Goal: Task Accomplishment & Management: Use online tool/utility

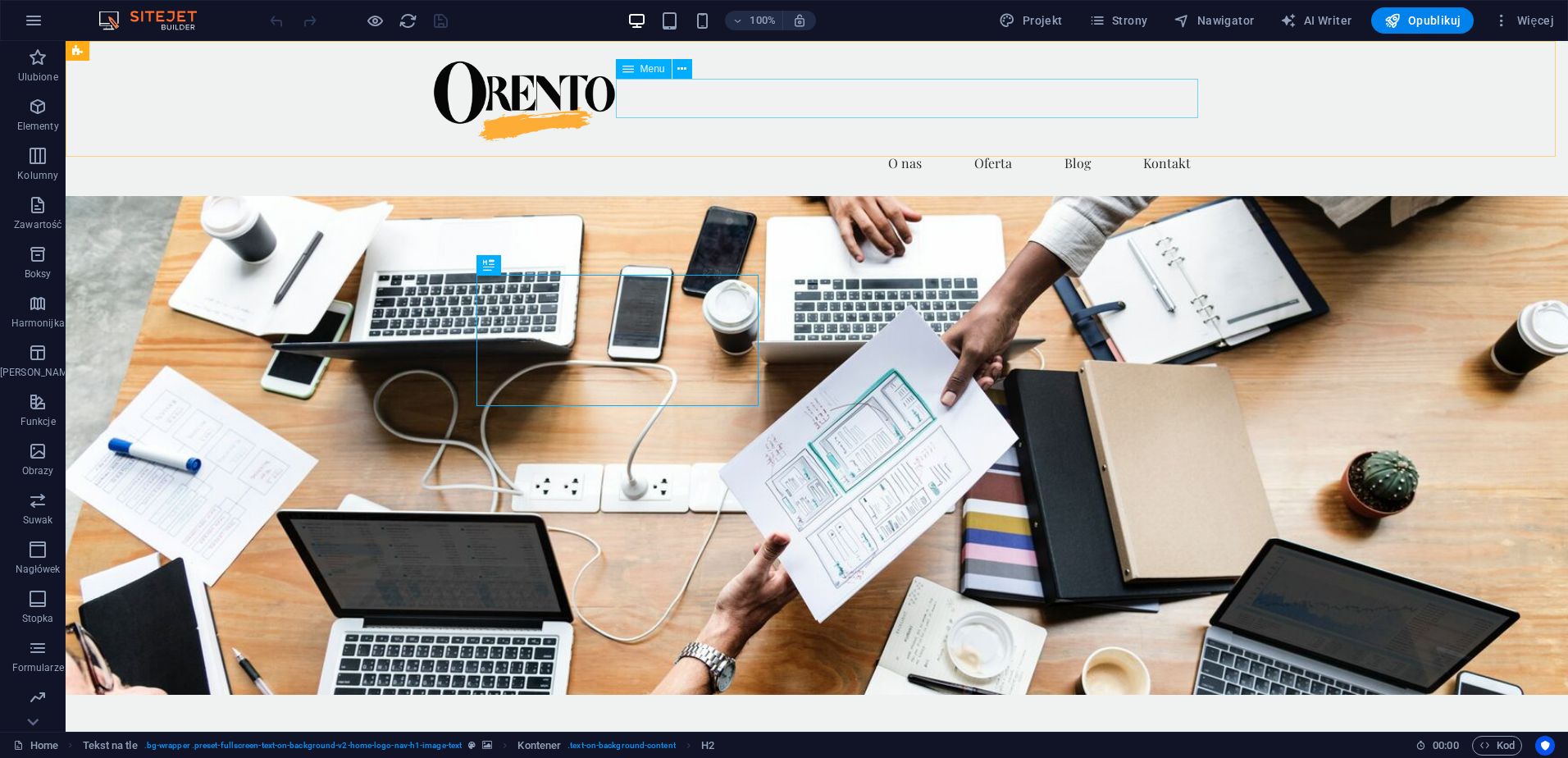
click at [654, 73] on span "Menu" at bounding box center [652, 68] width 24 height 10
select select
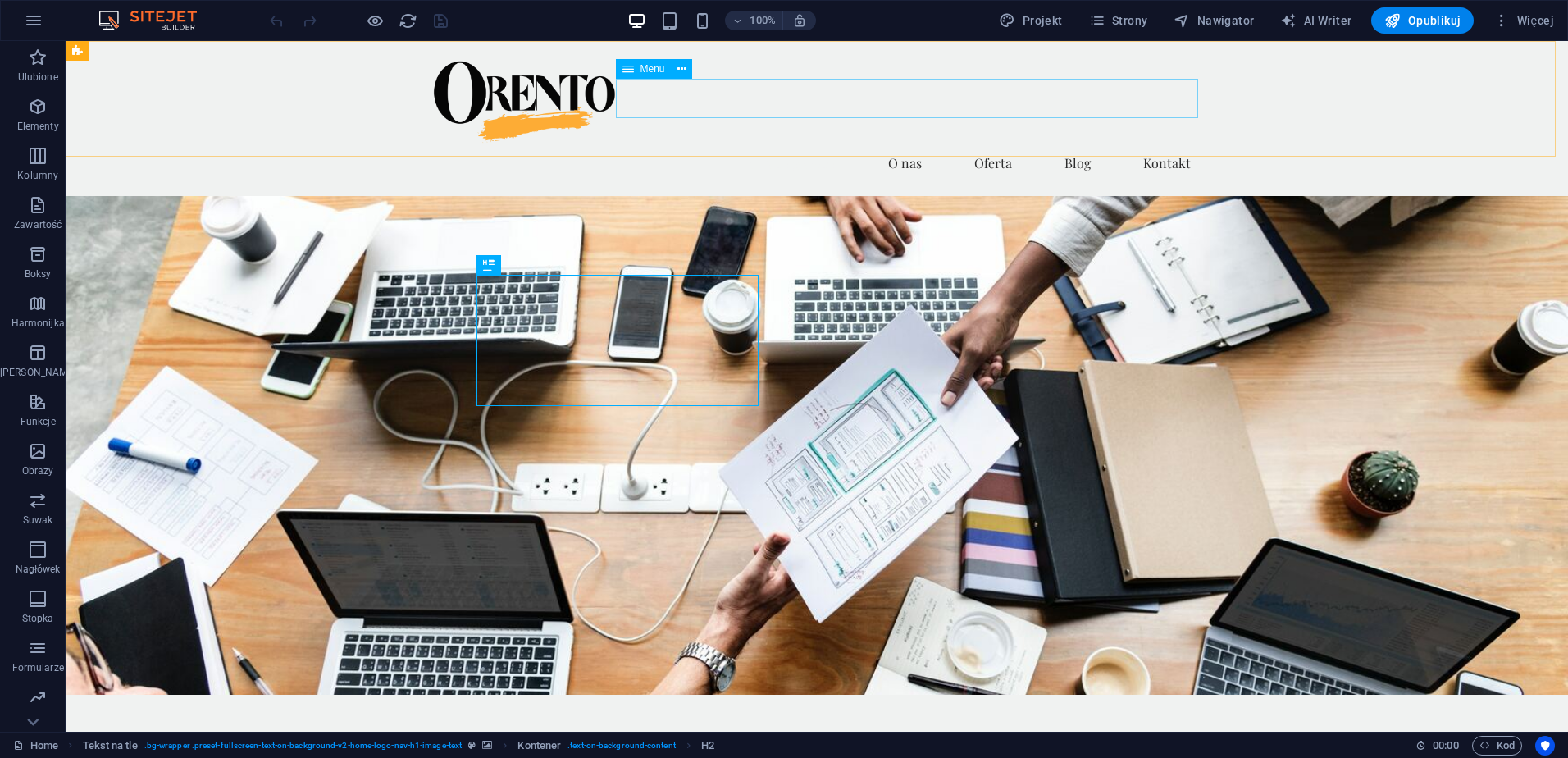
select select
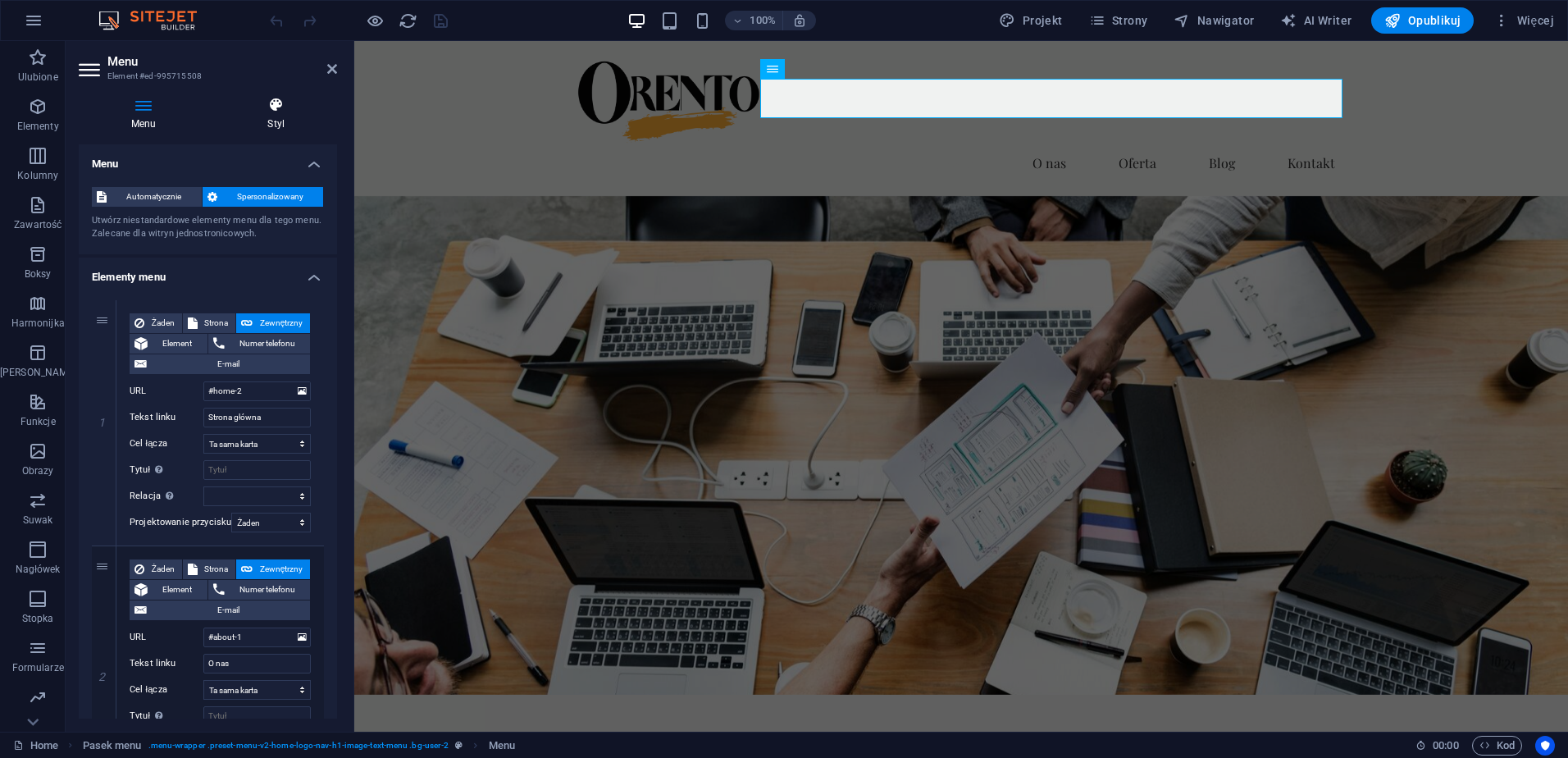
click at [280, 106] on icon at bounding box center [276, 105] width 123 height 16
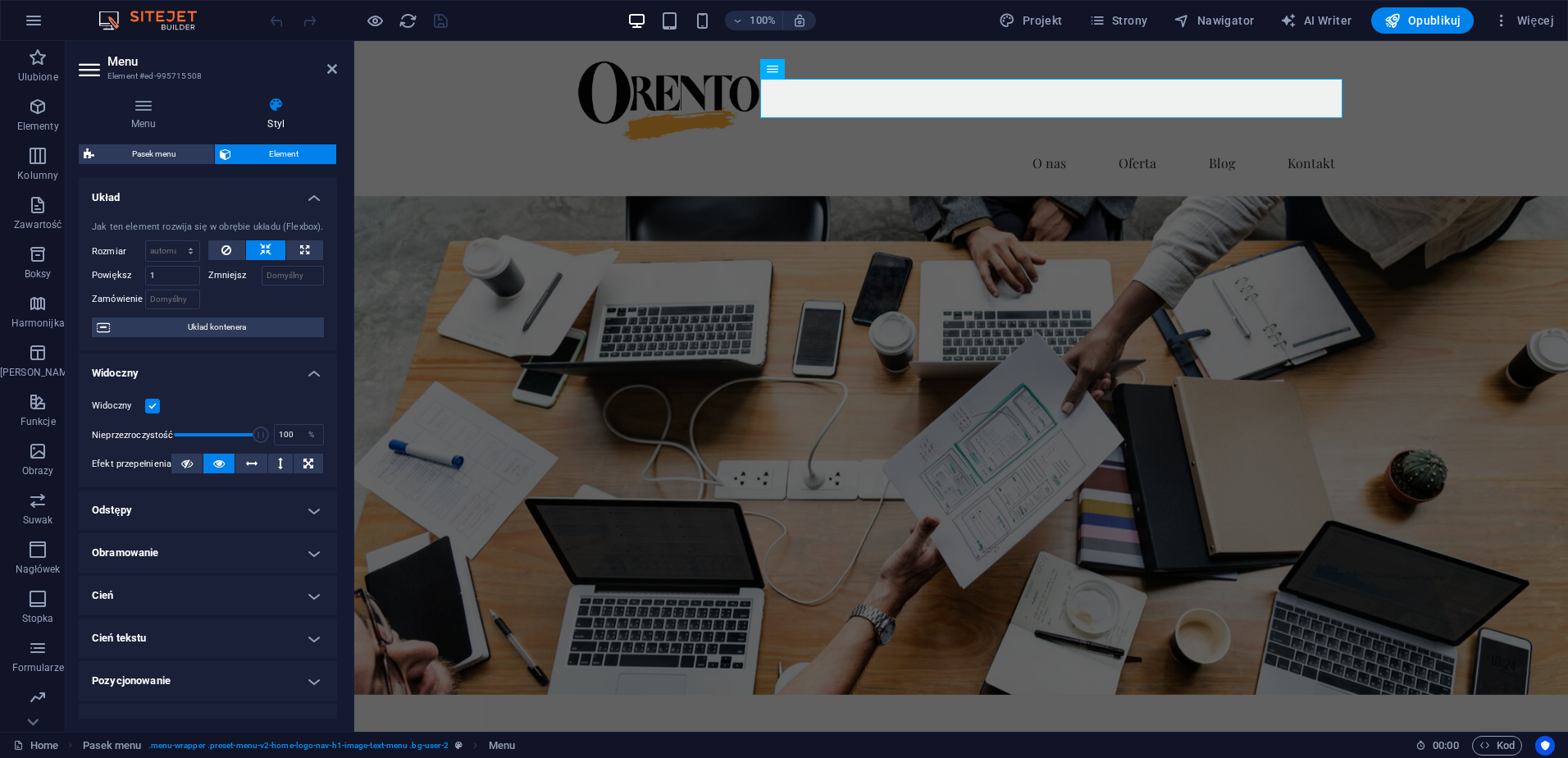
click at [272, 112] on icon at bounding box center [276, 105] width 123 height 16
click at [167, 279] on input "1" at bounding box center [172, 276] width 55 height 20
type input "3"
type input "7"
type input "1"
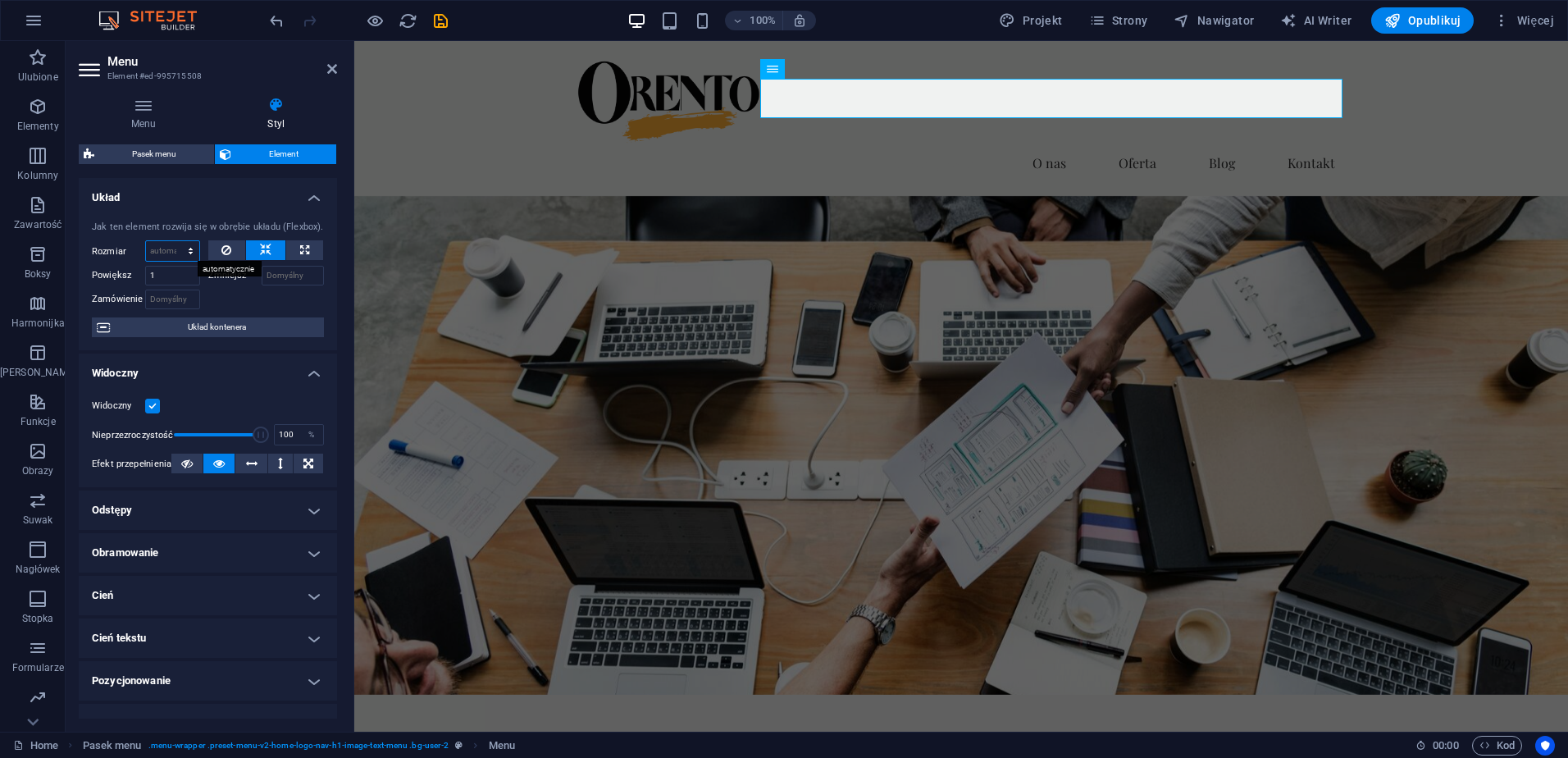
click at [179, 251] on select "Domyślny automatycznie px % 1/1 1/2 1/3 1/4 1/5 1/6 1/7 1/8 1/9 1/10" at bounding box center [173, 251] width 54 height 20
select select "px"
click at [174, 241] on select "Domyślny automatycznie px % 1/1 1/2 1/3 1/4 1/5 1/6 1/7 1/8 1/9 1/10" at bounding box center [173, 251] width 54 height 20
click at [213, 304] on div at bounding box center [267, 297] width 116 height 24
click at [164, 252] on input "20" at bounding box center [173, 251] width 54 height 20
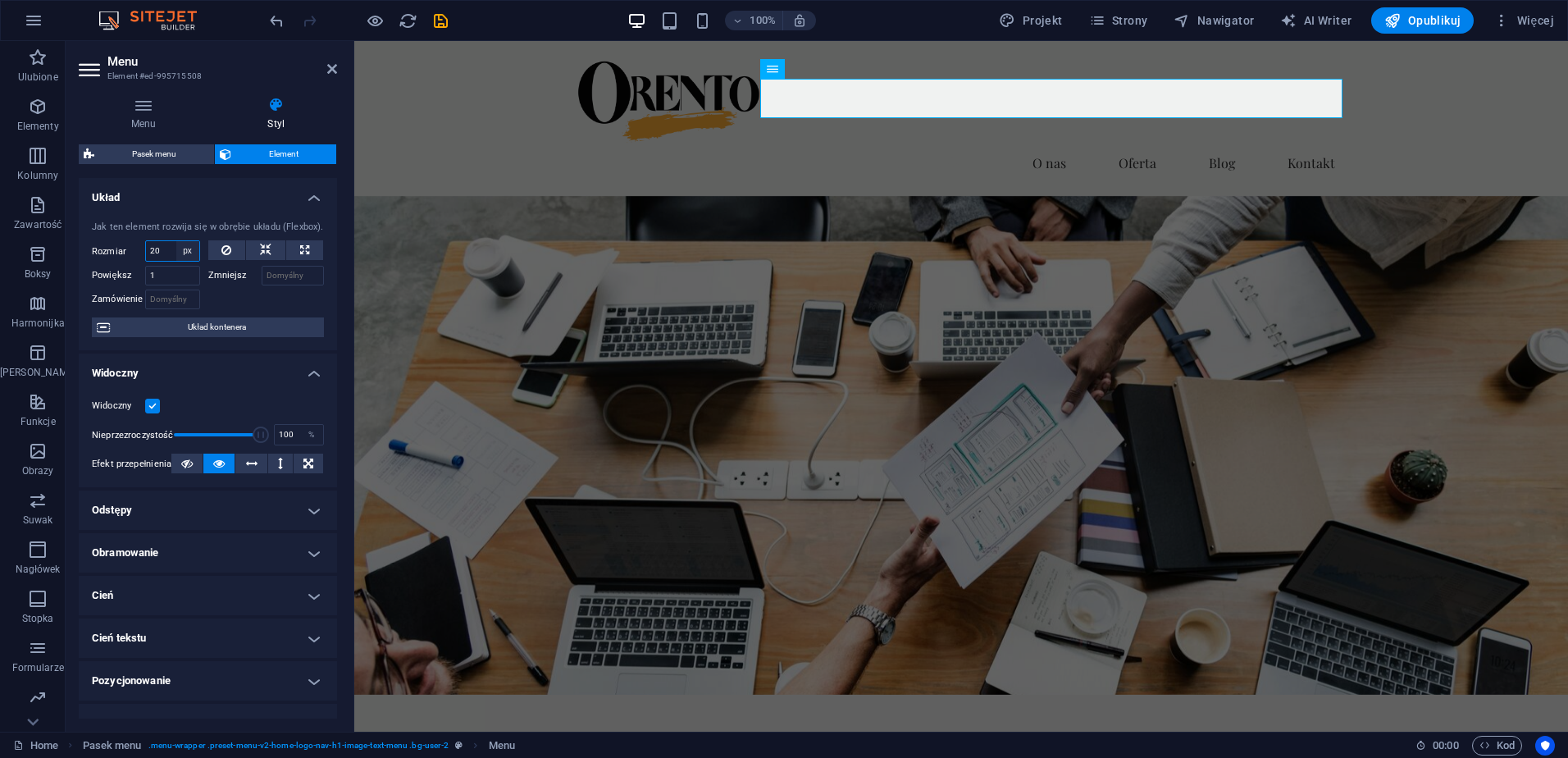
type input "2"
click at [225, 301] on div at bounding box center [267, 297] width 116 height 24
click at [172, 251] on input "70" at bounding box center [173, 251] width 54 height 20
type input "7"
type input "200"
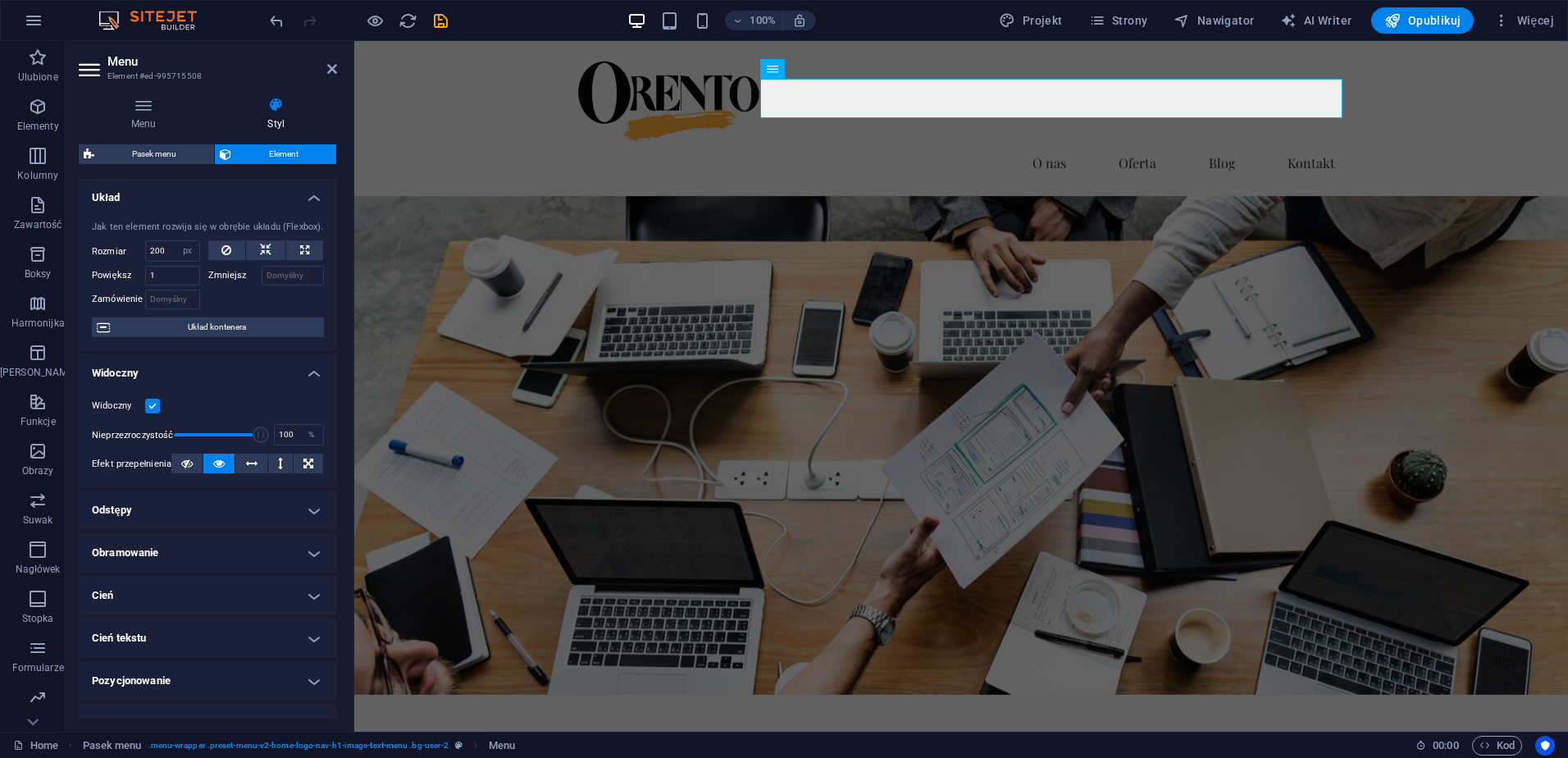
click at [230, 298] on div at bounding box center [267, 297] width 116 height 24
click at [186, 251] on select "Domyślny automatycznie px % 1/1 1/2 1/3 1/4 1/5 1/6 1/7 1/8 1/9 1/10" at bounding box center [188, 251] width 23 height 20
select select "q5idqsahei"
click at [176, 241] on select "Domyślny automatycznie px % 1/1 1/2 1/3 1/4 1/5 1/6 1/7 1/8 1/9 1/10" at bounding box center [188, 251] width 23 height 20
select select "DISABLED_OPTION_VALUE"
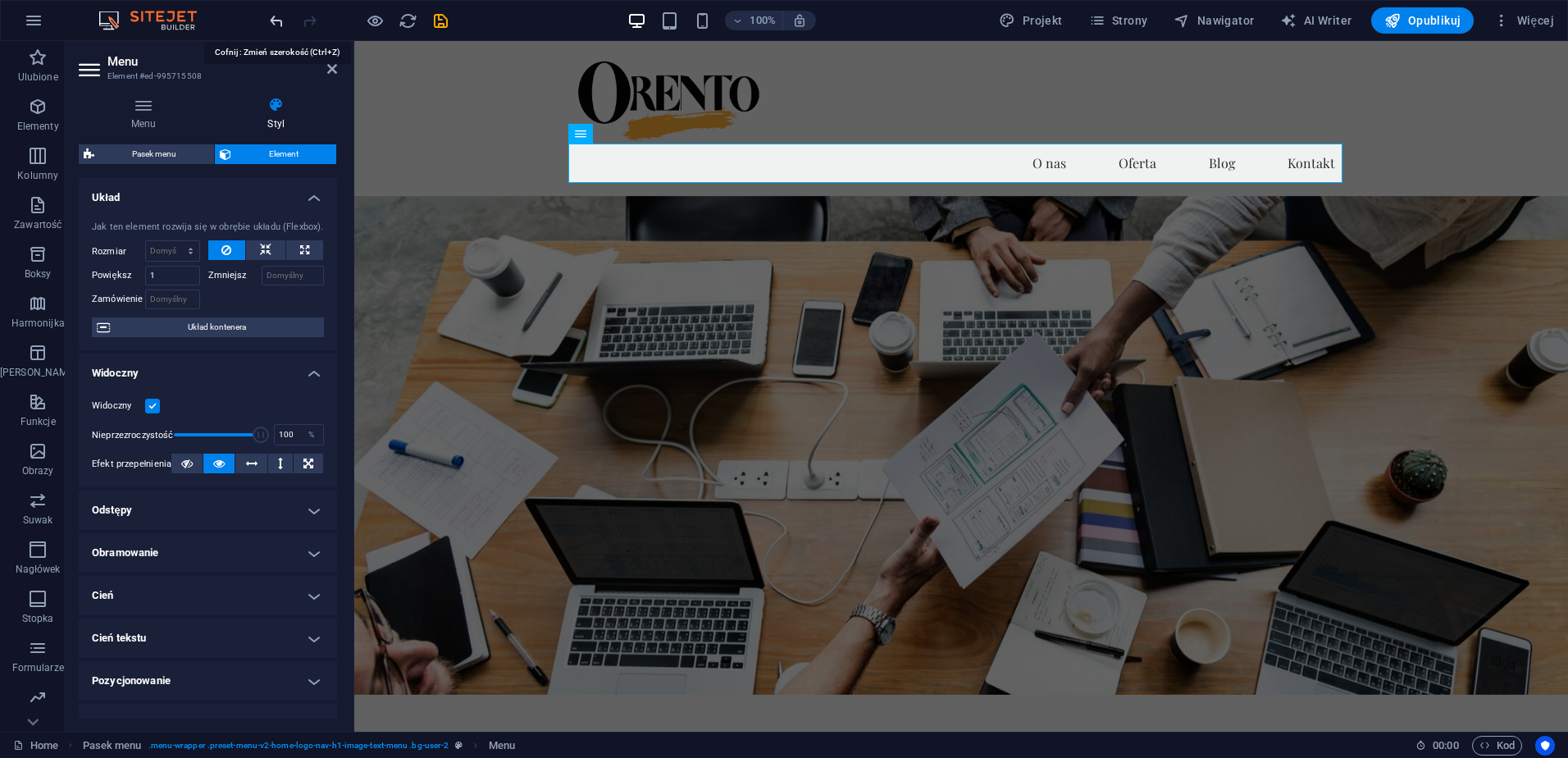
click at [273, 14] on icon "undo" at bounding box center [276, 21] width 19 height 19
type input "200"
select select "px"
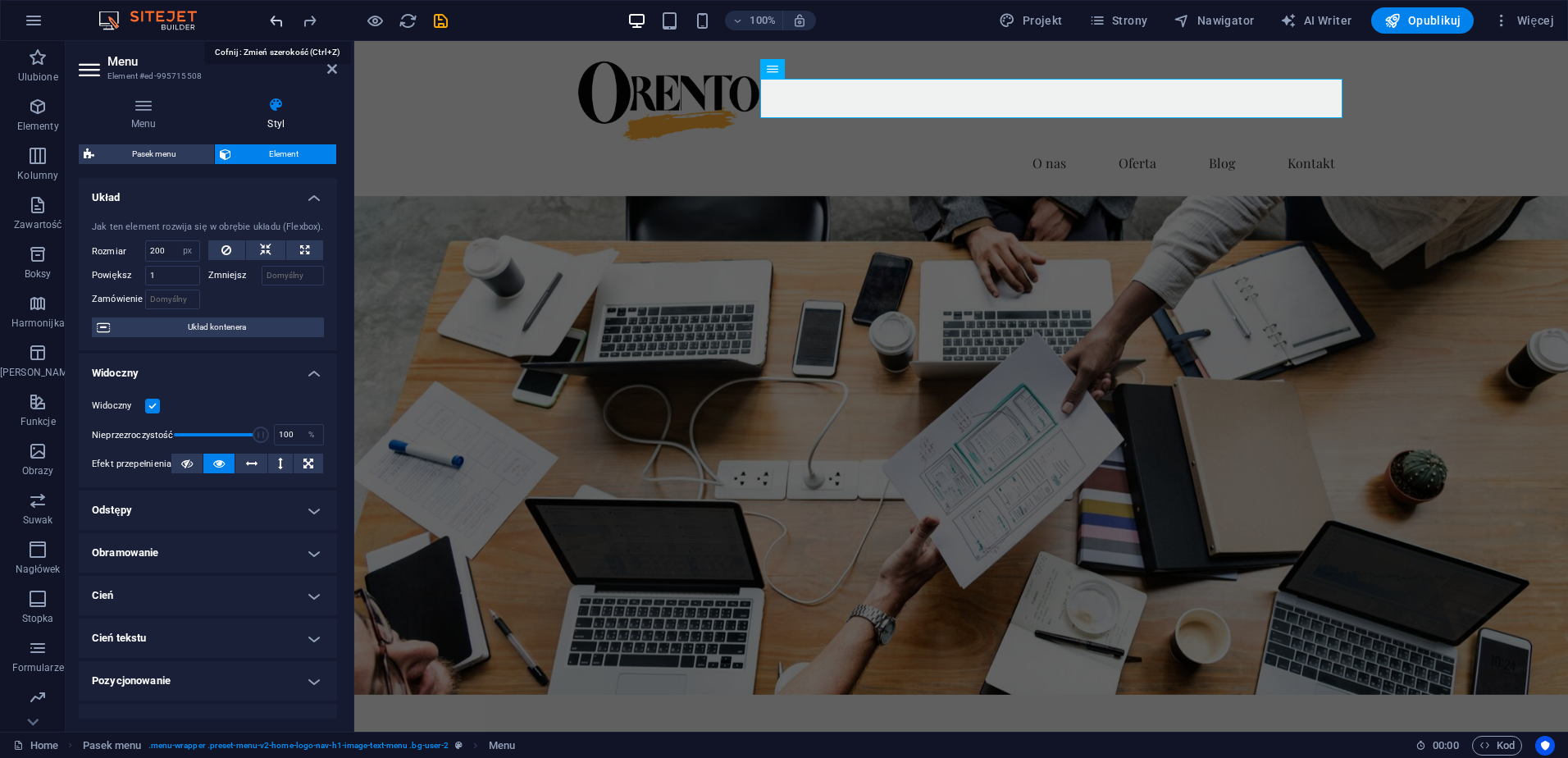
click at [274, 14] on icon "undo" at bounding box center [276, 21] width 19 height 19
click at [273, 14] on icon "undo" at bounding box center [276, 21] width 19 height 19
type input "0"
click at [273, 14] on icon "undo" at bounding box center [276, 21] width 19 height 19
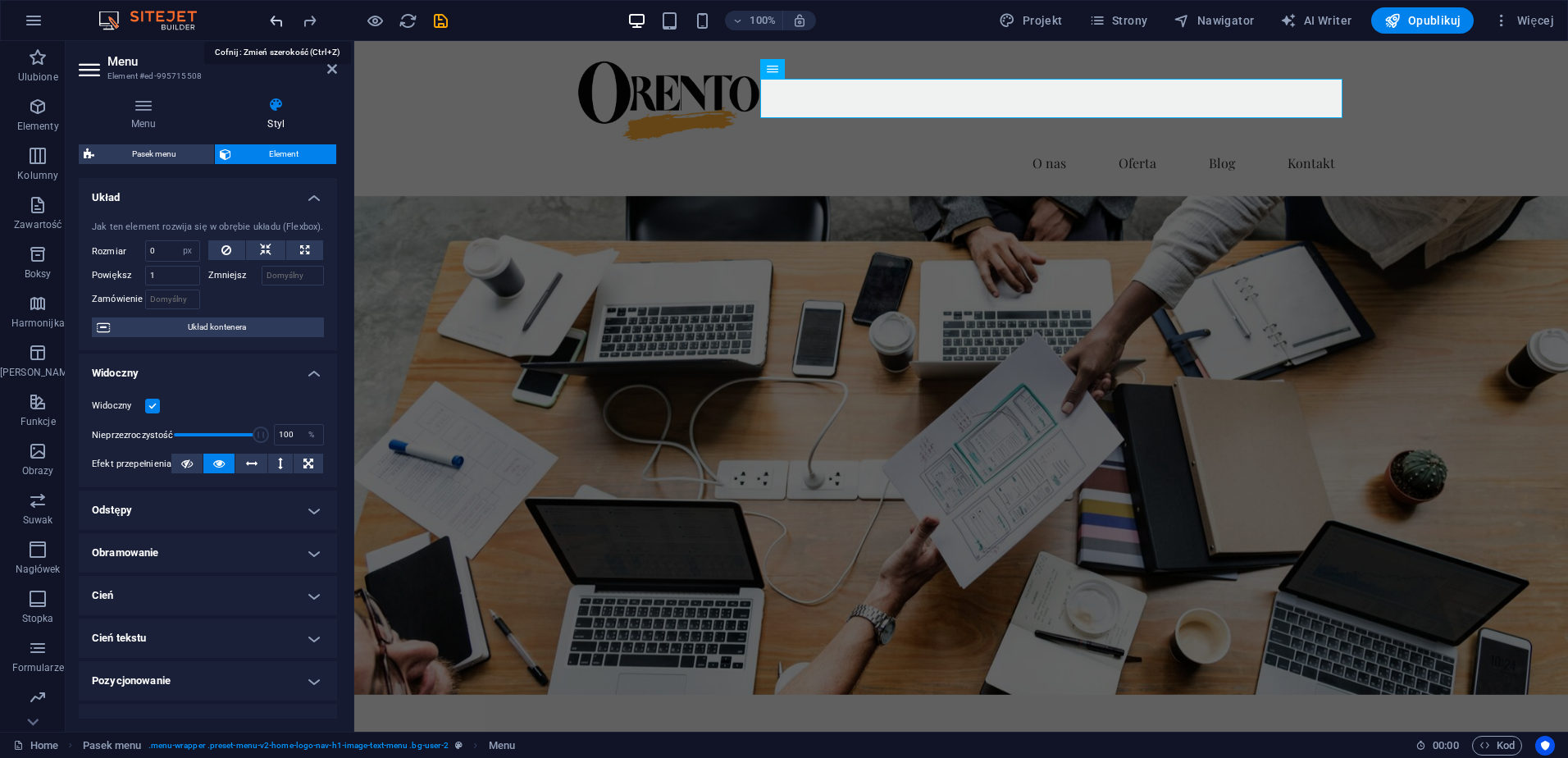
select select "DISABLED_OPTION_VALUE"
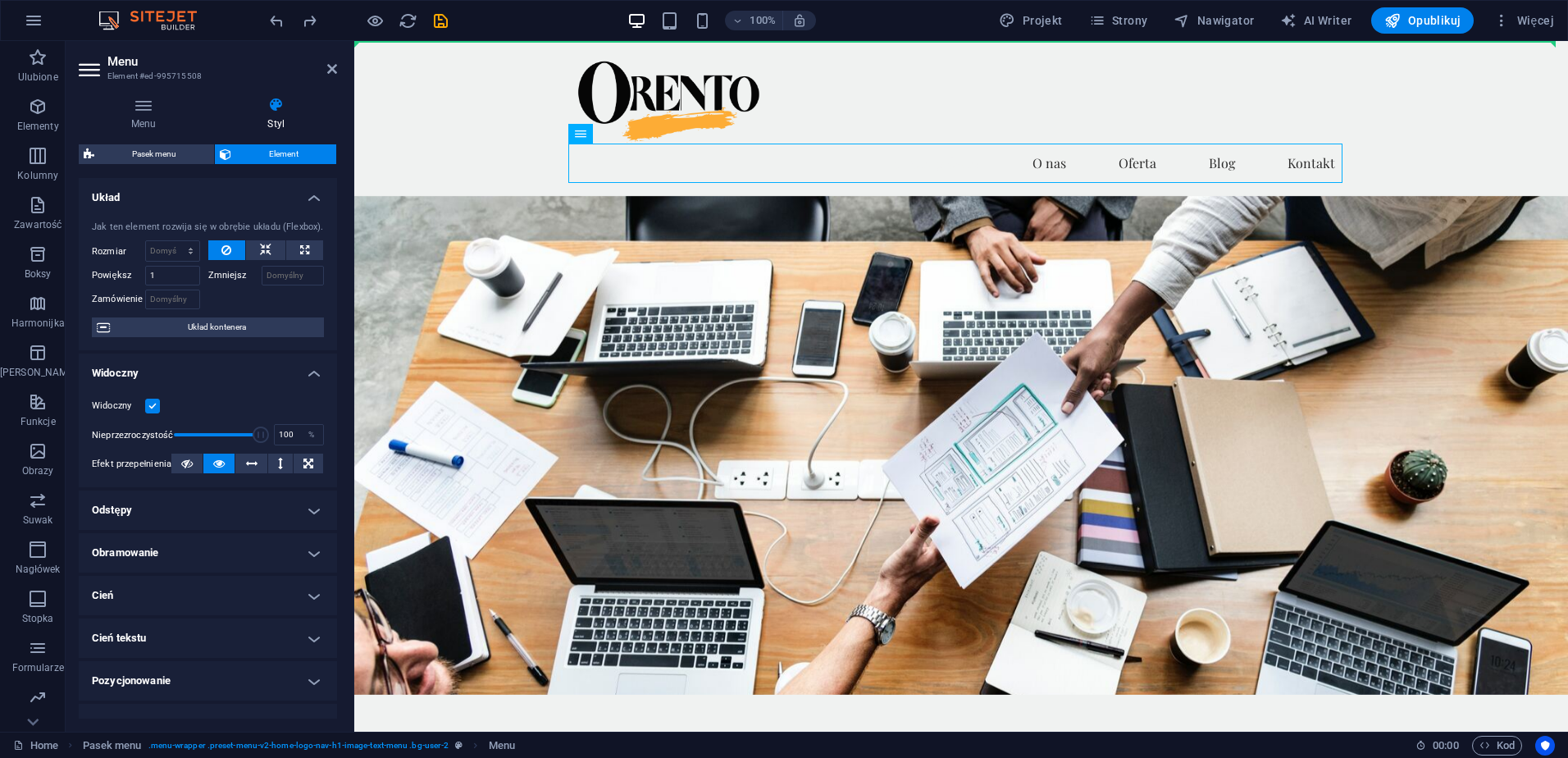
drag, startPoint x: 632, startPoint y: 168, endPoint x: 835, endPoint y: 98, distance: 214.7
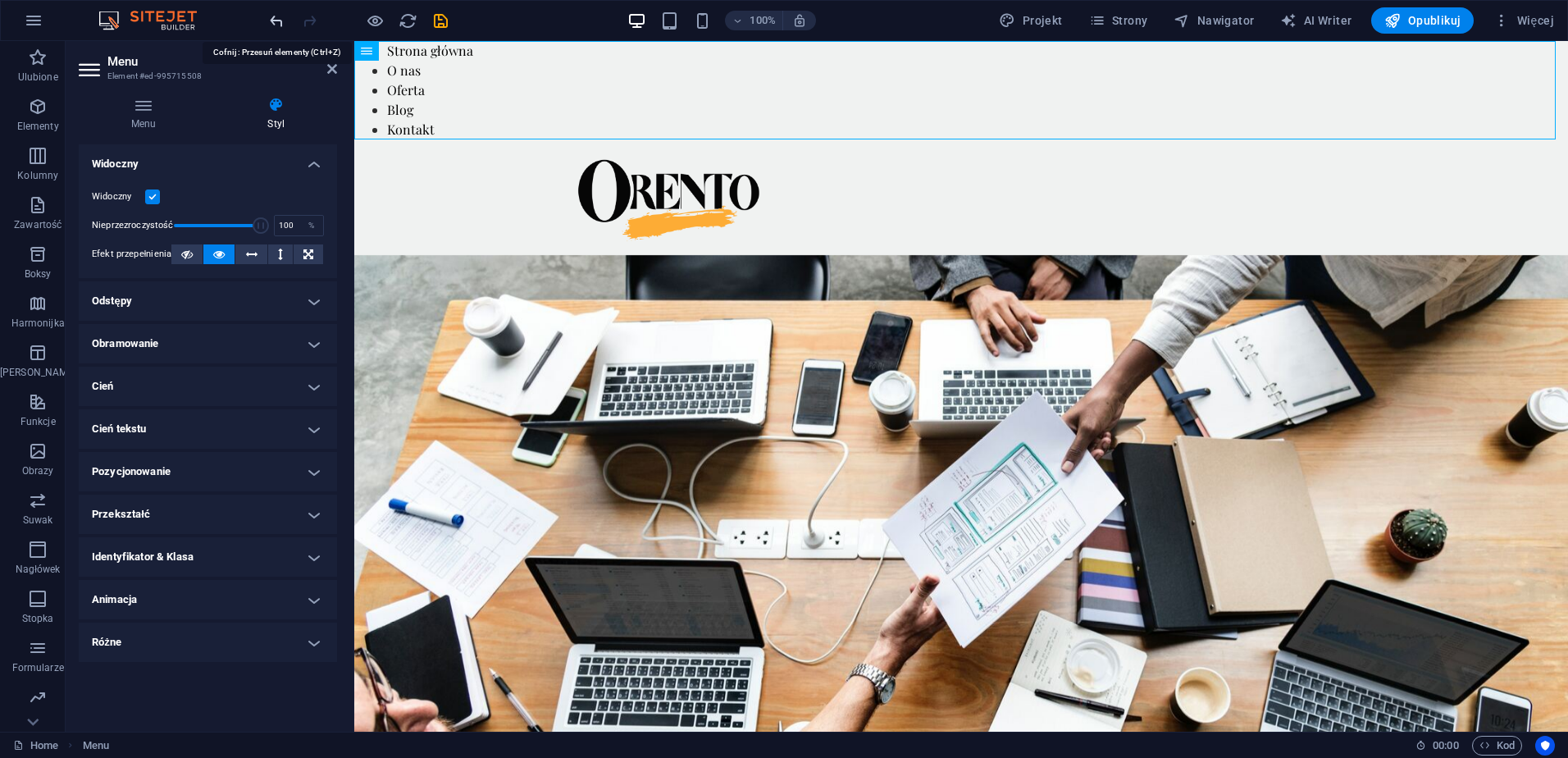
click at [273, 18] on icon "undo" at bounding box center [276, 21] width 19 height 19
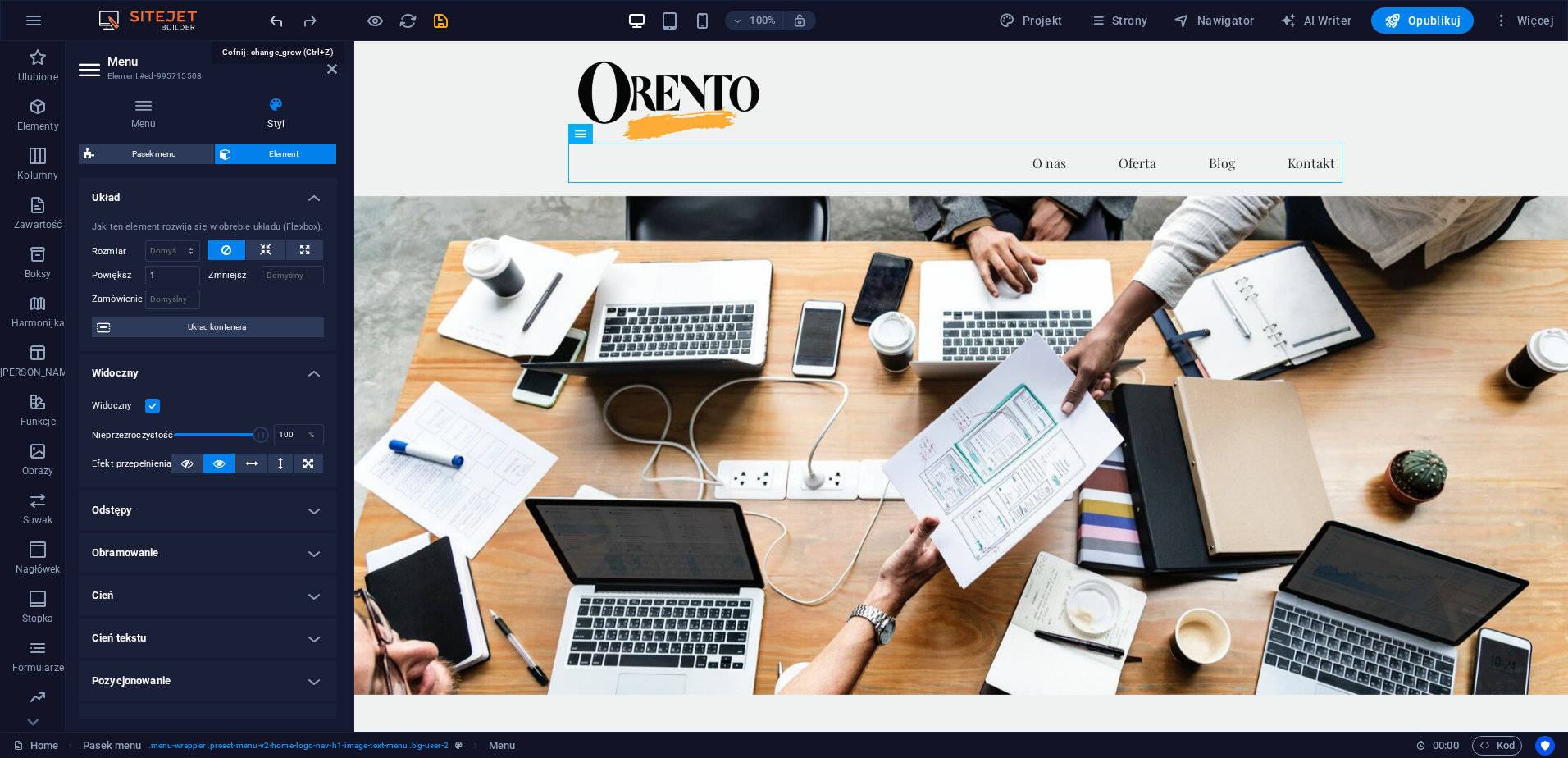
click at [277, 22] on icon "undo" at bounding box center [276, 21] width 19 height 19
click at [277, 19] on icon "undo" at bounding box center [276, 21] width 19 height 19
type input "7"
click at [277, 19] on icon "undo" at bounding box center [276, 21] width 19 height 19
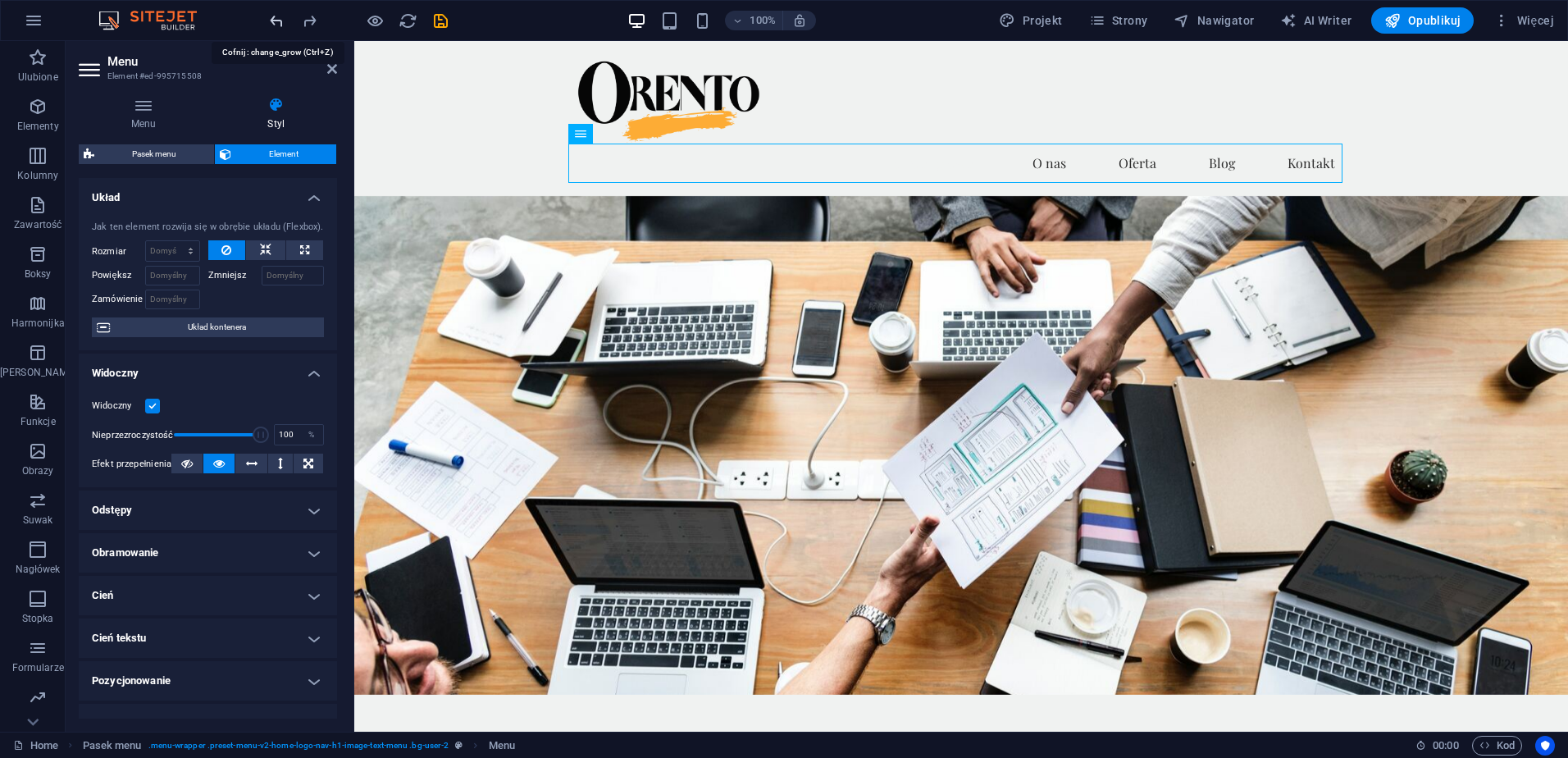
type input "3"
click at [277, 19] on icon "undo" at bounding box center [276, 21] width 19 height 19
type input "1"
click at [277, 19] on div at bounding box center [358, 20] width 183 height 26
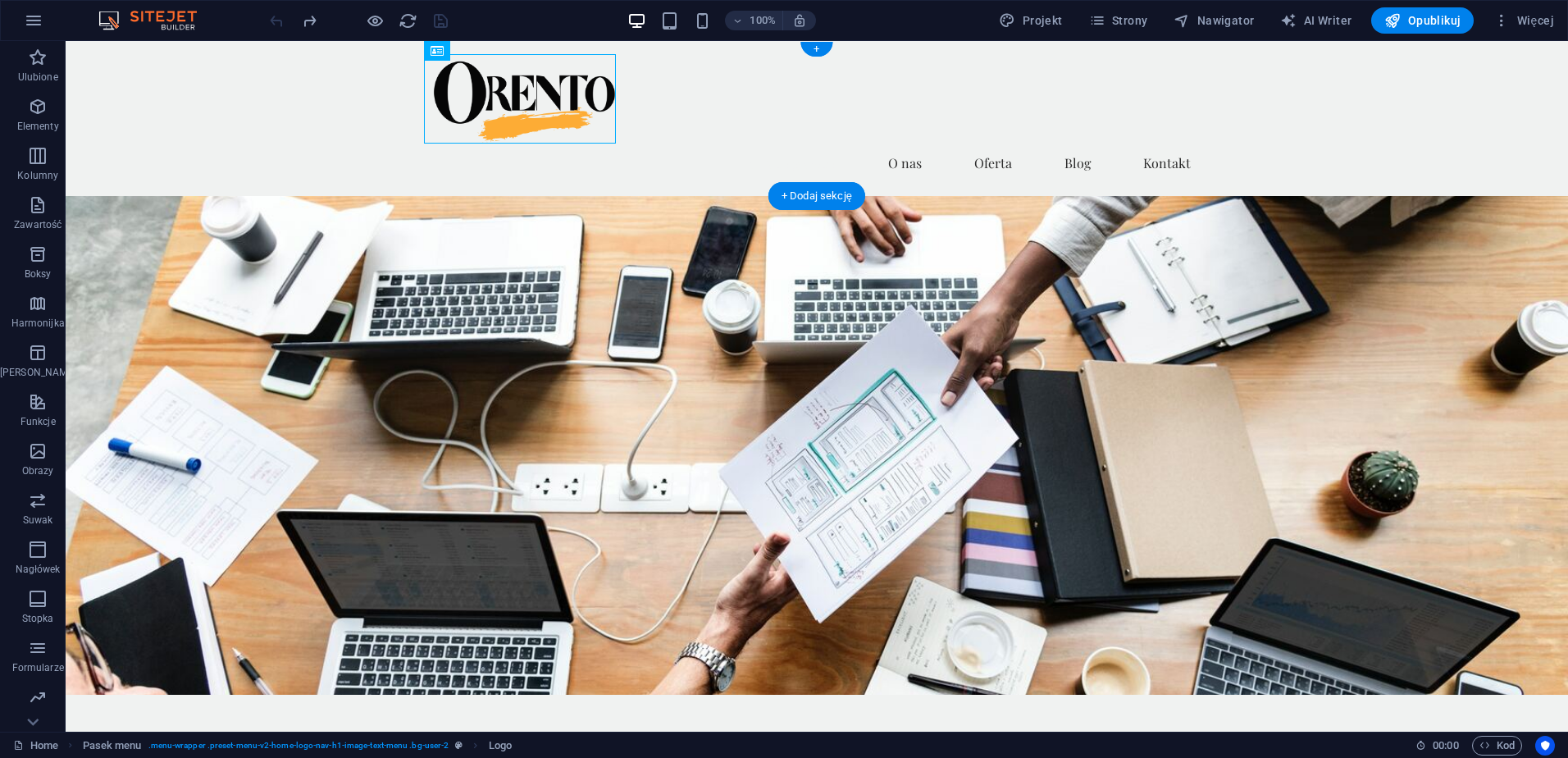
drag, startPoint x: 402, startPoint y: 99, endPoint x: 555, endPoint y: 133, distance: 156.7
click at [555, 133] on div at bounding box center [816, 98] width 774 height 89
click at [1416, 117] on div "Strona główna O nas Oferta Blog Kontakt" at bounding box center [816, 118] width 1502 height 155
drag, startPoint x: 524, startPoint y: 178, endPoint x: 526, endPoint y: 143, distance: 35.1
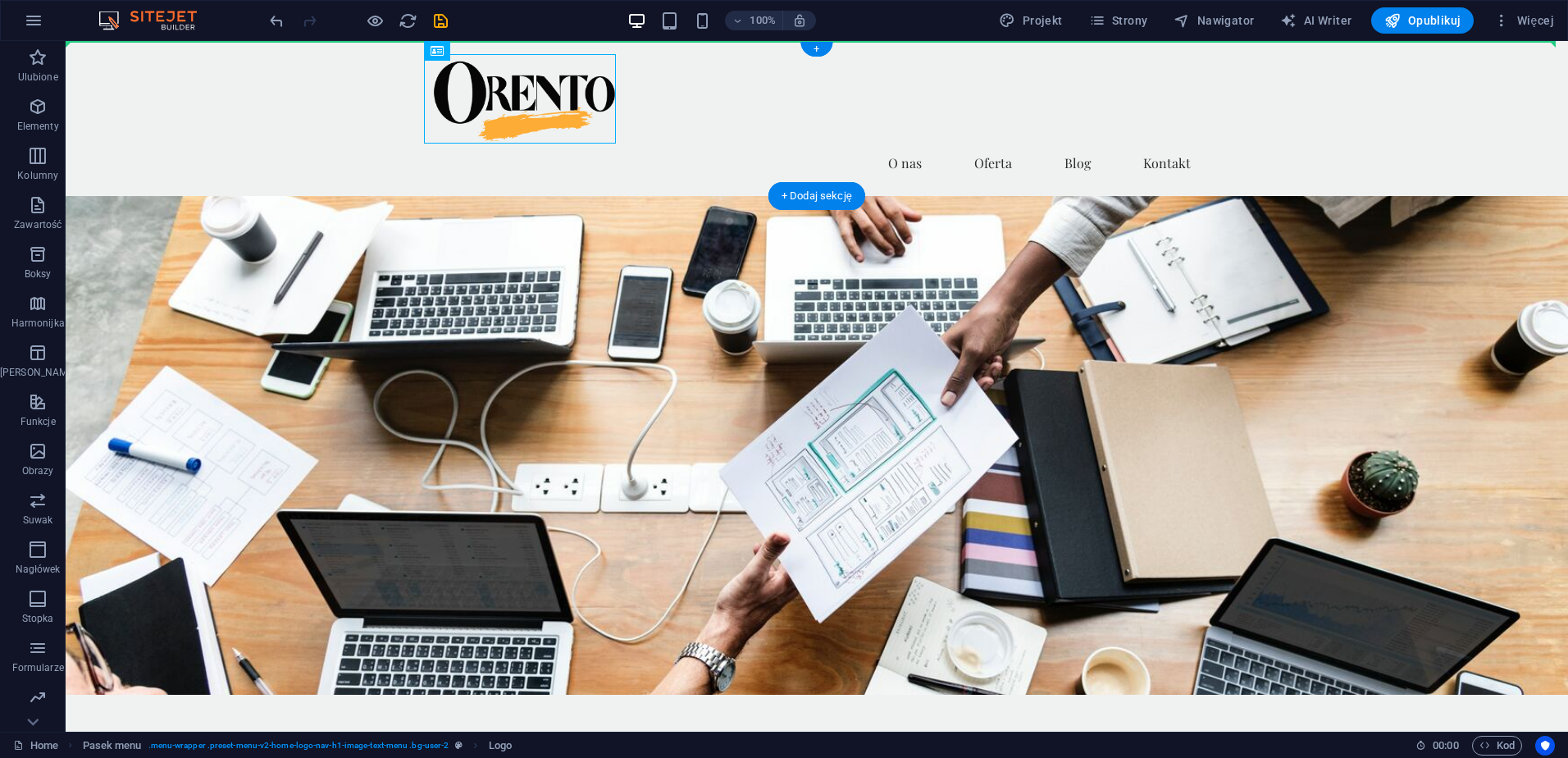
drag, startPoint x: 403, startPoint y: 58, endPoint x: 355, endPoint y: 68, distance: 49.0
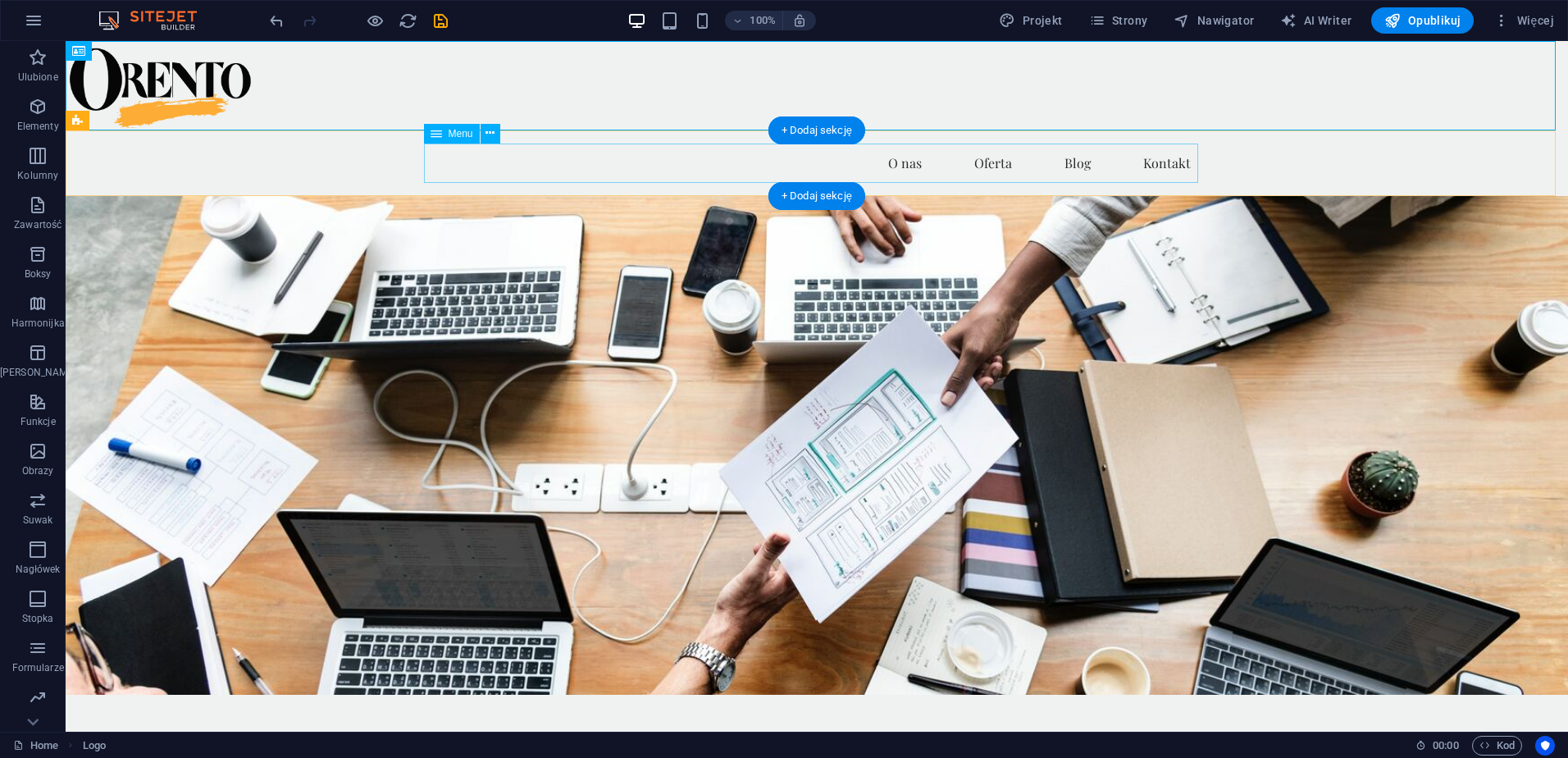
click at [581, 149] on nav "Strona główna O nas Oferta Blog Kontakt" at bounding box center [816, 163] width 774 height 39
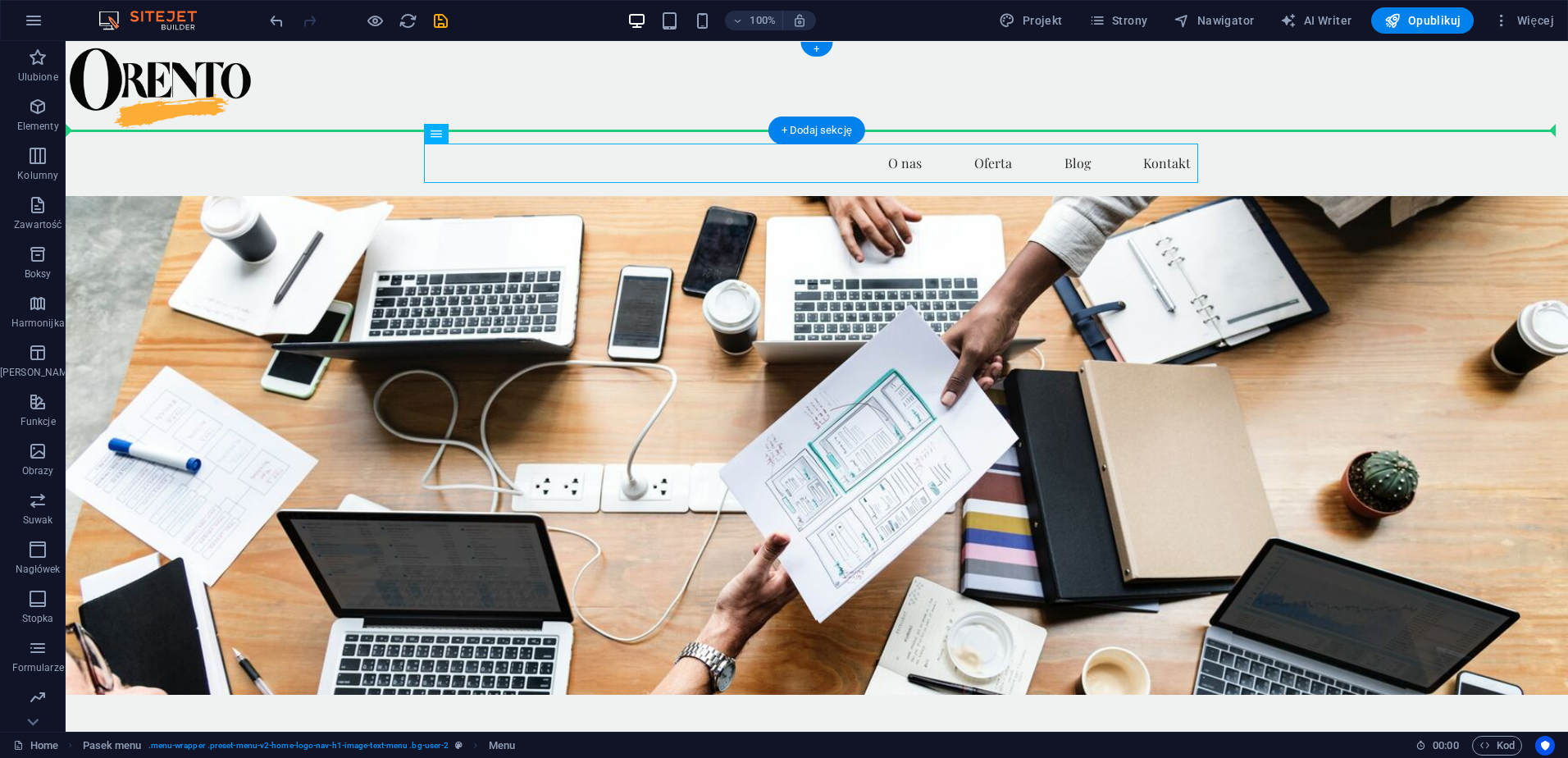
drag, startPoint x: 516, startPoint y: 176, endPoint x: 456, endPoint y: 89, distance: 105.7
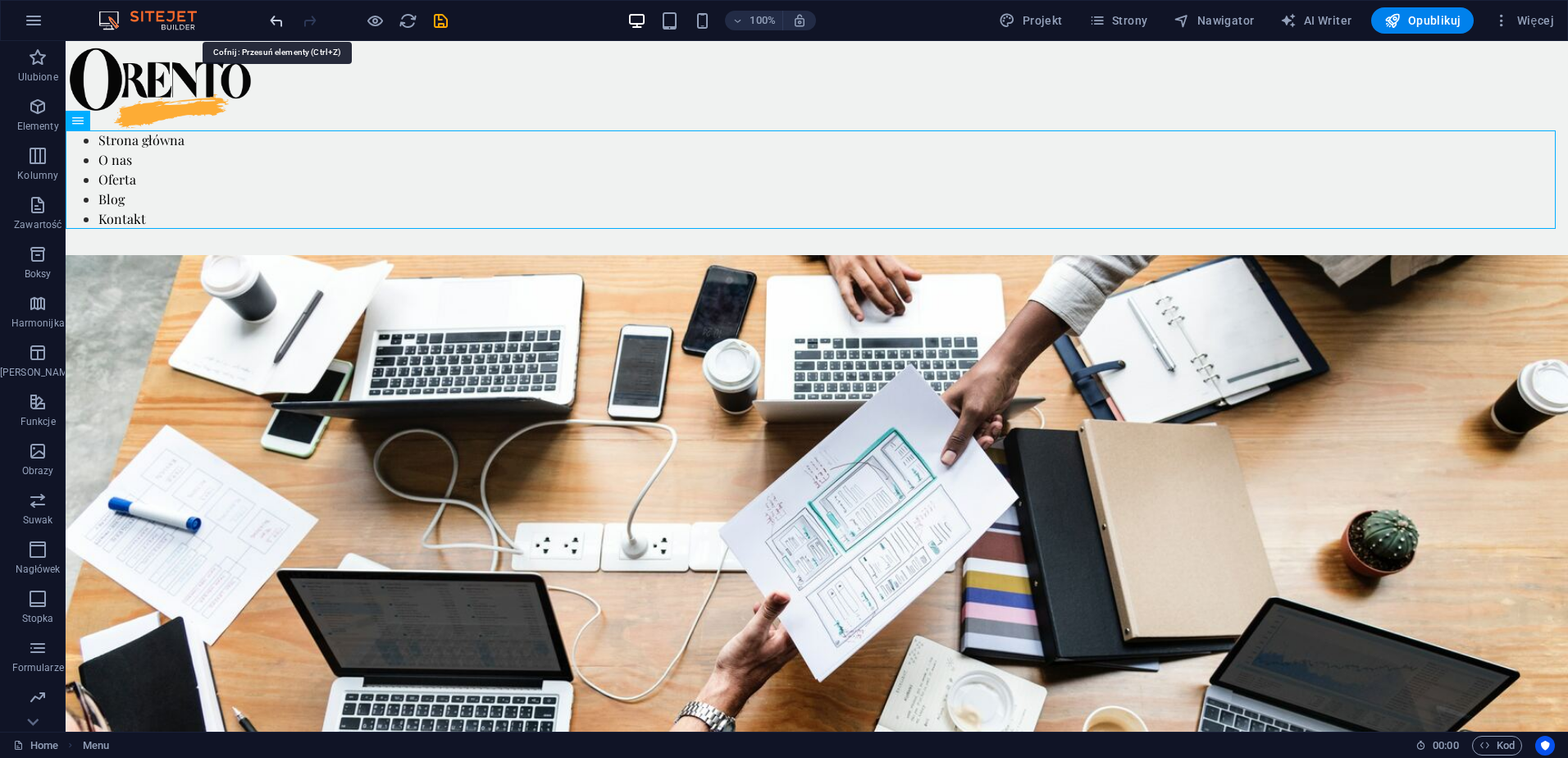
click at [273, 14] on icon "undo" at bounding box center [276, 21] width 19 height 19
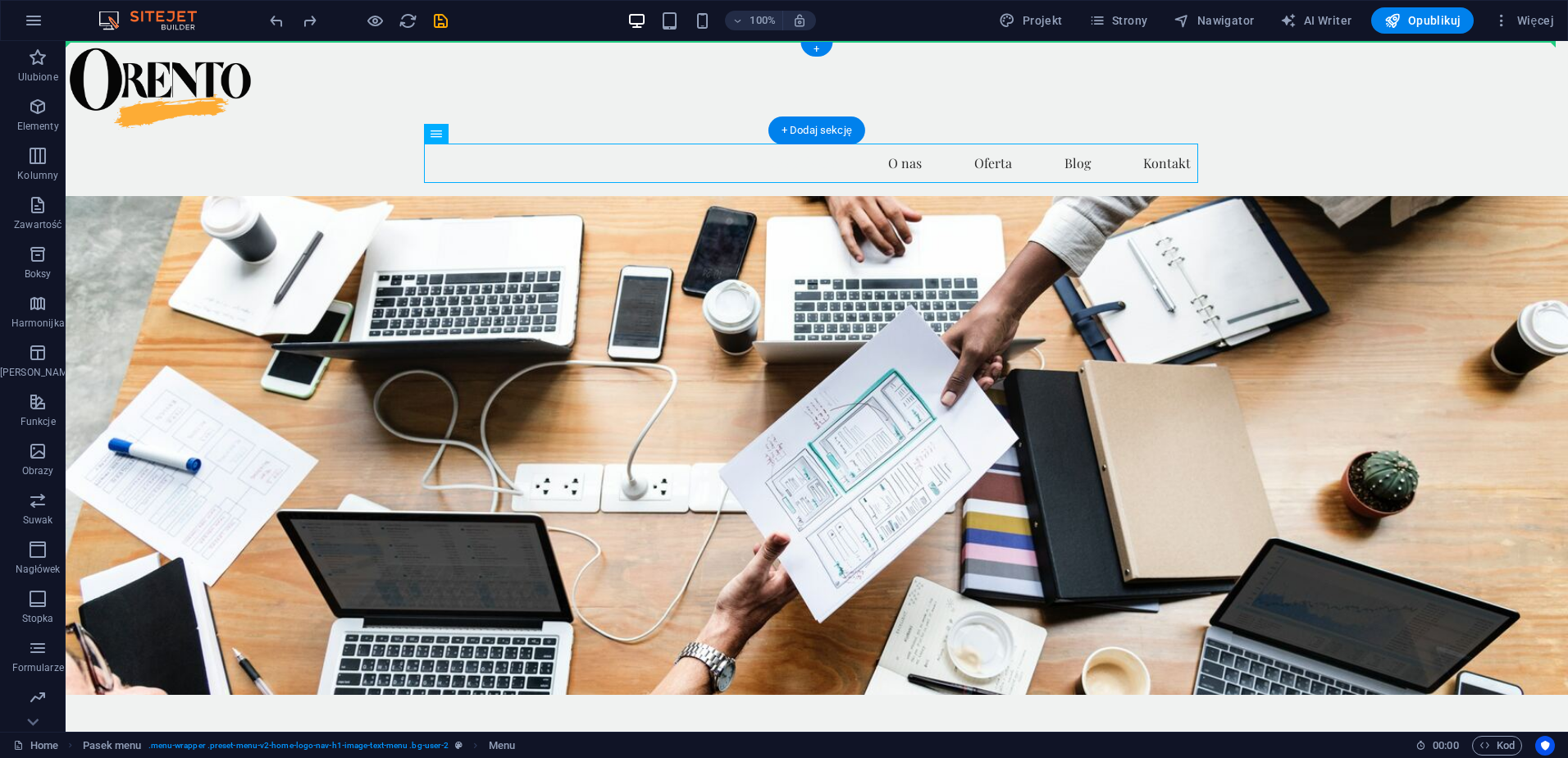
drag, startPoint x: 521, startPoint y: 175, endPoint x: 483, endPoint y: 76, distance: 106.0
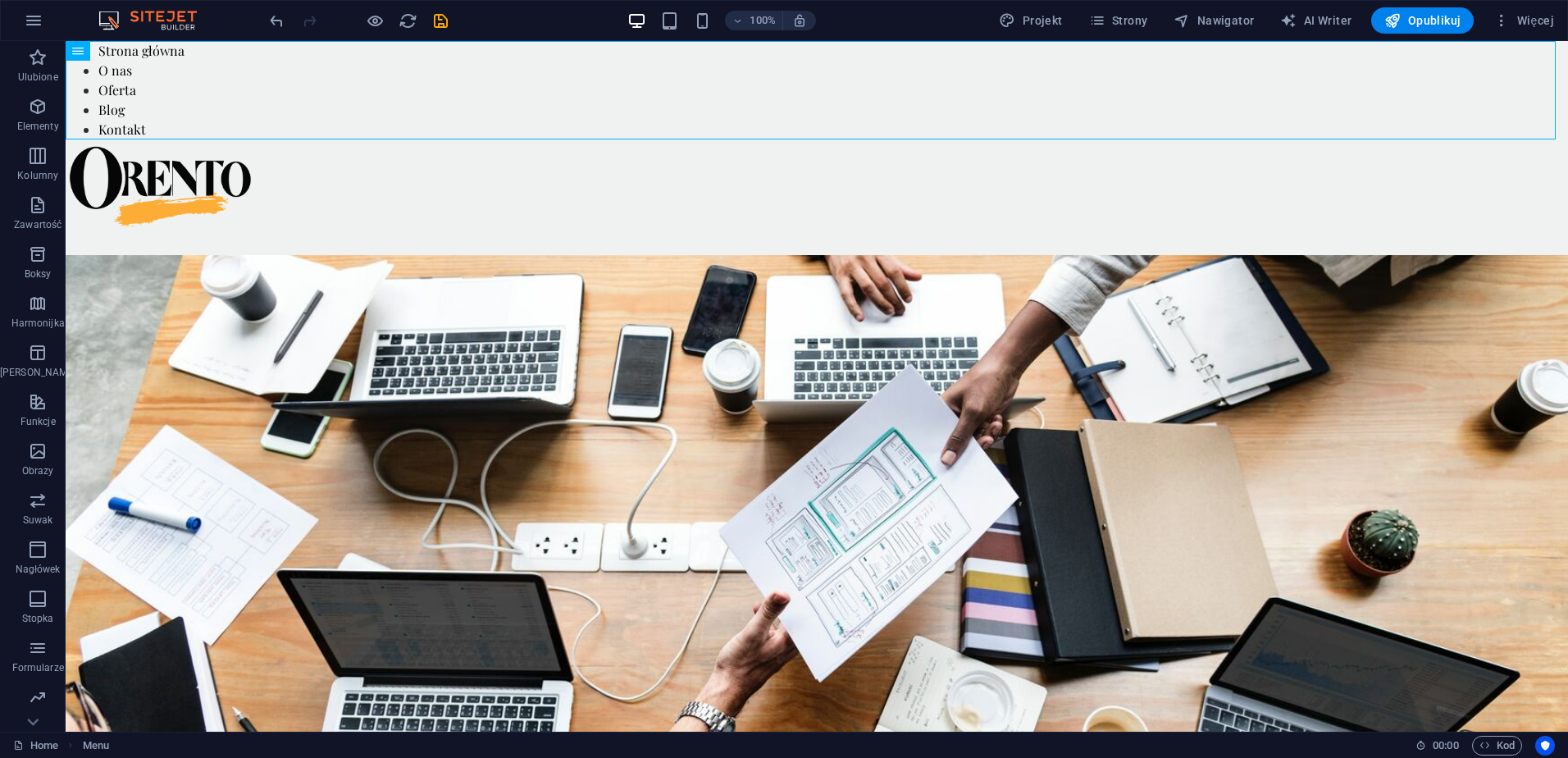
drag, startPoint x: 158, startPoint y: 93, endPoint x: 578, endPoint y: 76, distance: 420.3
click at [270, 20] on icon "undo" at bounding box center [276, 21] width 19 height 19
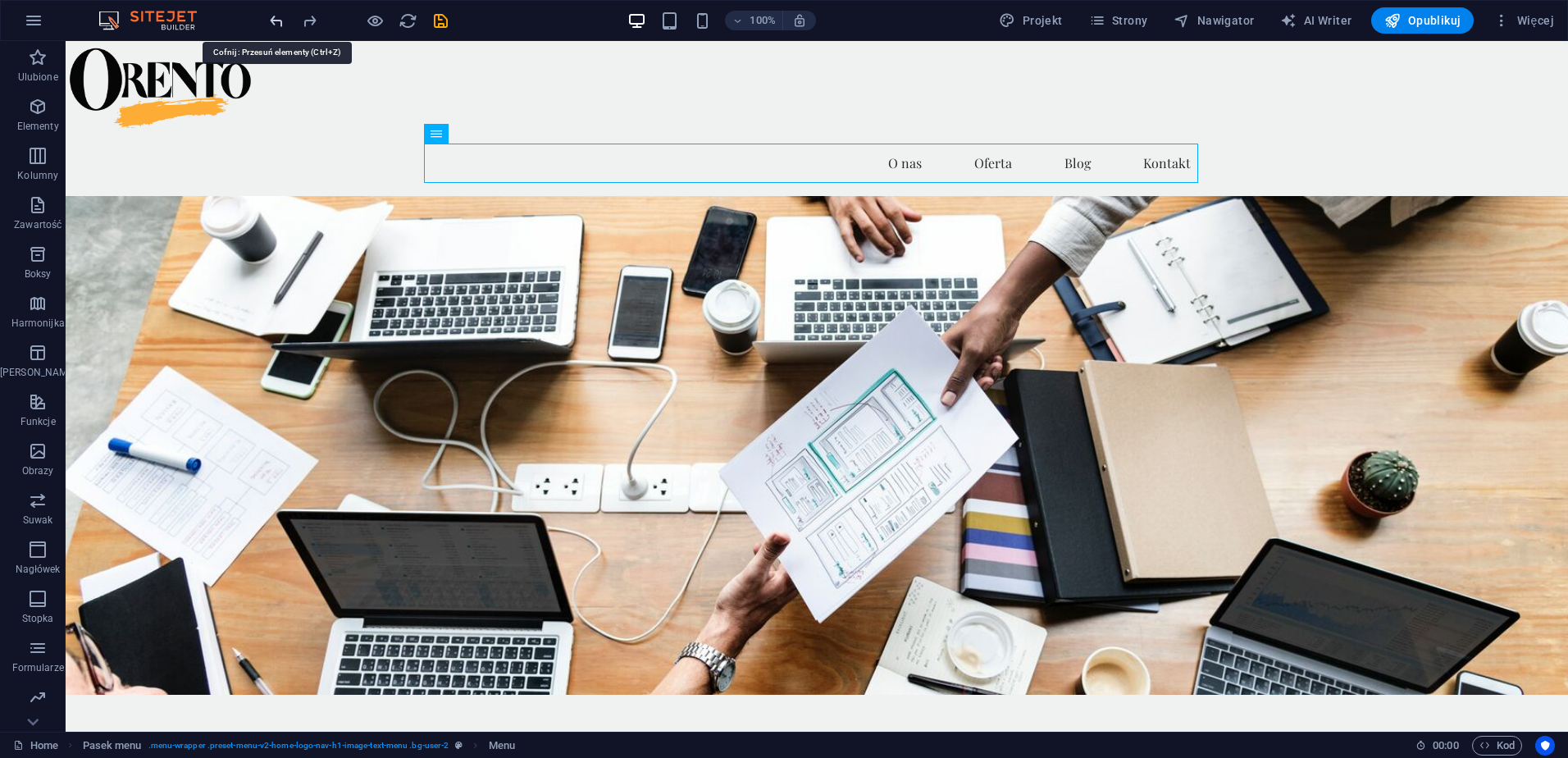
click at [276, 25] on icon "undo" at bounding box center [276, 21] width 19 height 19
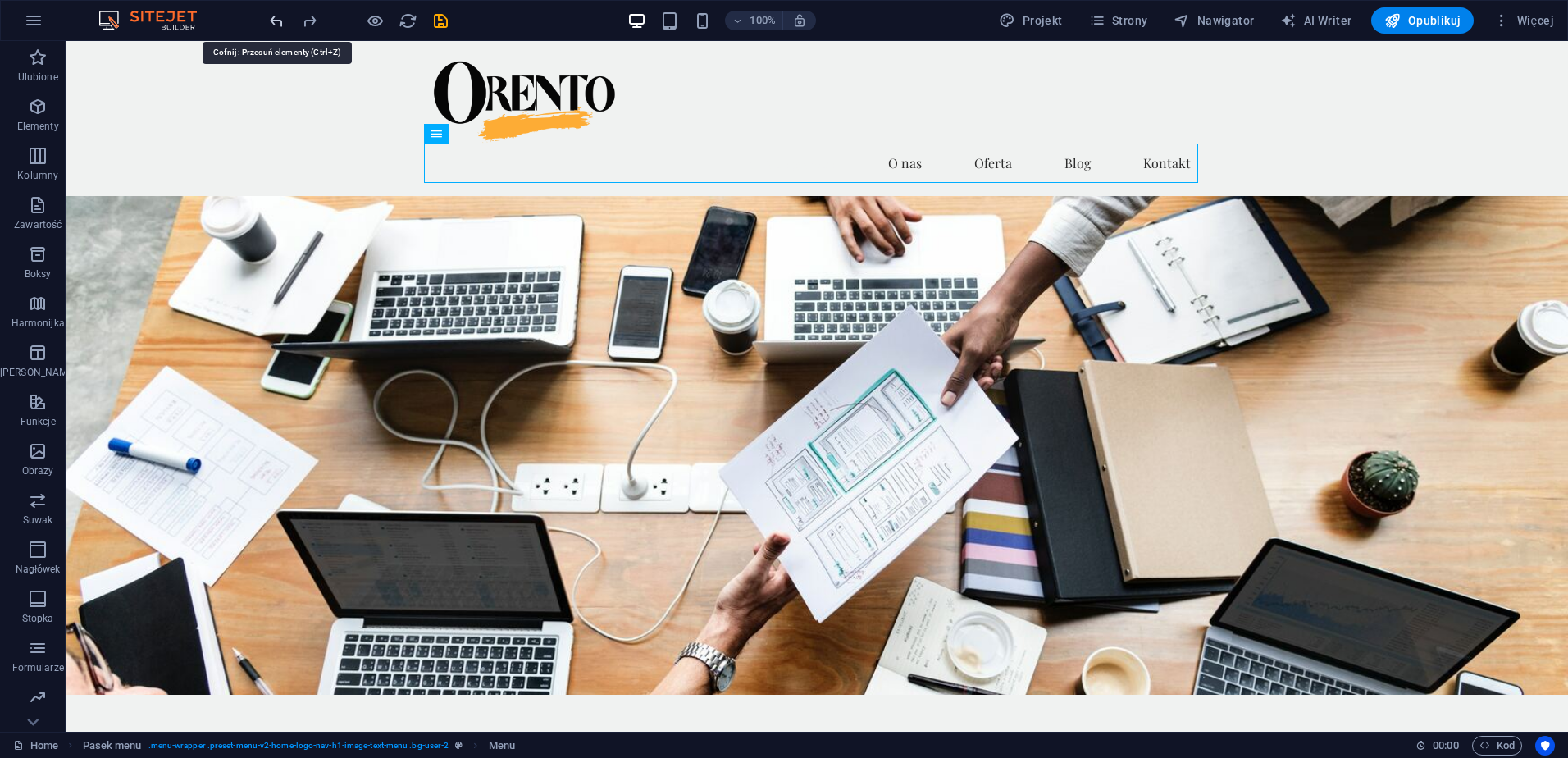
click at [275, 24] on icon "undo" at bounding box center [276, 21] width 19 height 19
click at [272, 24] on div at bounding box center [358, 20] width 183 height 26
click at [462, 48] on span "Logo" at bounding box center [461, 50] width 22 height 10
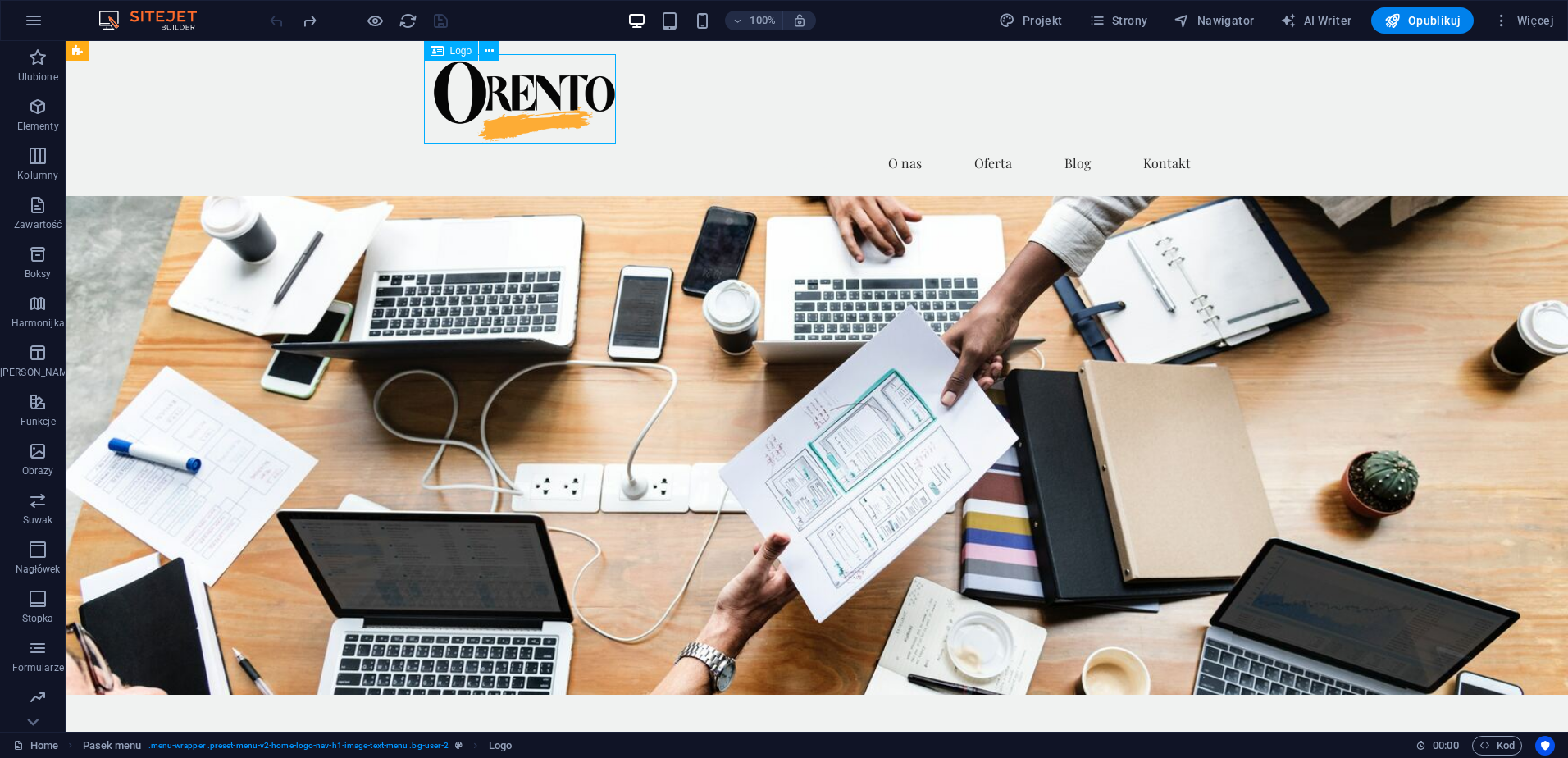
drag, startPoint x: 462, startPoint y: 48, endPoint x: 429, endPoint y: 56, distance: 34.0
click at [429, 56] on div "Logo" at bounding box center [451, 51] width 55 height 20
click at [460, 48] on span "Logo" at bounding box center [461, 50] width 22 height 10
select select "px"
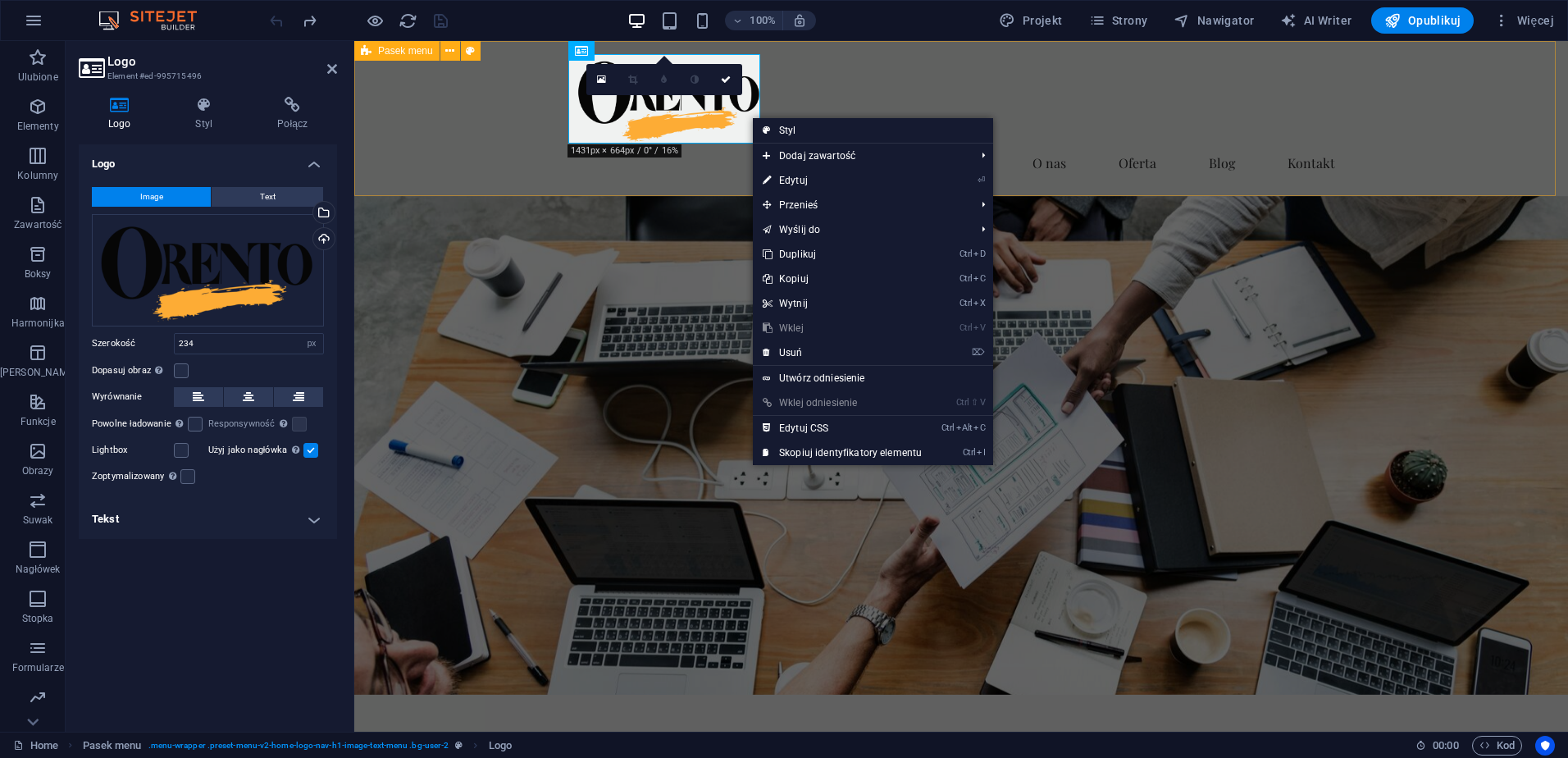
click at [767, 100] on div "Strona główna O nas Oferta Blog Kontakt" at bounding box center [961, 118] width 1214 height 155
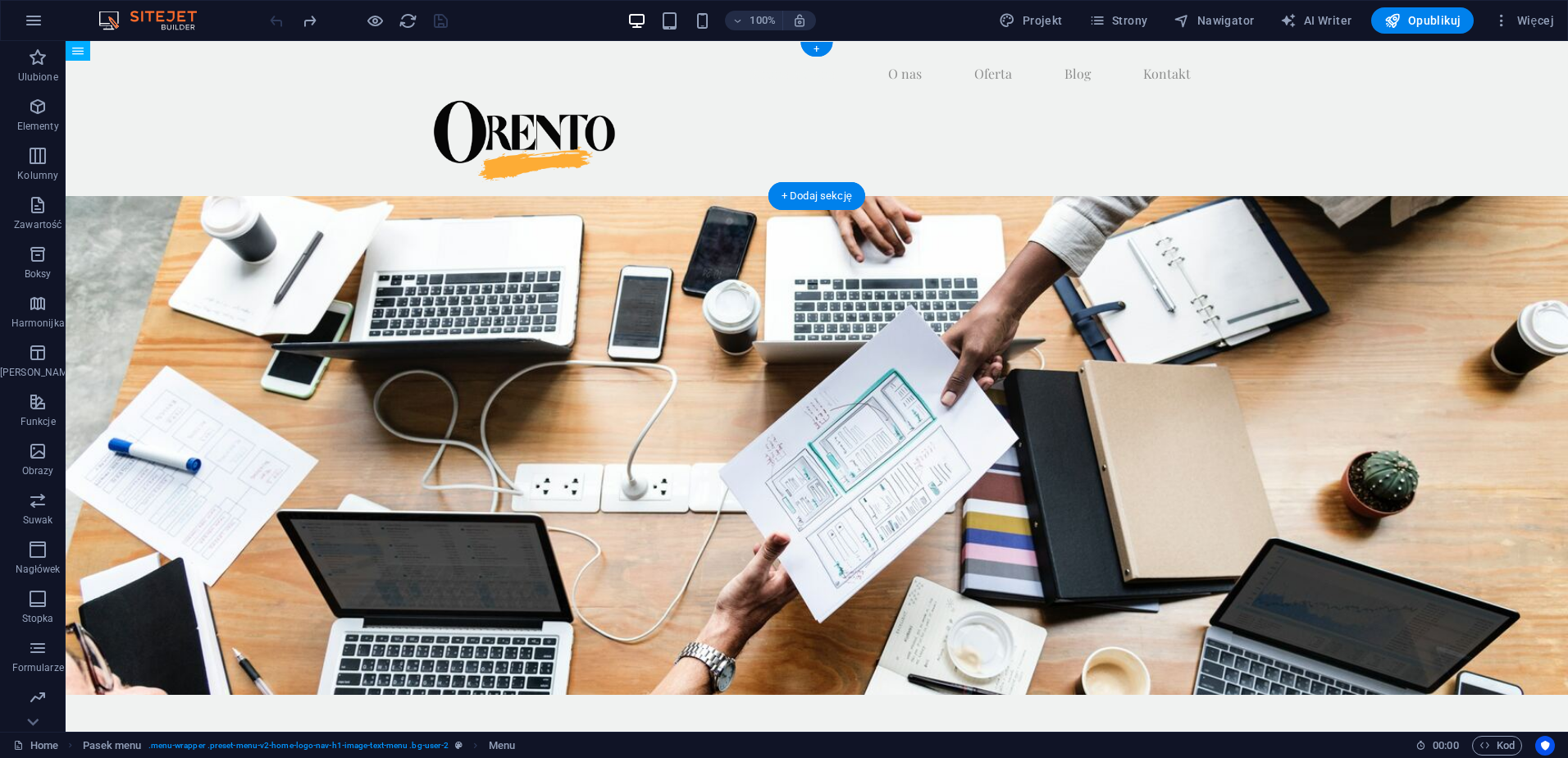
drag, startPoint x: 525, startPoint y: 172, endPoint x: 547, endPoint y: 91, distance: 83.9
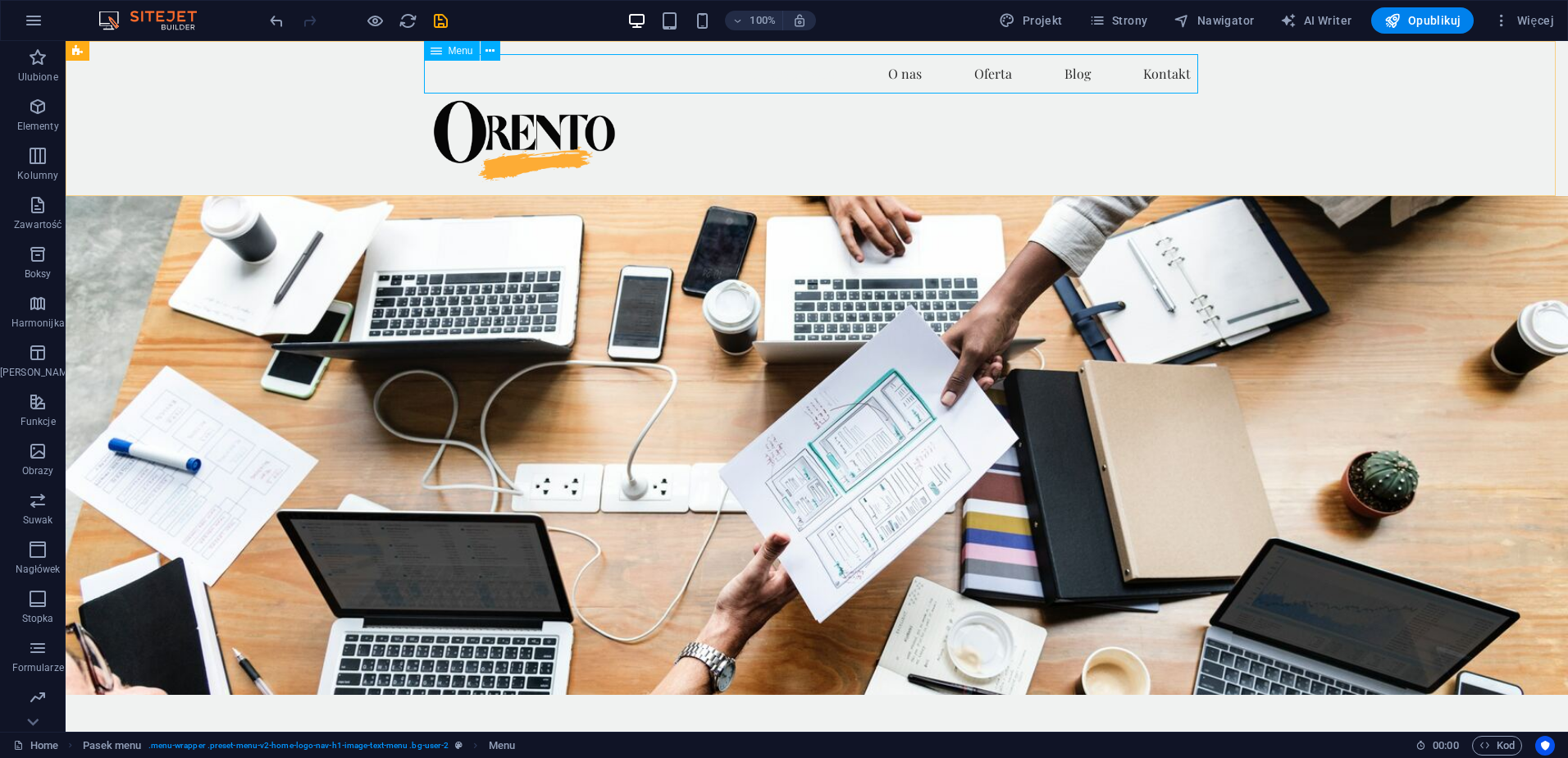
click at [445, 50] on div "Menu" at bounding box center [452, 51] width 55 height 20
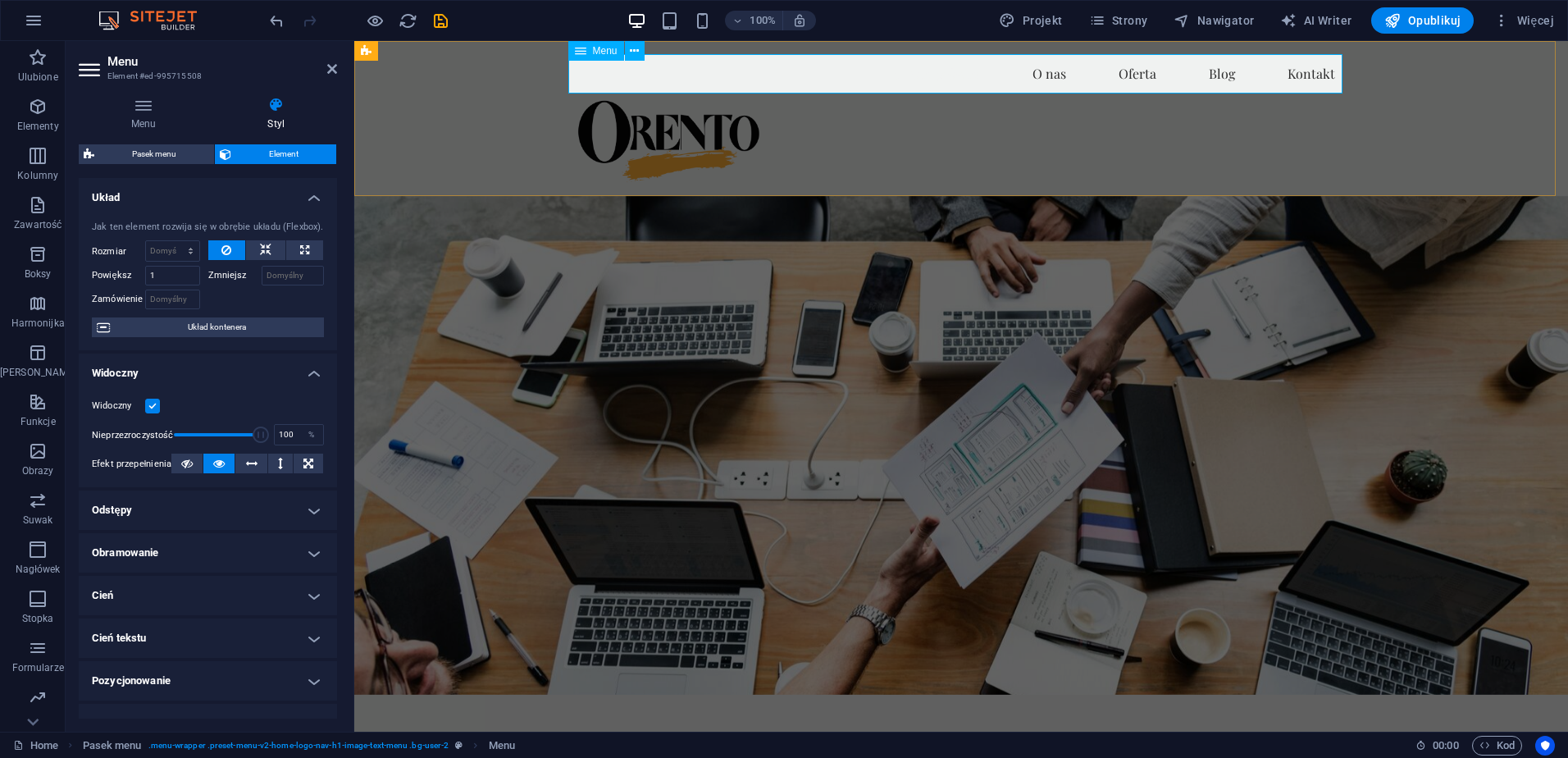
click at [593, 54] on span "Menu" at bounding box center [605, 50] width 24 height 10
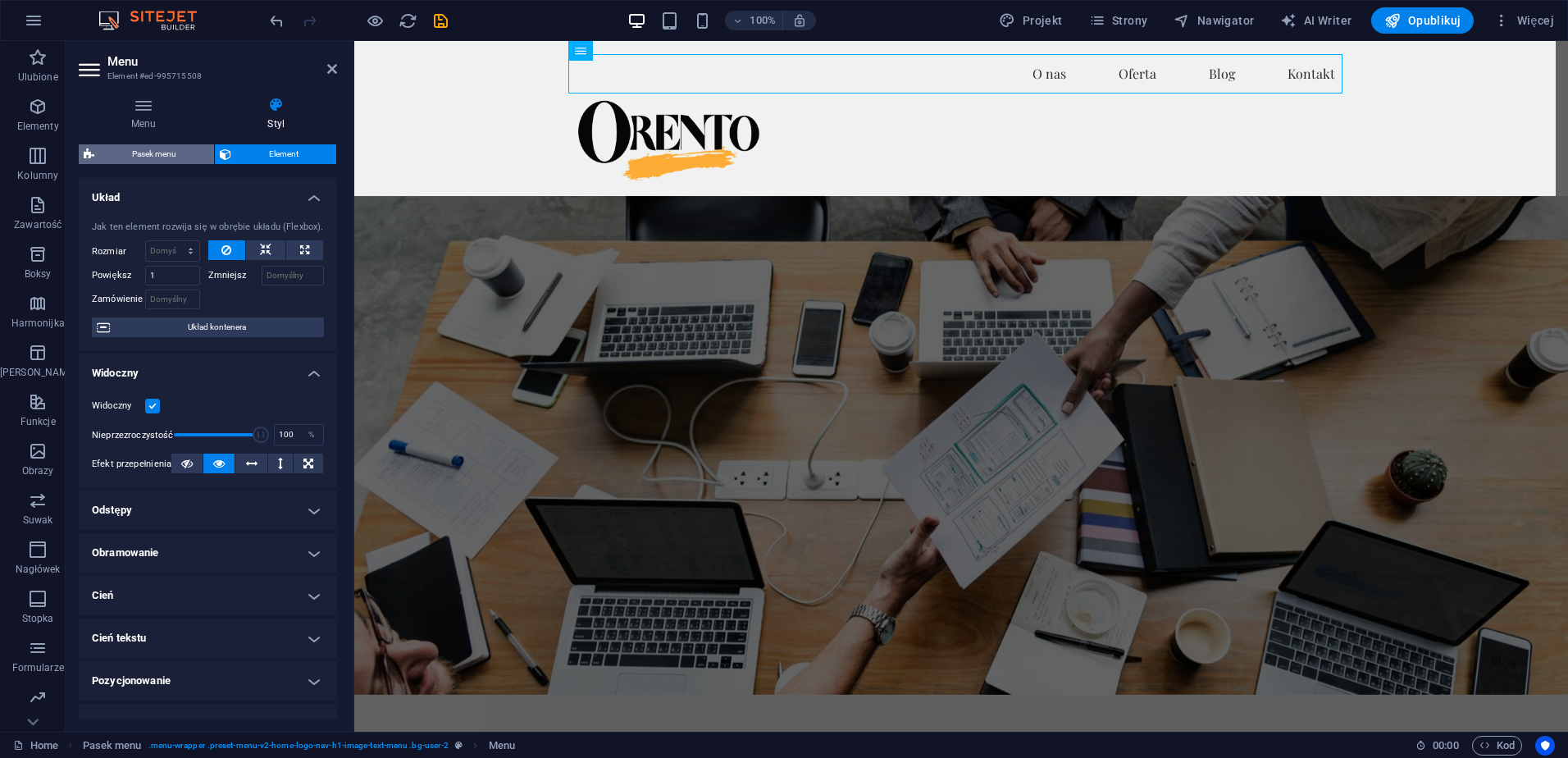
click at [141, 156] on span "Pasek menu" at bounding box center [154, 154] width 110 height 20
select select "rem"
select select "preset-menu-v2-home-logo-nav-h1-image-text-menu"
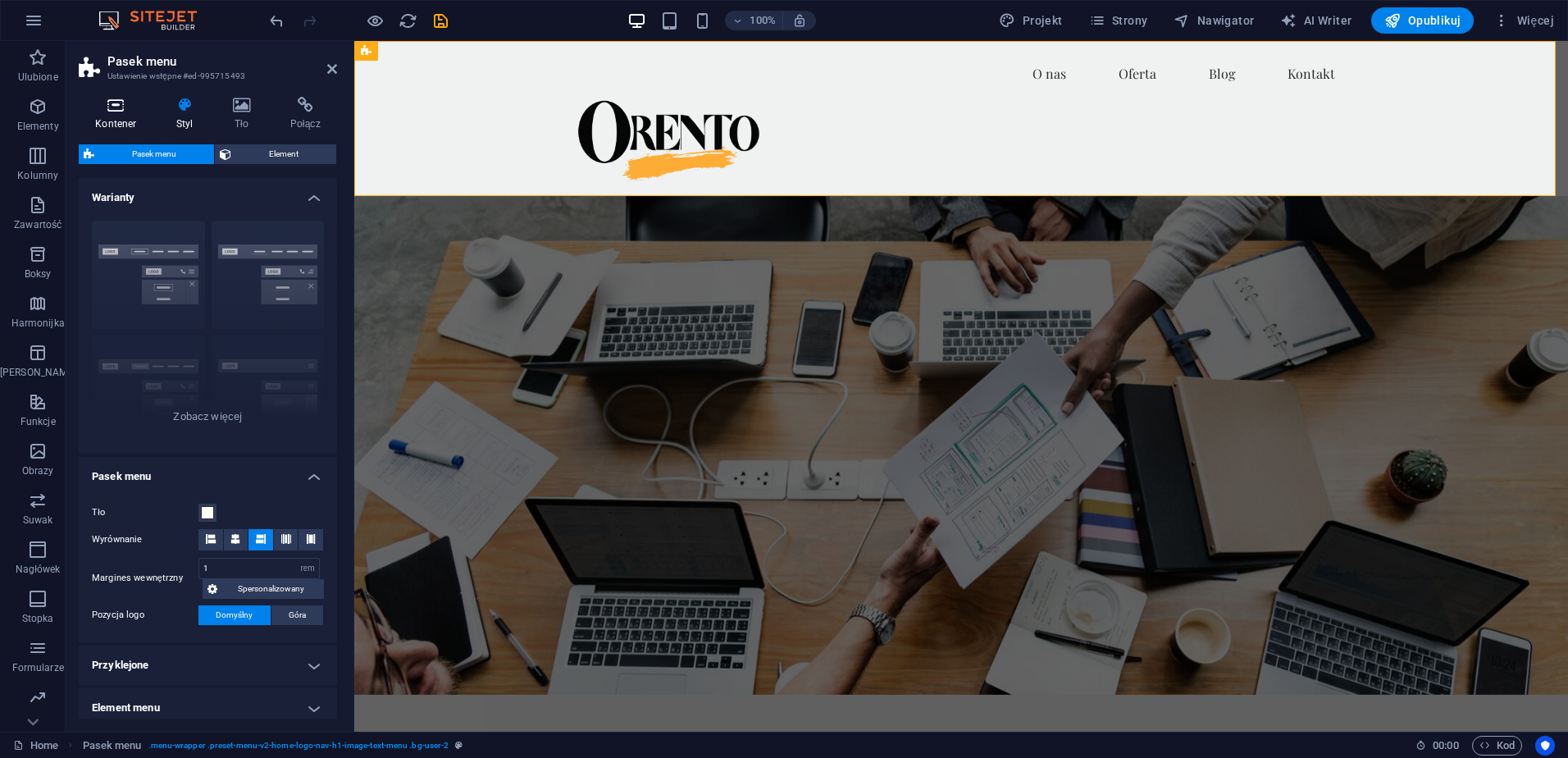
click at [119, 107] on icon at bounding box center [115, 105] width 74 height 16
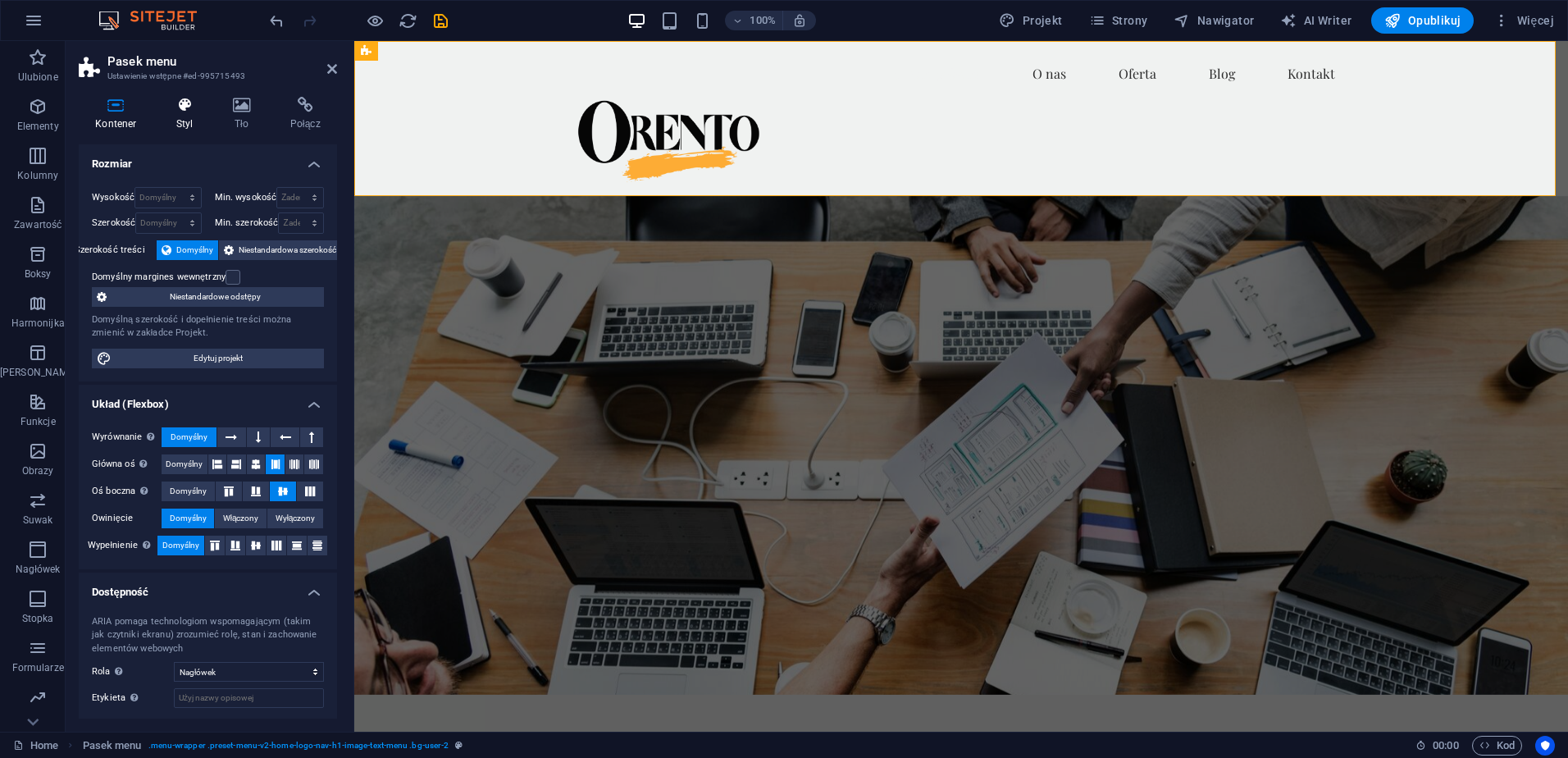
click at [190, 113] on icon at bounding box center [185, 105] width 50 height 16
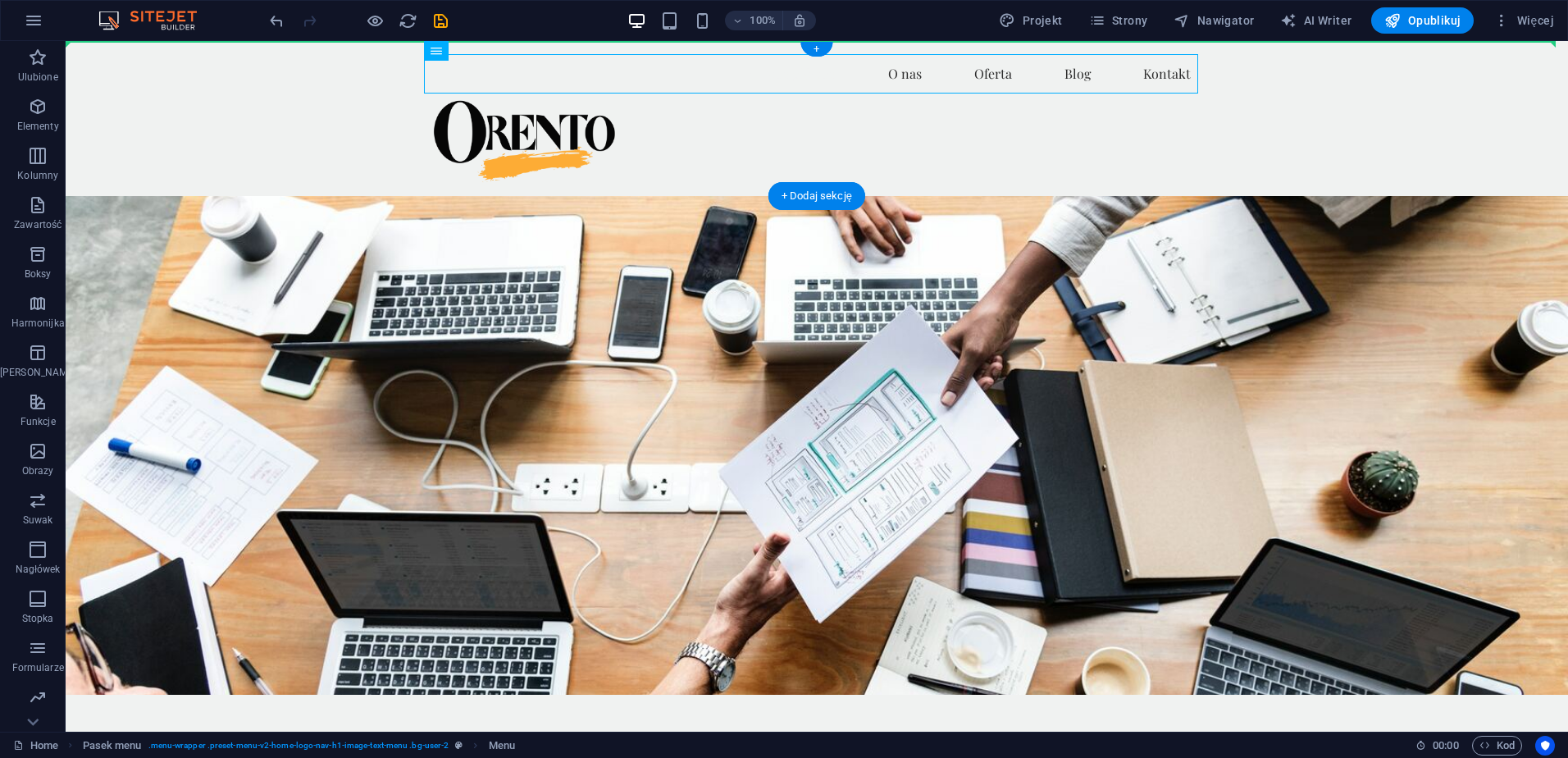
drag, startPoint x: 665, startPoint y: 93, endPoint x: 725, endPoint y: 113, distance: 63.2
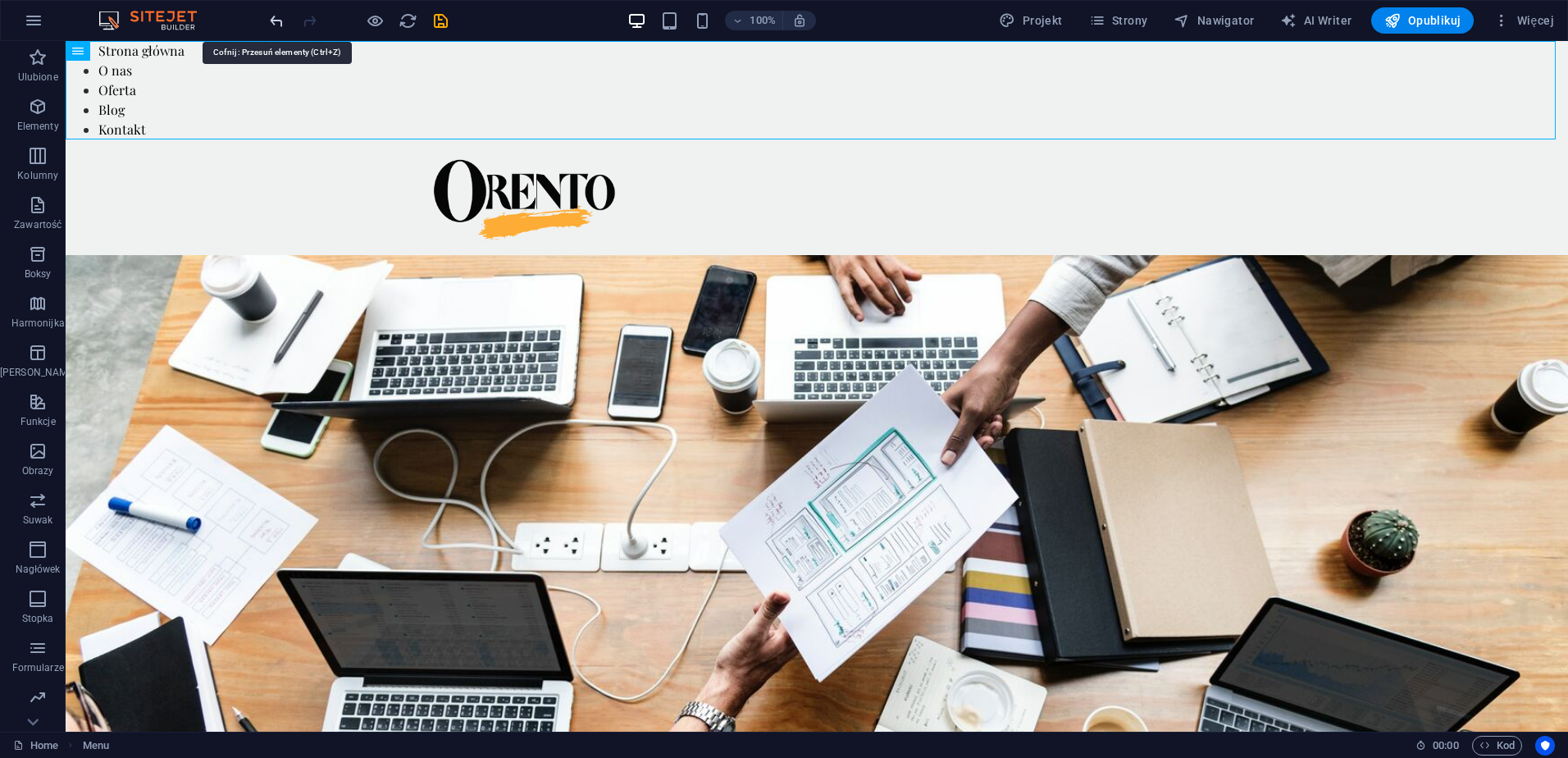
drag, startPoint x: 273, startPoint y: 18, endPoint x: 223, endPoint y: 23, distance: 50.2
click at [273, 18] on icon "undo" at bounding box center [276, 21] width 19 height 19
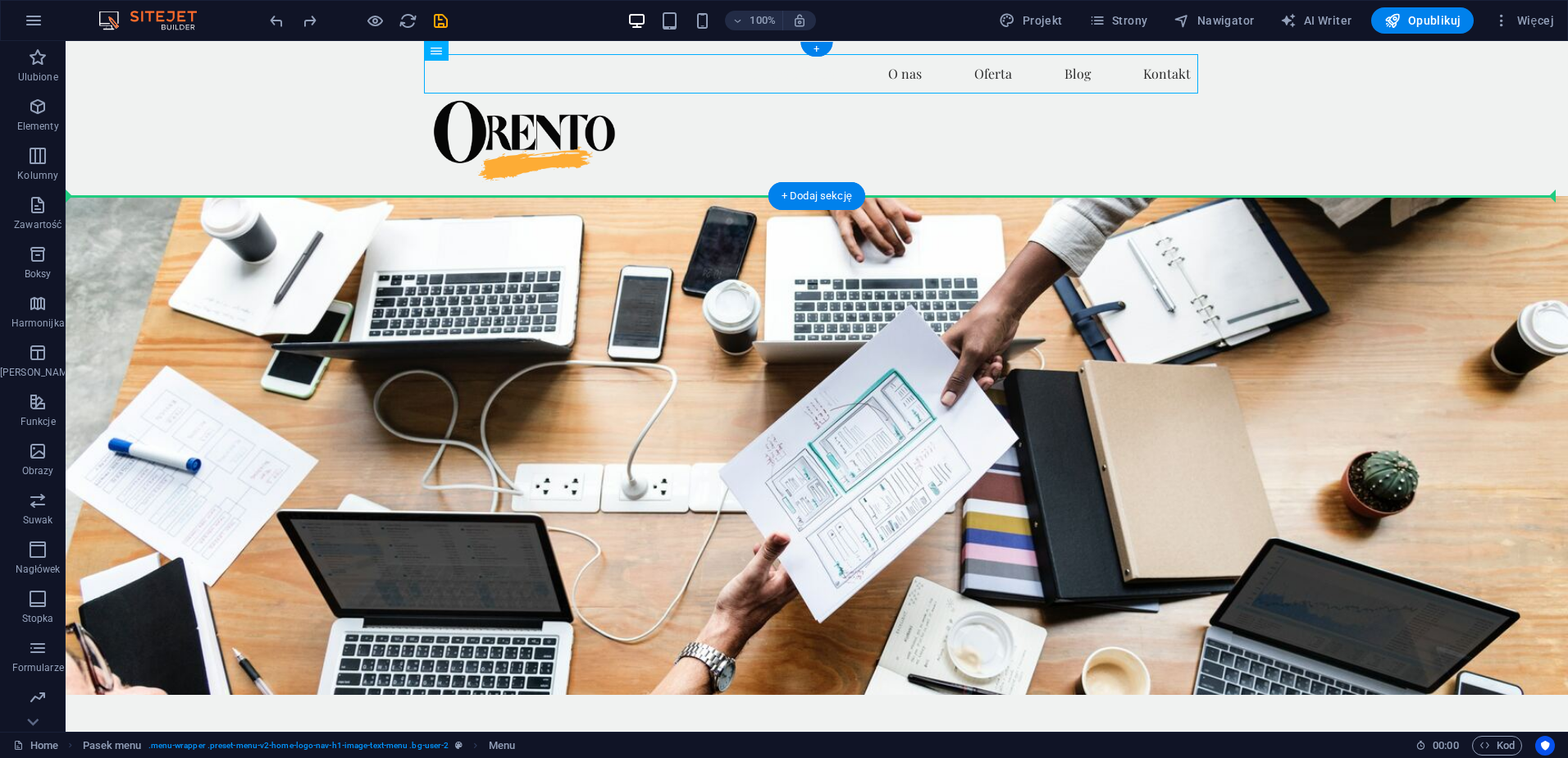
drag, startPoint x: 522, startPoint y: 93, endPoint x: 1098, endPoint y: 123, distance: 576.8
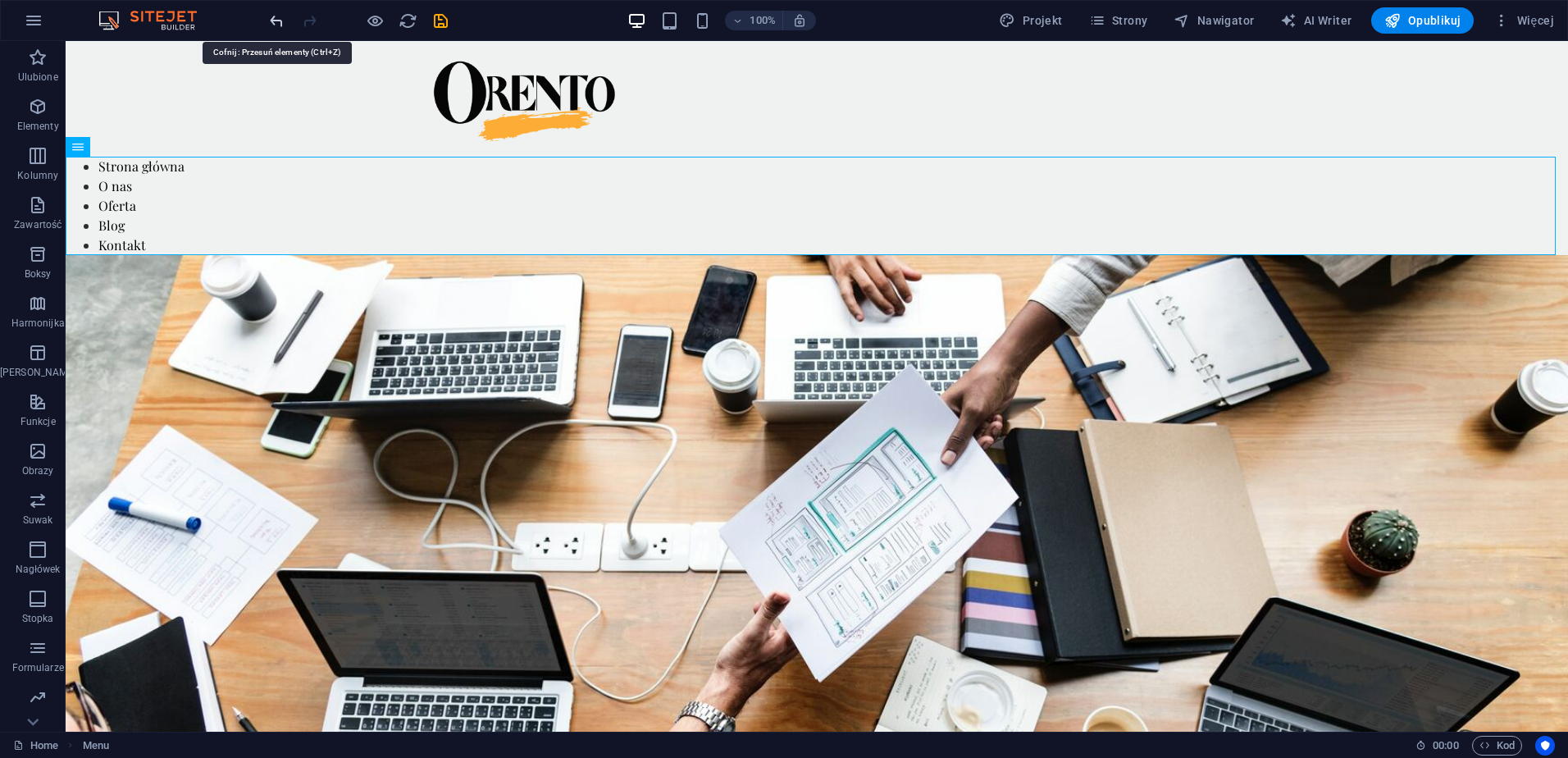
drag, startPoint x: 275, startPoint y: 21, endPoint x: 281, endPoint y: 30, distance: 10.8
click at [276, 21] on icon "undo" at bounding box center [276, 21] width 19 height 19
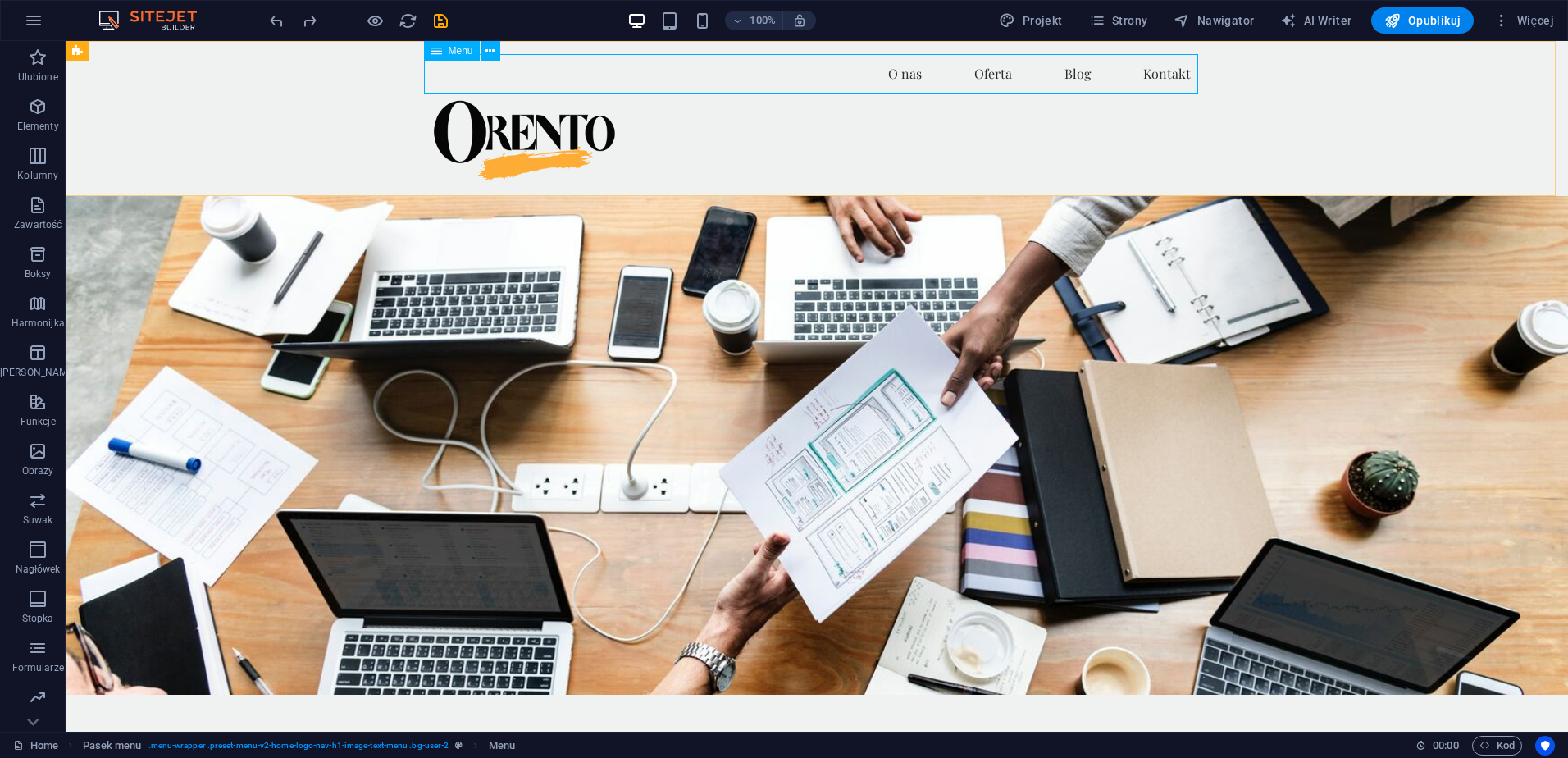
click at [453, 55] on span "Menu" at bounding box center [460, 50] width 24 height 10
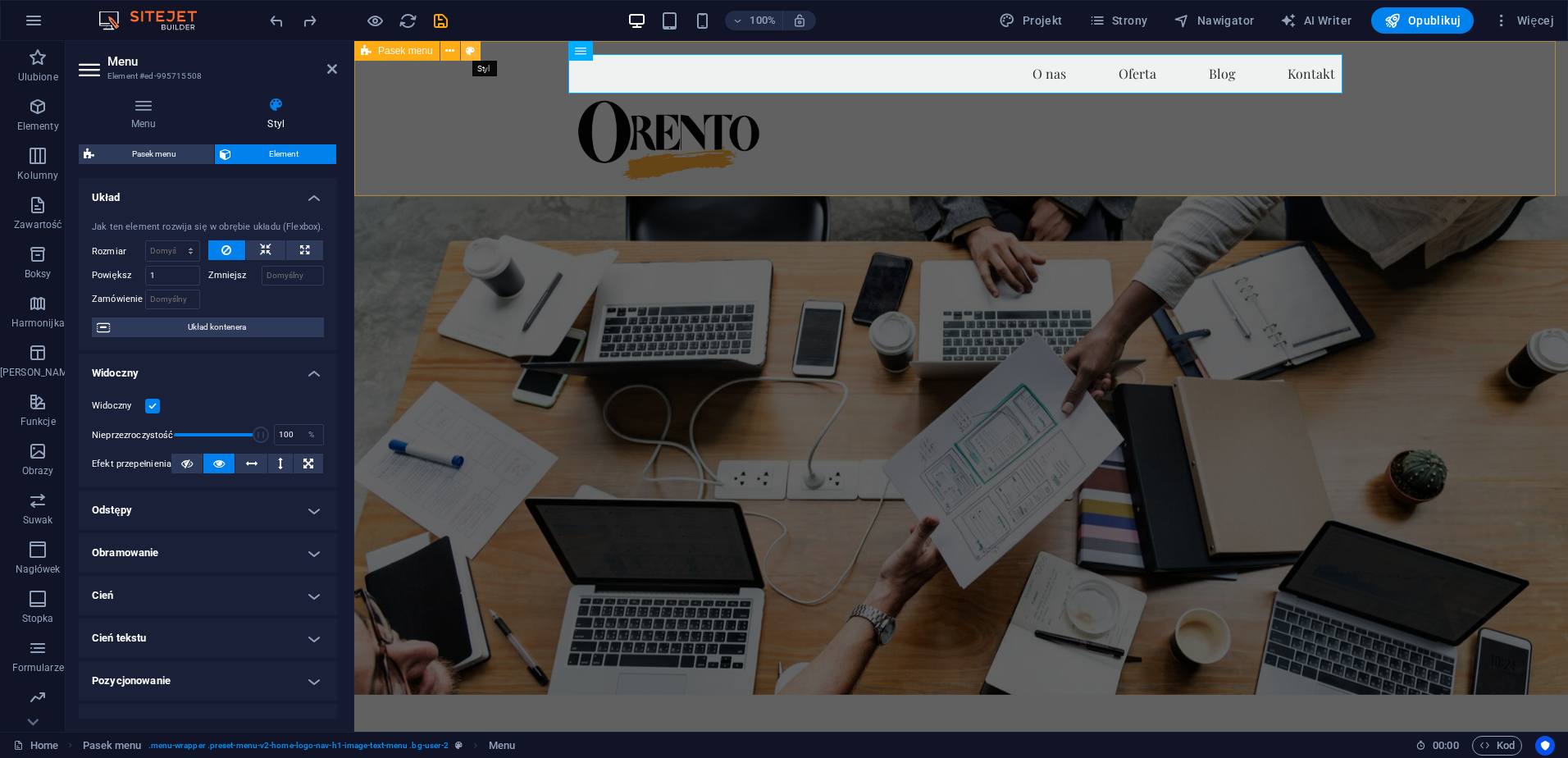
click at [472, 51] on icon at bounding box center [470, 51] width 9 height 17
select select "rem"
select select "preset-menu-v2-home-logo-nav-h1-image-text-menu"
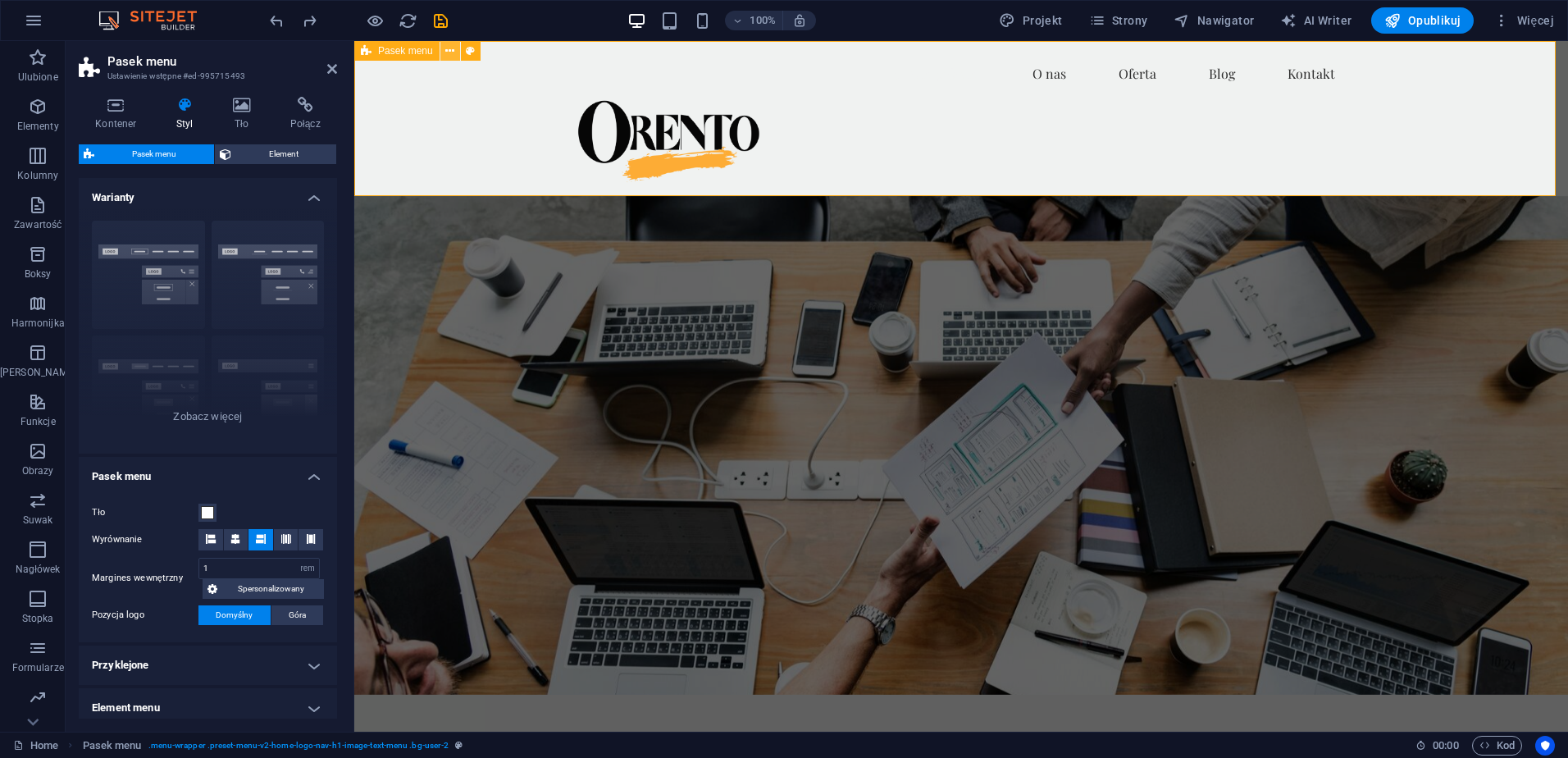
click at [445, 49] on button at bounding box center [450, 51] width 20 height 20
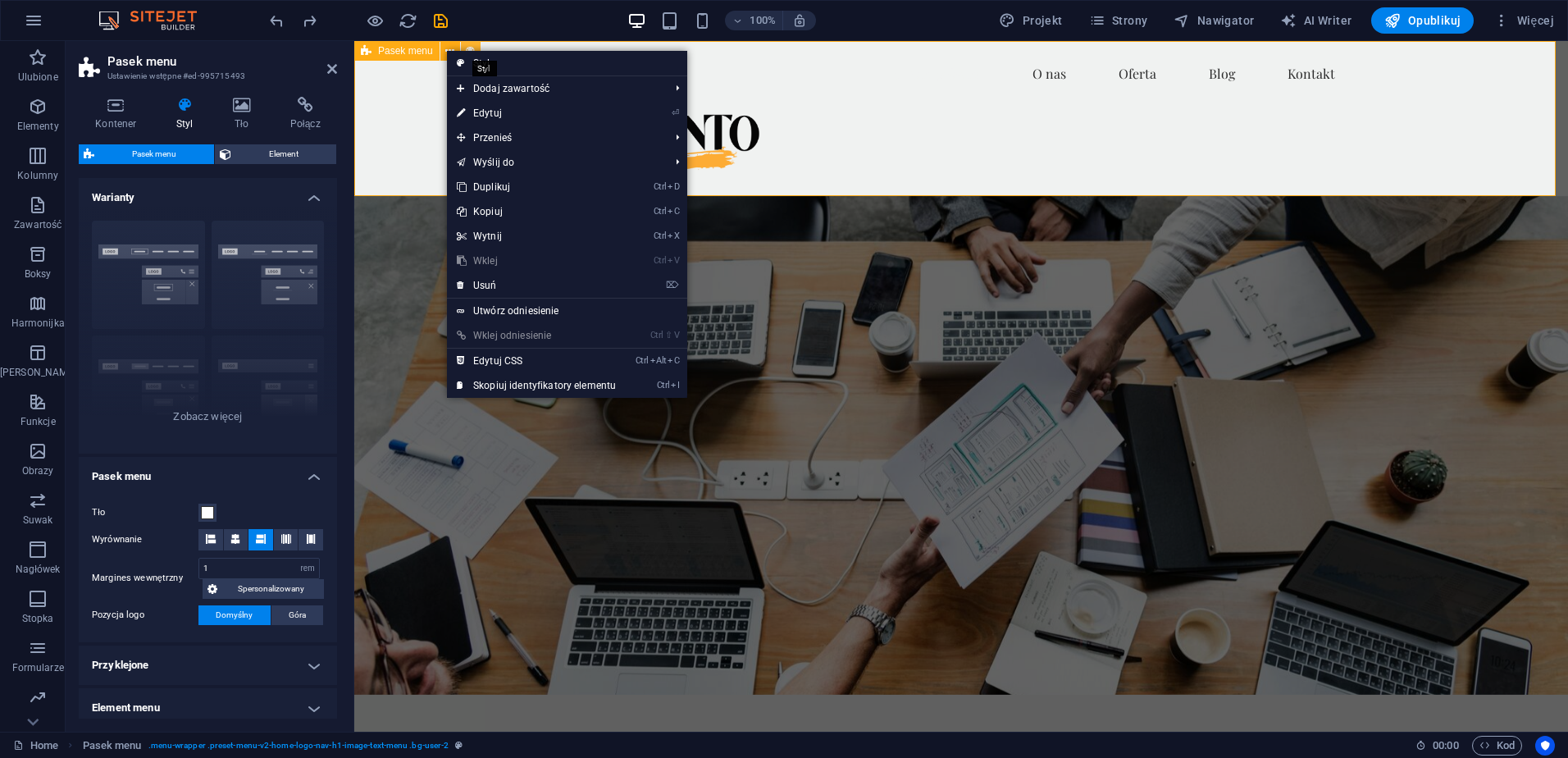
click at [471, 47] on icon at bounding box center [470, 51] width 9 height 17
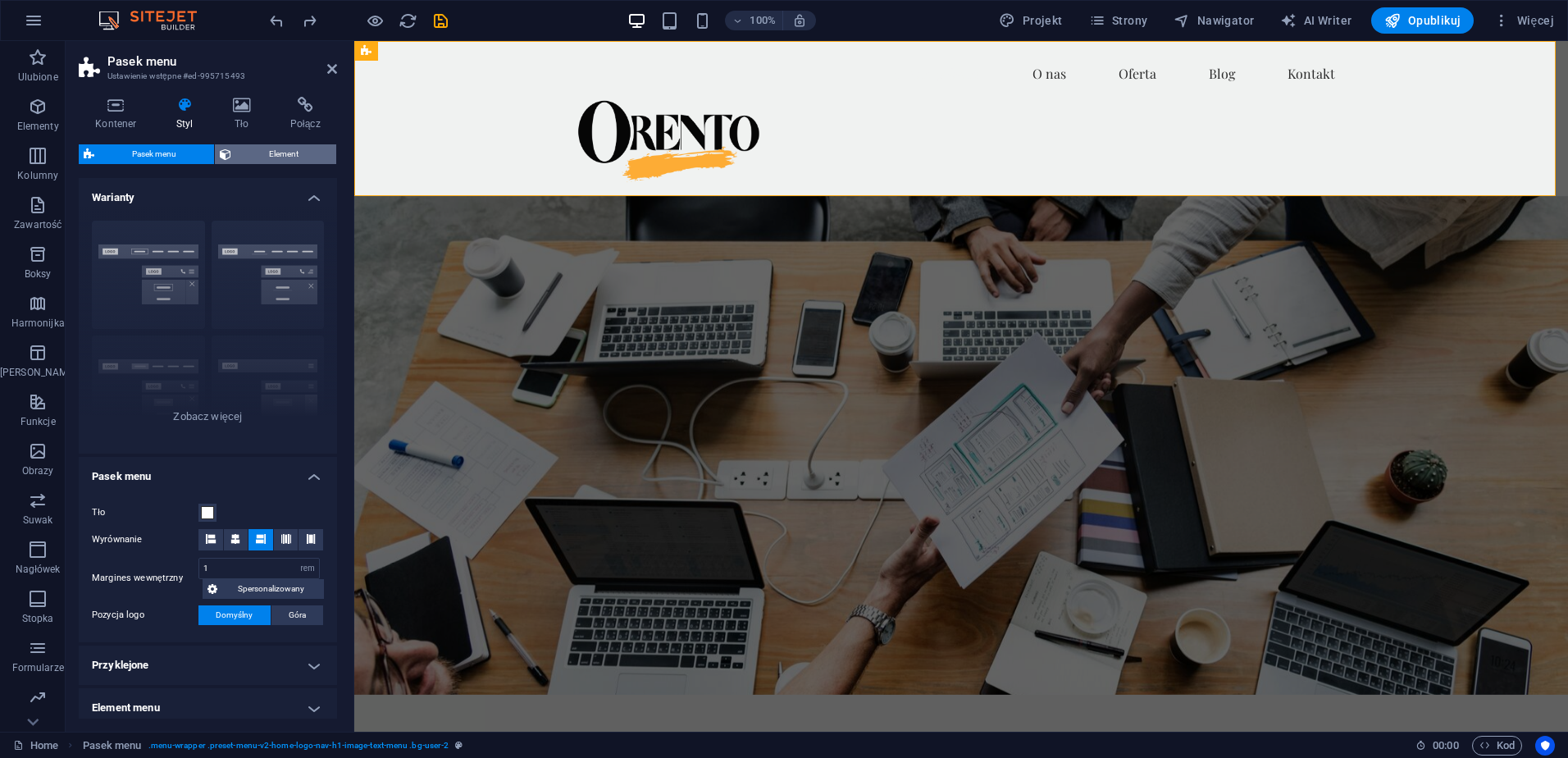
click at [255, 153] on span "Element" at bounding box center [284, 154] width 95 height 20
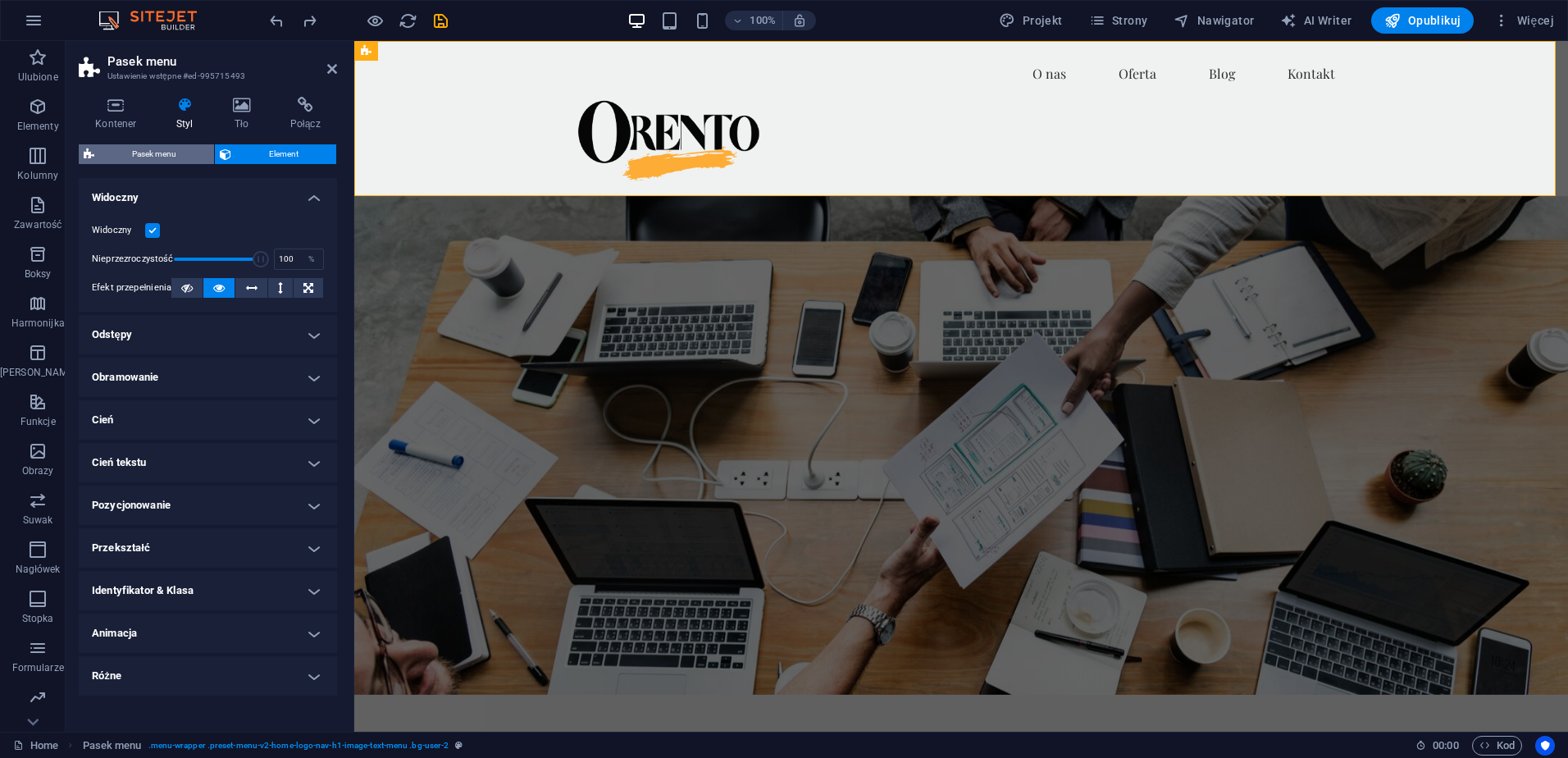
click at [144, 156] on span "Pasek menu" at bounding box center [154, 154] width 110 height 20
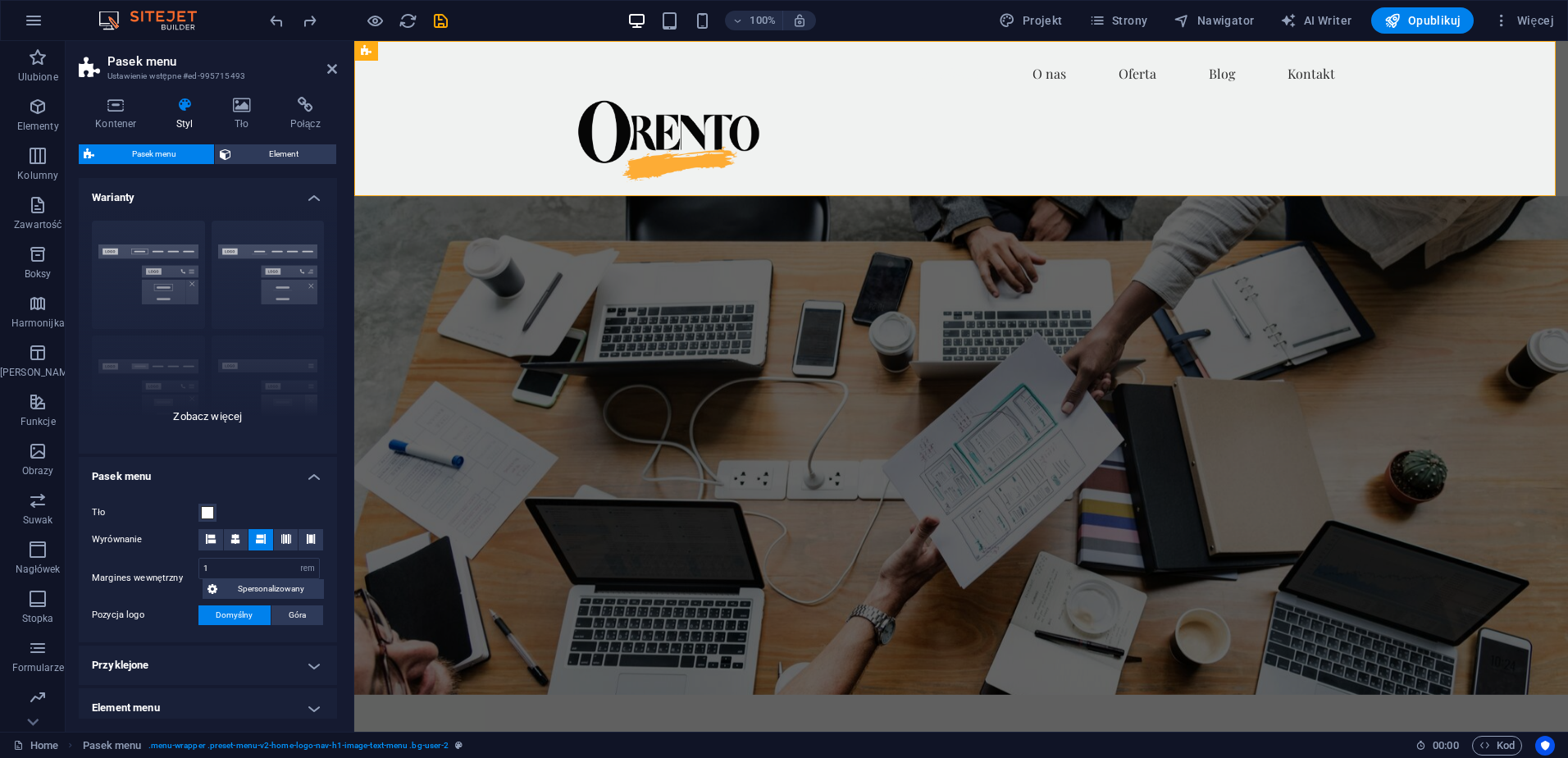
click at [225, 416] on div "Obramowanie Wyśrodkowany Domyślny Ustalone Loki Wyzwalacz akcji Szeroki XXL" at bounding box center [208, 330] width 259 height 246
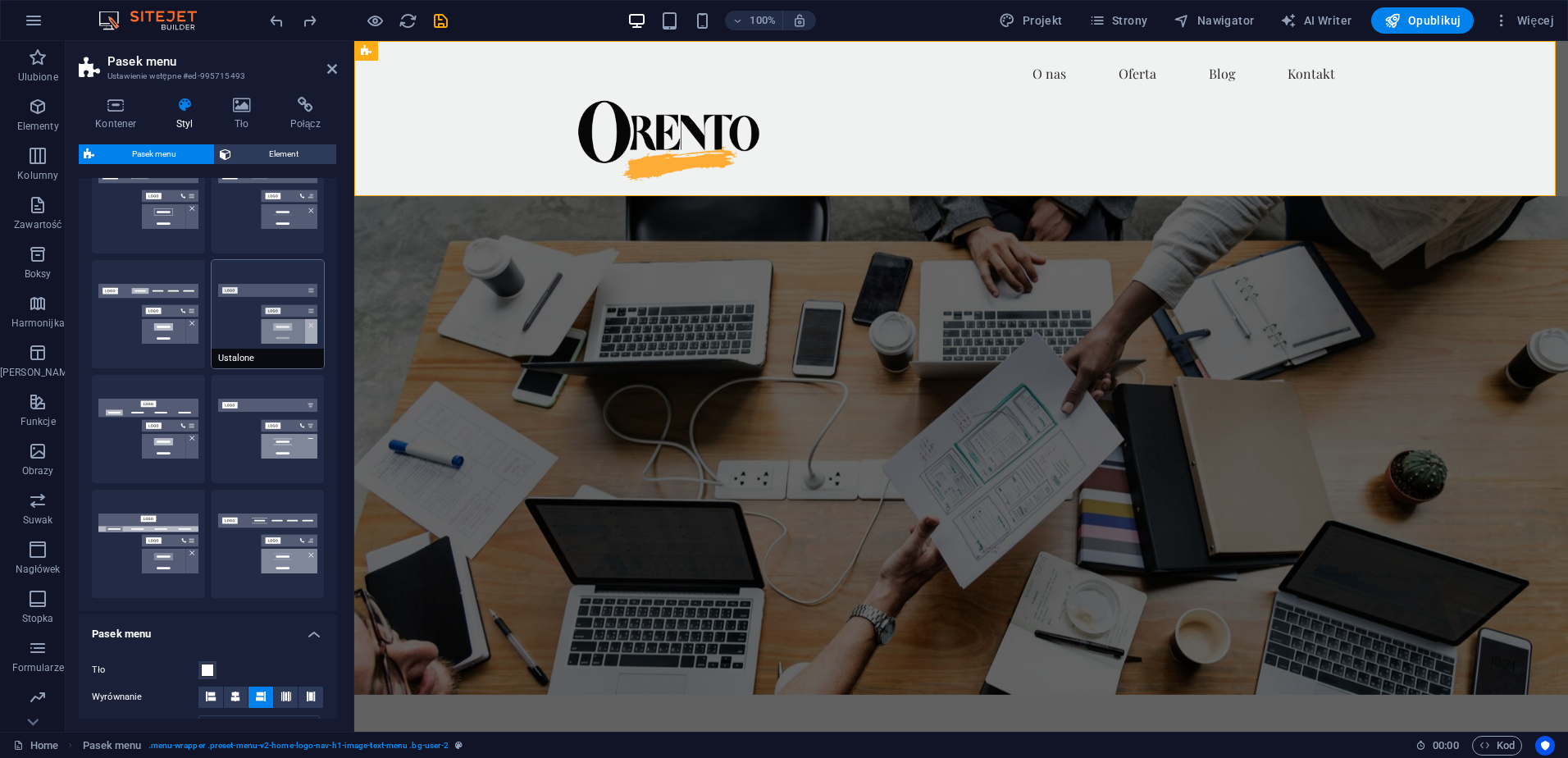
scroll to position [82, 0]
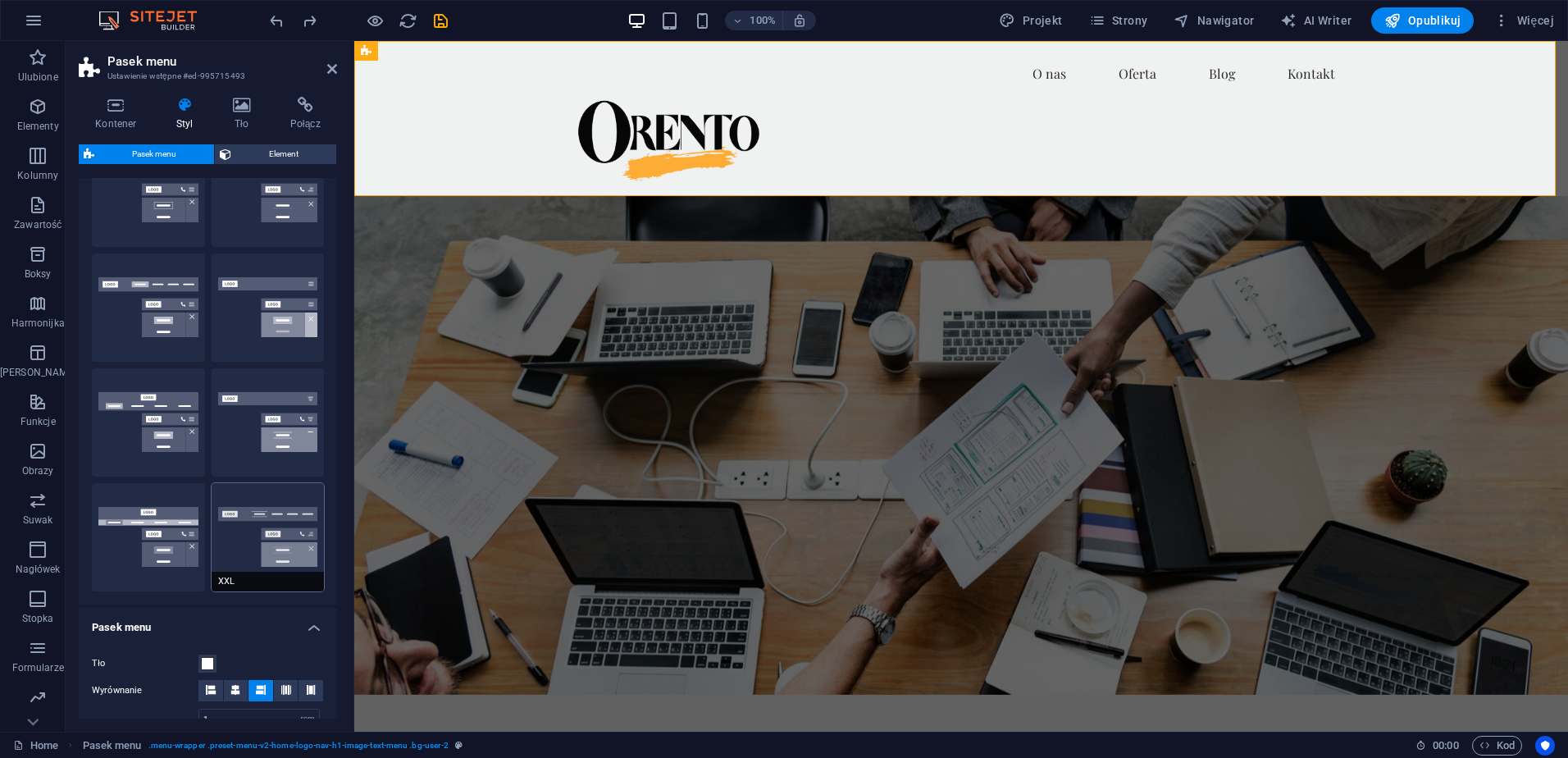
click at [279, 523] on button "XXL" at bounding box center [267, 537] width 113 height 108
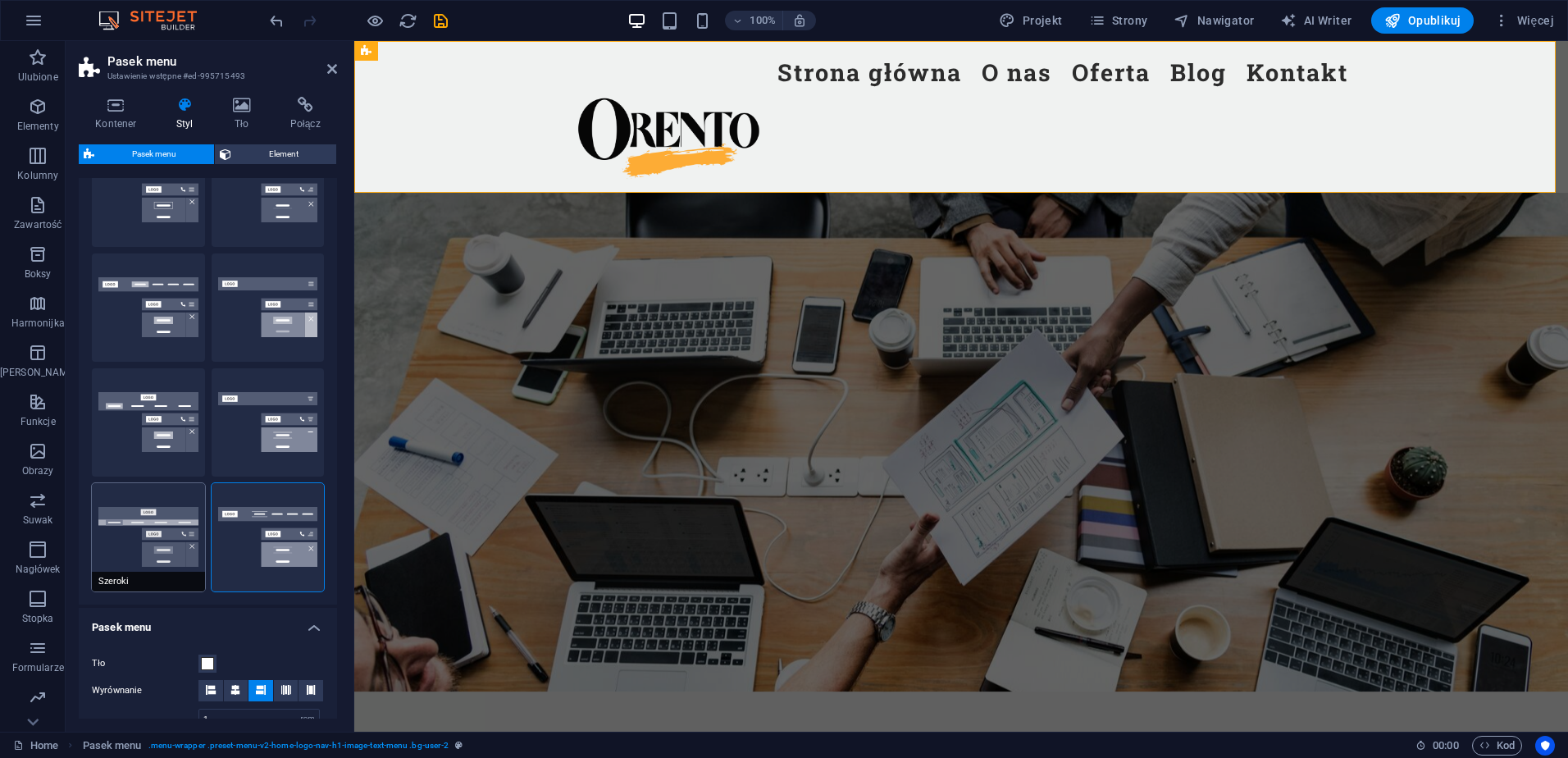
click at [143, 518] on button "Szeroki" at bounding box center [148, 537] width 113 height 108
type input "0"
type input "2"
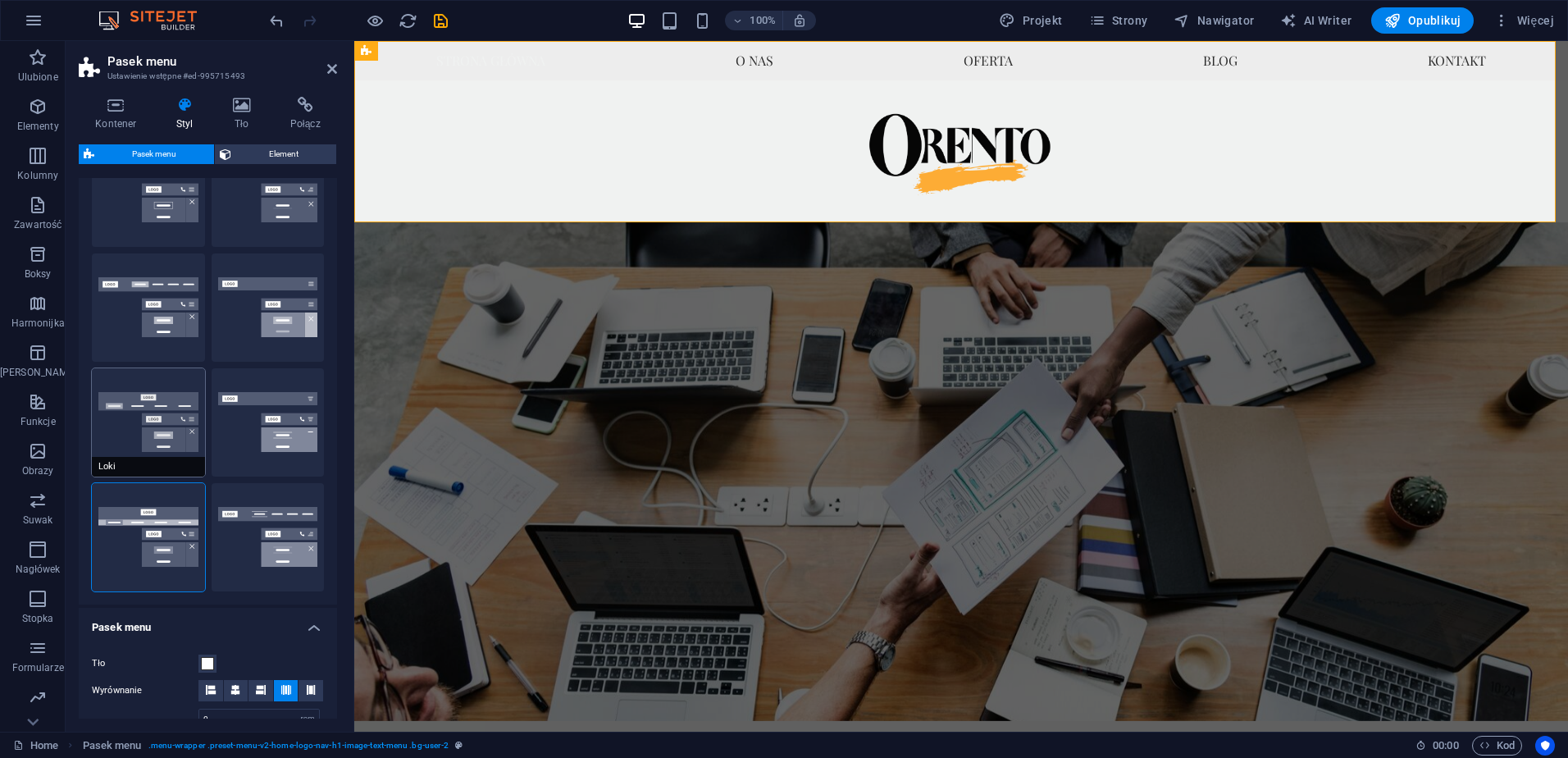
click at [161, 407] on button "Loki" at bounding box center [148, 422] width 113 height 108
type input "0"
select select "DISABLED_OPTION_VALUE"
type input "1"
type input "2"
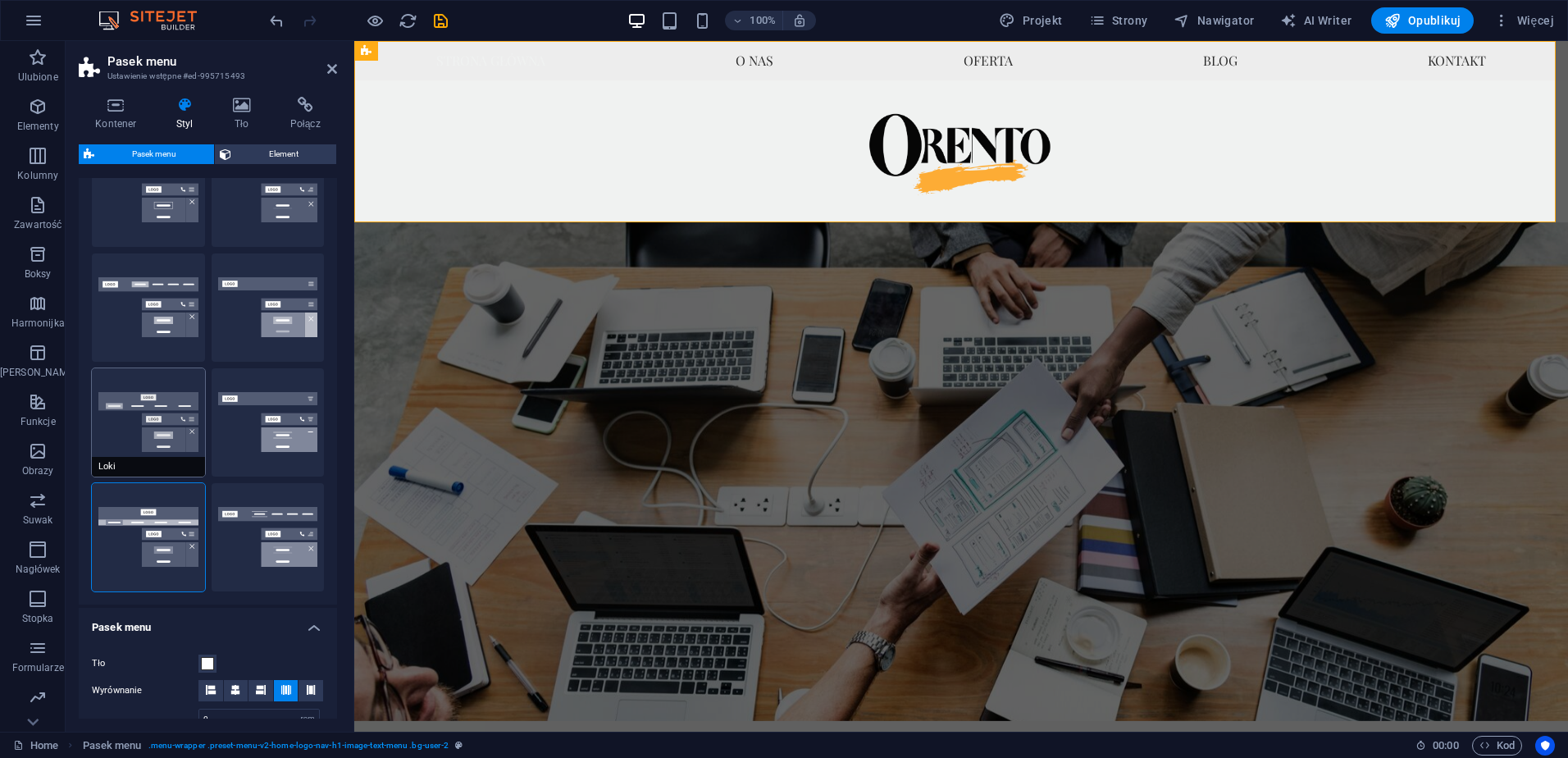
type input "1"
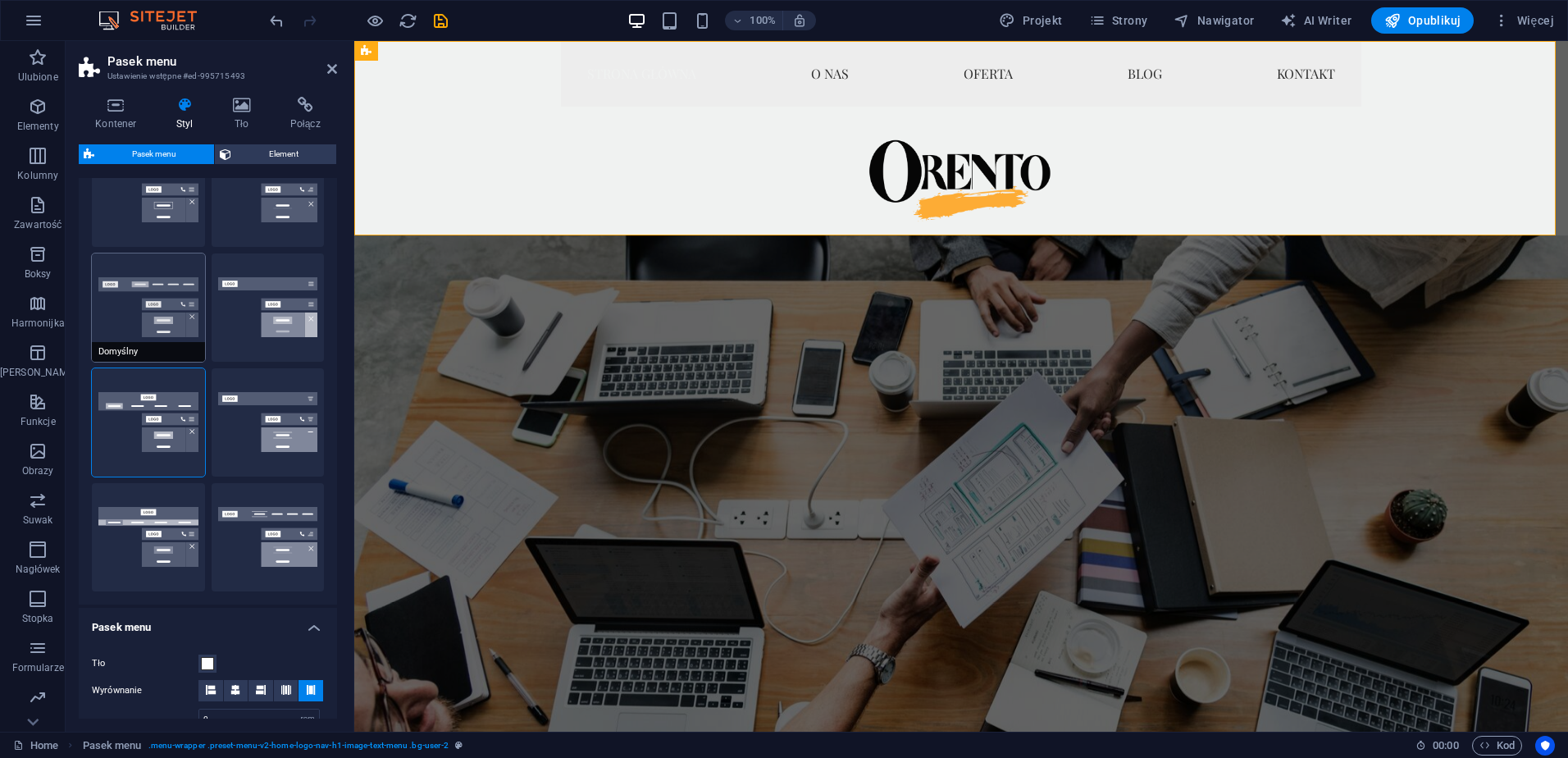
click at [161, 287] on button "Domyślny" at bounding box center [148, 307] width 113 height 108
type input "1"
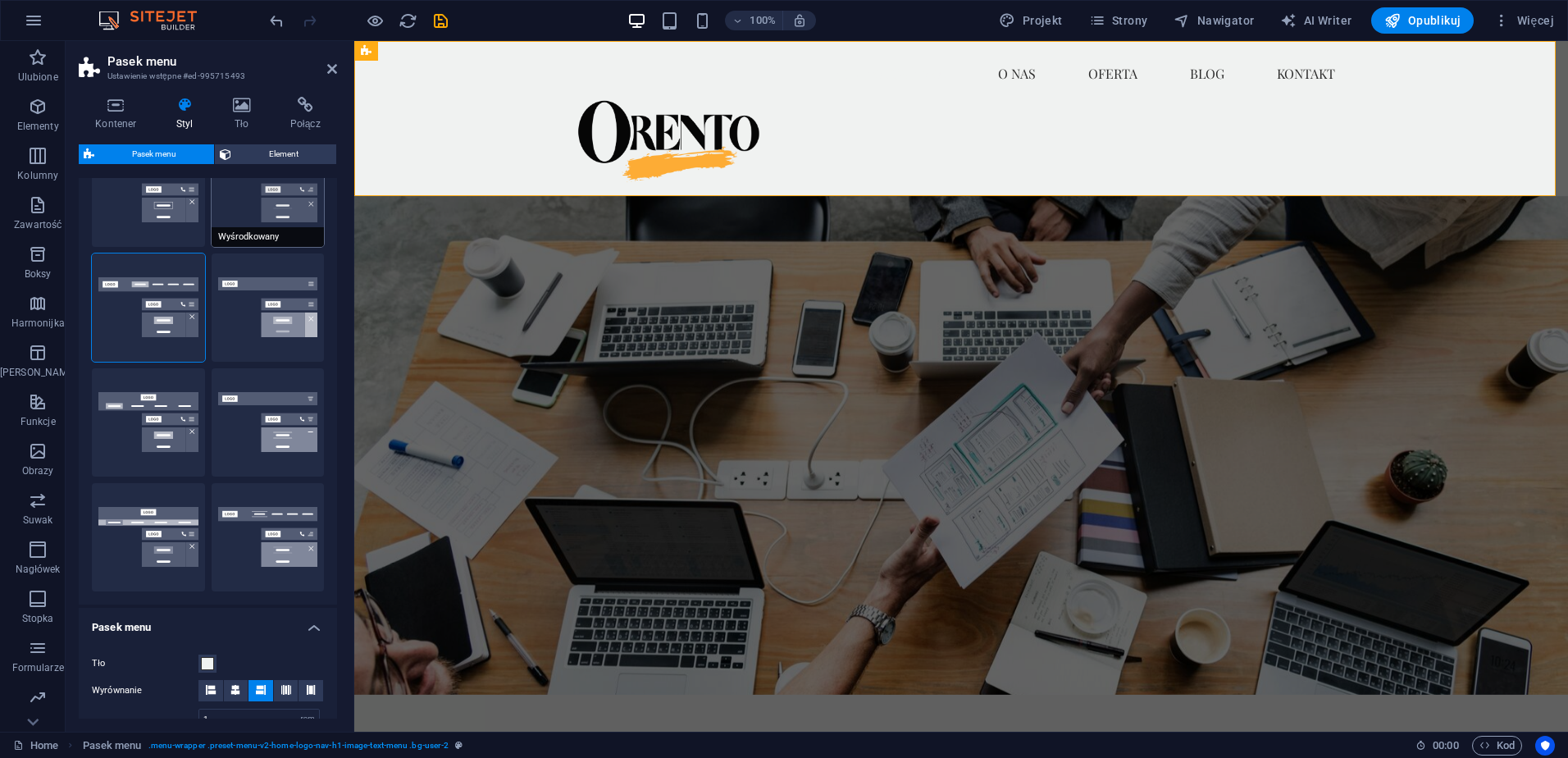
click at [259, 214] on button "Wyśrodkowany" at bounding box center [267, 192] width 113 height 108
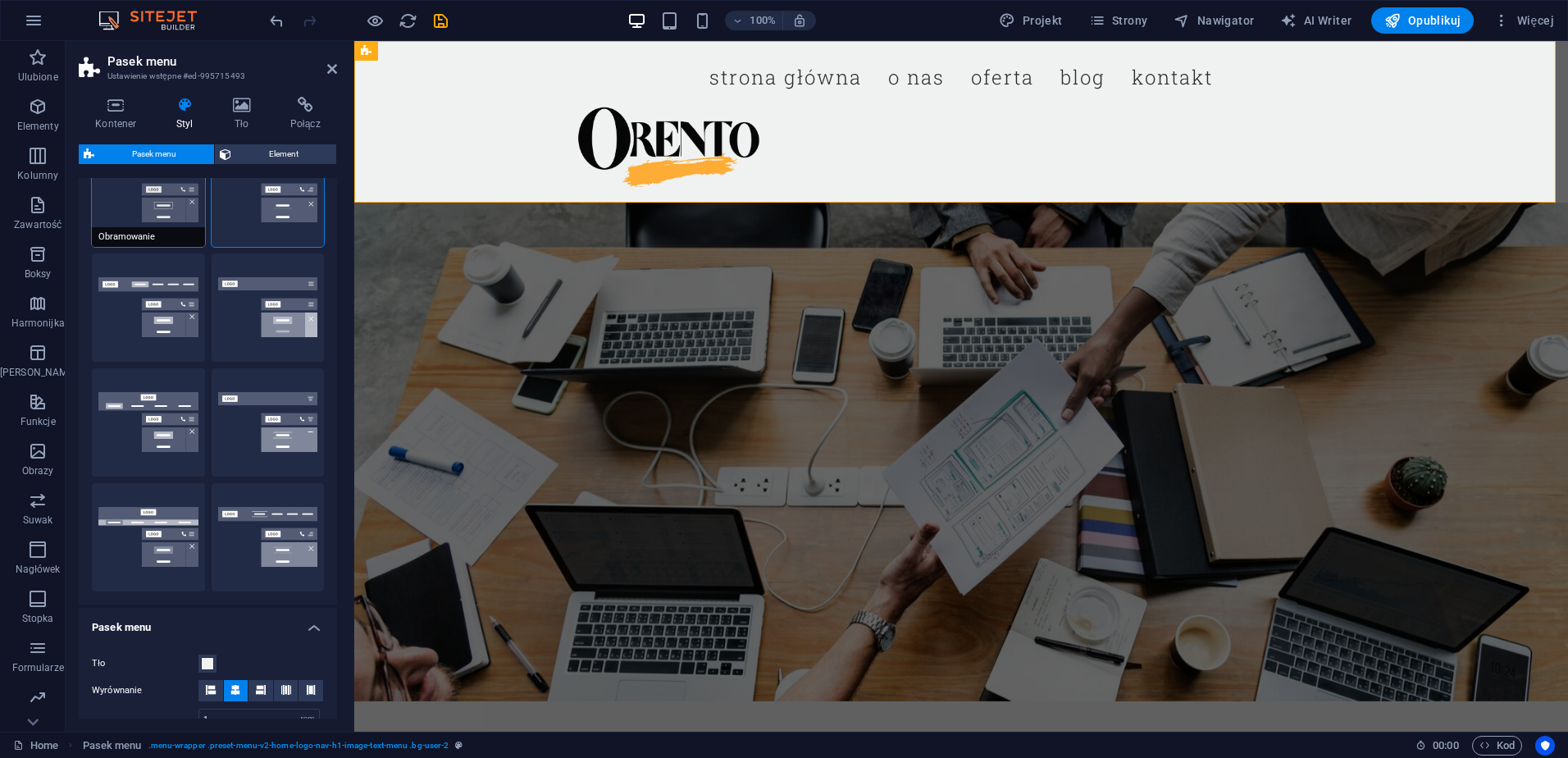
click at [142, 216] on button "Obramowanie" at bounding box center [148, 192] width 113 height 108
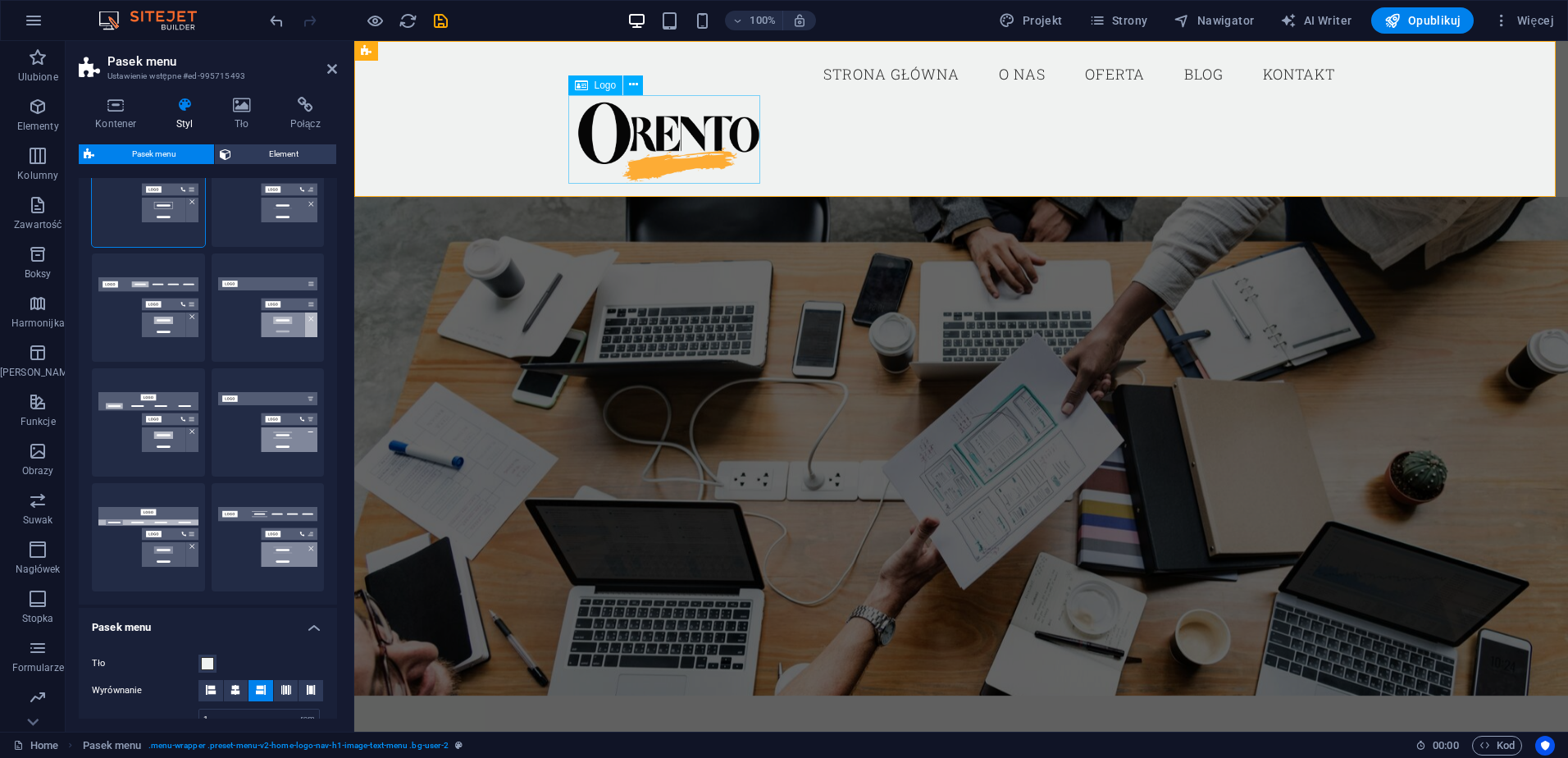
drag, startPoint x: 728, startPoint y: 129, endPoint x: 1017, endPoint y: 130, distance: 289.0
click at [1017, 130] on div "Strona główna O nas Oferta Blog Kontakt" at bounding box center [961, 119] width 1214 height 156
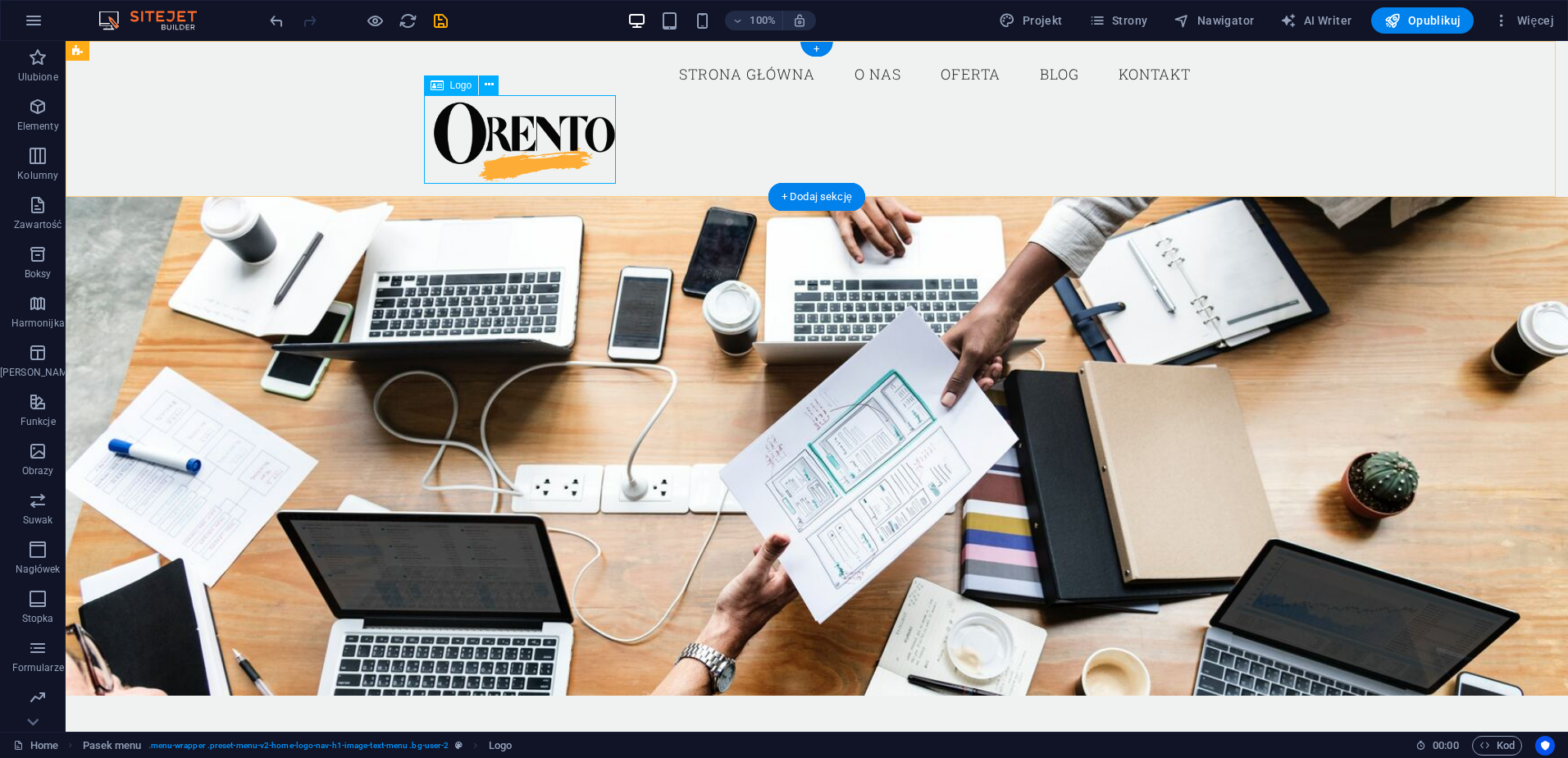
click at [566, 148] on div at bounding box center [816, 140] width 774 height 89
click at [565, 148] on div at bounding box center [816, 140] width 774 height 89
select select "px"
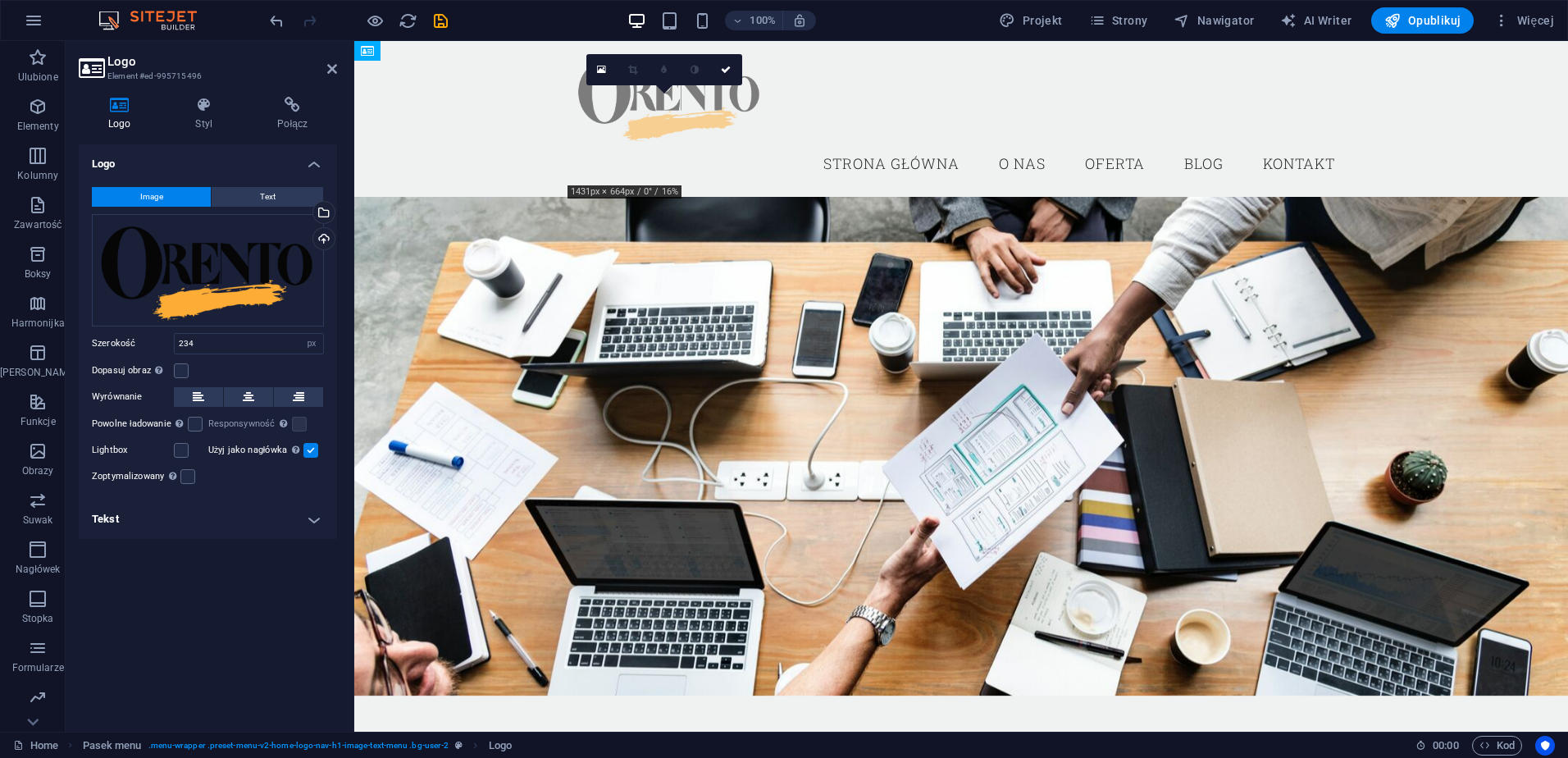
drag, startPoint x: 930, startPoint y: 128, endPoint x: 578, endPoint y: 73, distance: 356.3
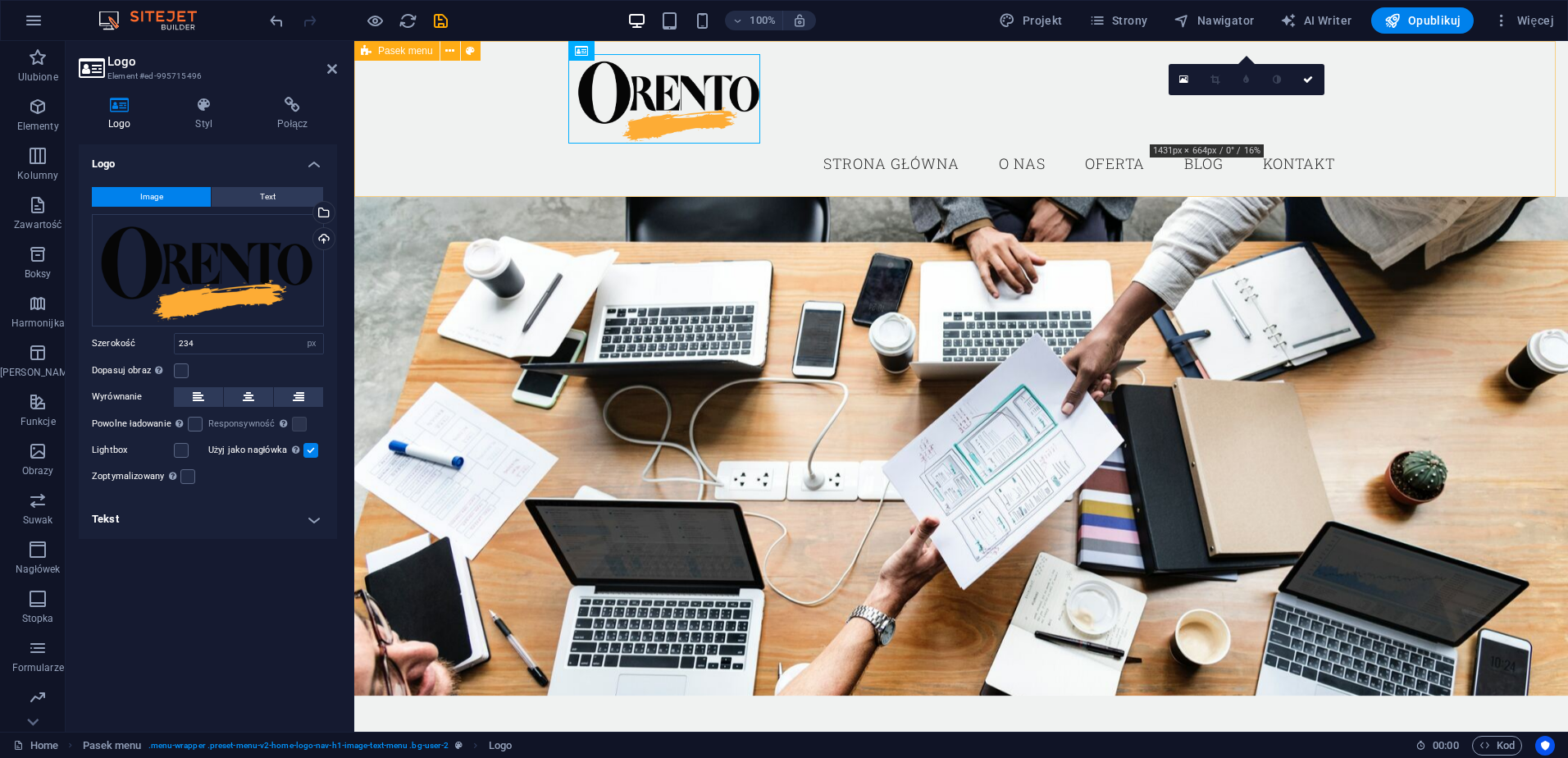
click at [833, 117] on div "Strona główna O nas Oferta Blog Kontakt" at bounding box center [961, 119] width 1214 height 156
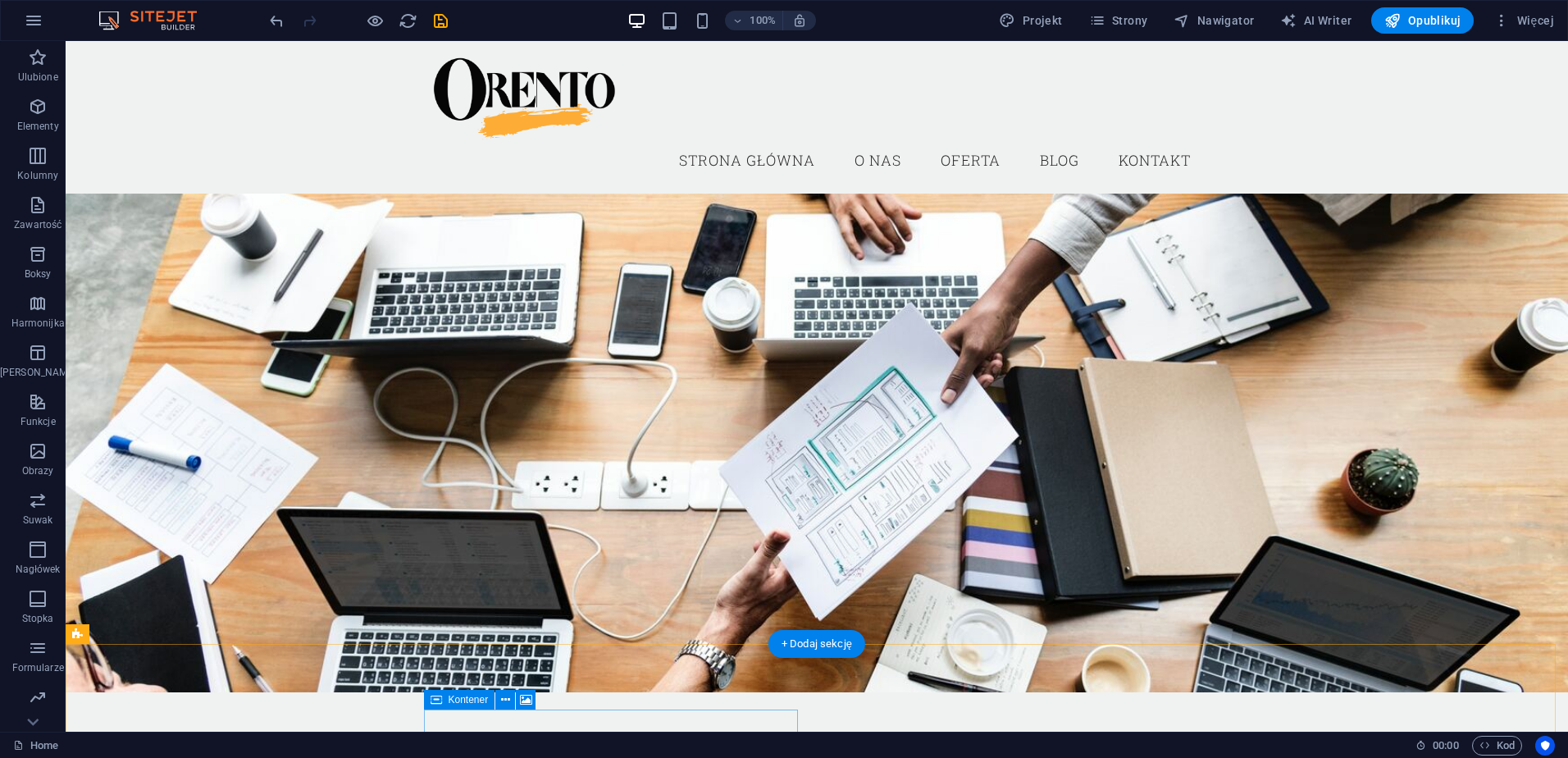
scroll to position [0, 0]
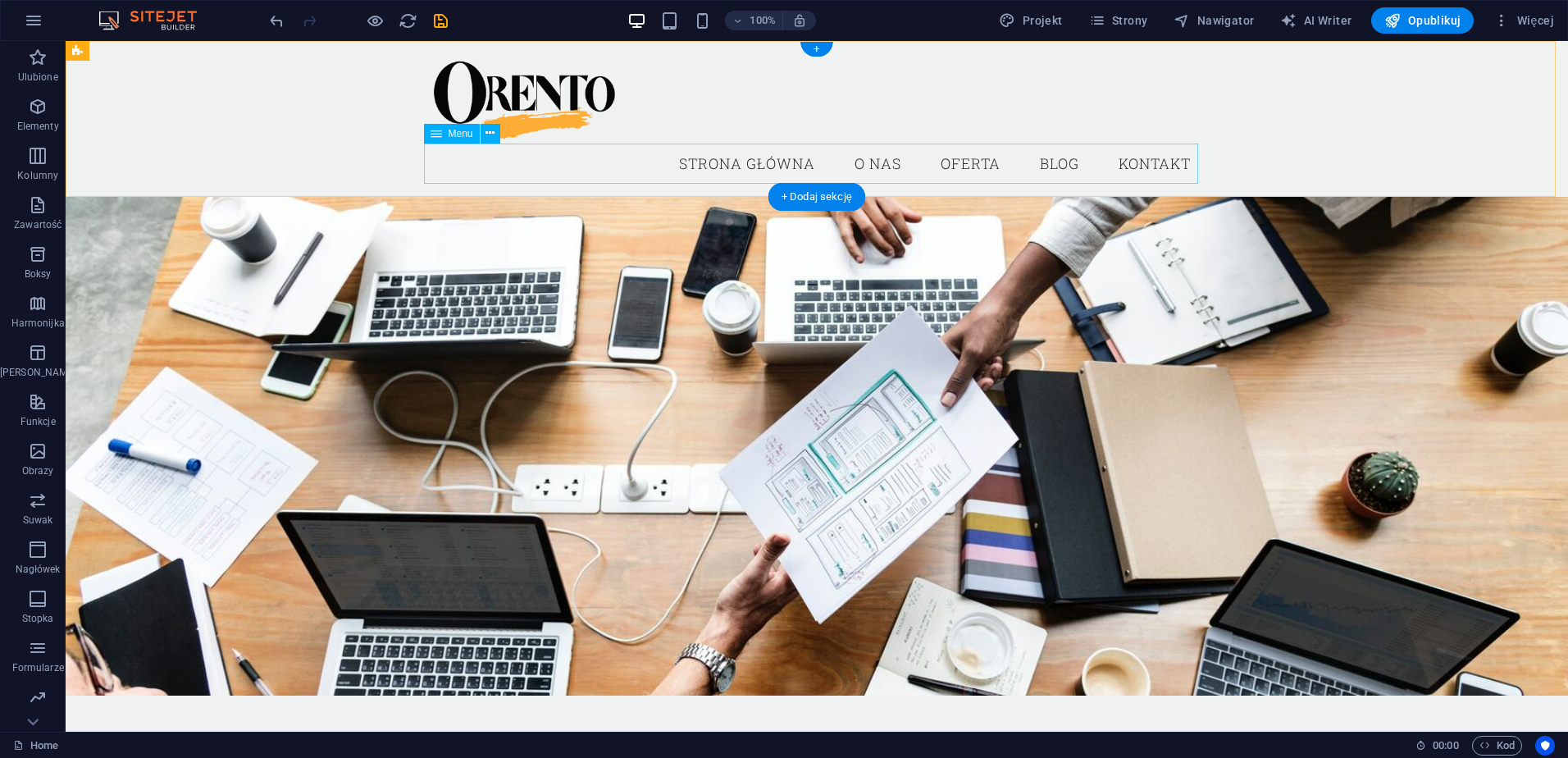
click at [968, 162] on nav "Strona główna O nas Oferta Blog Kontakt" at bounding box center [816, 164] width 774 height 41
click at [966, 166] on nav "Strona główna O nas Oferta Blog Kontakt" at bounding box center [816, 164] width 774 height 41
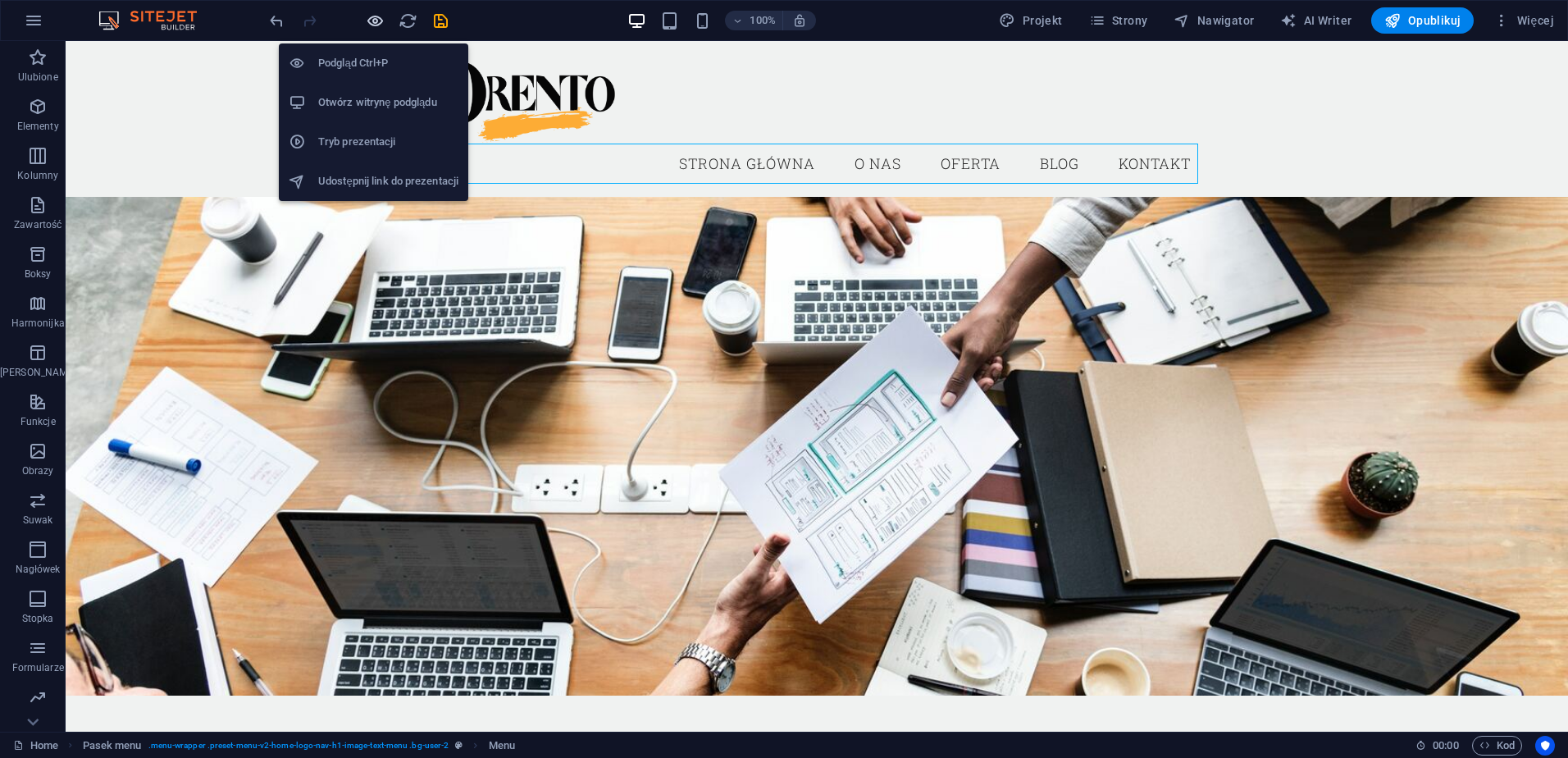
click at [373, 15] on icon "button" at bounding box center [375, 21] width 19 height 19
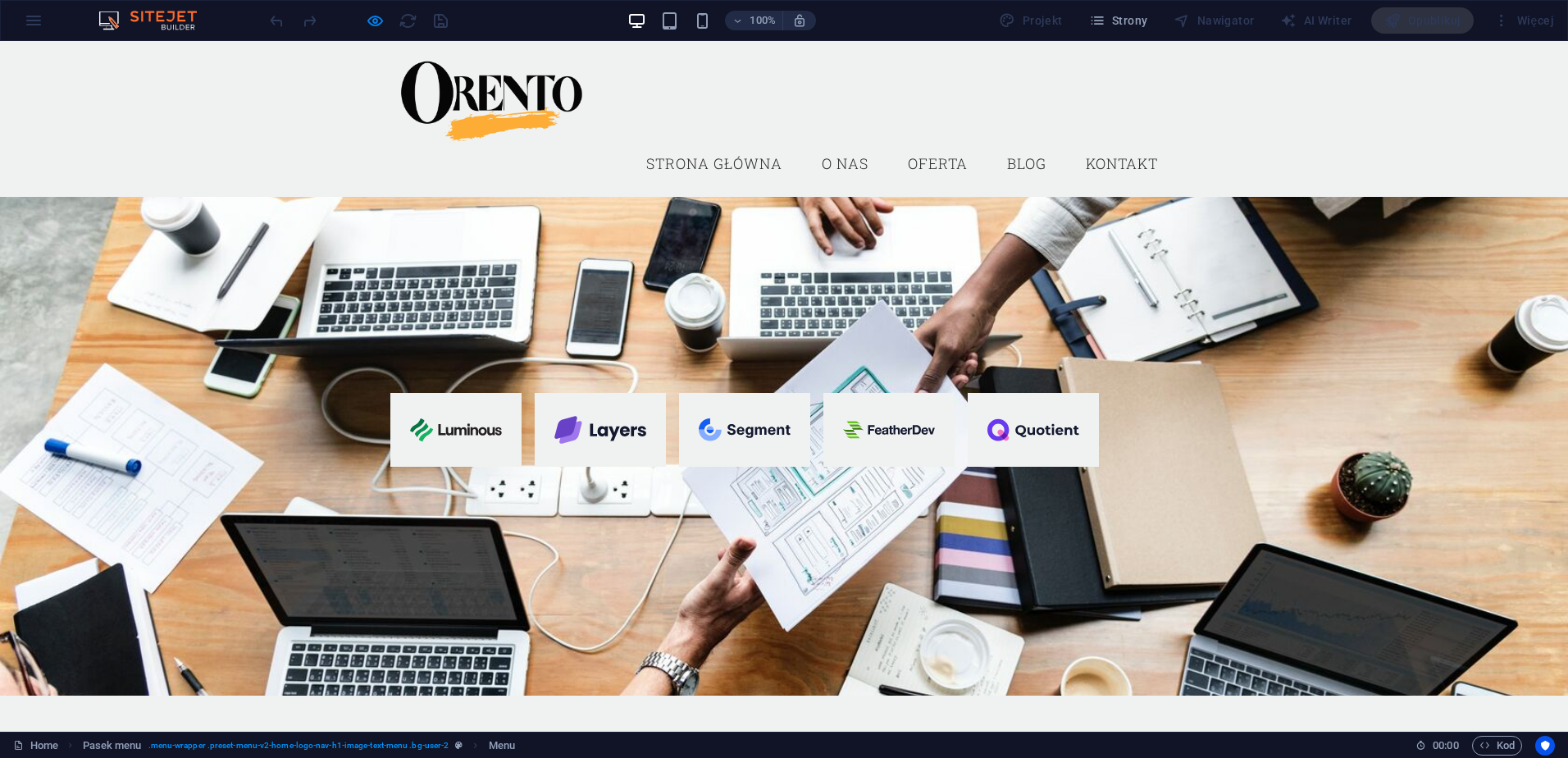
click at [930, 164] on link "Oferta" at bounding box center [937, 164] width 86 height 41
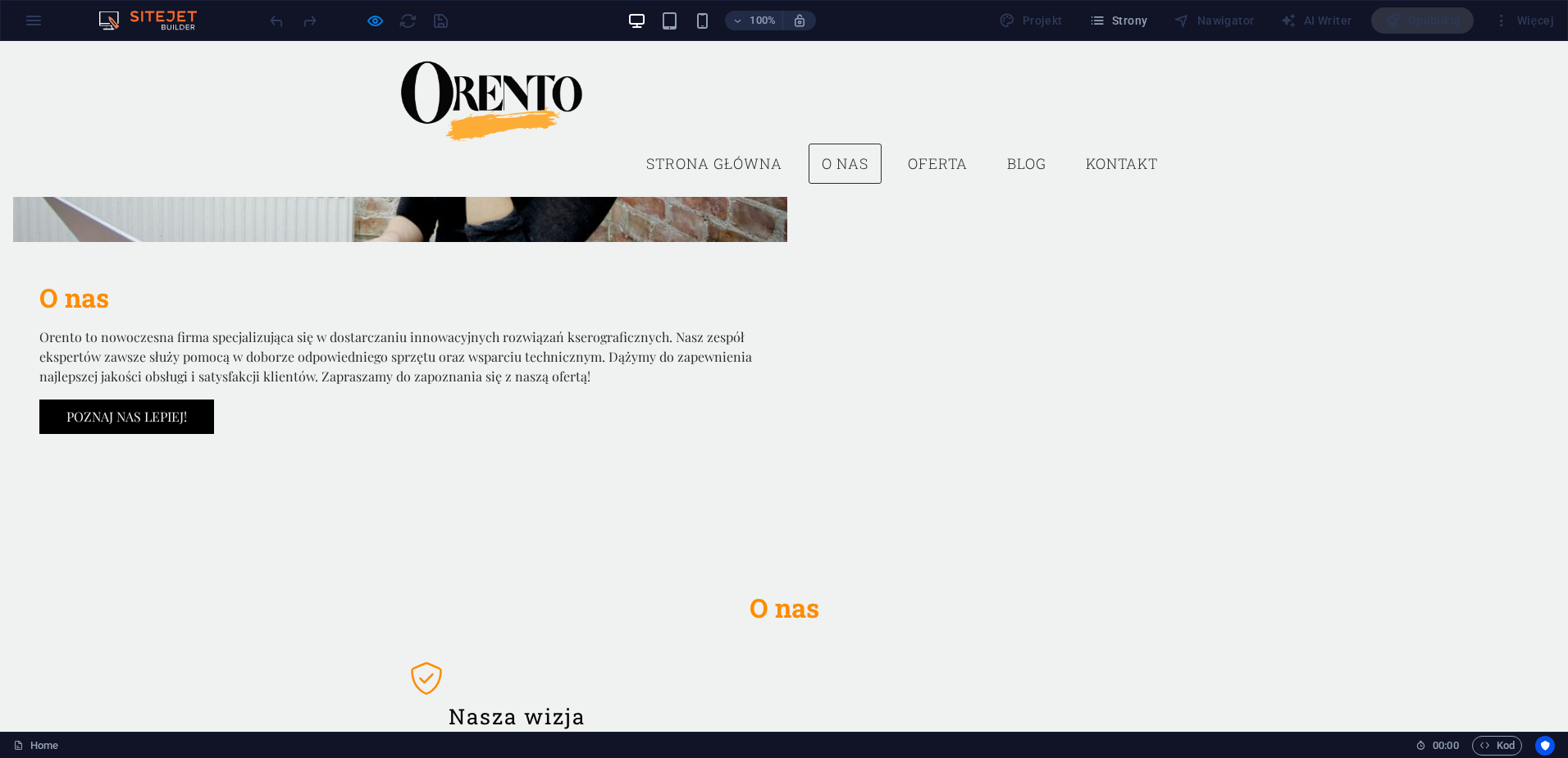
scroll to position [1106, 0]
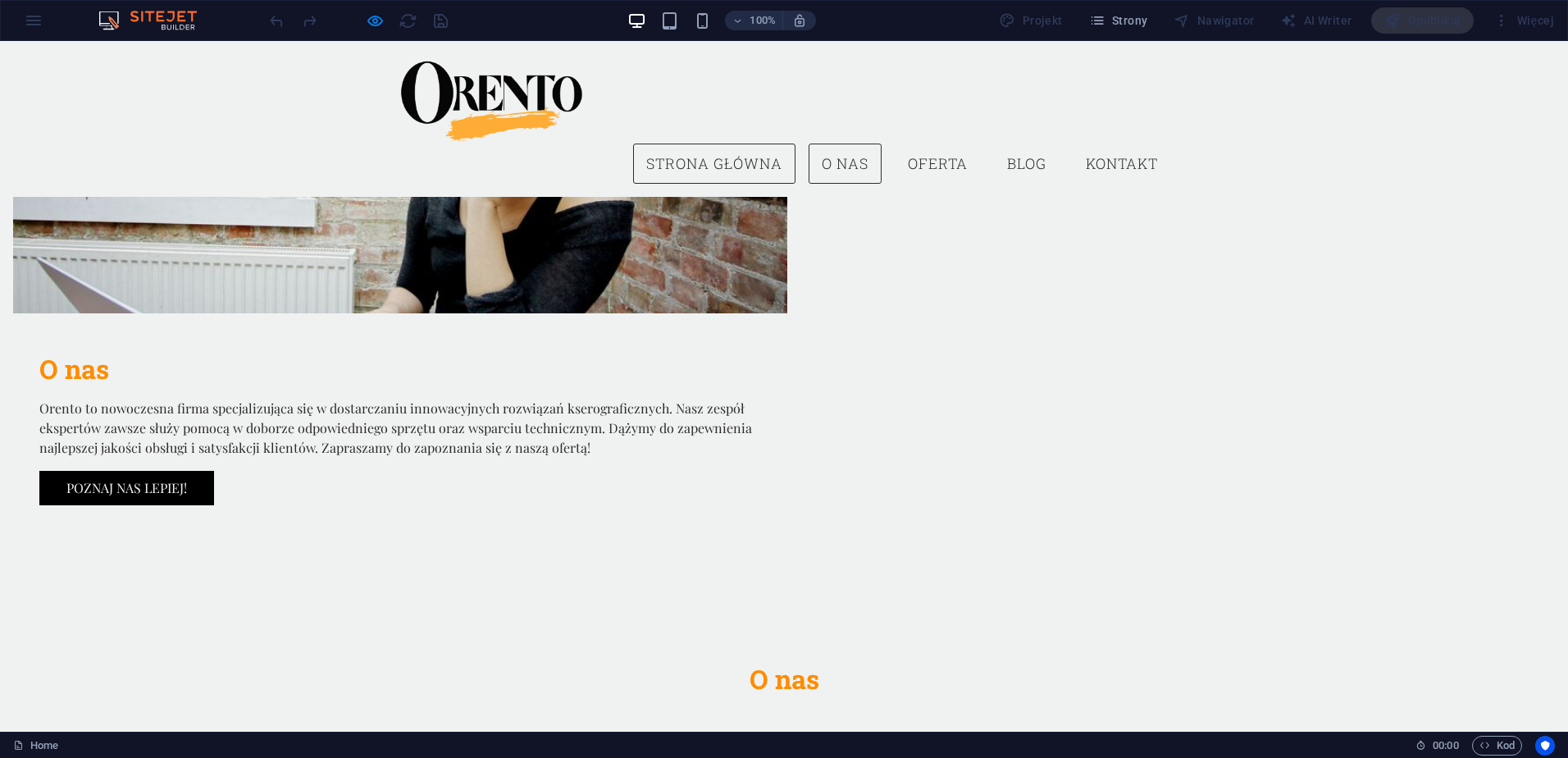
click at [684, 158] on link "Strona główna" at bounding box center [714, 164] width 162 height 41
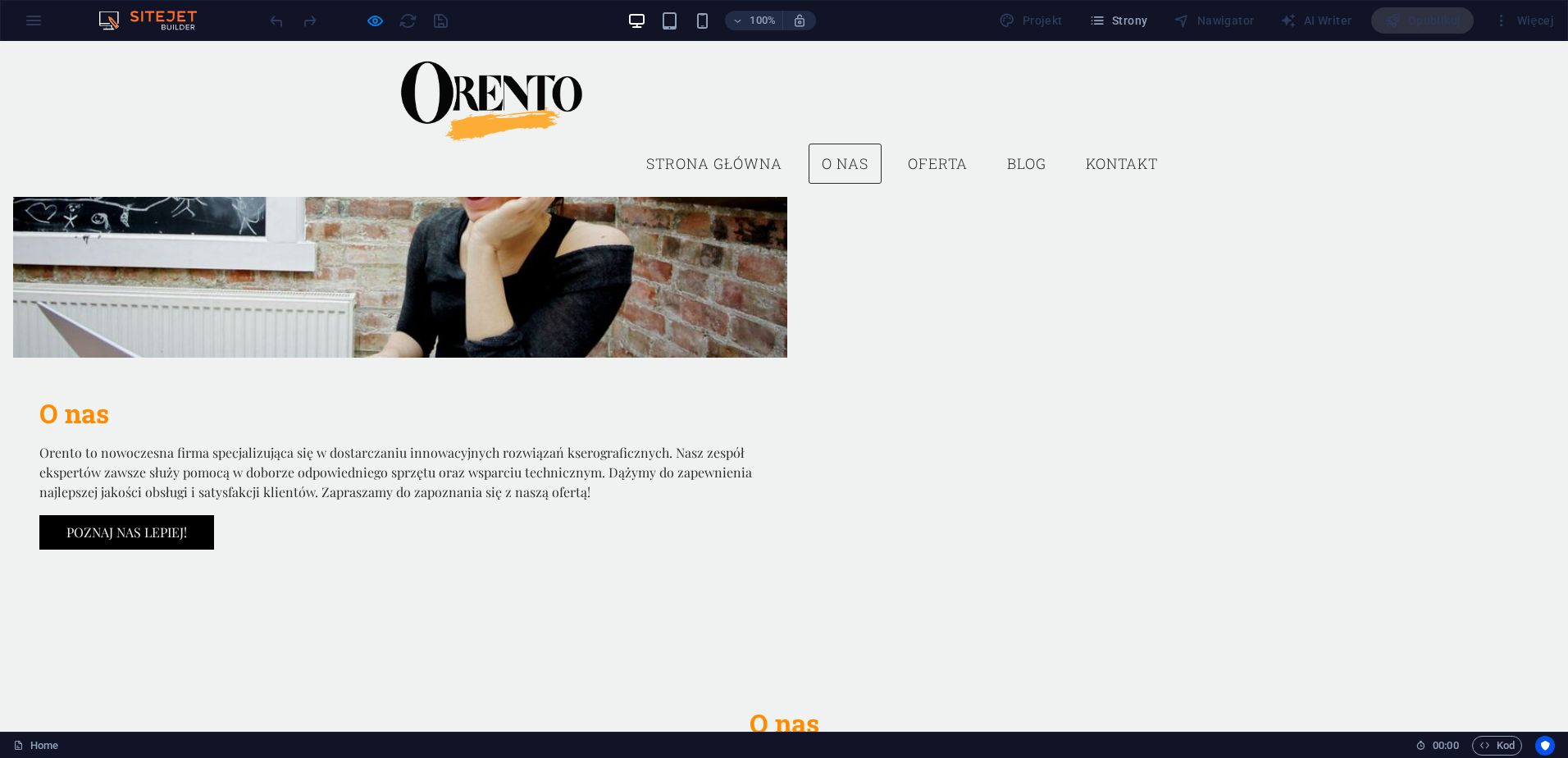
scroll to position [1058, 0]
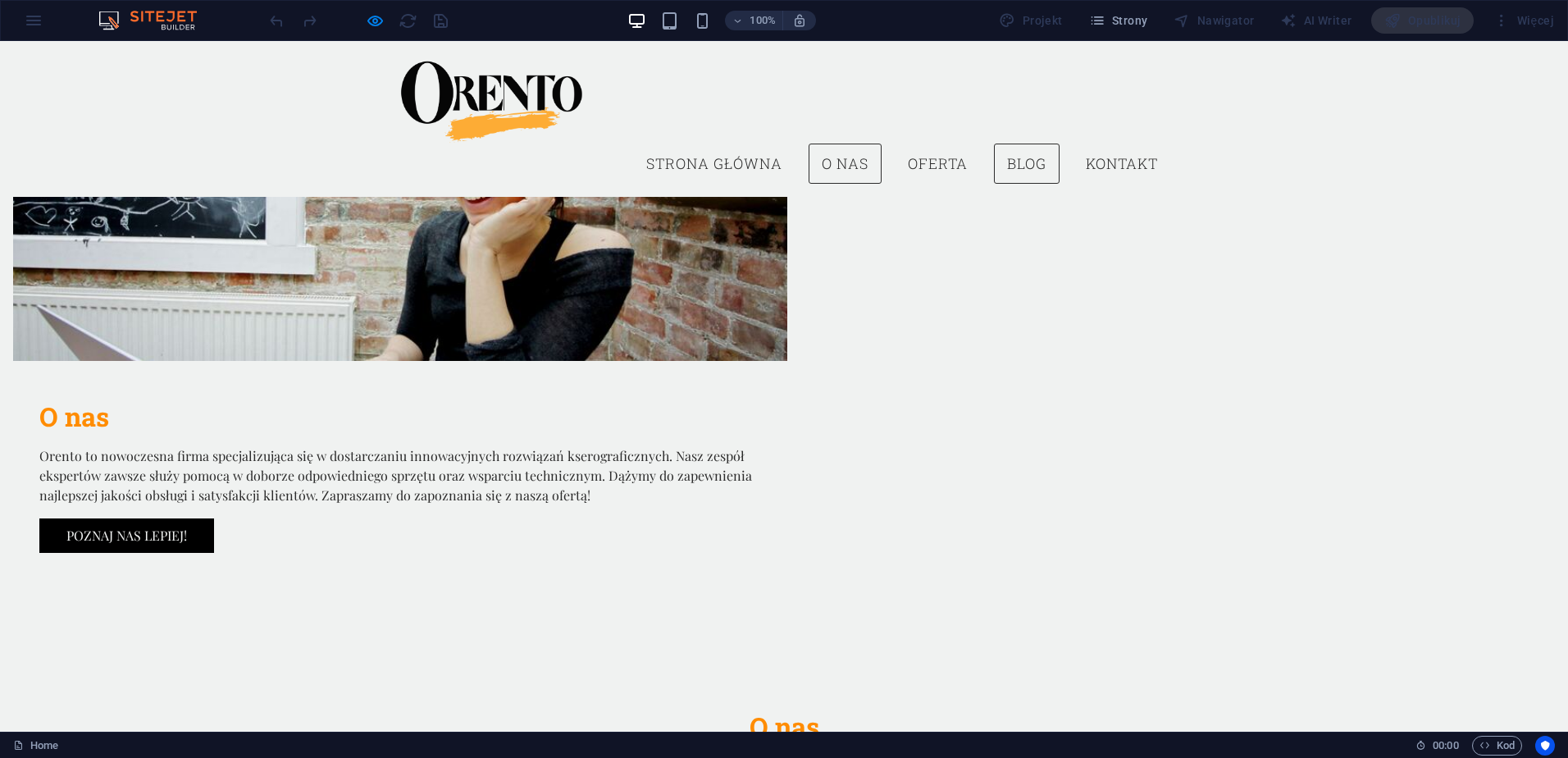
click at [1005, 163] on link "Blog" at bounding box center [1026, 164] width 65 height 41
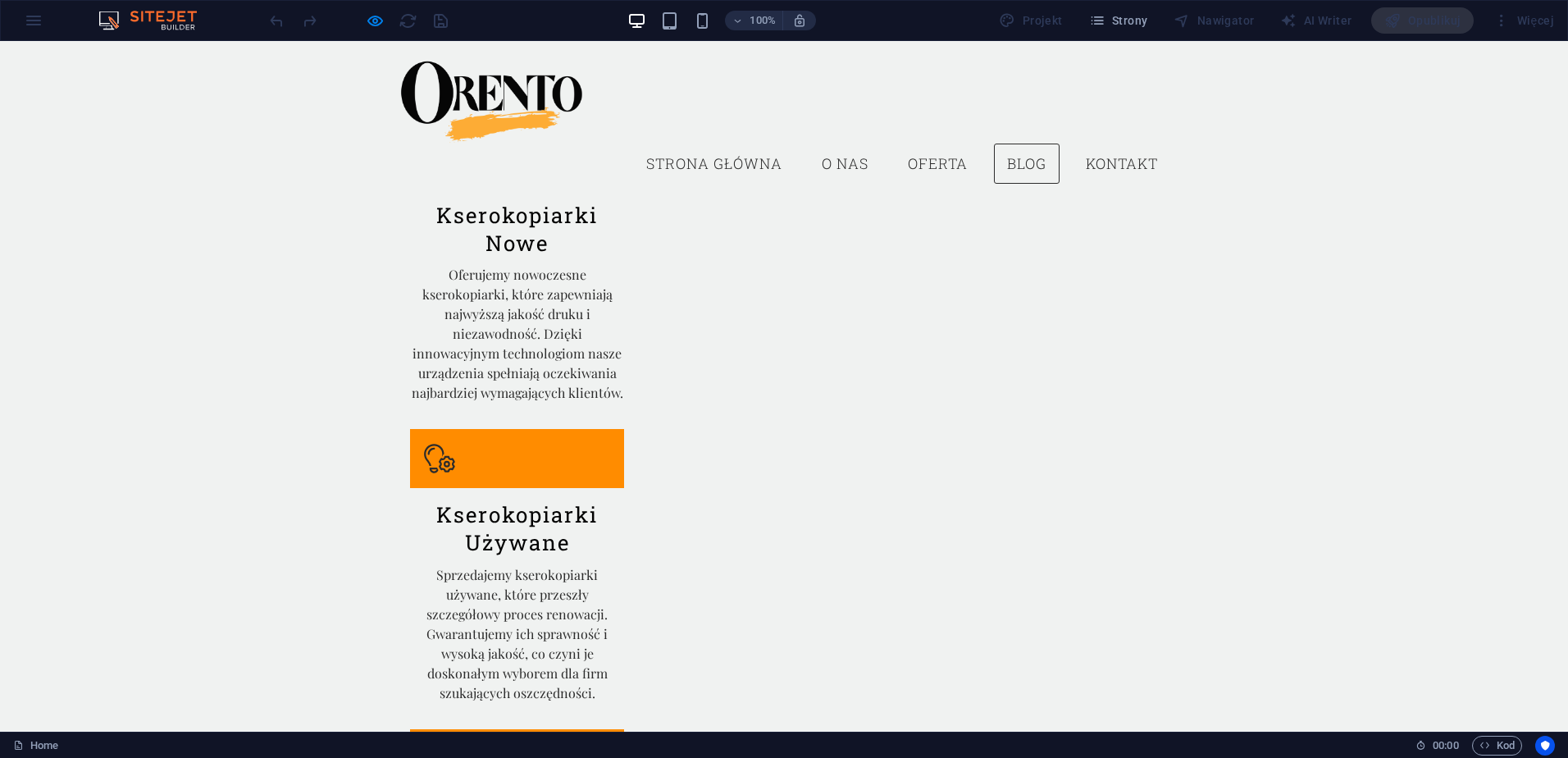
scroll to position [2195, 0]
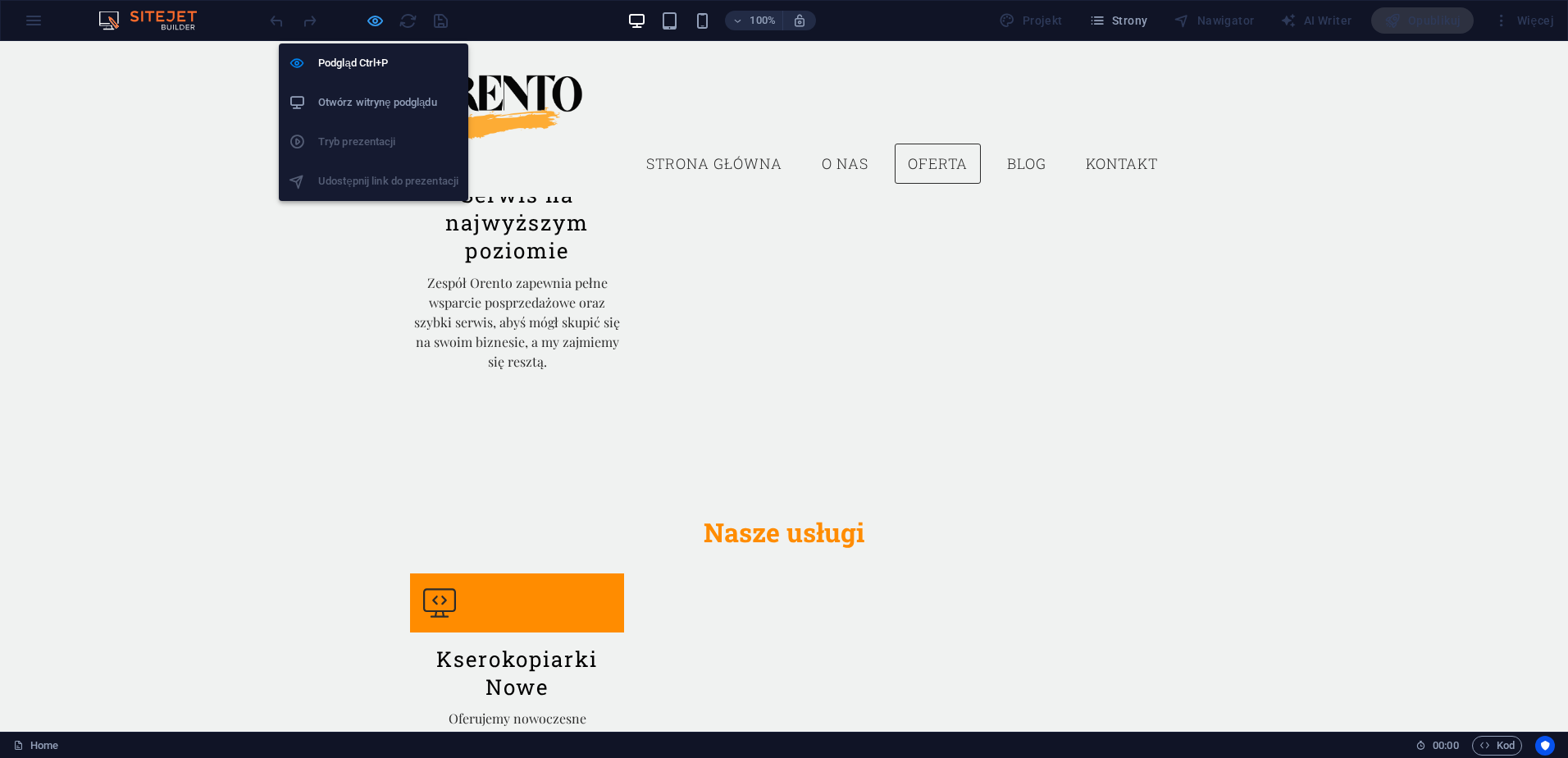
click at [376, 20] on icon "button" at bounding box center [375, 21] width 19 height 19
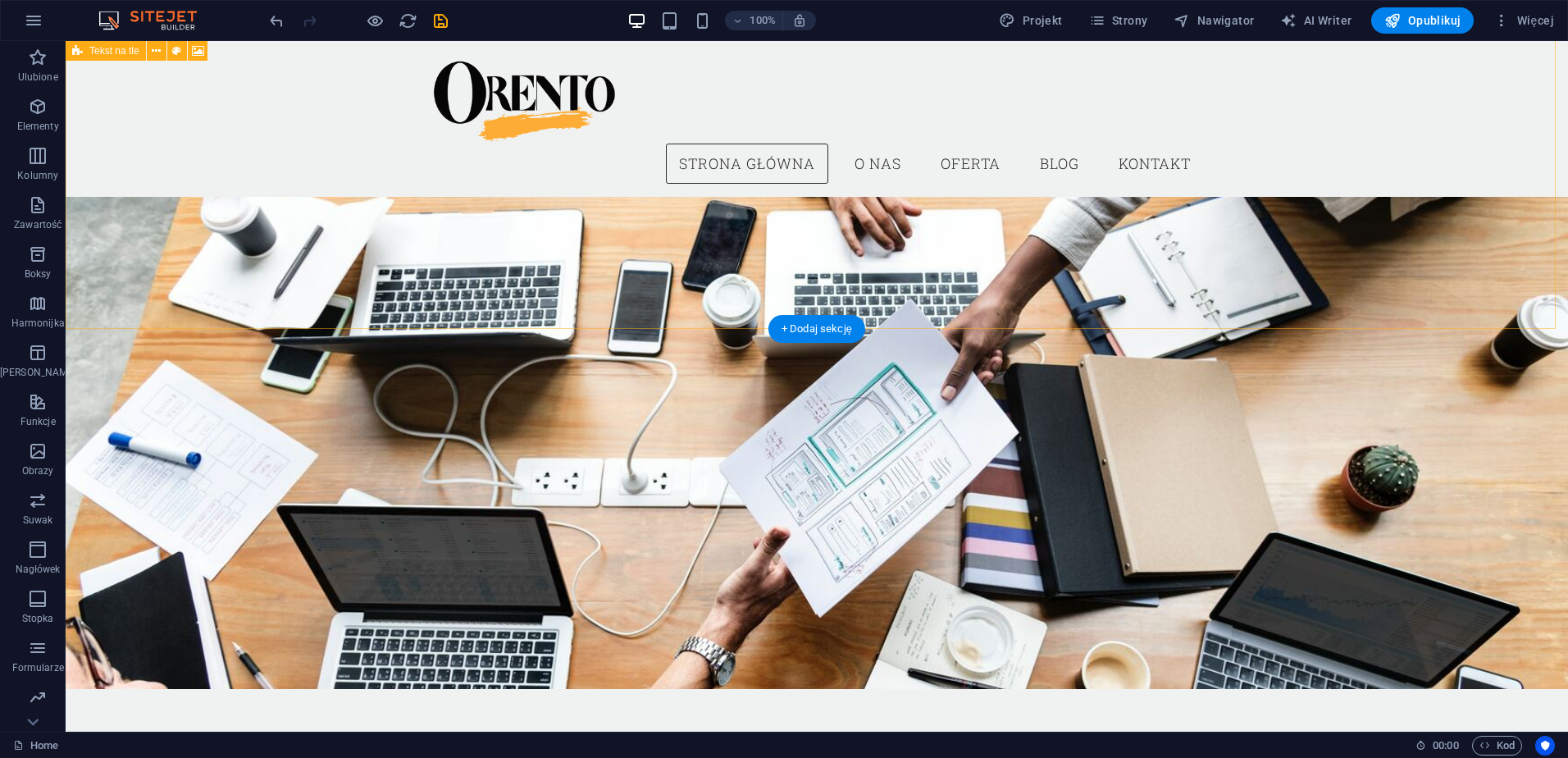
scroll to position [0, 0]
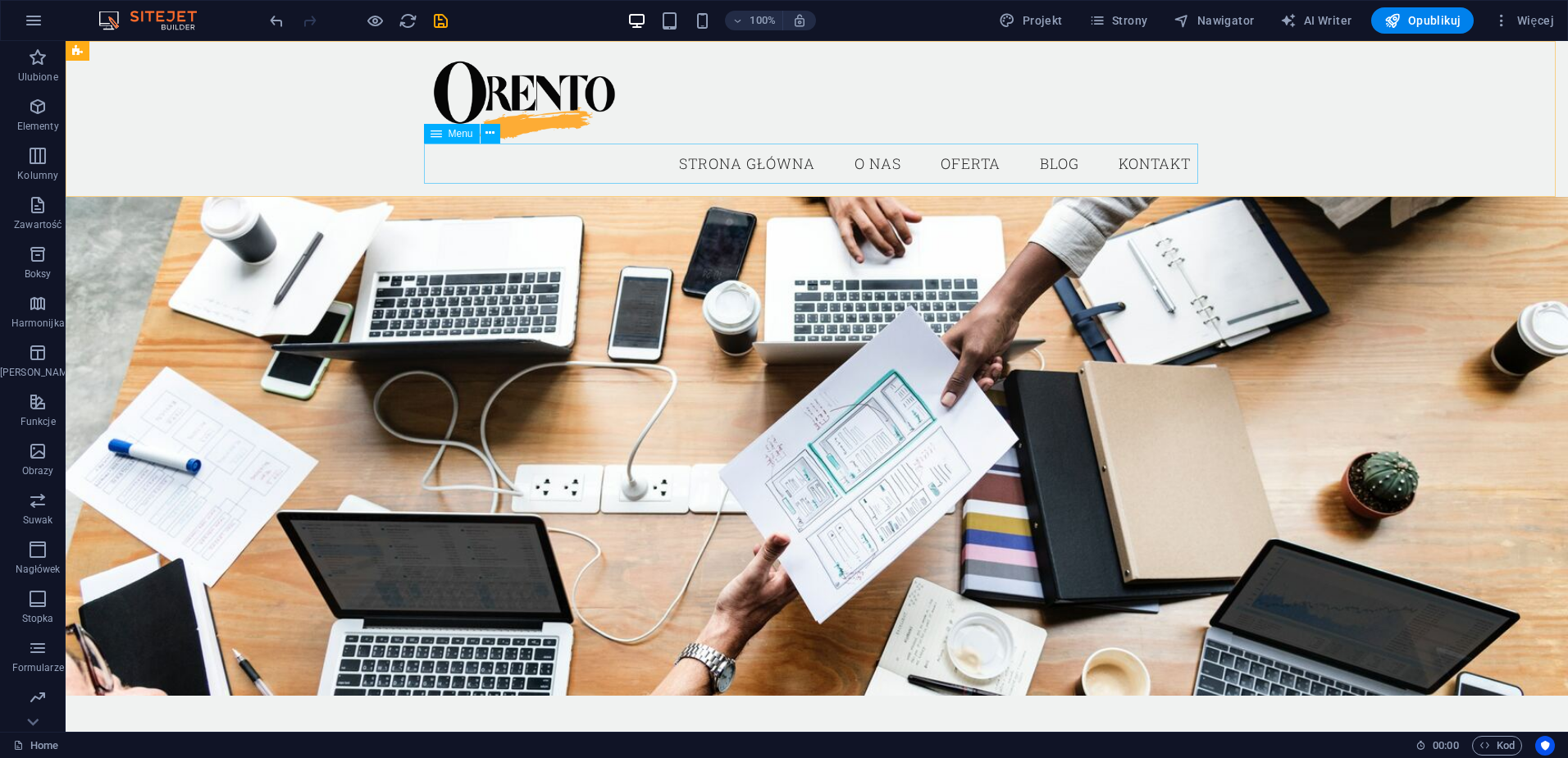
click at [469, 136] on span "Menu" at bounding box center [460, 133] width 24 height 10
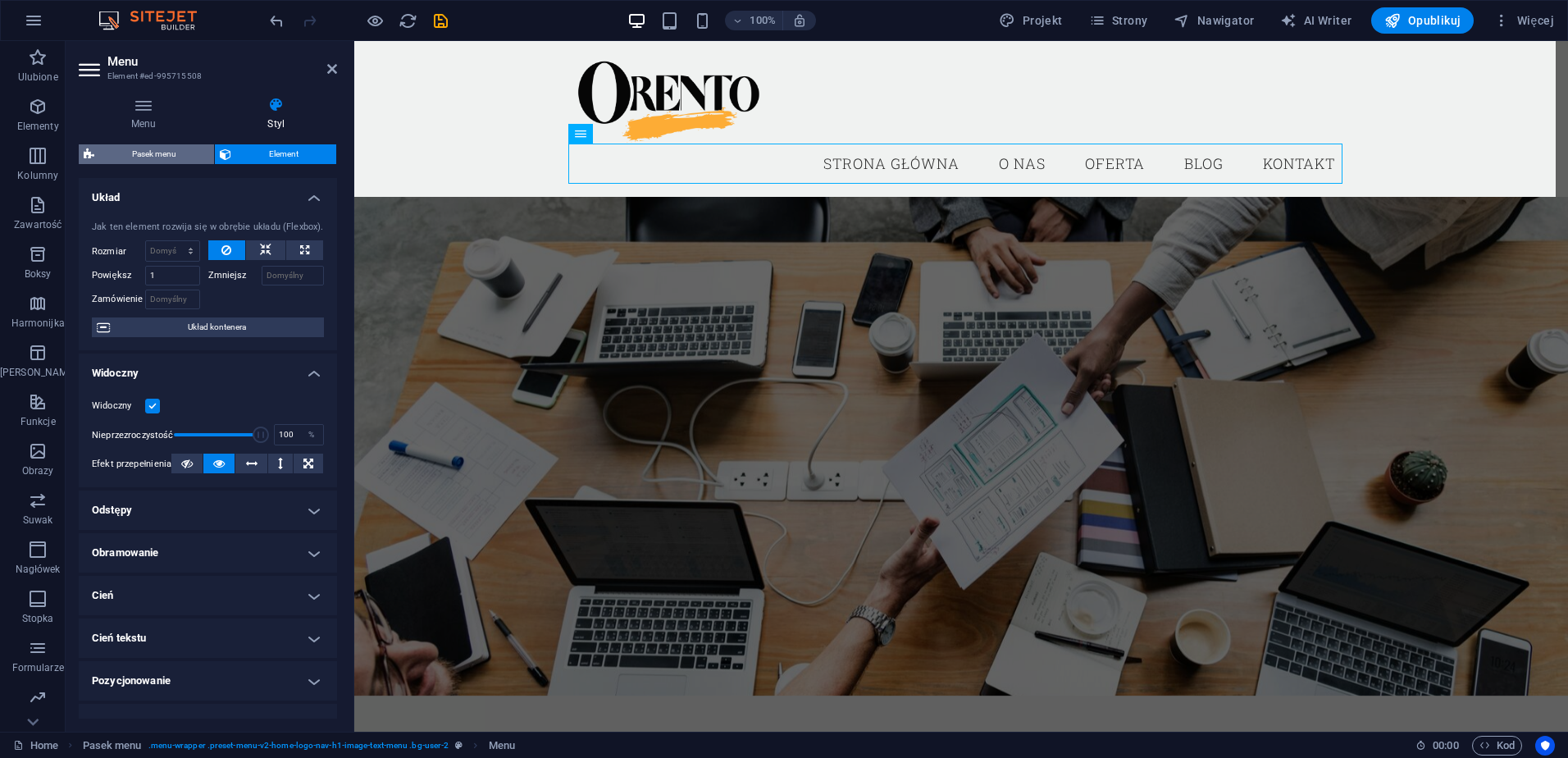
click at [147, 155] on span "Pasek menu" at bounding box center [154, 154] width 110 height 20
select select "rem"
select select "preset-menu-v2-home-logo-nav-h1-image-text-menu"
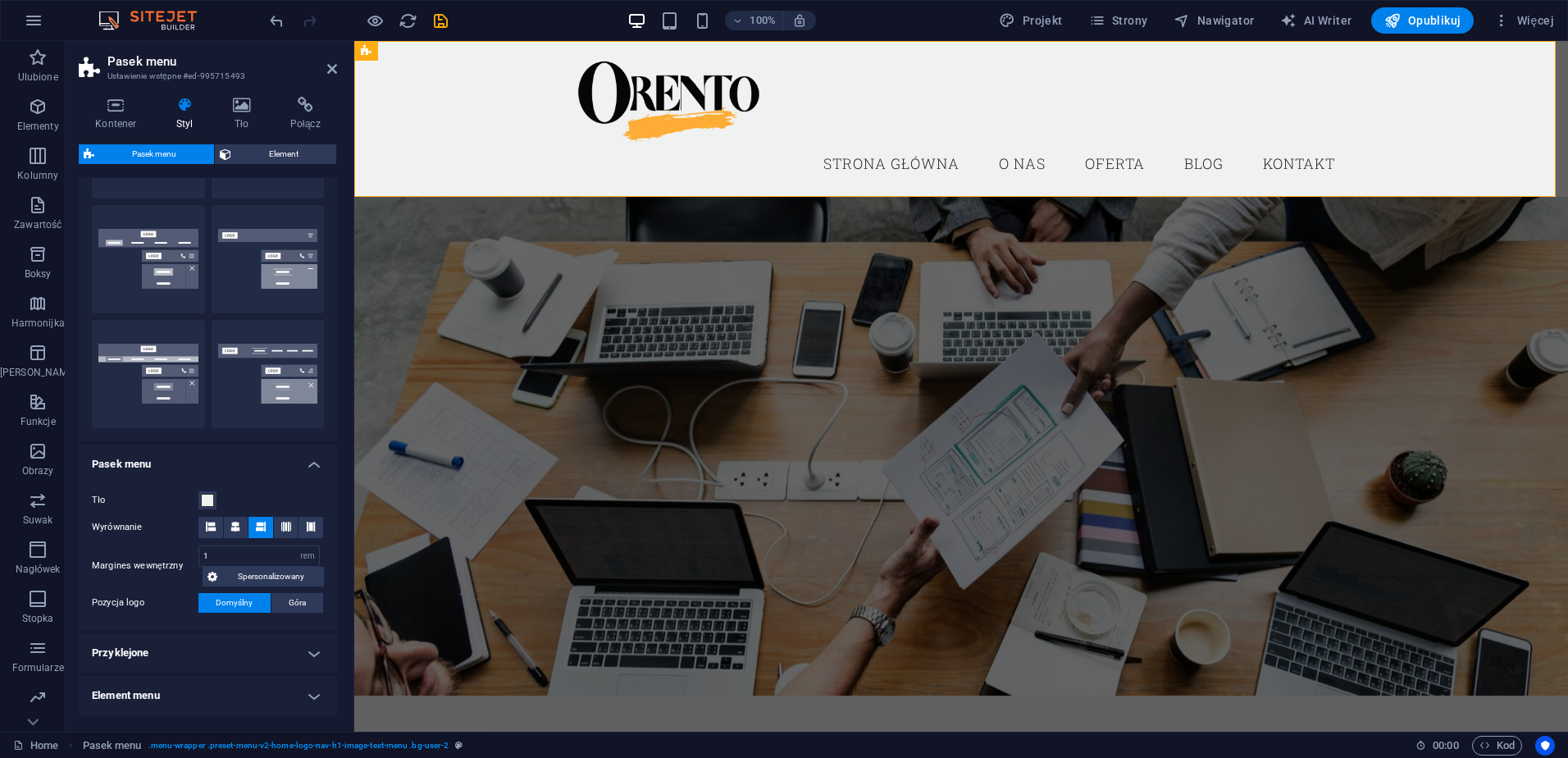
scroll to position [246, 0]
click at [214, 528] on icon at bounding box center [210, 525] width 10 height 10
click at [231, 529] on icon at bounding box center [235, 525] width 10 height 10
click at [284, 525] on icon at bounding box center [285, 525] width 10 height 10
click at [306, 524] on icon at bounding box center [310, 525] width 10 height 10
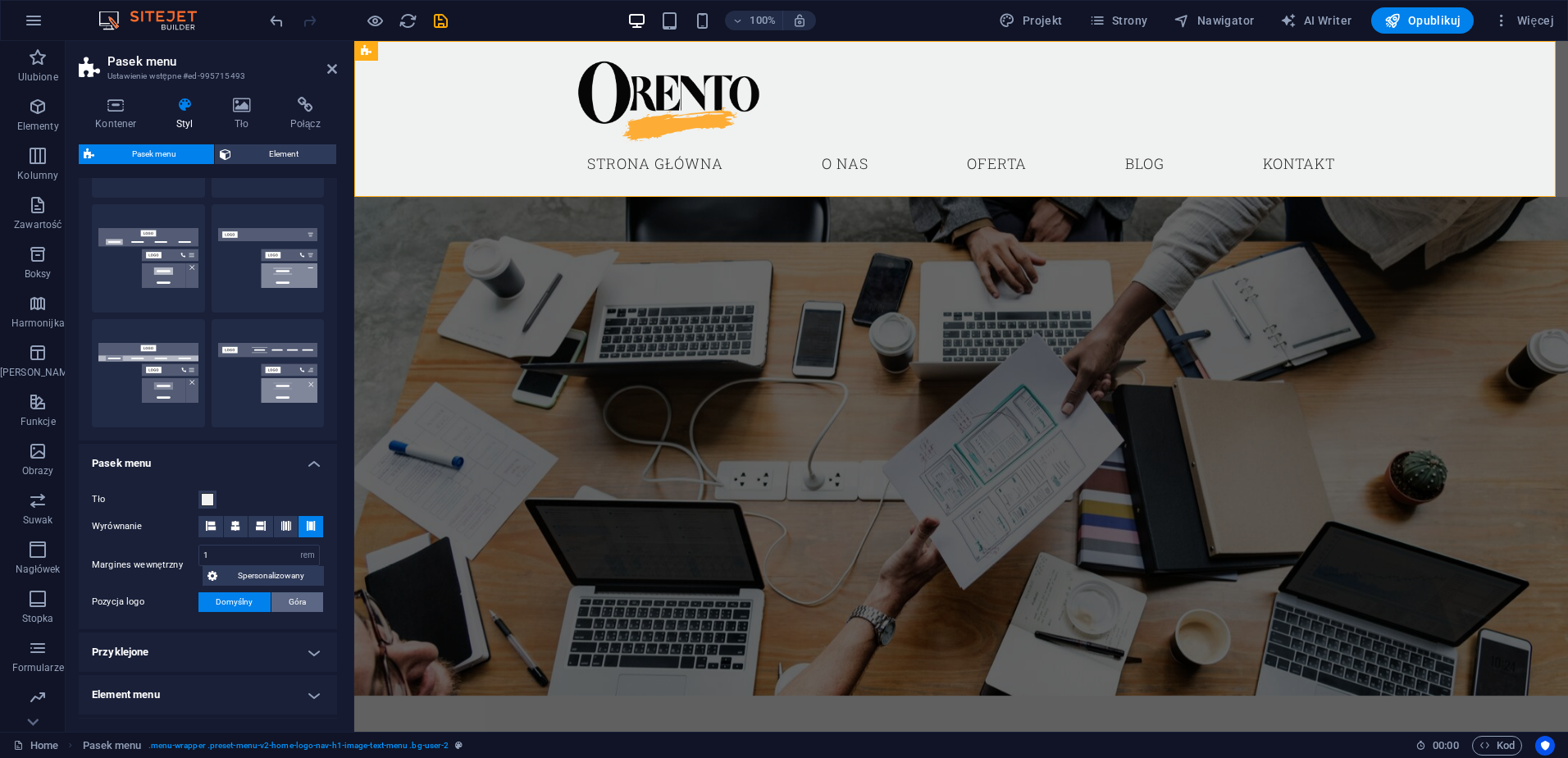
click at [283, 599] on button "Góra" at bounding box center [297, 602] width 53 height 20
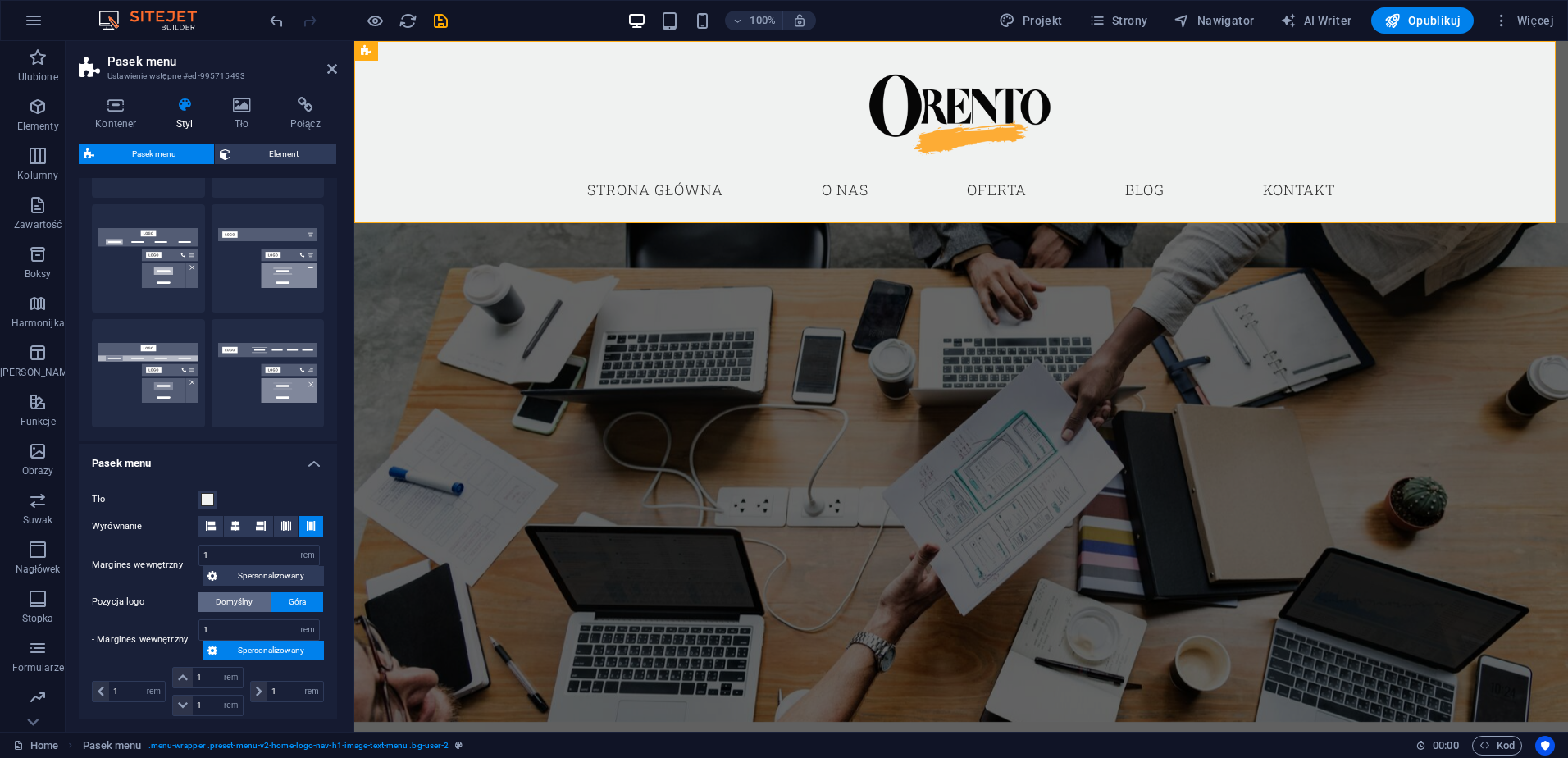
click at [240, 599] on span "Domyślny" at bounding box center [233, 602] width 37 height 20
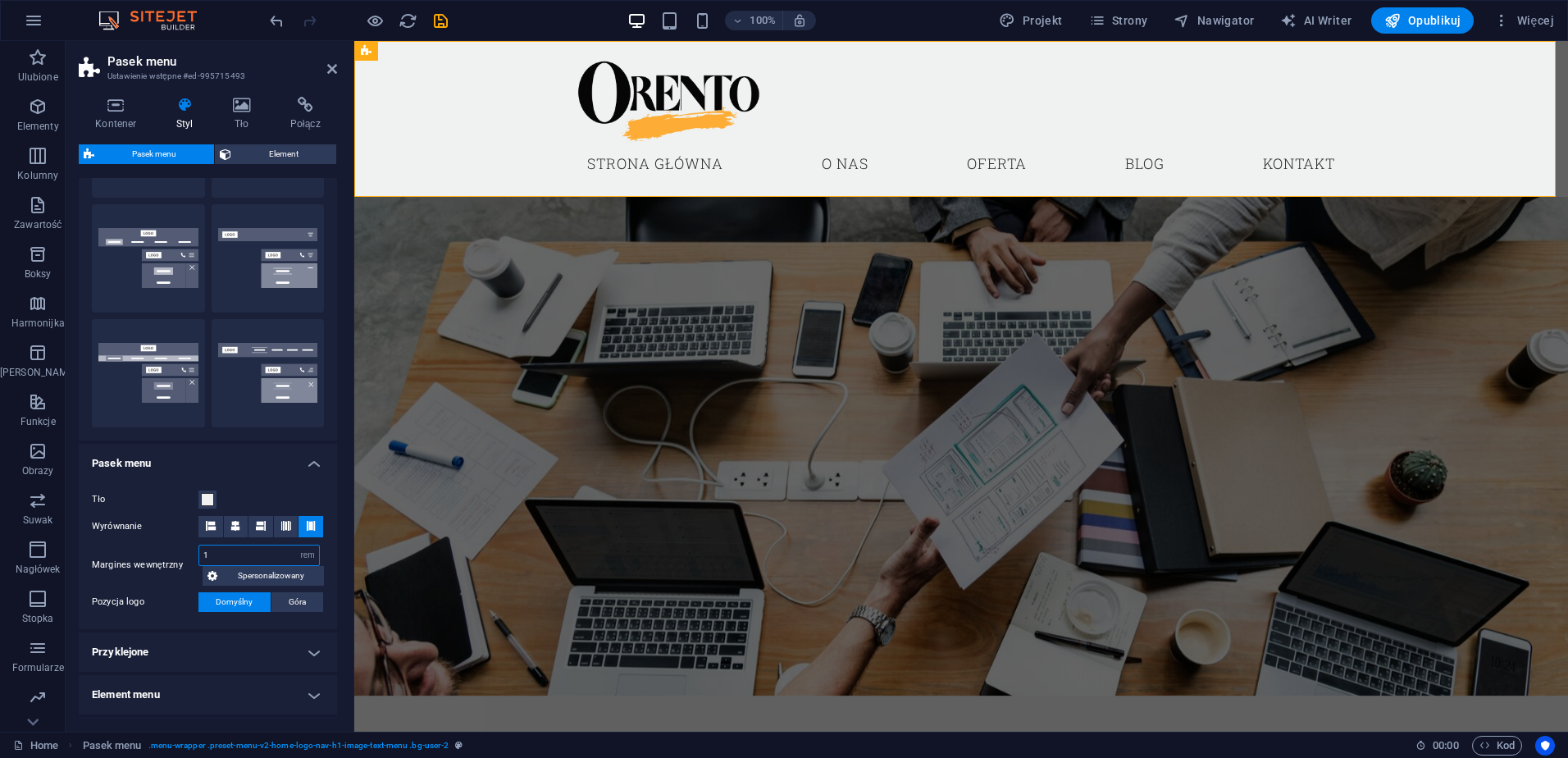
click at [267, 553] on input "1" at bounding box center [259, 556] width 120 height 20
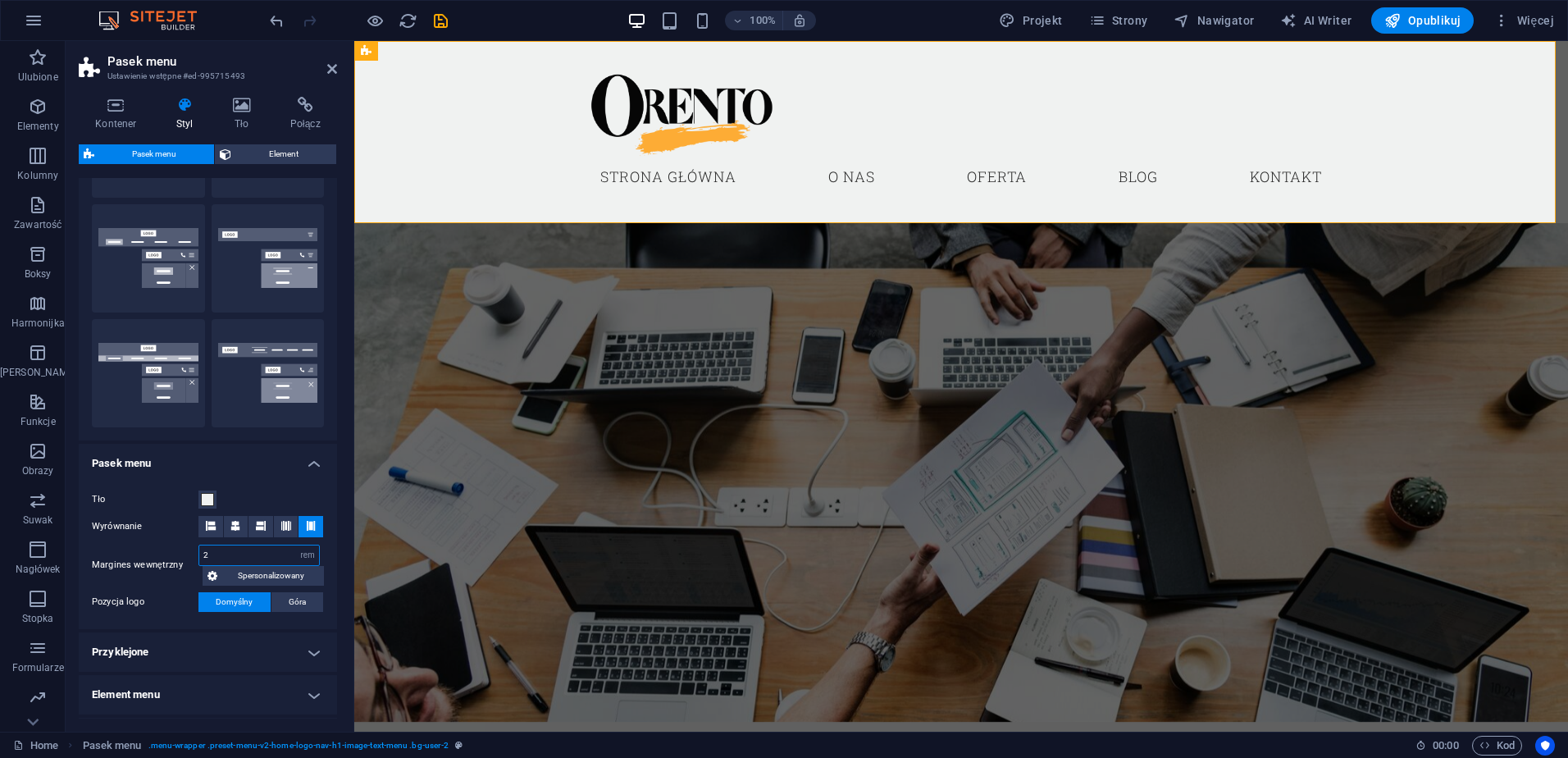
type input "2"
click at [258, 490] on div "Tło" at bounding box center [208, 499] width 232 height 20
click at [211, 557] on input "2" at bounding box center [259, 556] width 120 height 20
type input "4"
click at [257, 480] on div "Tło Wyrównanie Margines wewnętrzny 4 px rem % vh vw Spersonalizowany Spersonali…" at bounding box center [208, 551] width 265 height 156
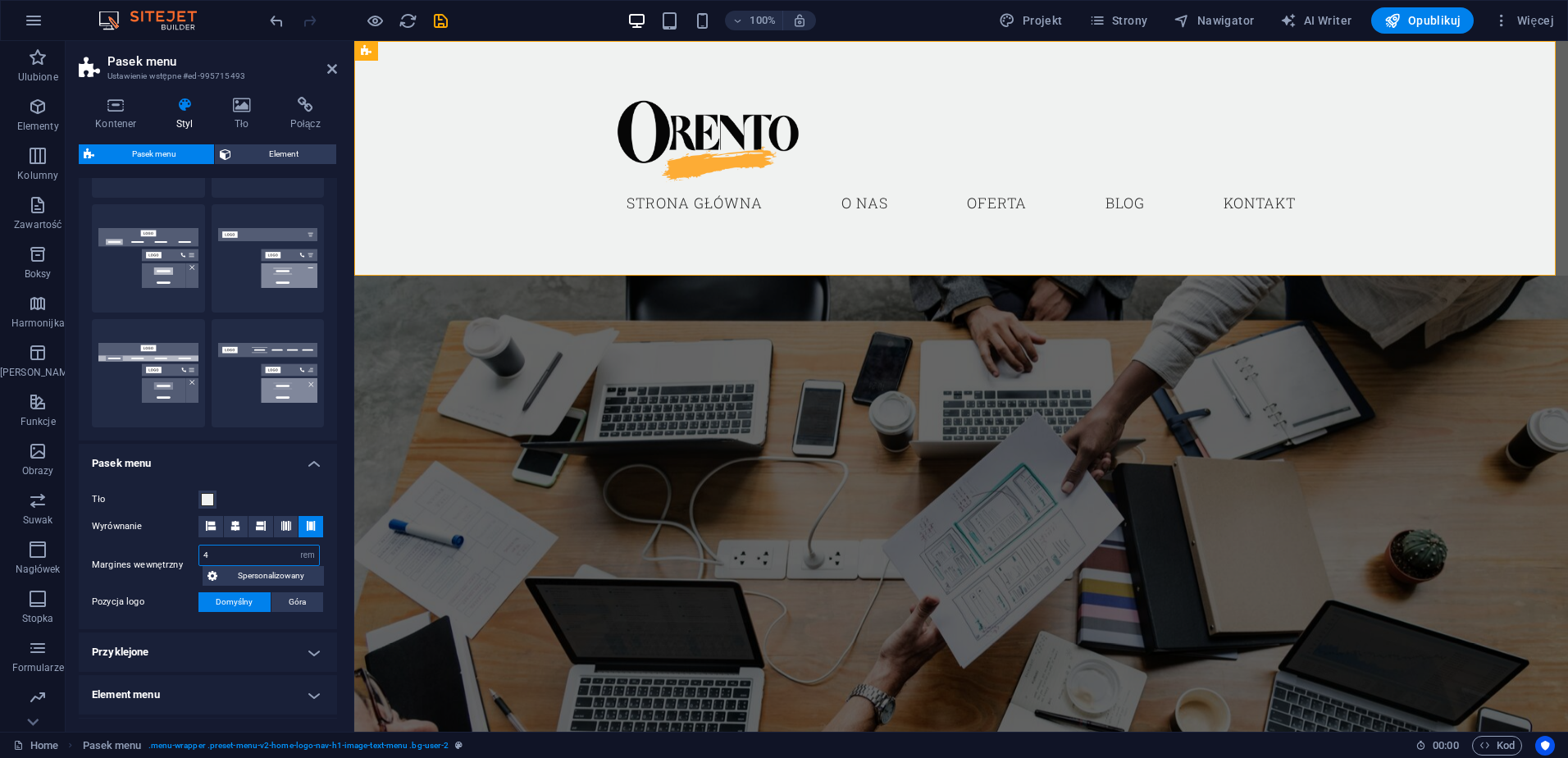
click at [219, 557] on input "4" at bounding box center [259, 556] width 120 height 20
type input "1"
click at [255, 484] on div "Tło Wyrównanie Margines wewnętrzny 1 px rem % vh vw Spersonalizowany Spersonali…" at bounding box center [208, 551] width 265 height 156
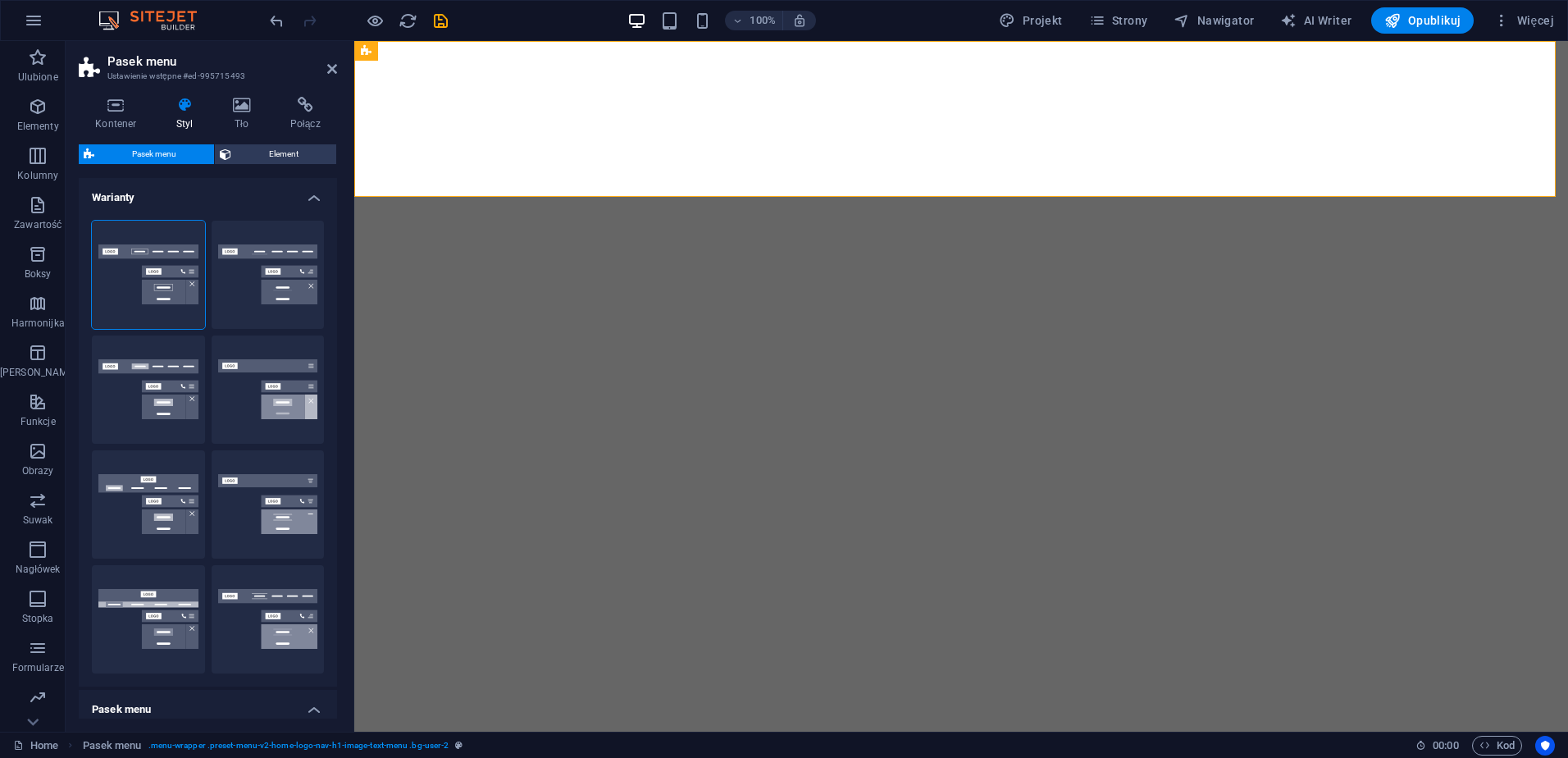
select select "rem"
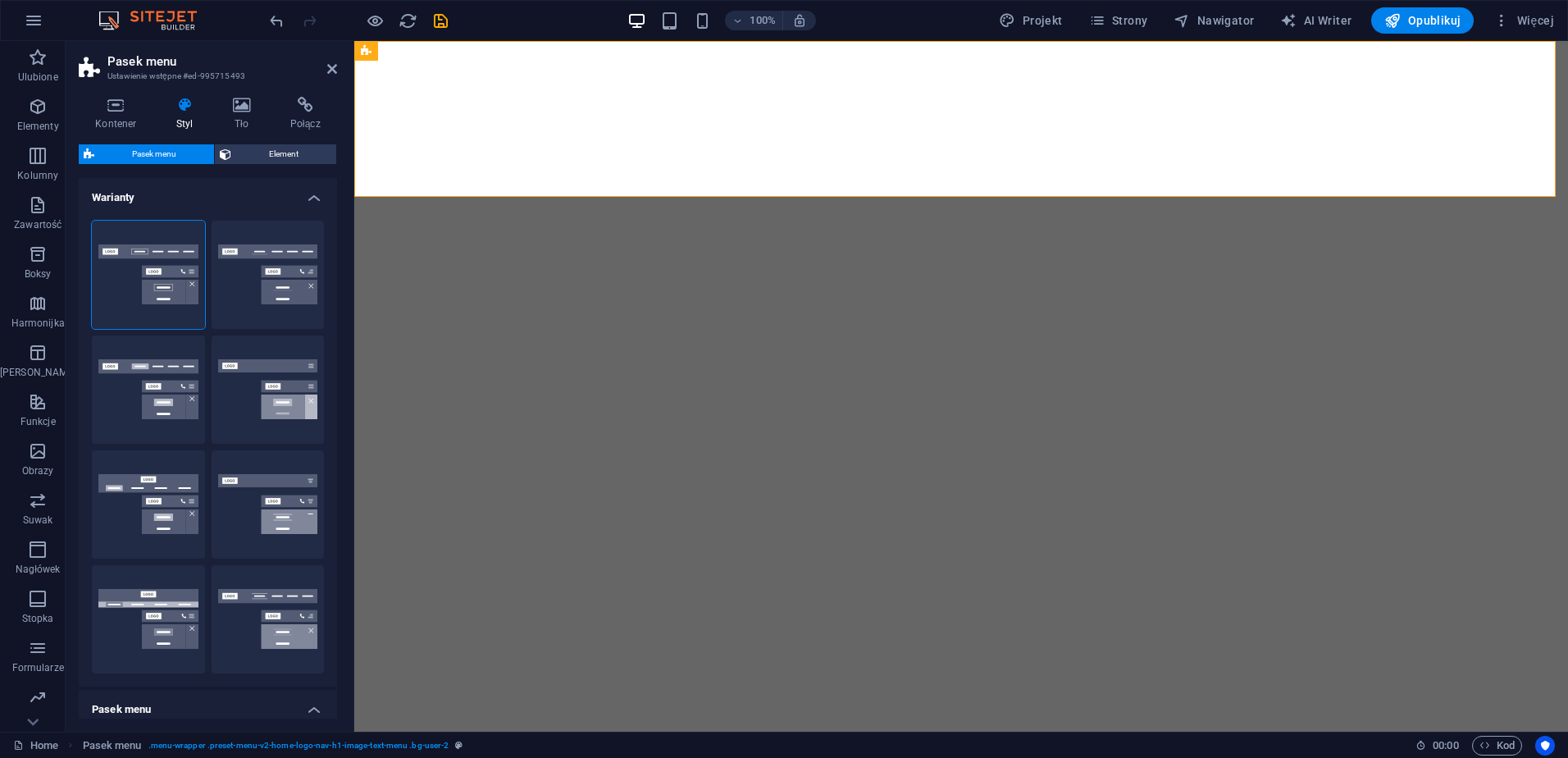
select select "preset-menu-v2-home-logo-nav-h1-image-text-menu"
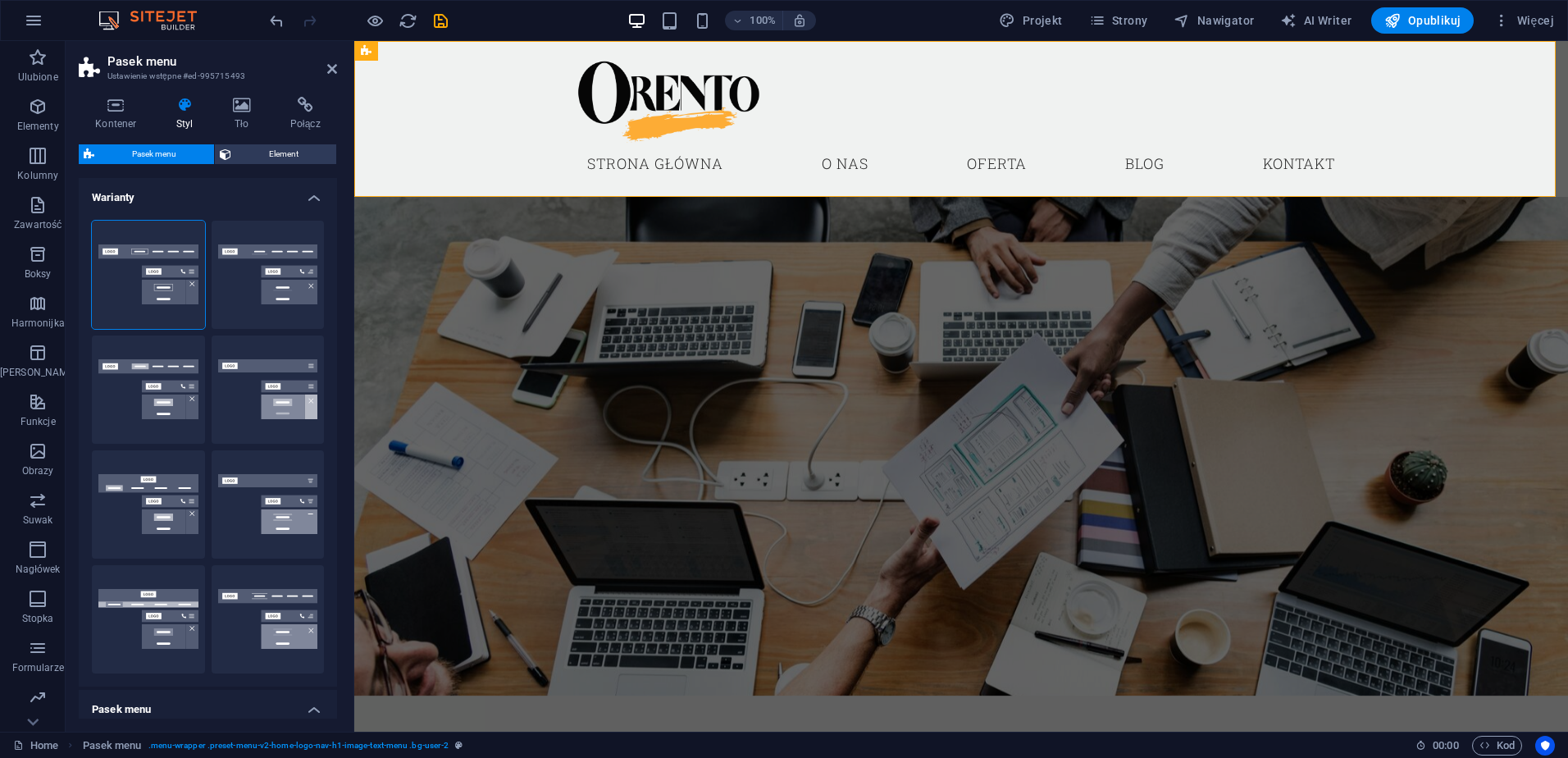
scroll to position [246, 0]
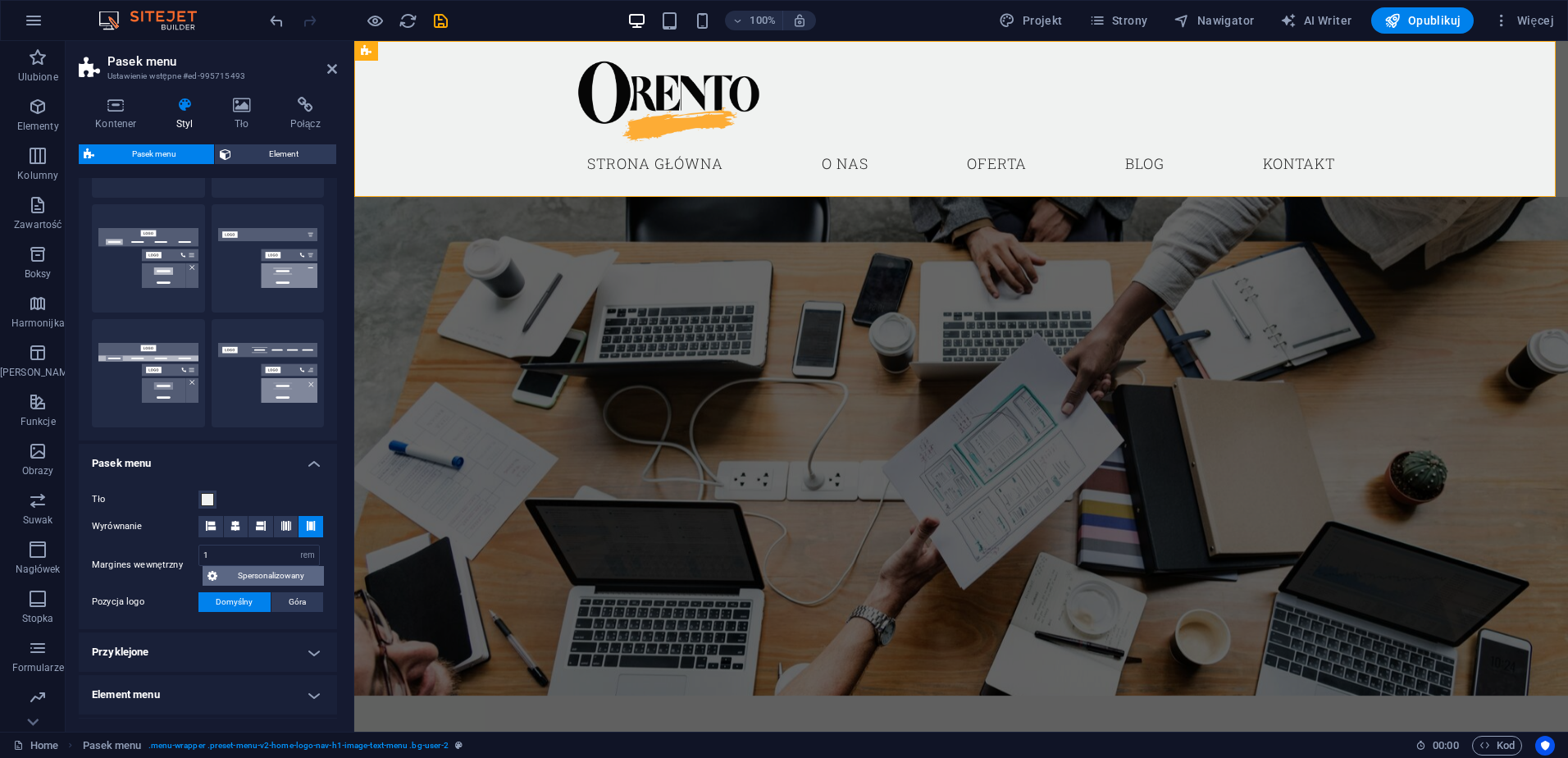
click at [239, 579] on span "Spersonalizowany" at bounding box center [270, 575] width 97 height 20
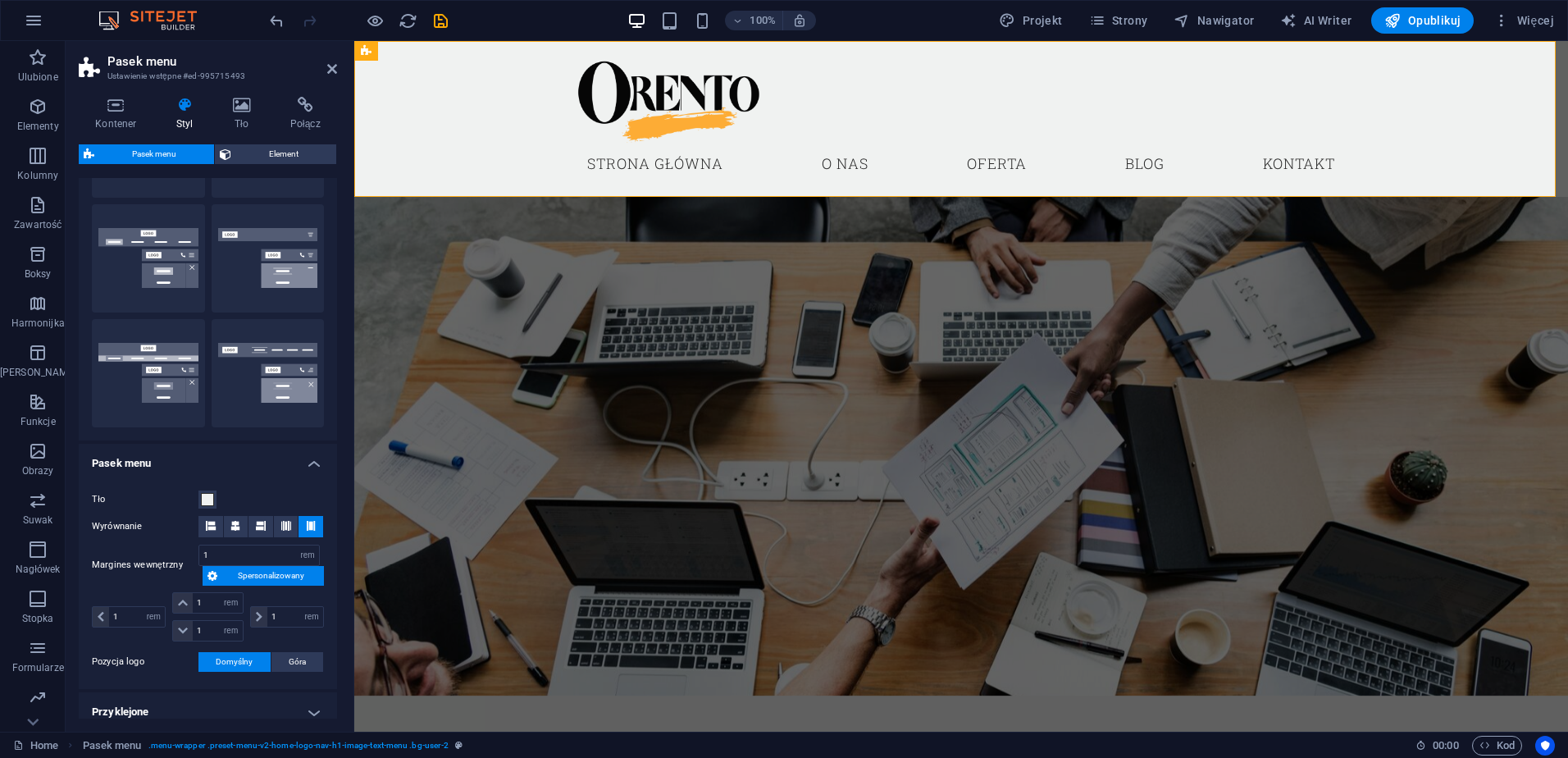
click at [249, 575] on span "Spersonalizowany" at bounding box center [270, 575] width 97 height 20
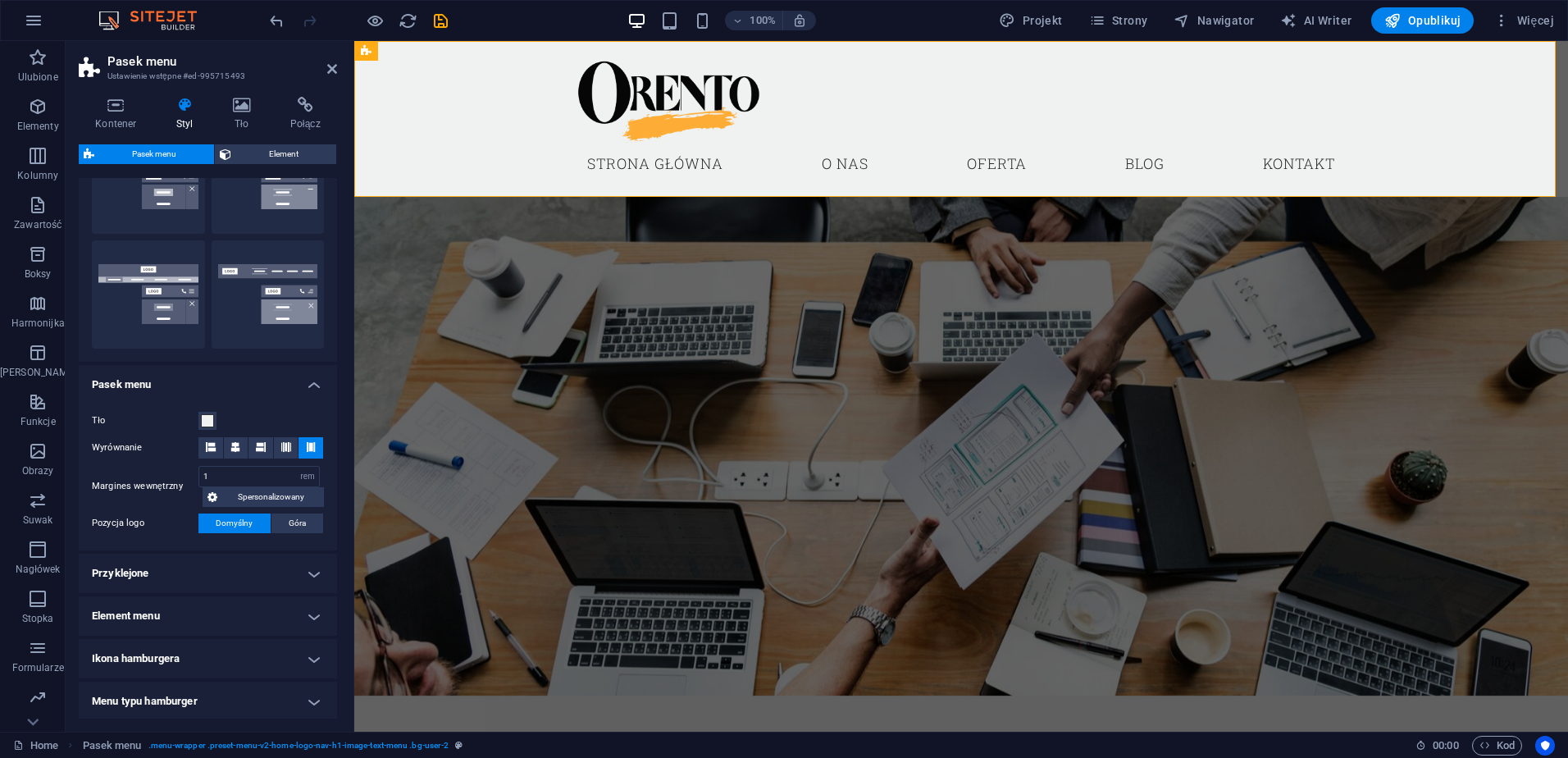
scroll to position [328, 0]
click at [293, 570] on h4 "Przyklejone" at bounding box center [208, 570] width 259 height 39
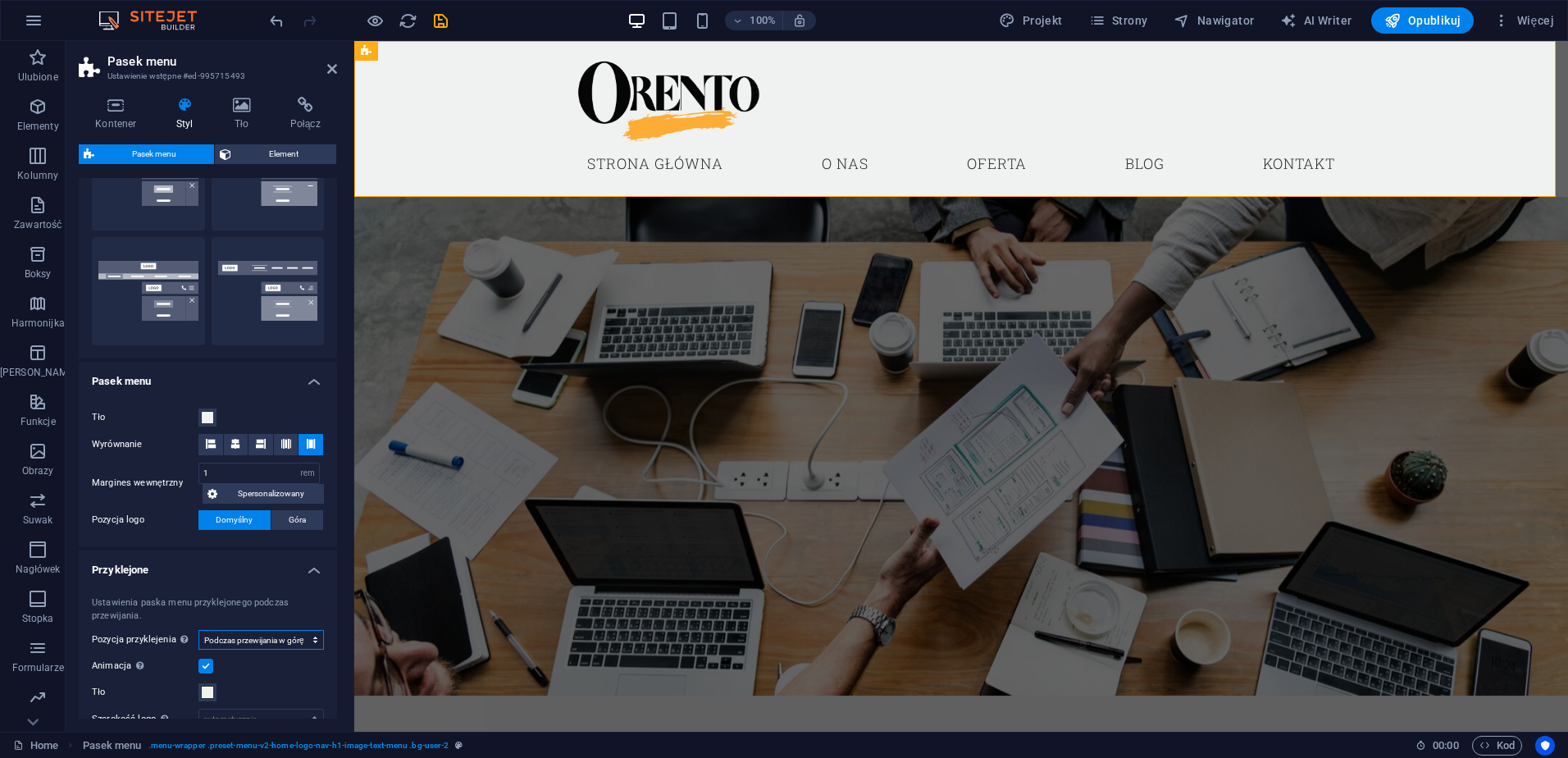
click at [291, 635] on select "Wyłączony Natychmiast Po menu Po banerze Podczas przewijania w [PERSON_NAME]" at bounding box center [261, 640] width 125 height 20
select select "sticky_instant"
click at [199, 630] on select "Wyłączony Natychmiast Po menu Po banerze Podczas przewijania w [PERSON_NAME]" at bounding box center [261, 640] width 125 height 20
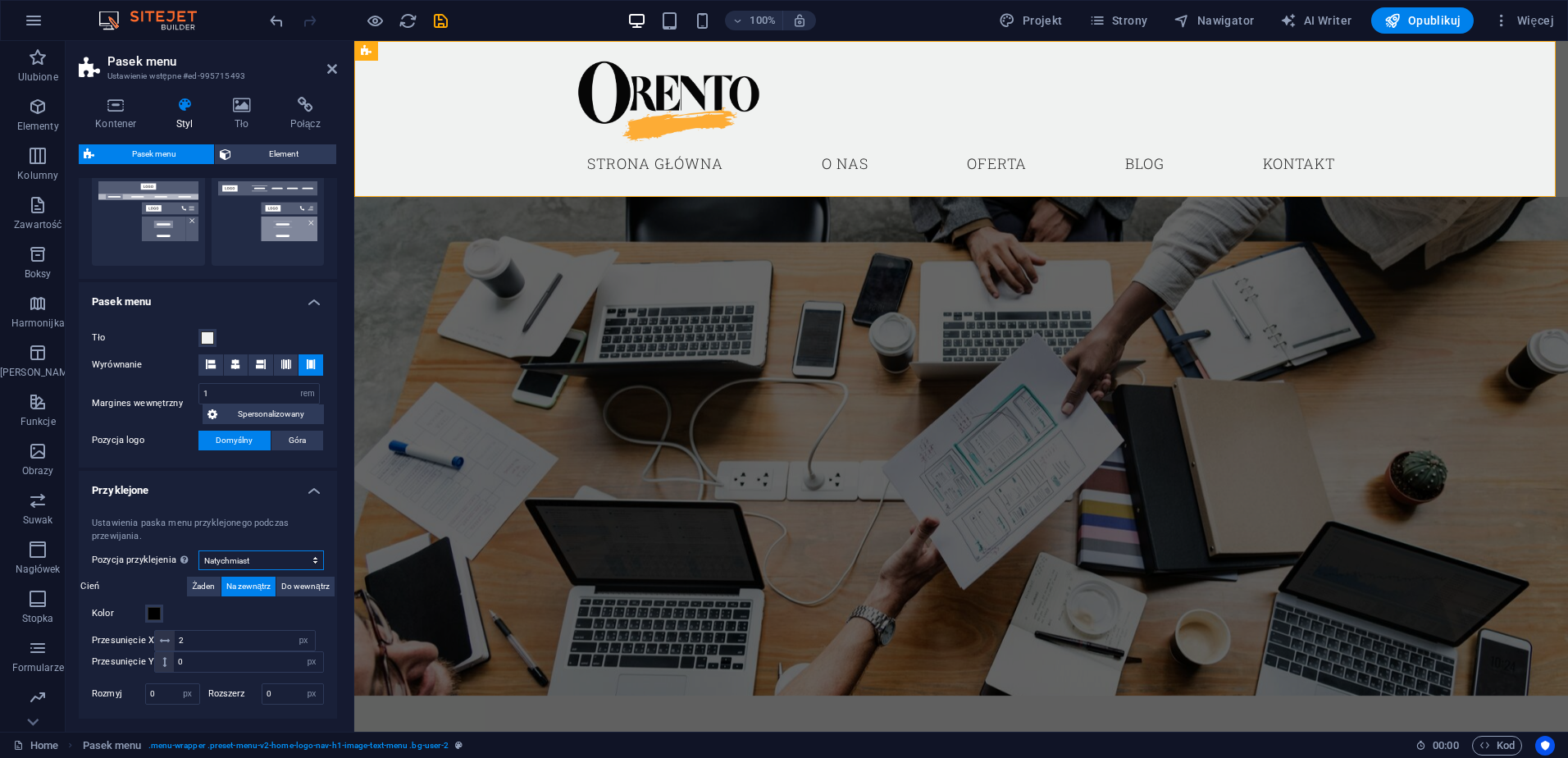
scroll to position [410, 0]
click at [149, 609] on span at bounding box center [154, 611] width 13 height 13
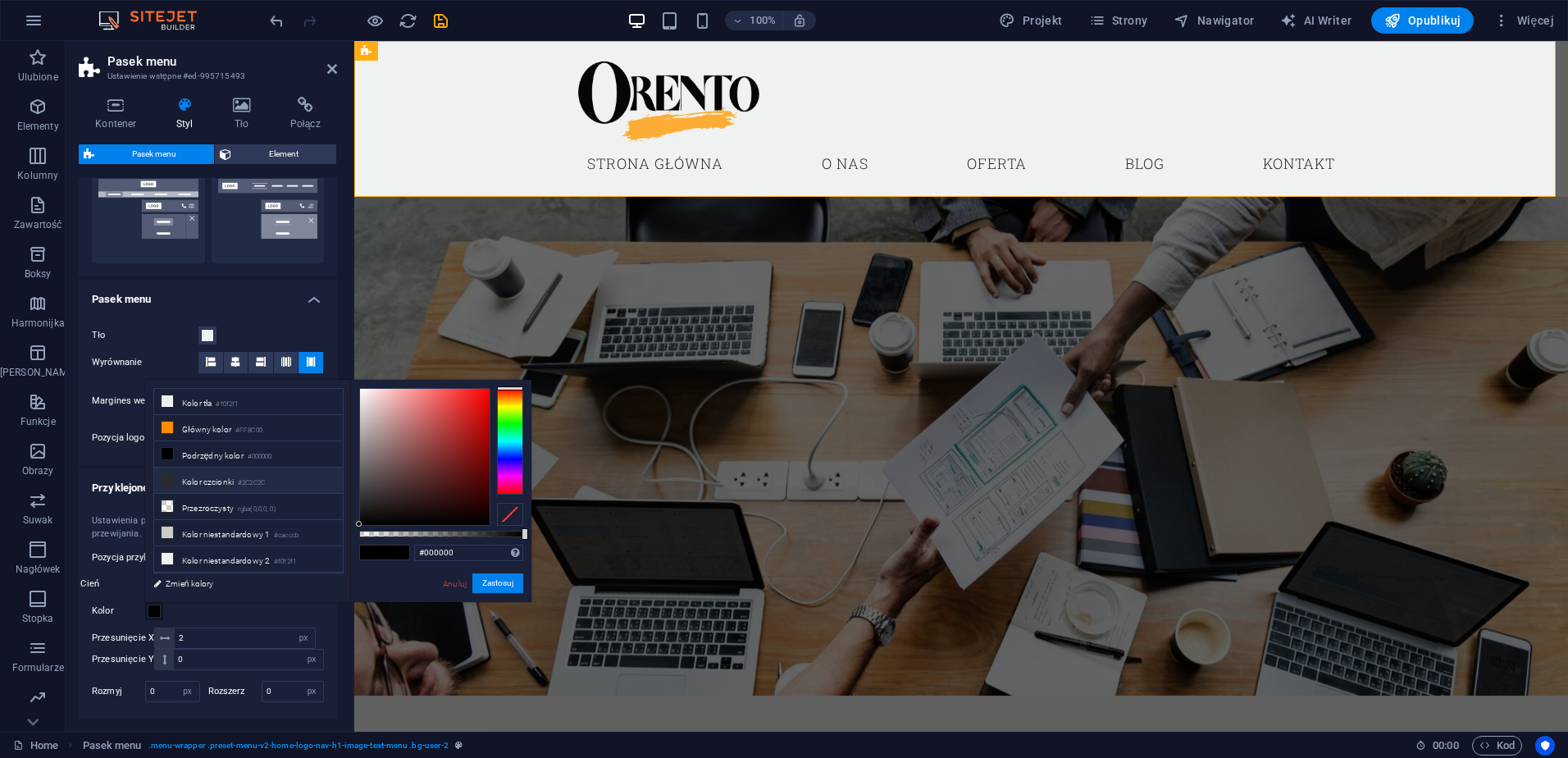
click at [166, 479] on icon at bounding box center [167, 480] width 12 height 12
type input "#0d0c0c"
click at [368, 516] on div at bounding box center [424, 456] width 130 height 136
click at [493, 583] on button "Zastosuj" at bounding box center [497, 583] width 51 height 20
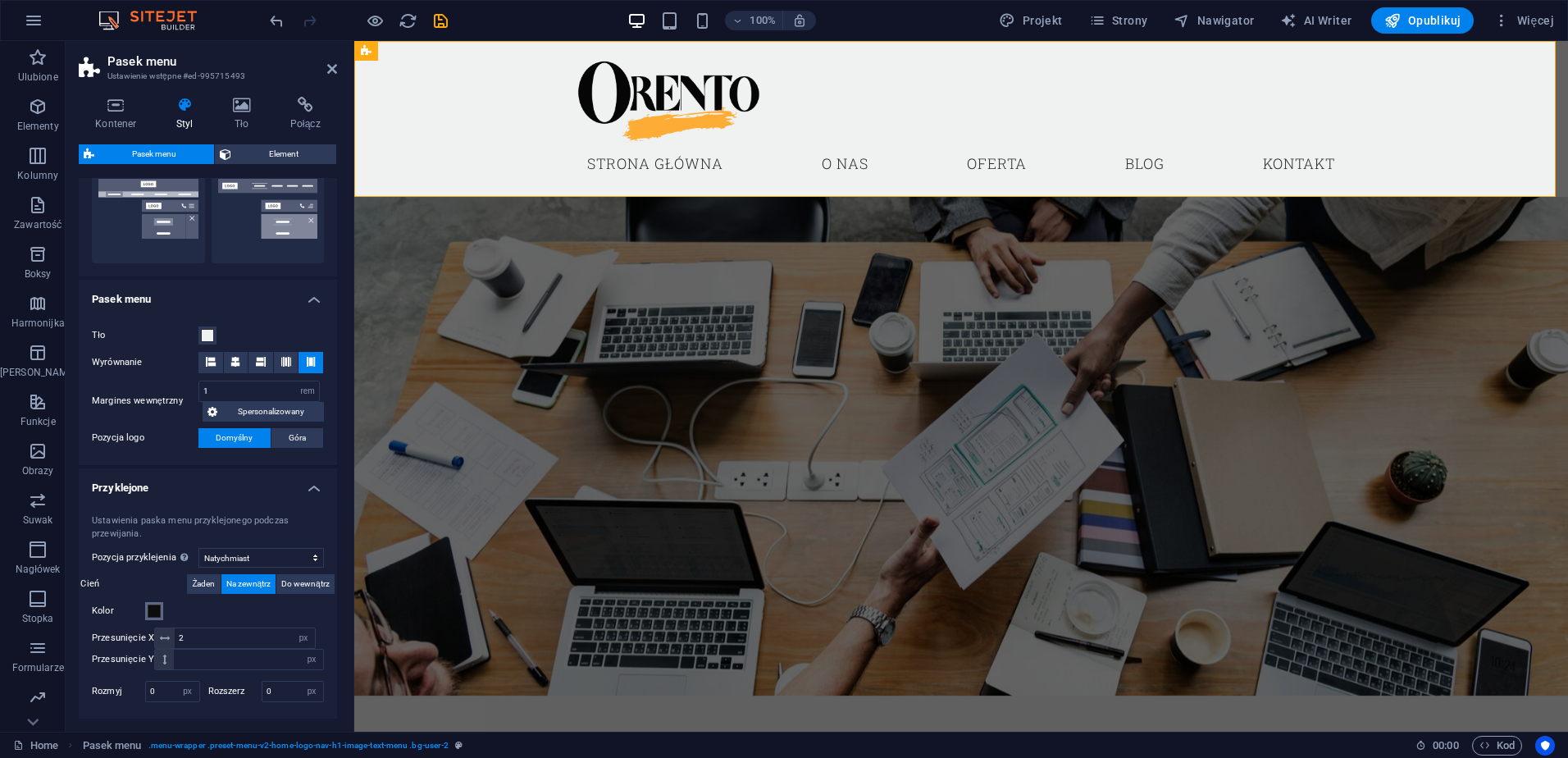
click at [152, 611] on span at bounding box center [154, 611] width 13 height 13
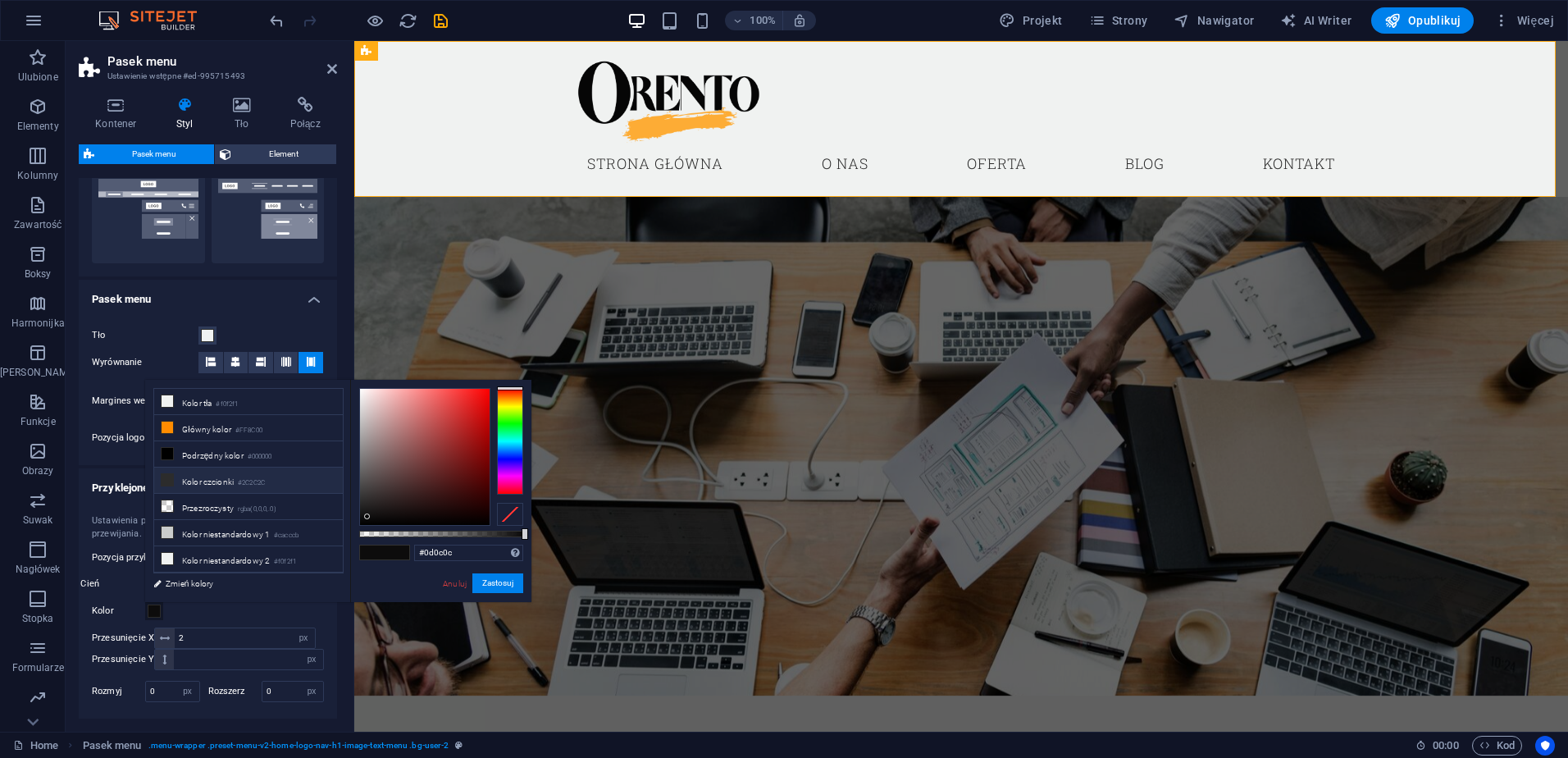
click at [169, 481] on icon at bounding box center [167, 480] width 12 height 12
click at [365, 518] on div at bounding box center [424, 456] width 130 height 136
click at [365, 518] on div at bounding box center [364, 518] width 5 height 5
drag, startPoint x: 485, startPoint y: 583, endPoint x: 131, endPoint y: 542, distance: 356.4
click at [486, 583] on button "Zastosuj" at bounding box center [497, 583] width 51 height 20
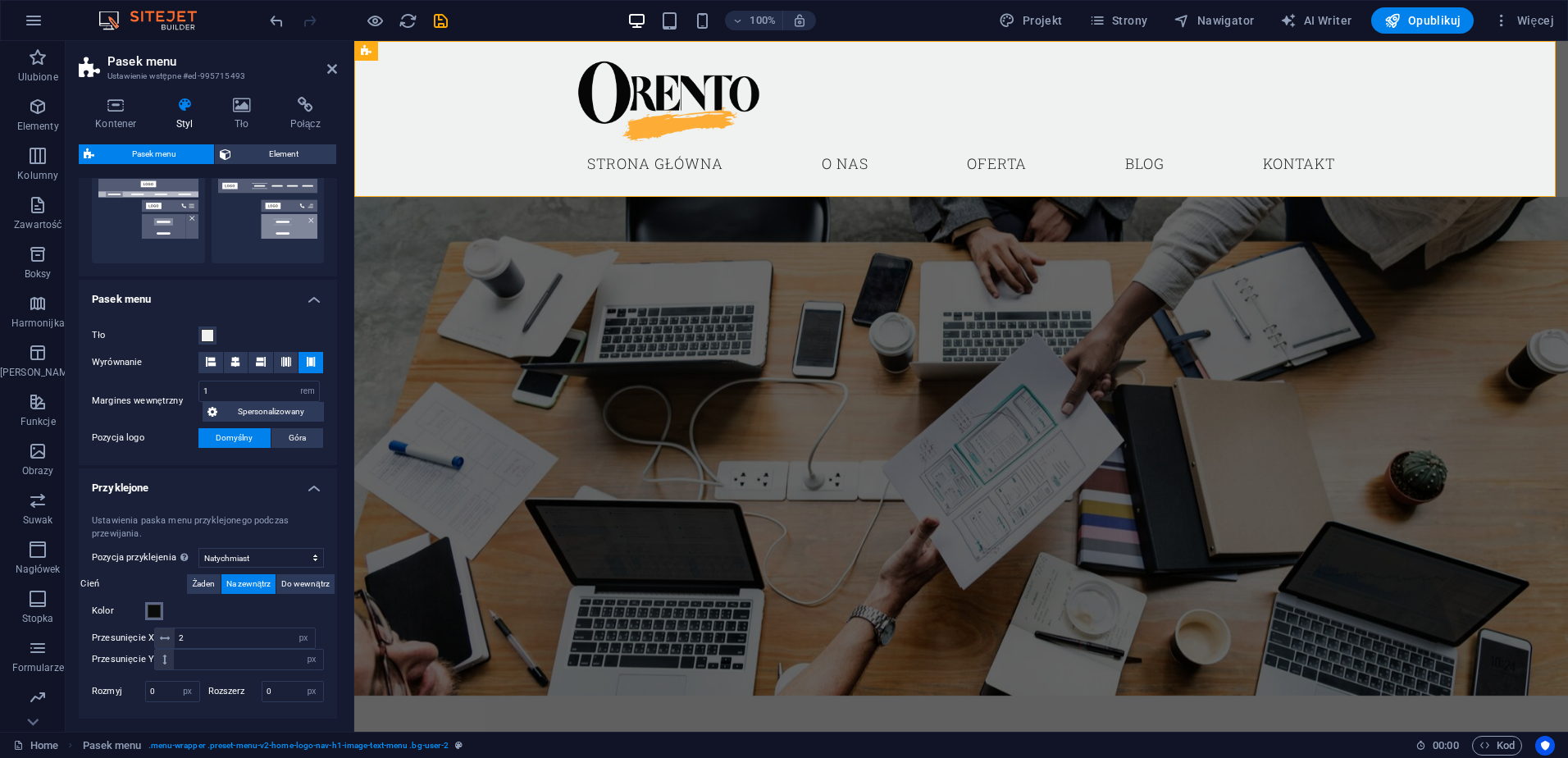
click at [159, 610] on span at bounding box center [154, 611] width 13 height 13
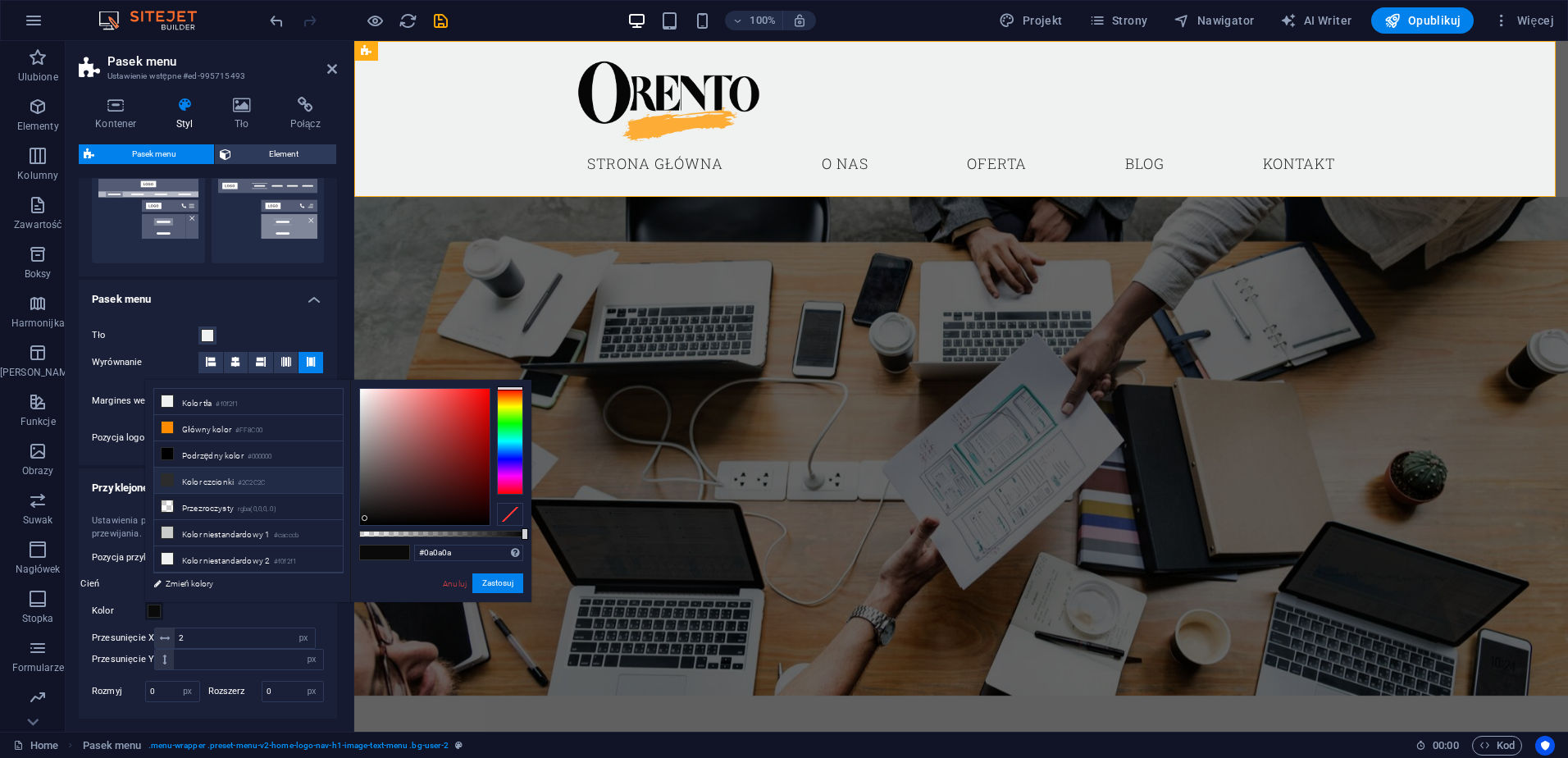
click at [167, 481] on icon at bounding box center [167, 480] width 12 height 12
click at [365, 519] on div at bounding box center [424, 456] width 130 height 136
click at [364, 519] on div at bounding box center [364, 519] width 5 height 5
click at [363, 519] on div at bounding box center [363, 519] width 5 height 5
click at [376, 552] on span at bounding box center [371, 553] width 24 height 14
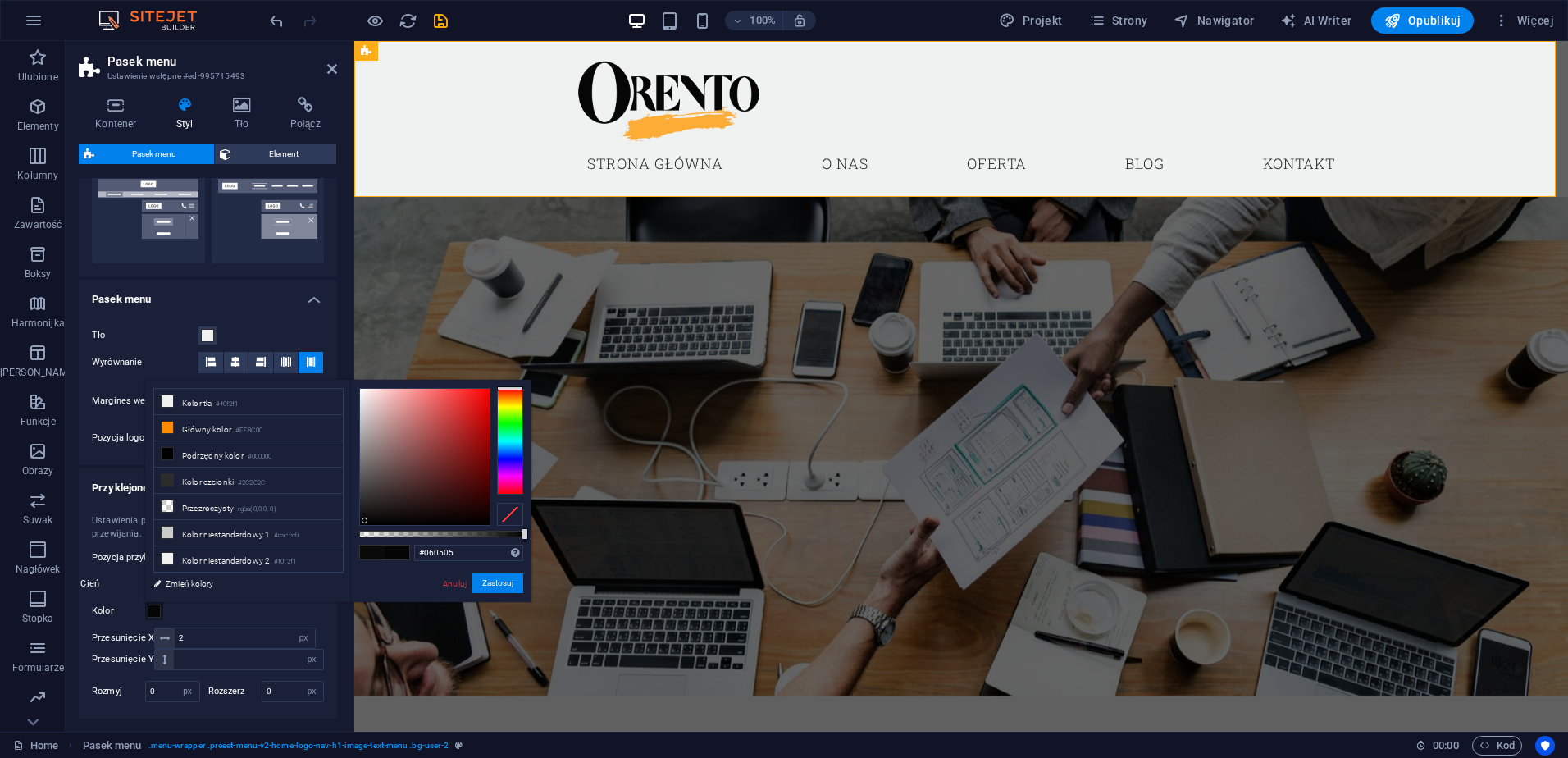
click at [365, 521] on div at bounding box center [364, 520] width 5 height 5
click at [499, 587] on button "Zastosuj" at bounding box center [497, 583] width 51 height 20
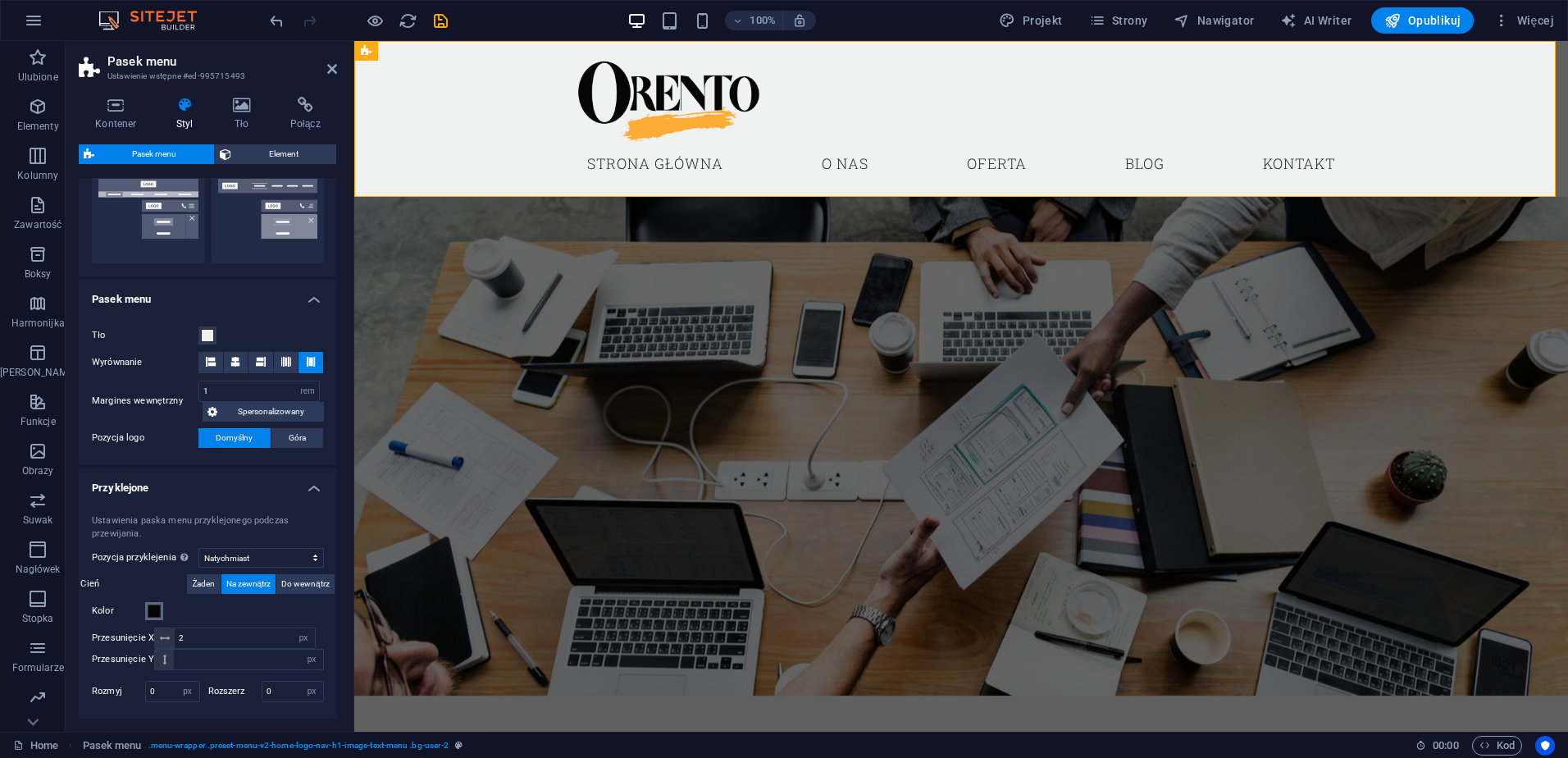
click at [155, 612] on span at bounding box center [154, 611] width 13 height 13
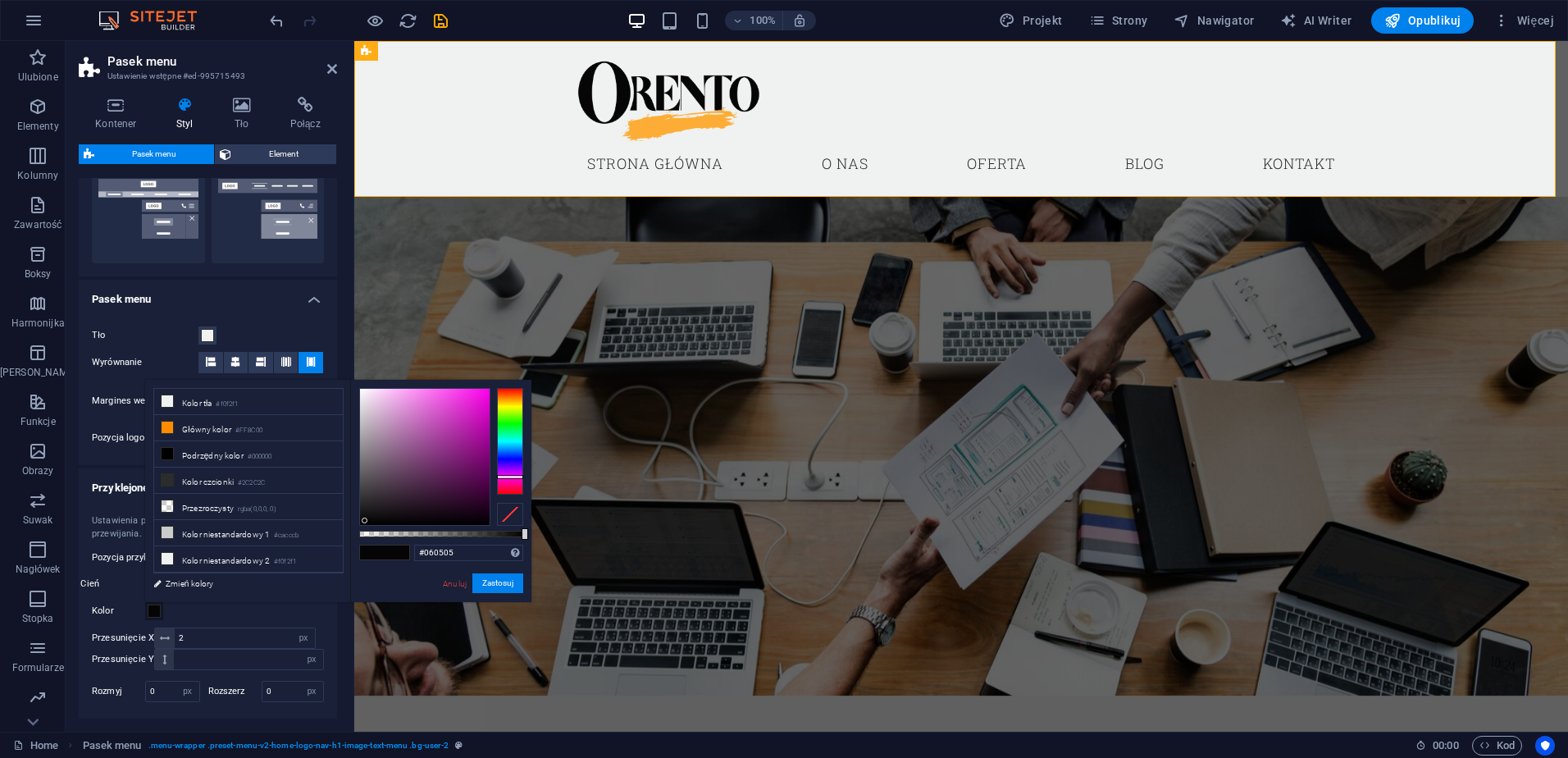
click at [504, 477] on div at bounding box center [509, 441] width 26 height 106
click at [506, 455] on div at bounding box center [509, 441] width 26 height 106
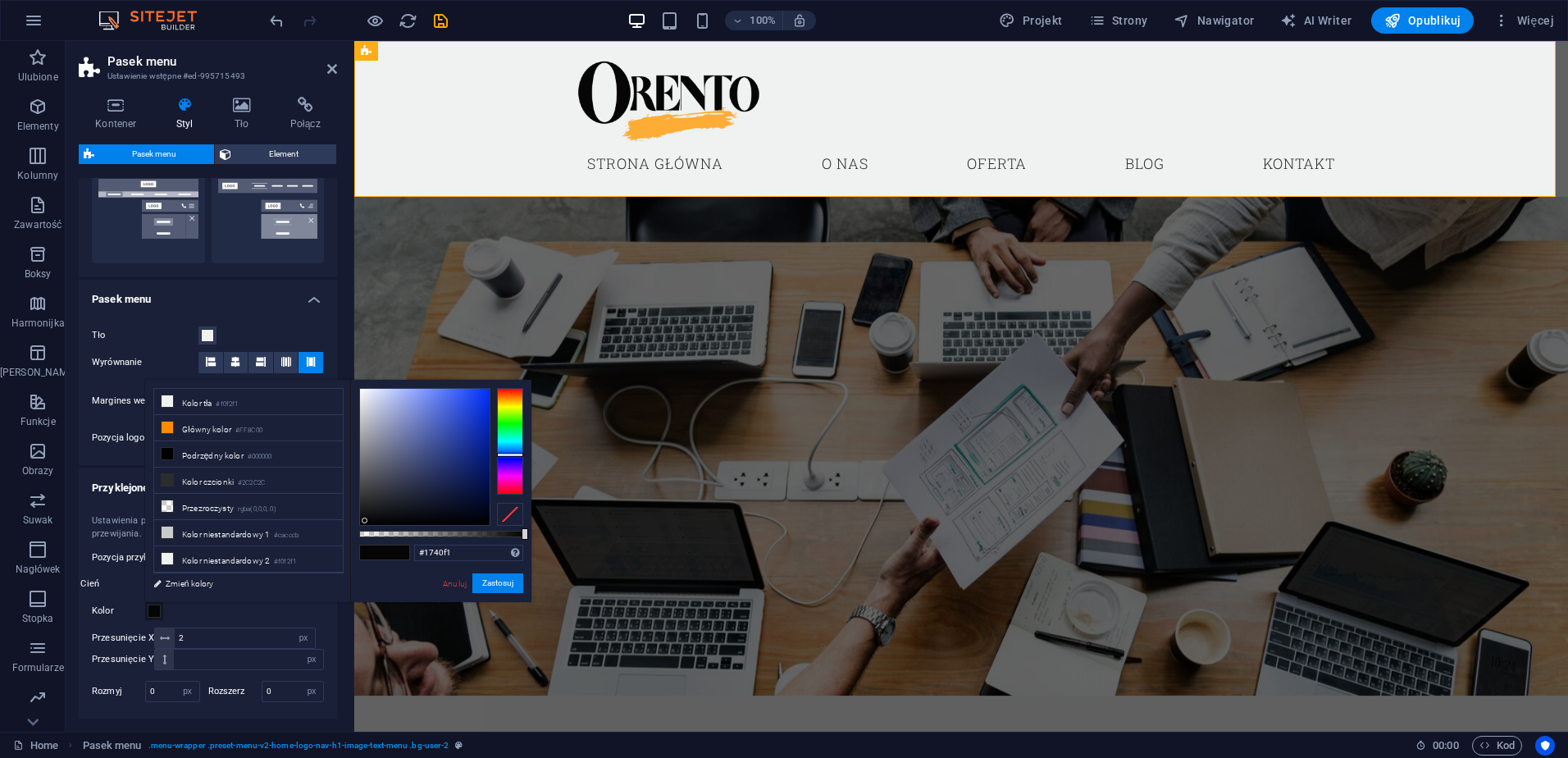
click at [477, 396] on div at bounding box center [424, 456] width 130 height 136
click at [493, 585] on button "Zastosuj" at bounding box center [497, 583] width 51 height 20
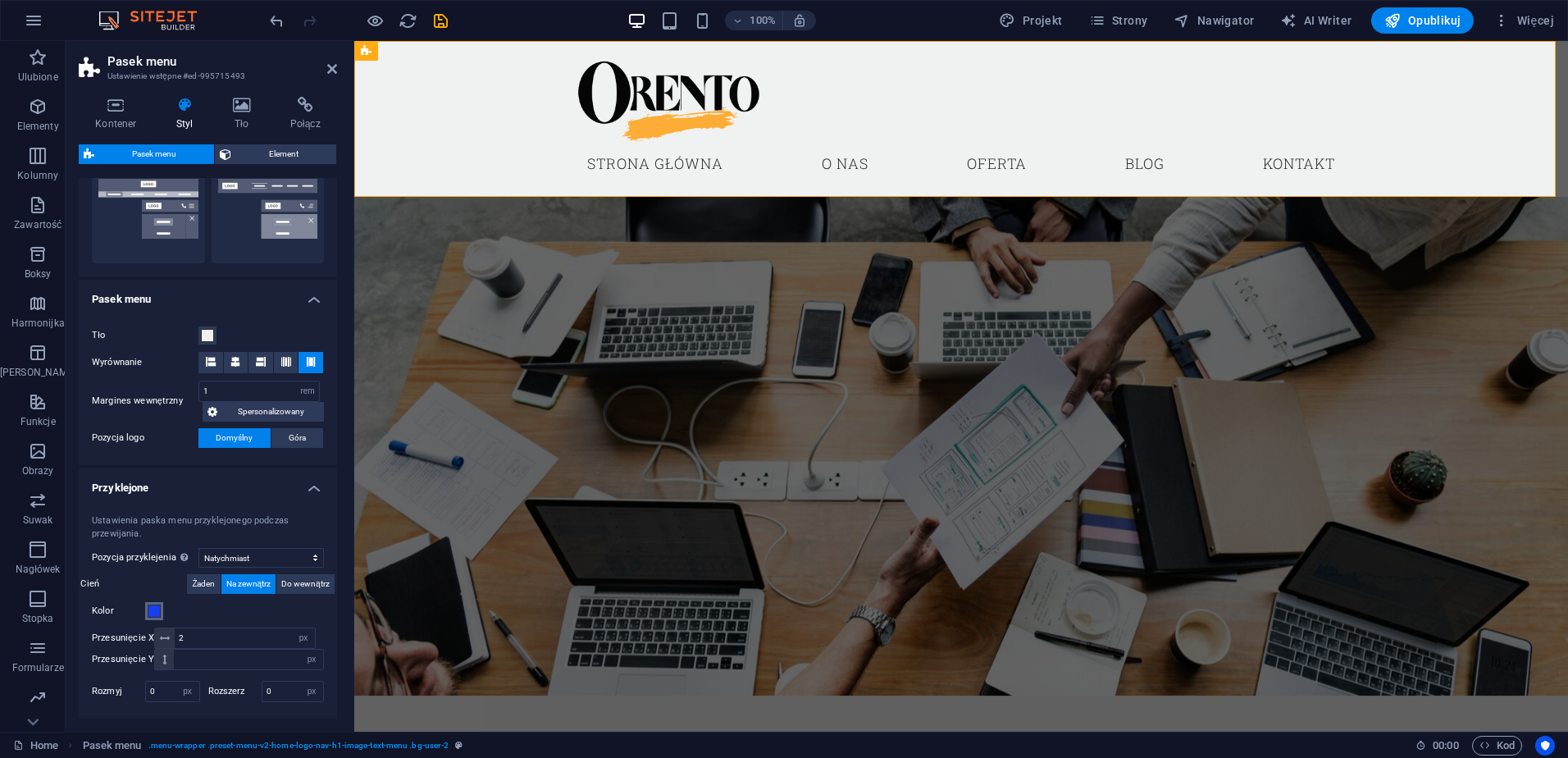
click at [157, 615] on span at bounding box center [154, 611] width 13 height 13
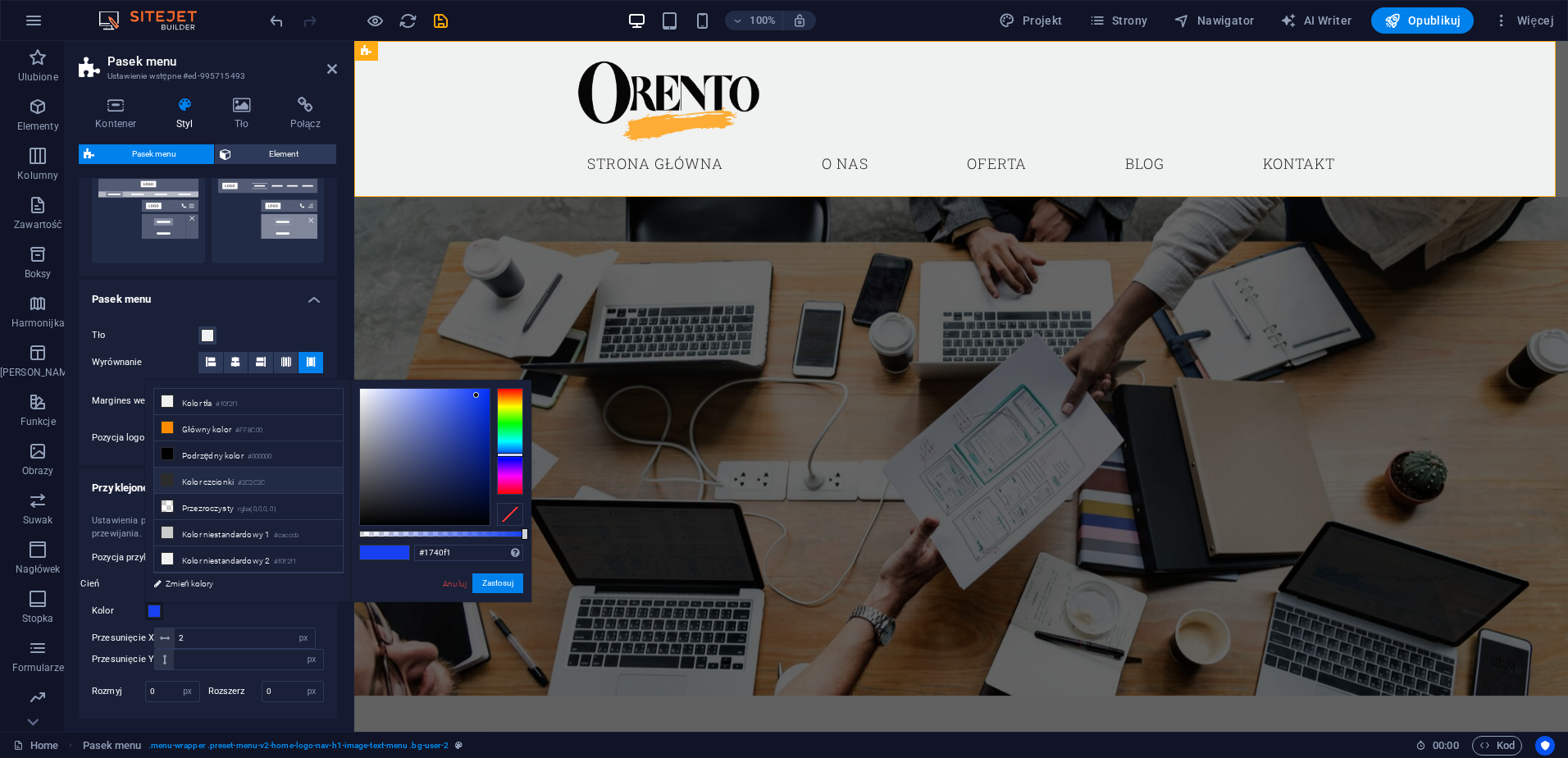
click at [170, 479] on icon at bounding box center [167, 480] width 12 height 12
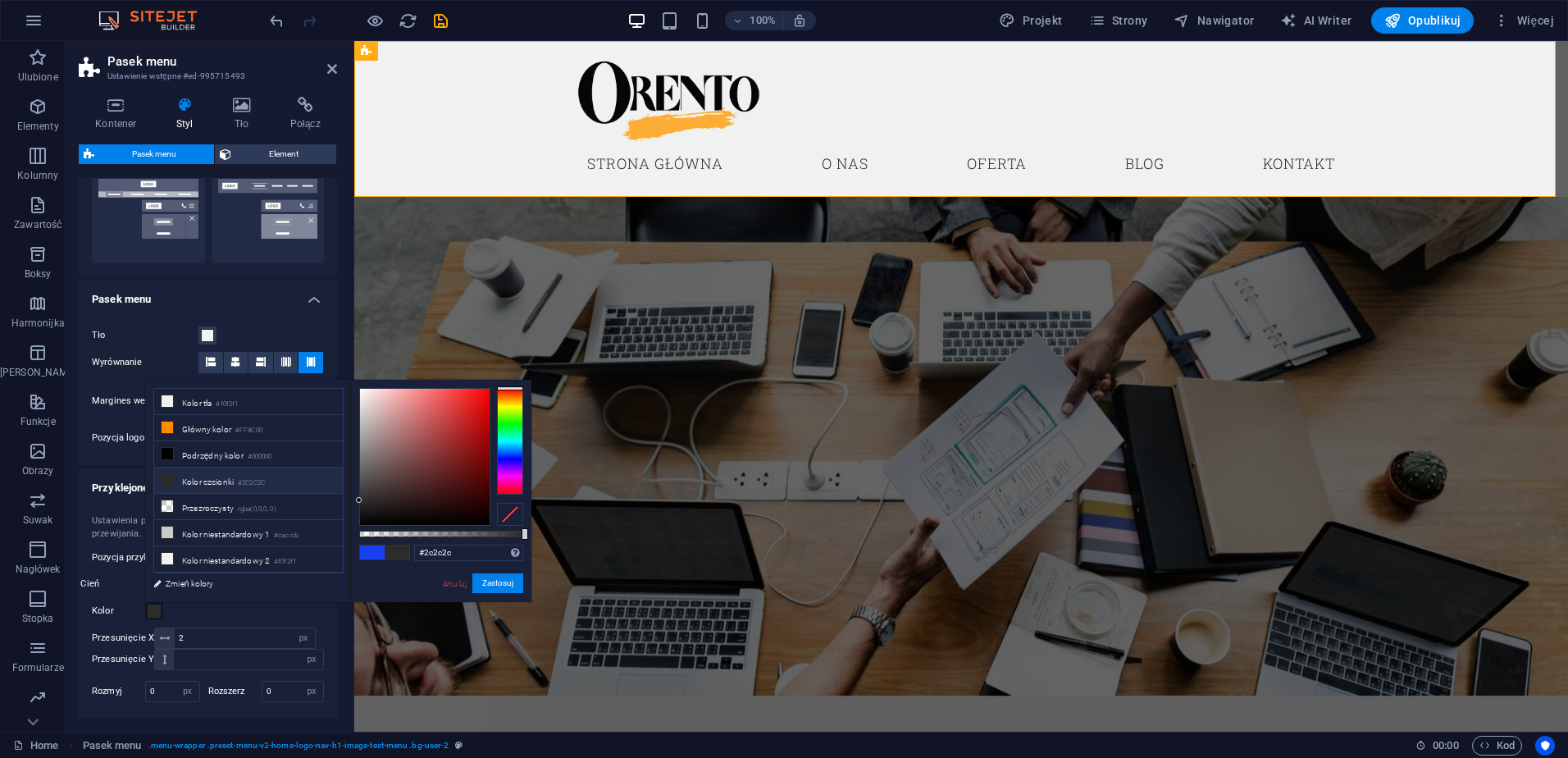
click at [170, 479] on icon at bounding box center [167, 480] width 12 height 12
click at [369, 517] on div at bounding box center [424, 456] width 130 height 136
click at [376, 553] on span at bounding box center [371, 553] width 24 height 14
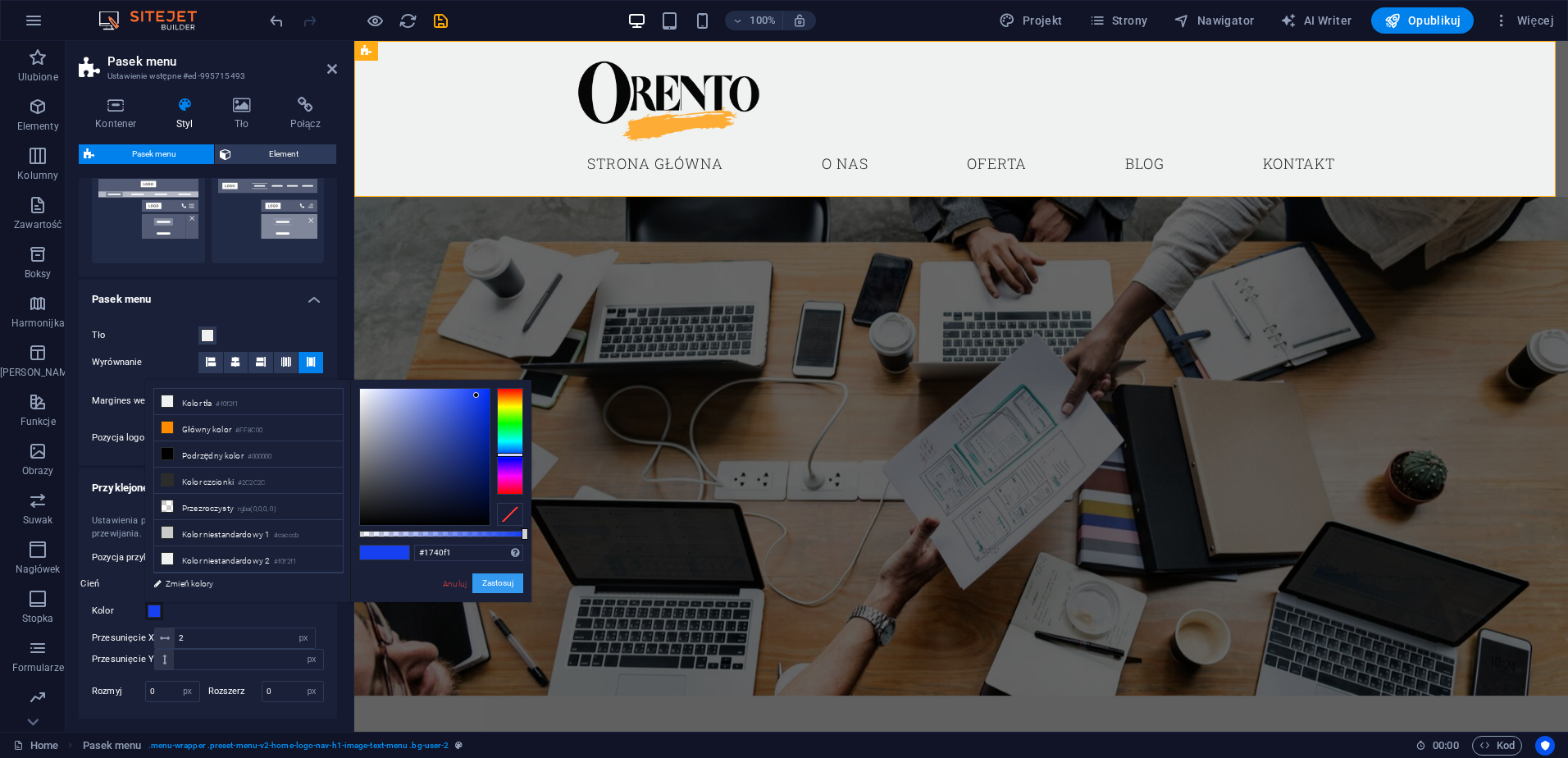
click at [499, 589] on button "Zastosuj" at bounding box center [497, 583] width 51 height 20
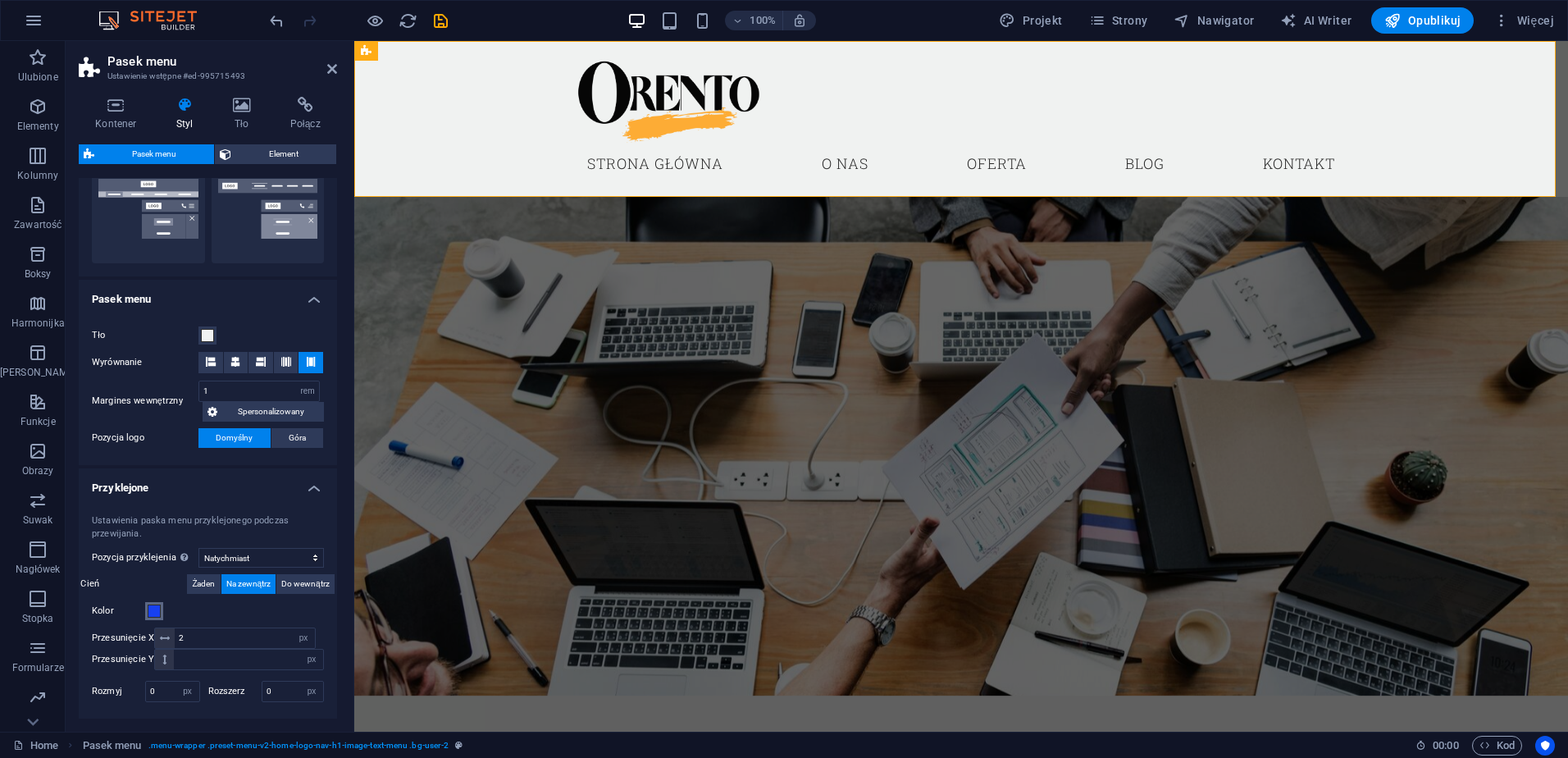
click at [155, 611] on span at bounding box center [154, 611] width 13 height 13
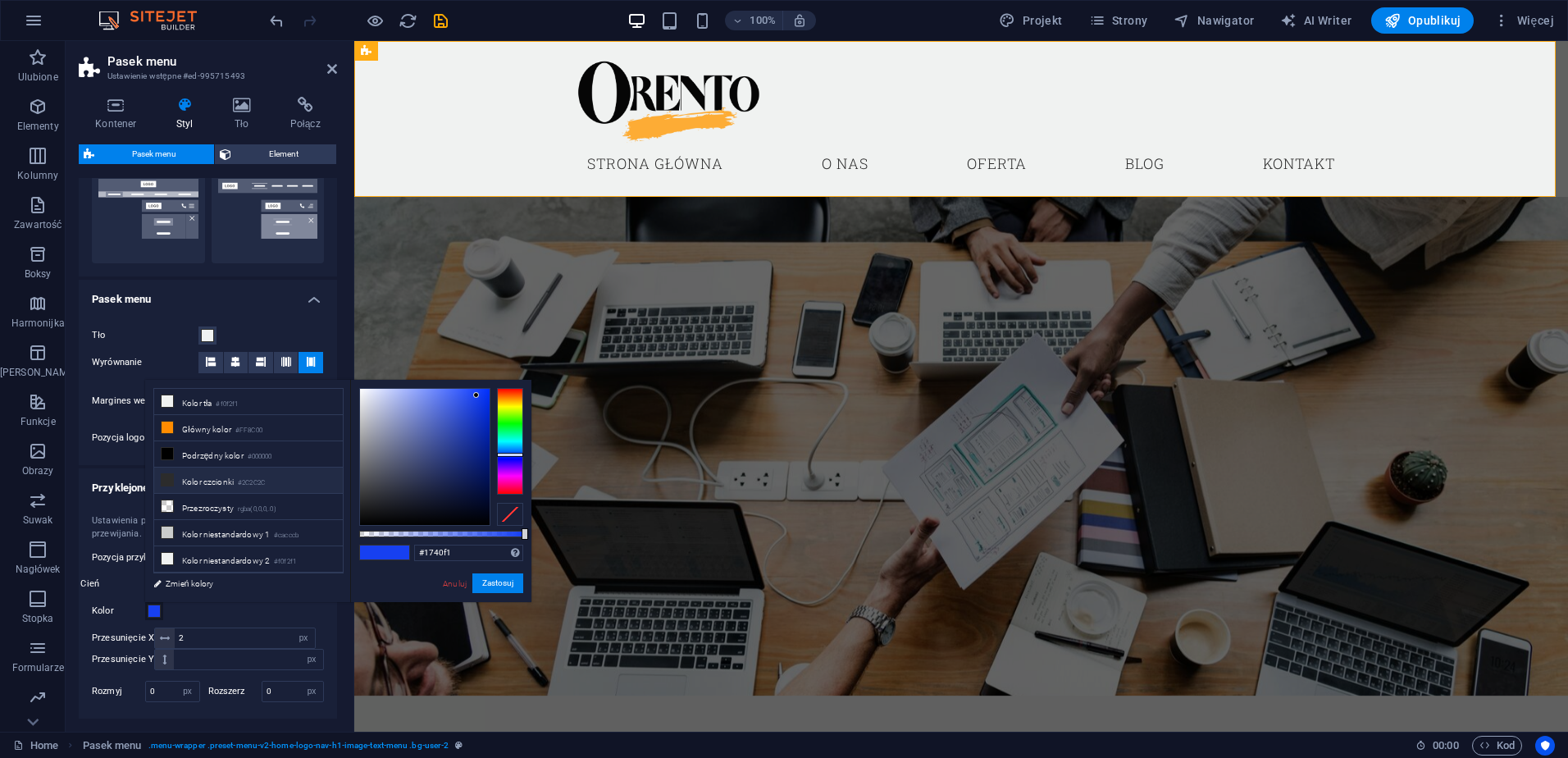
click at [168, 474] on icon at bounding box center [167, 480] width 12 height 12
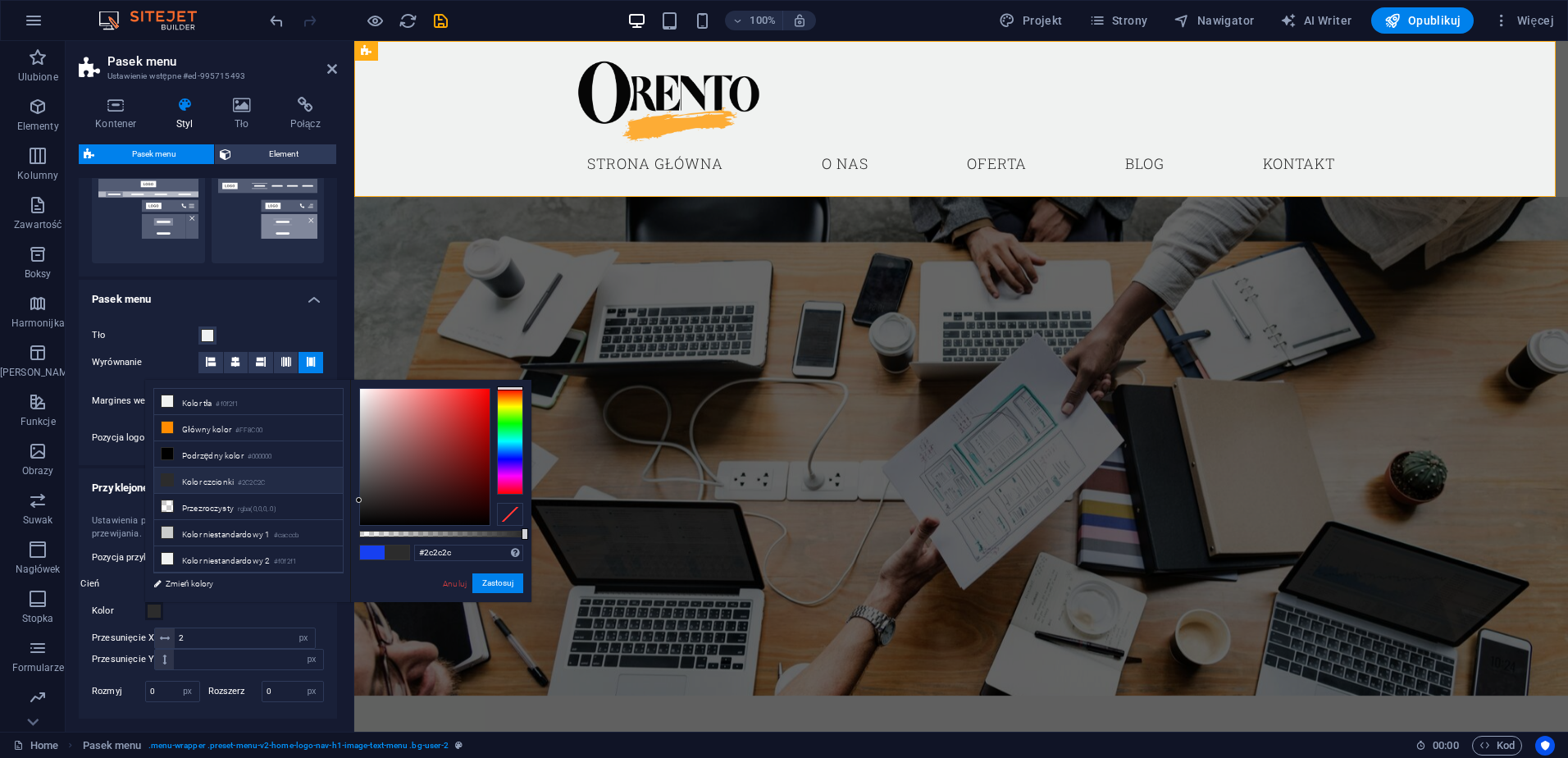
click at [178, 483] on li "Kolor czcionki #2C2C2C" at bounding box center [248, 480] width 189 height 26
click at [391, 556] on span at bounding box center [396, 553] width 24 height 14
click at [372, 551] on span at bounding box center [371, 553] width 24 height 14
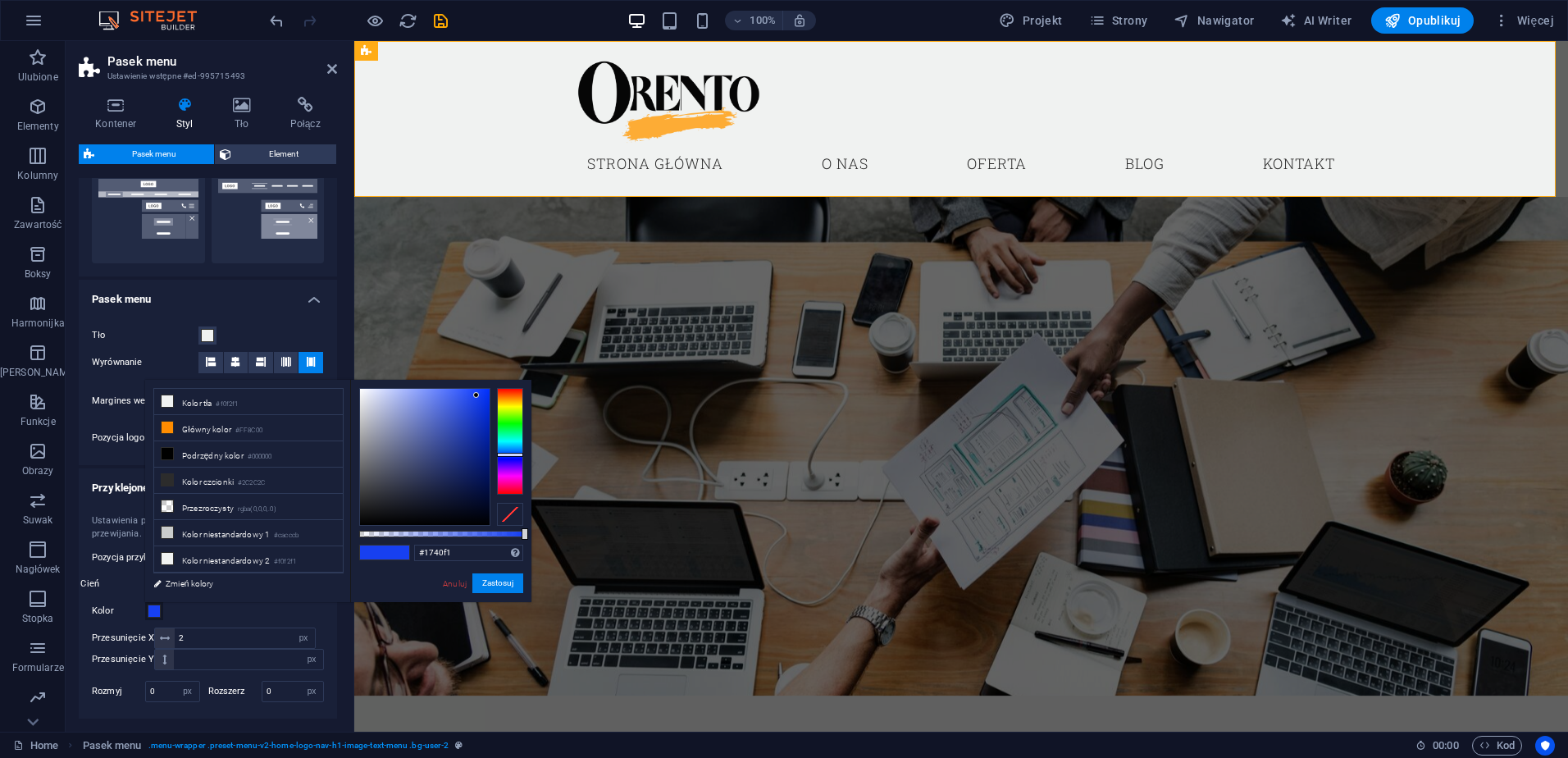
click at [372, 551] on span at bounding box center [371, 553] width 24 height 14
click at [385, 554] on div at bounding box center [384, 553] width 49 height 14
click at [365, 516] on div at bounding box center [424, 456] width 130 height 136
click at [364, 553] on span at bounding box center [371, 553] width 24 height 14
click at [365, 513] on div at bounding box center [424, 456] width 130 height 136
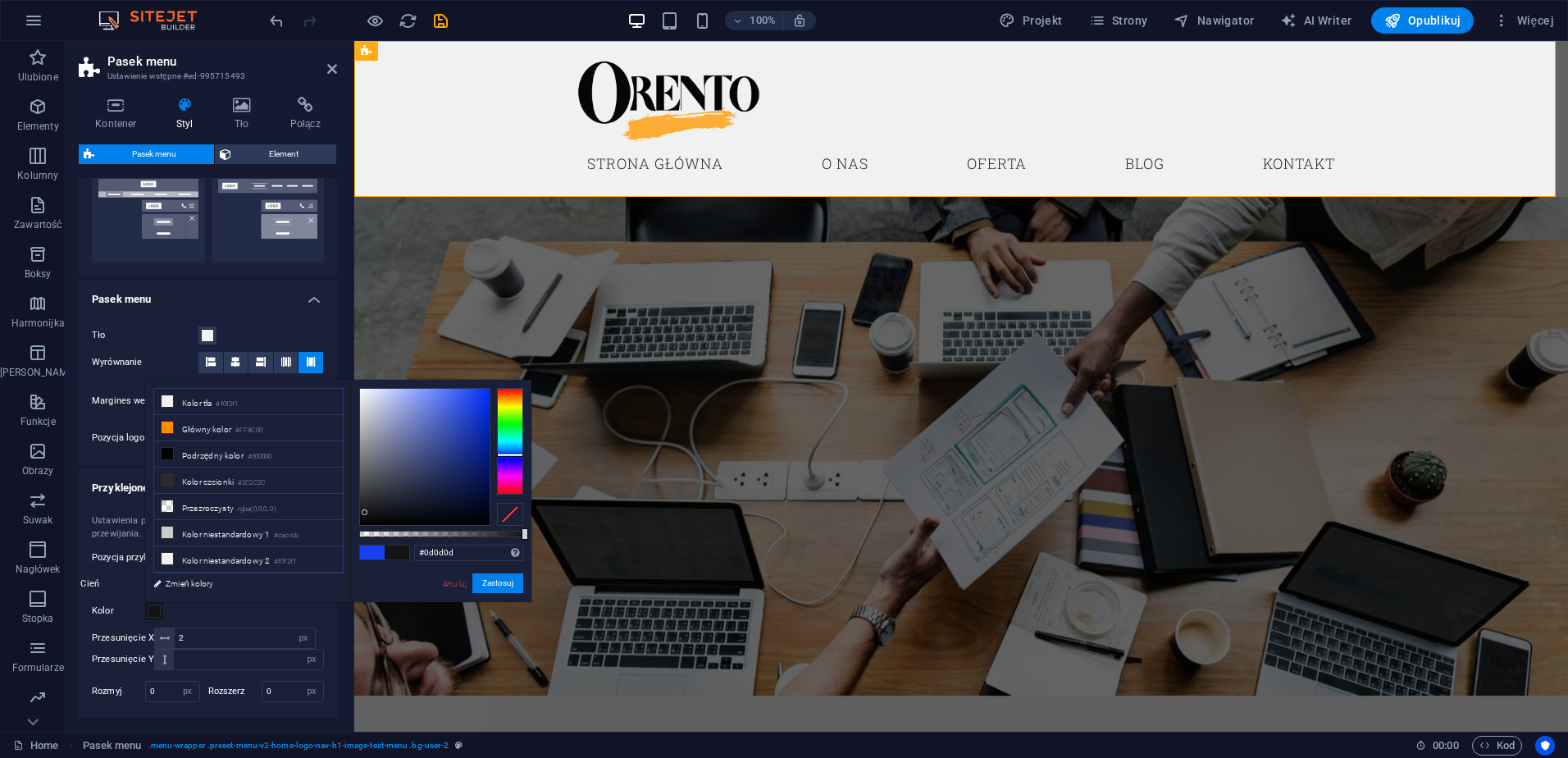
click at [366, 516] on div at bounding box center [424, 456] width 130 height 136
click at [366, 516] on div at bounding box center [365, 516] width 5 height 5
click at [397, 552] on span at bounding box center [396, 553] width 24 height 14
click at [396, 552] on span at bounding box center [396, 553] width 24 height 14
click at [395, 552] on span at bounding box center [396, 553] width 24 height 14
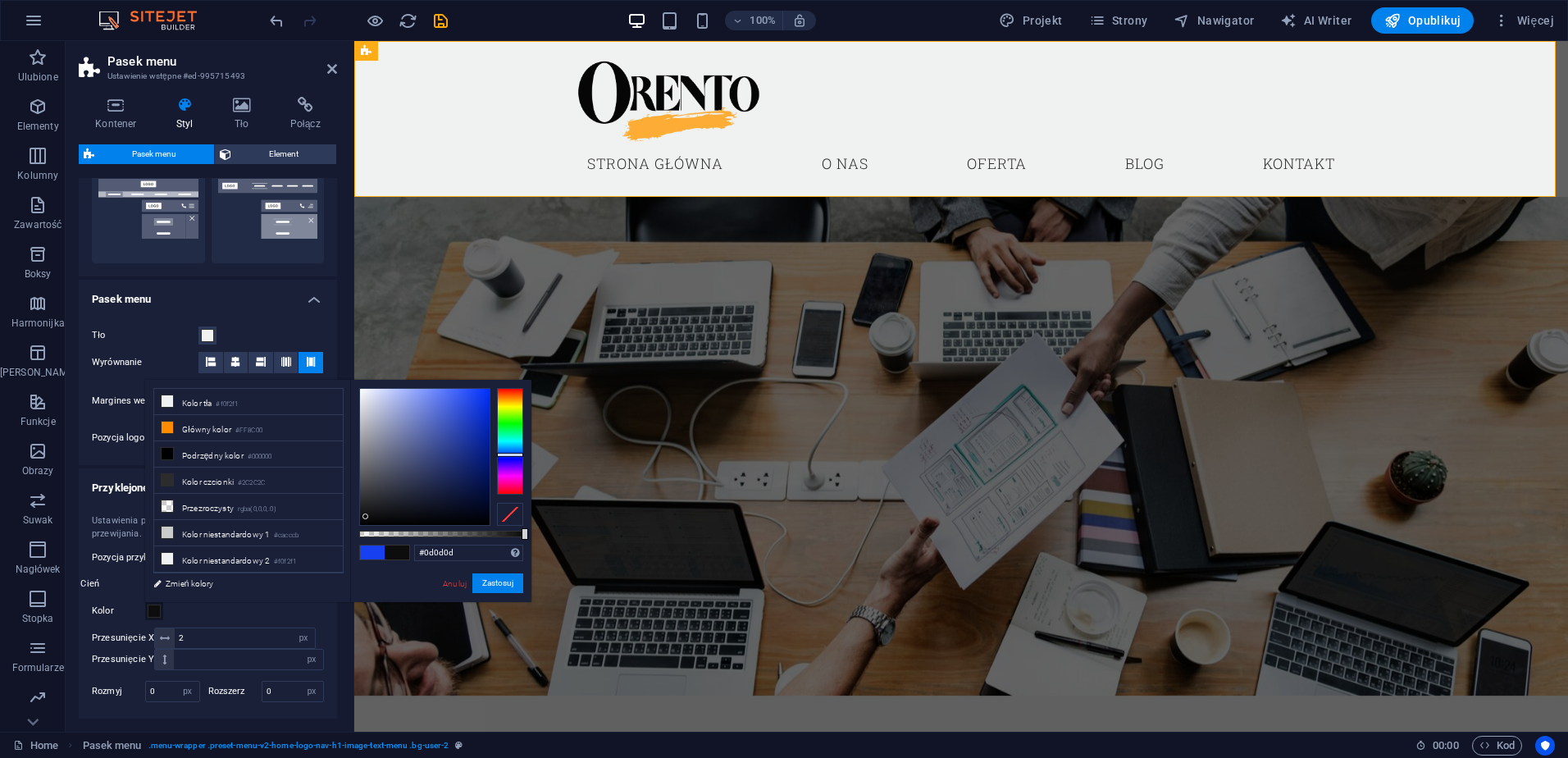
drag, startPoint x: 392, startPoint y: 555, endPoint x: 360, endPoint y: 552, distance: 32.1
click at [360, 552] on div at bounding box center [384, 553] width 49 height 14
click at [375, 551] on span at bounding box center [371, 553] width 24 height 14
click at [365, 518] on div at bounding box center [424, 456] width 130 height 136
drag, startPoint x: 479, startPoint y: 584, endPoint x: 126, endPoint y: 542, distance: 355.5
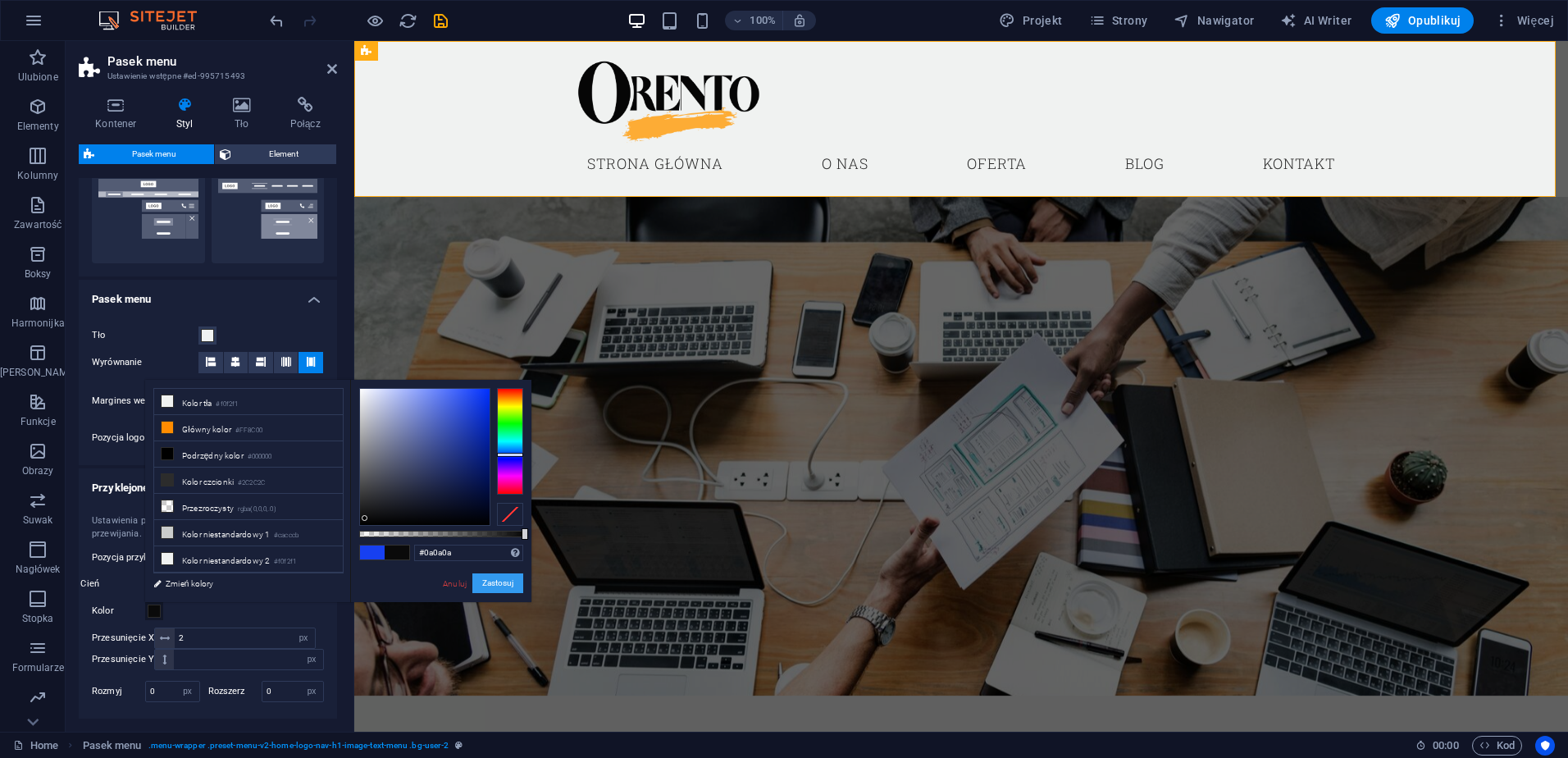
click at [480, 583] on button "Zastosuj" at bounding box center [497, 583] width 51 height 20
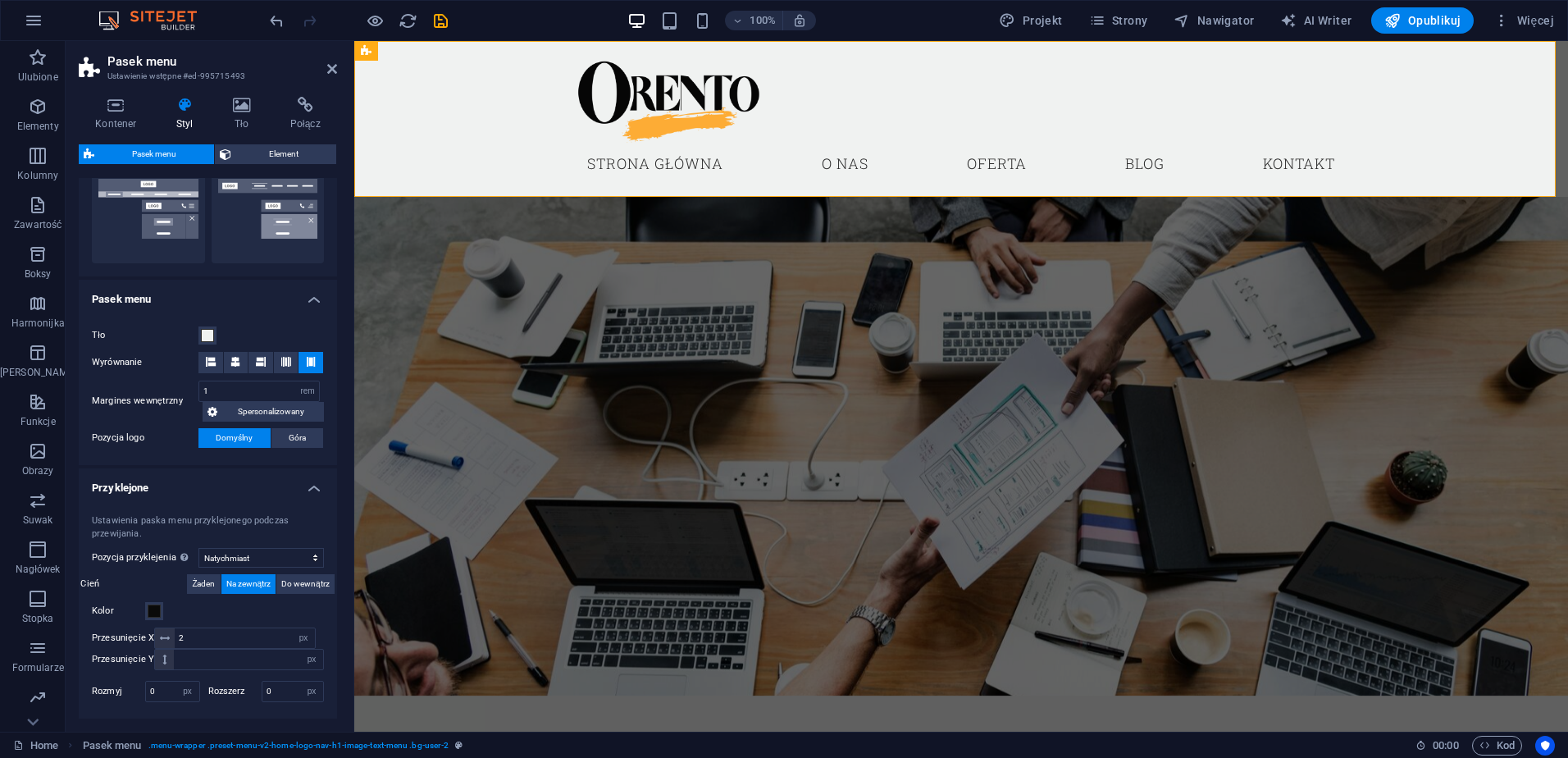
click at [255, 490] on h4 "Przyklejone" at bounding box center [208, 482] width 259 height 30
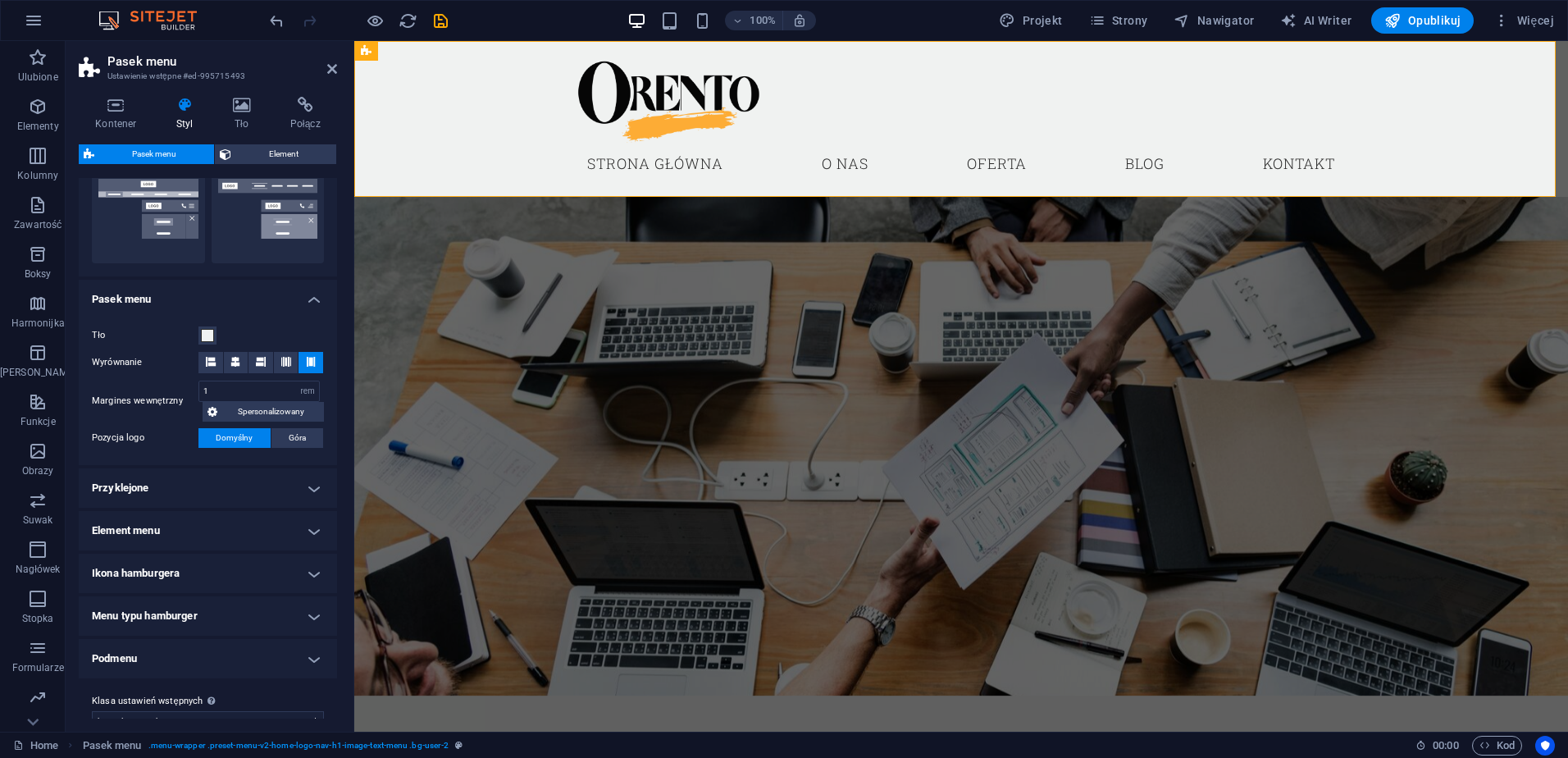
click at [270, 488] on h4 "Przyklejone" at bounding box center [208, 488] width 259 height 39
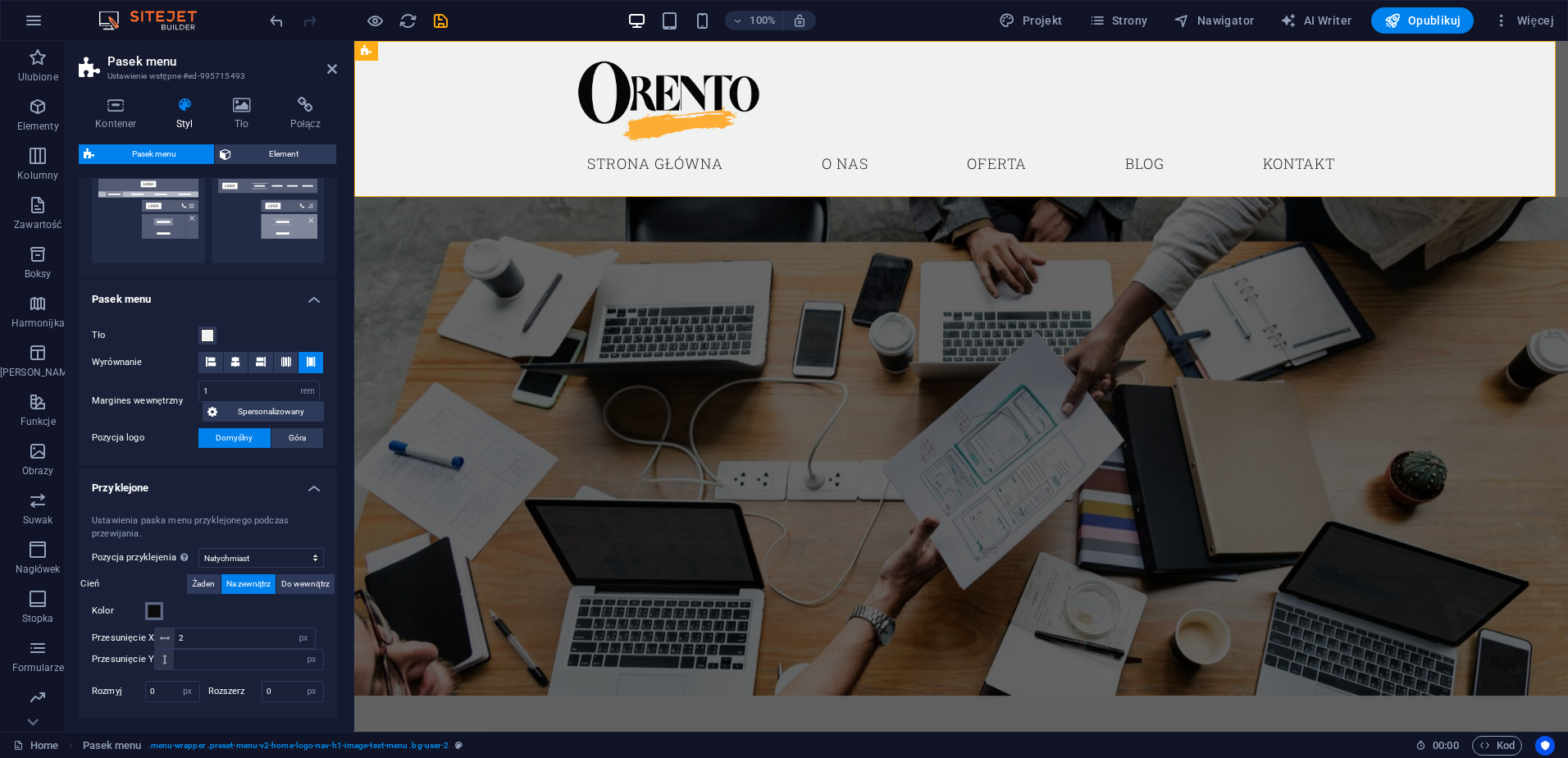
click at [151, 610] on span at bounding box center [154, 611] width 13 height 13
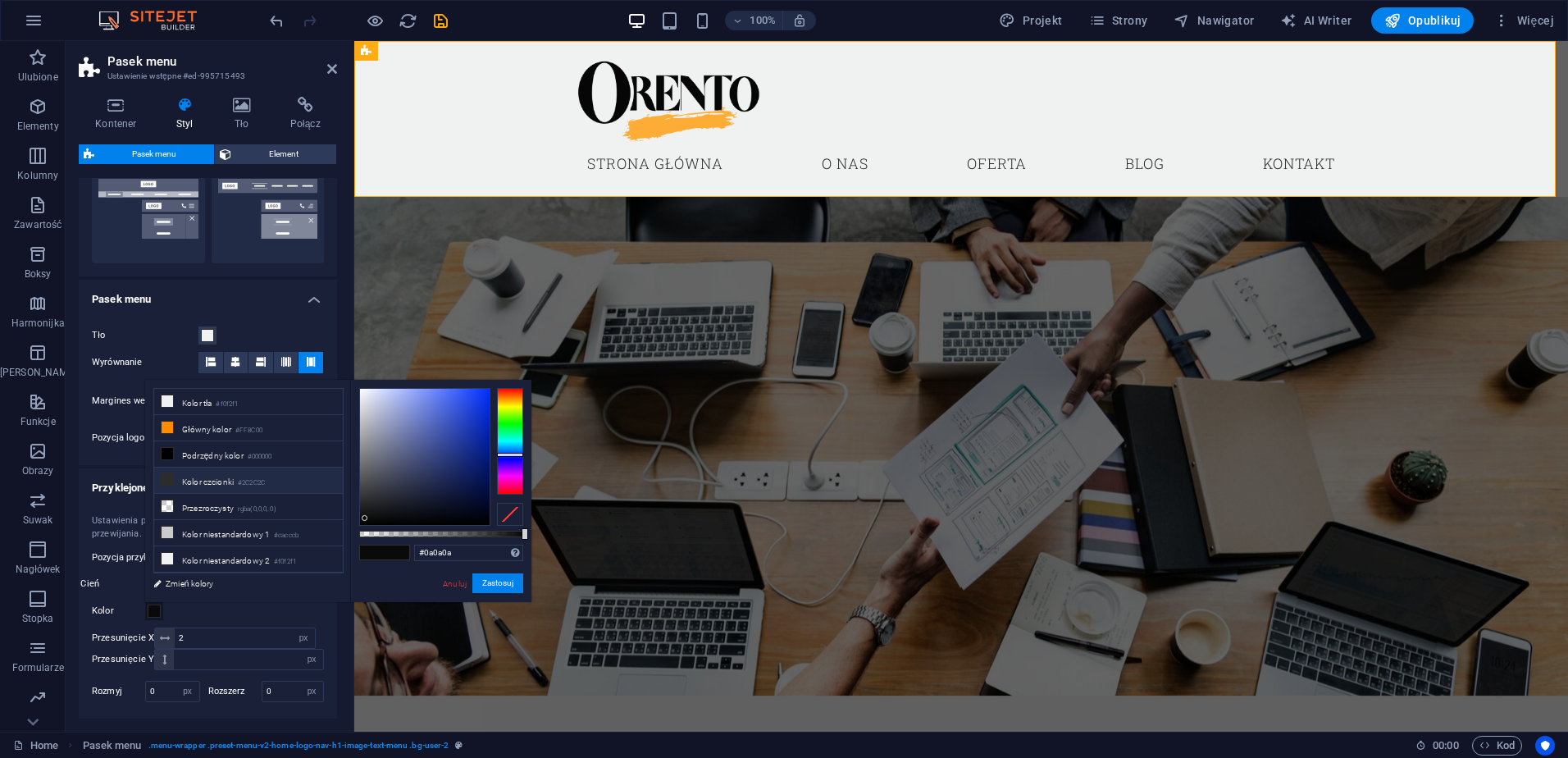
click at [173, 480] on span at bounding box center [167, 480] width 13 height 13
type input "#2c2c2c"
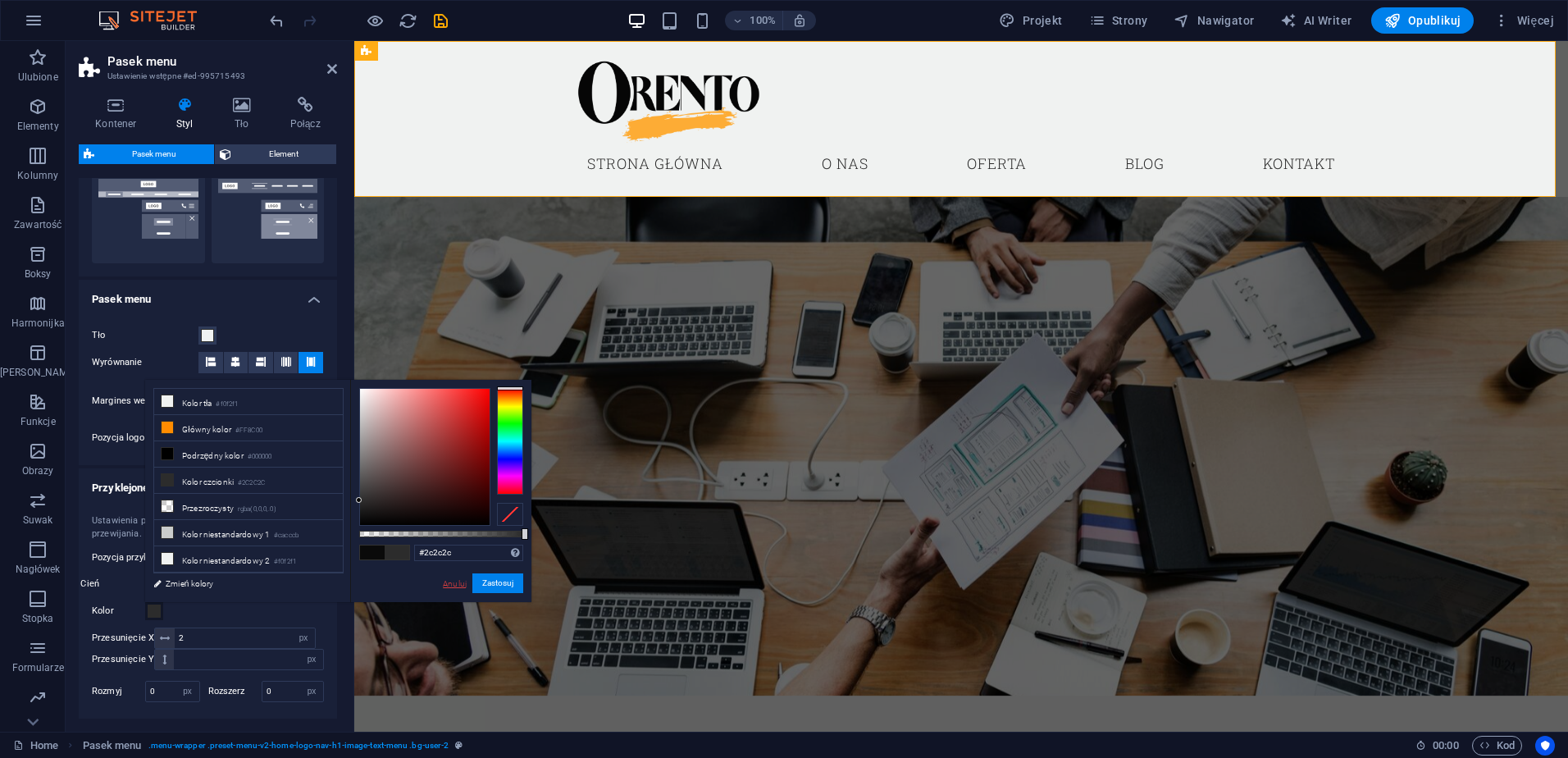
click at [454, 587] on link "Anuluj" at bounding box center [454, 583] width 27 height 13
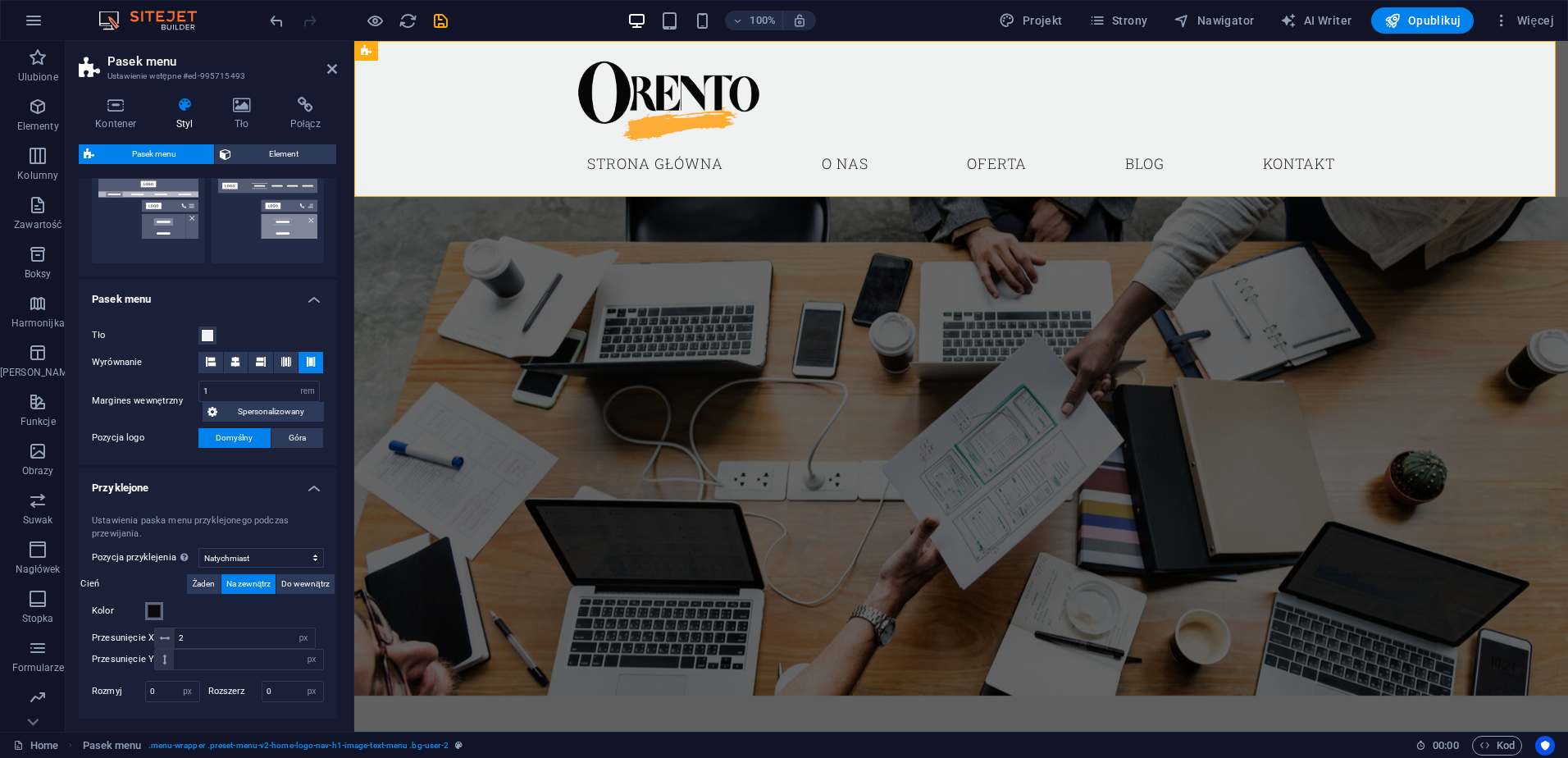
click at [161, 617] on button "Kolor" at bounding box center [154, 611] width 18 height 18
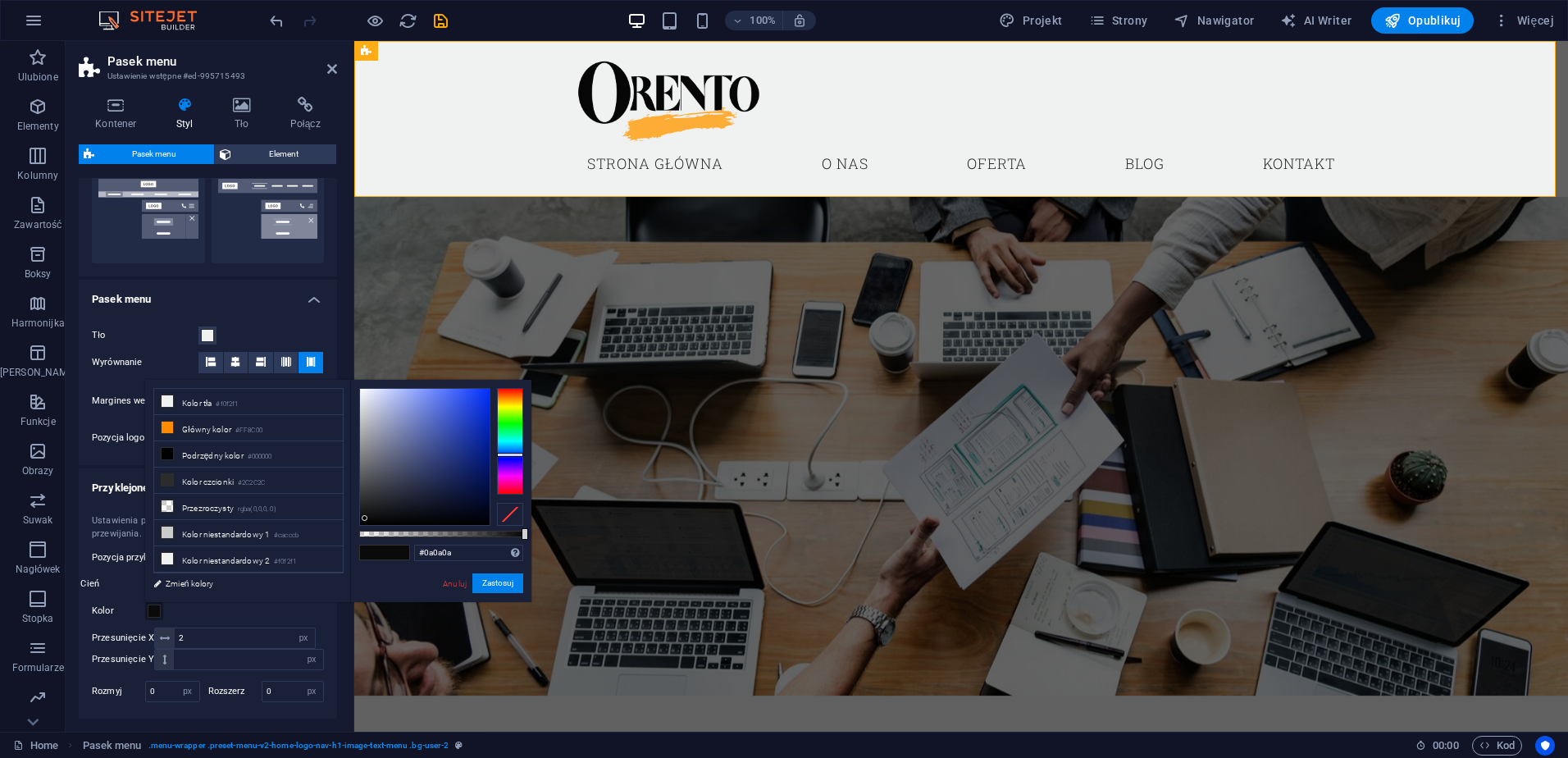
click at [283, 328] on div "Tło" at bounding box center [208, 336] width 232 height 20
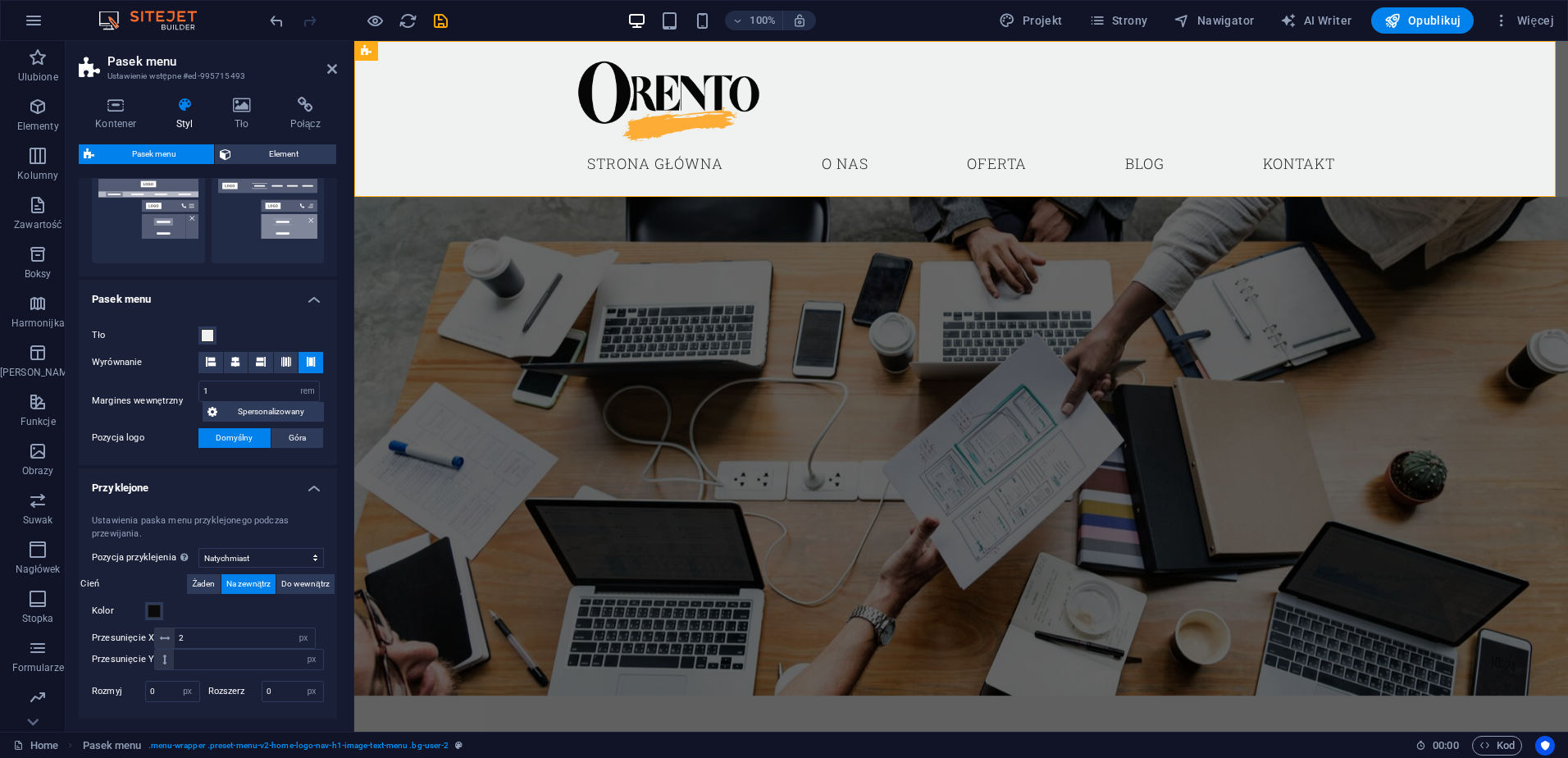
click at [306, 301] on h4 "Pasek menu" at bounding box center [208, 294] width 259 height 30
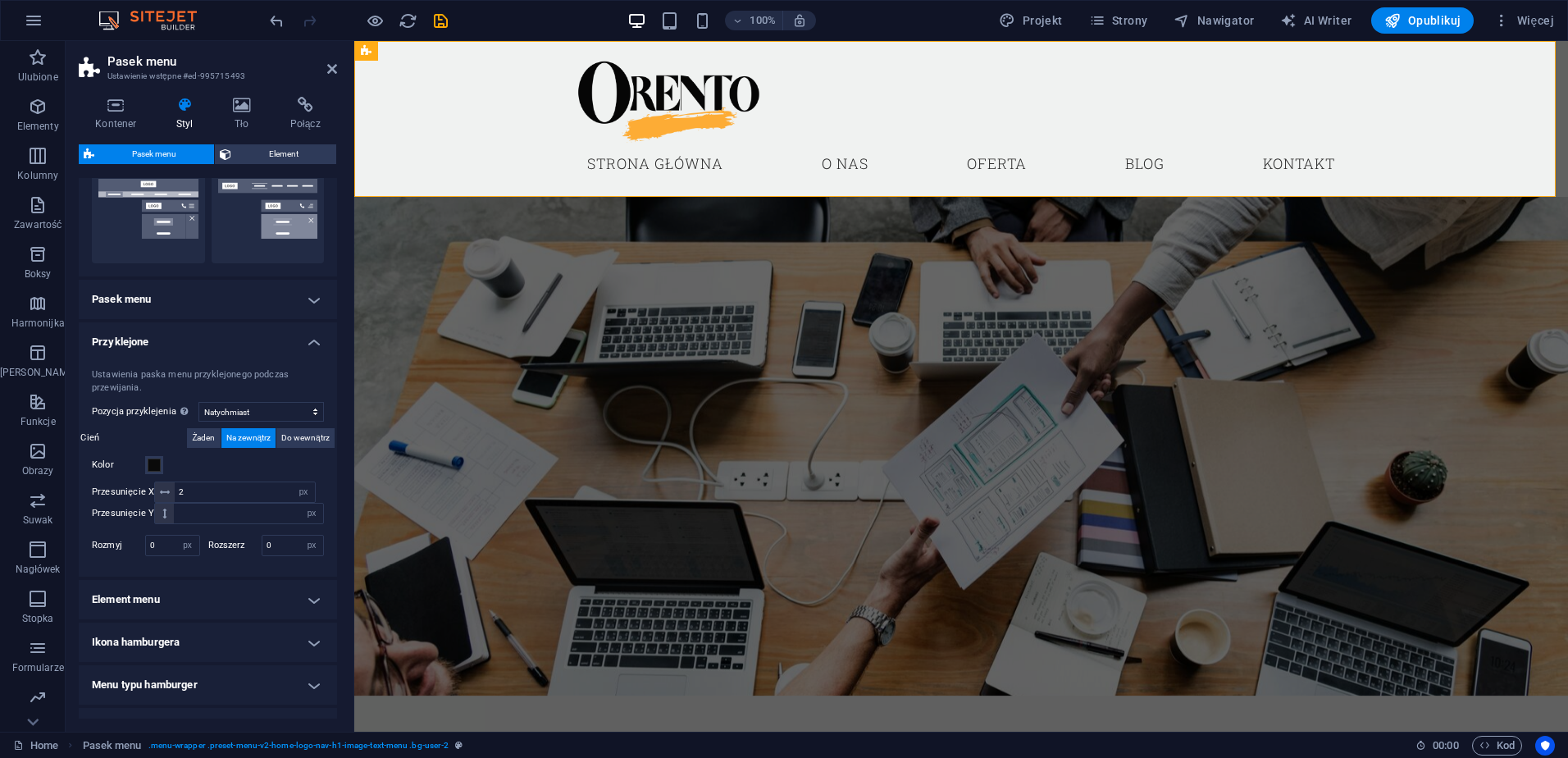
click at [309, 304] on h4 "Pasek menu" at bounding box center [208, 300] width 259 height 39
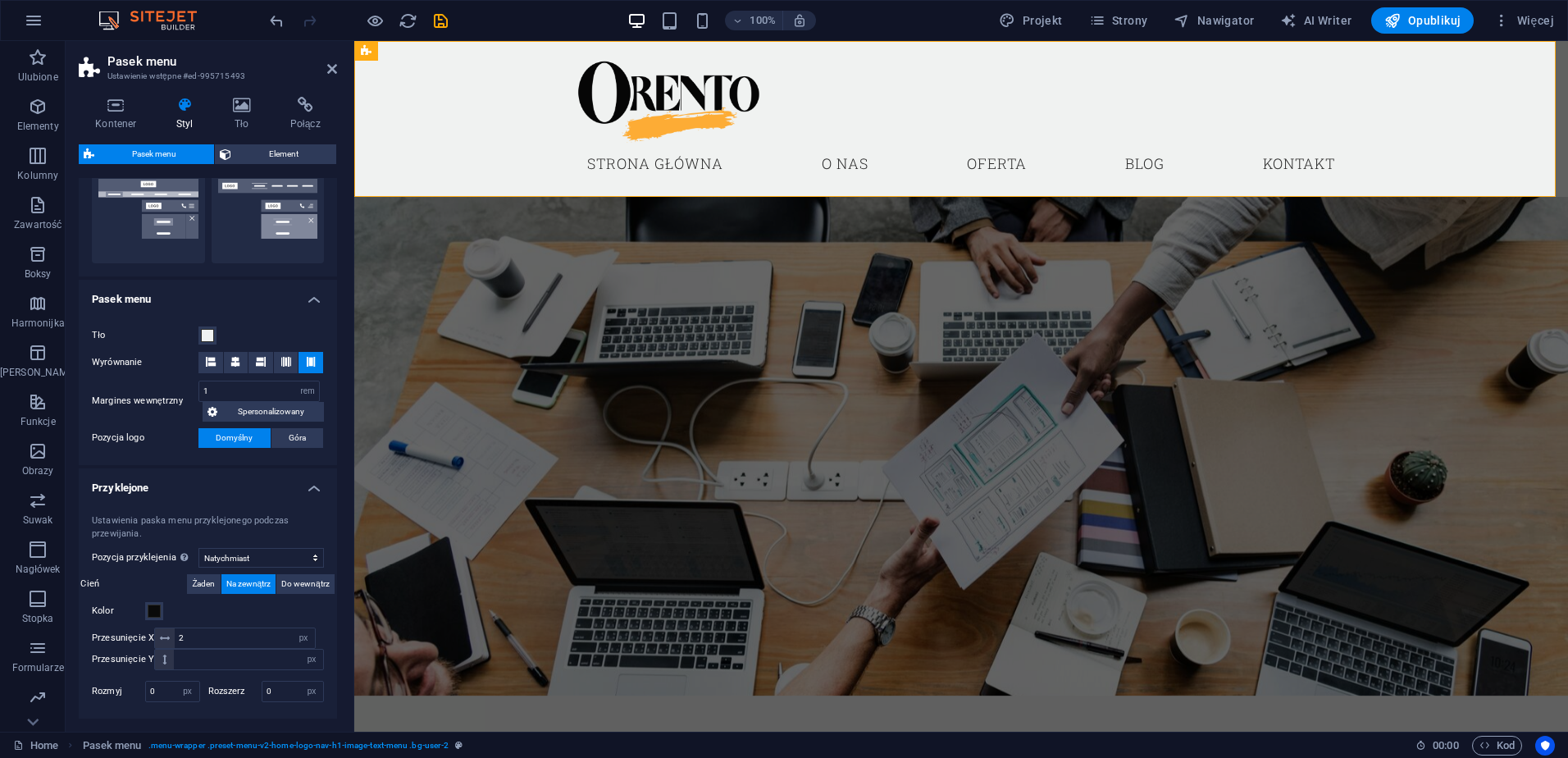
click at [309, 304] on h4 "Pasek menu" at bounding box center [208, 294] width 259 height 30
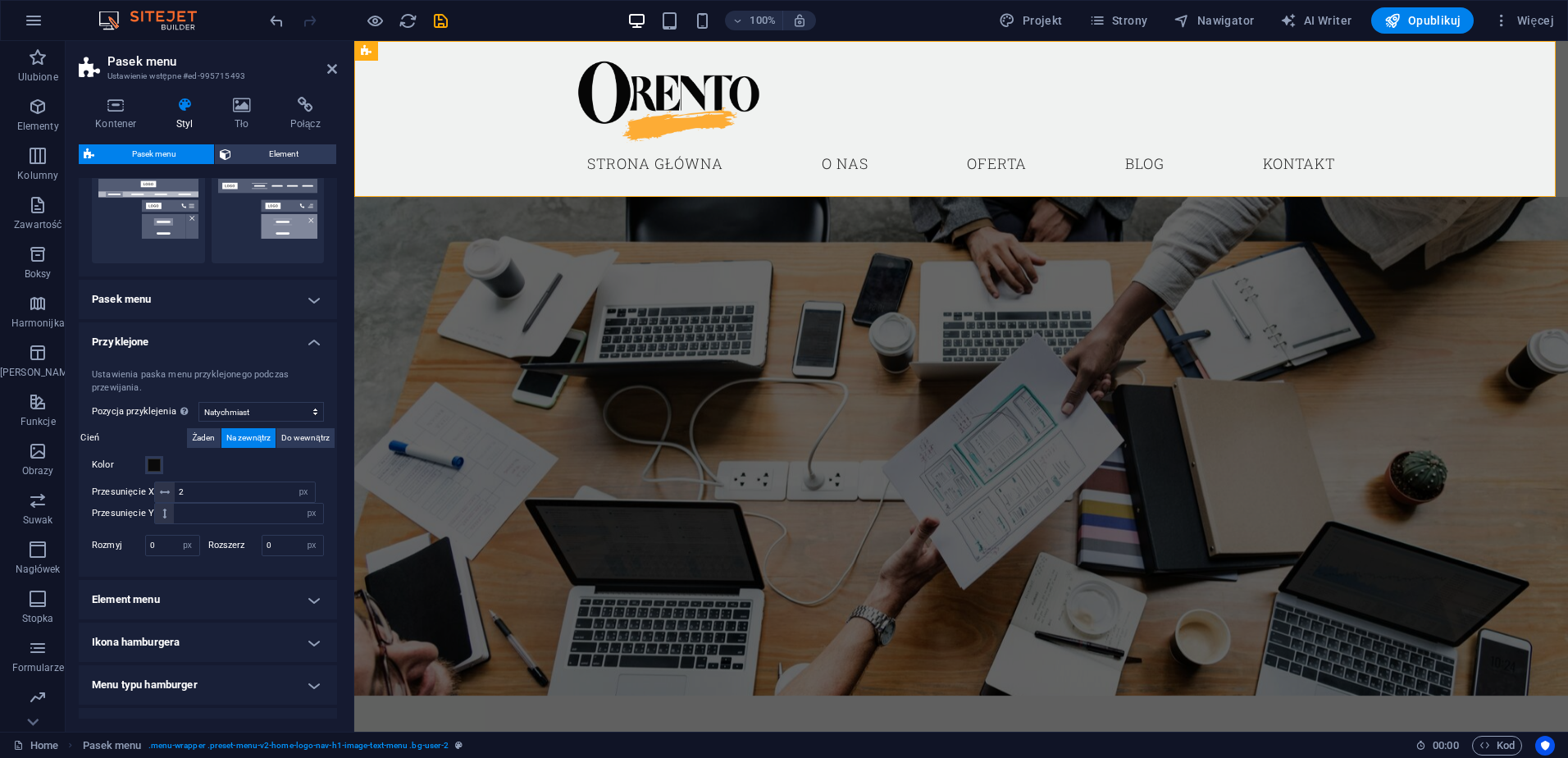
click at [309, 298] on h4 "Pasek menu" at bounding box center [208, 300] width 259 height 39
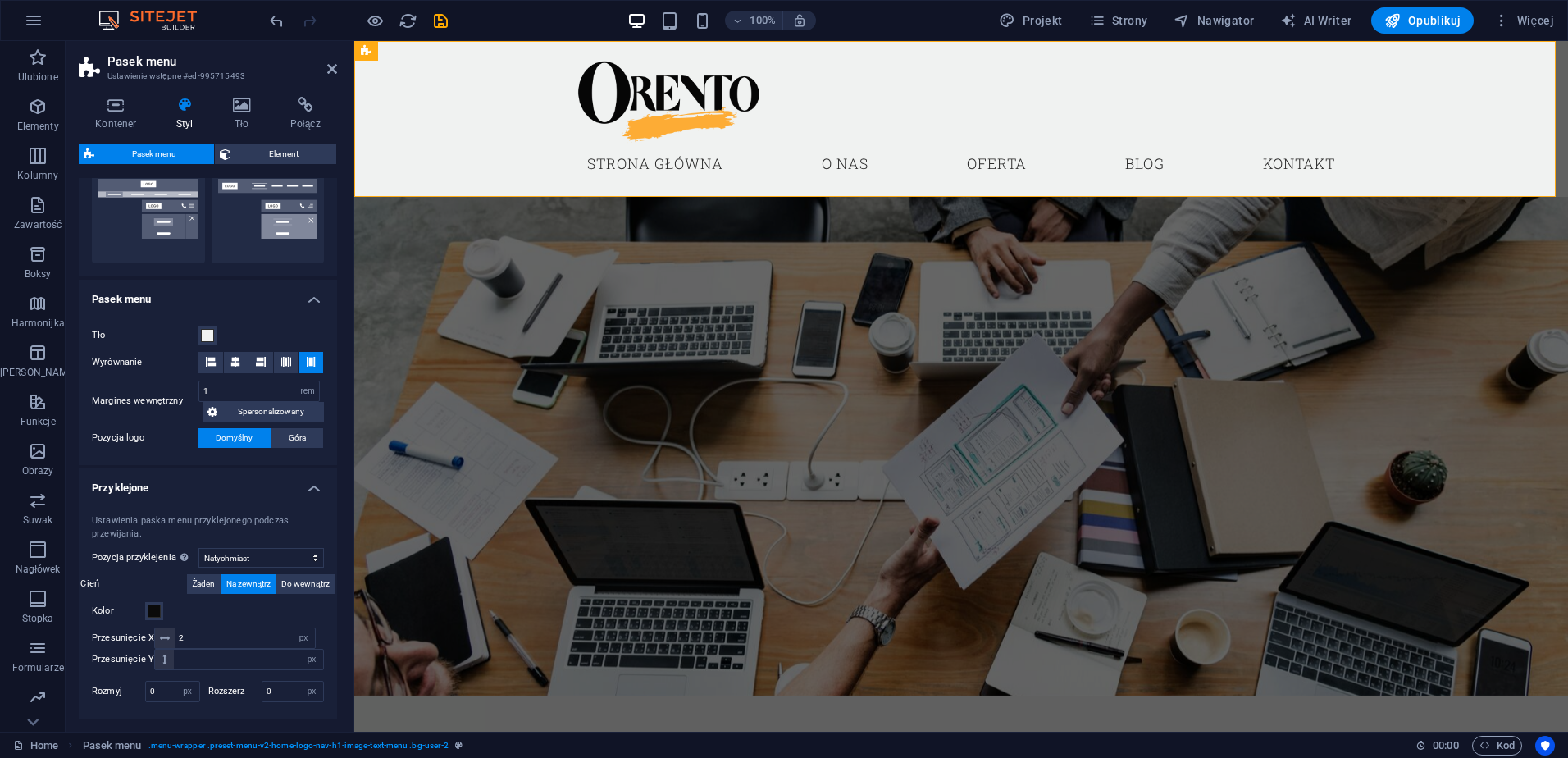
click at [309, 305] on h4 "Pasek menu" at bounding box center [208, 294] width 259 height 30
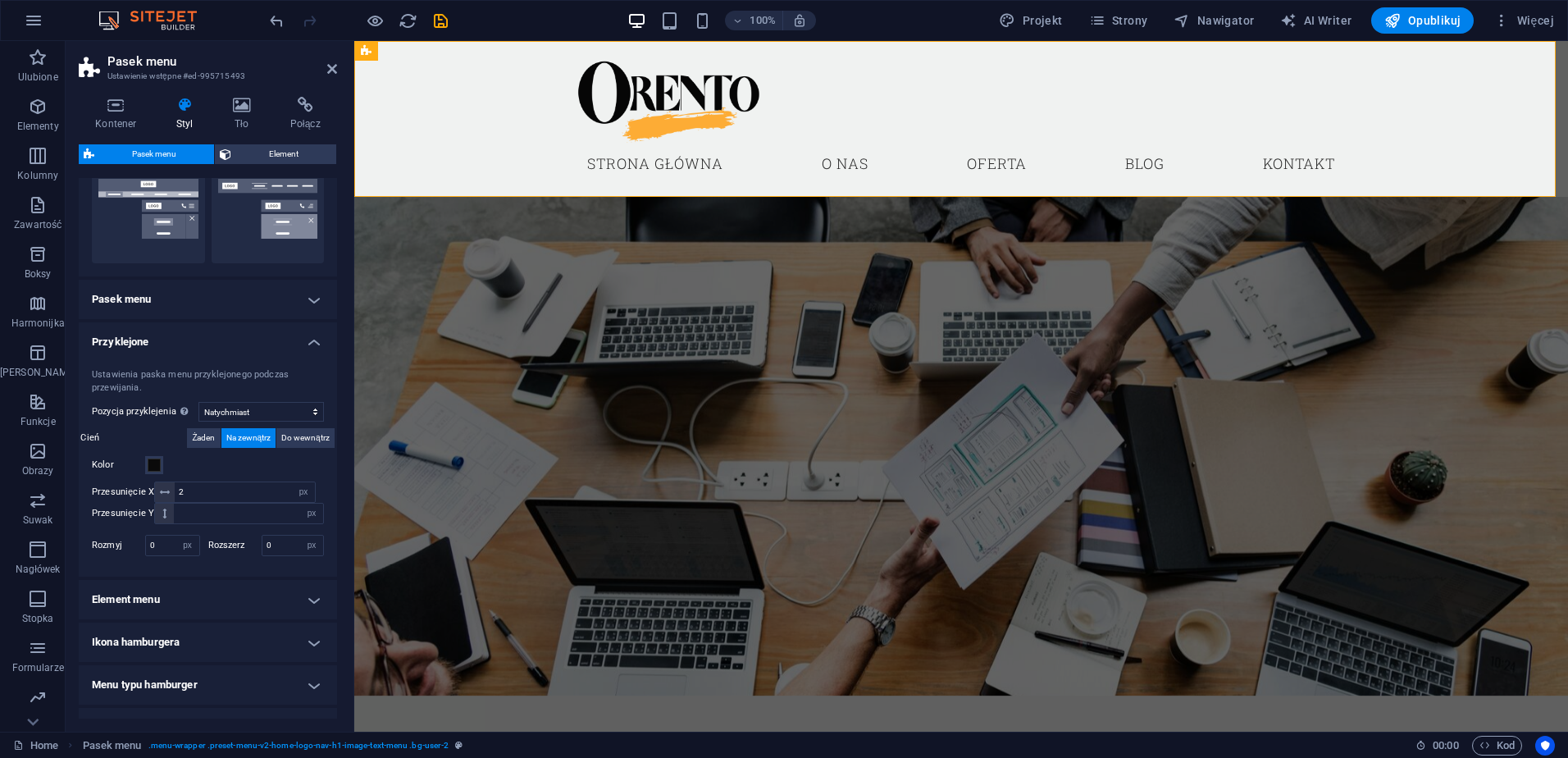
click at [310, 341] on h4 "Przyklejone" at bounding box center [208, 336] width 259 height 30
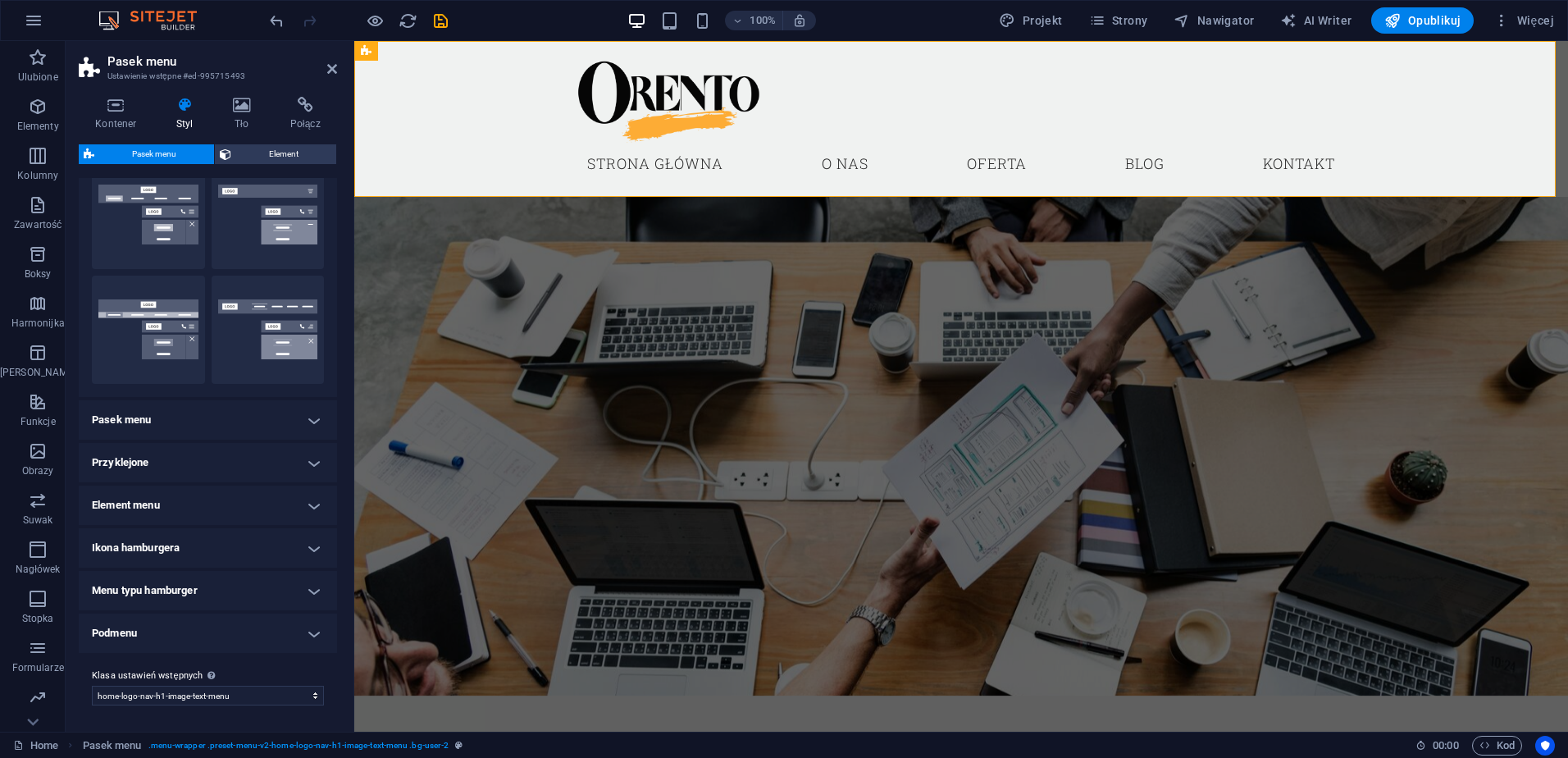
scroll to position [290, 0]
click at [309, 507] on h4 "Element menu" at bounding box center [208, 506] width 259 height 39
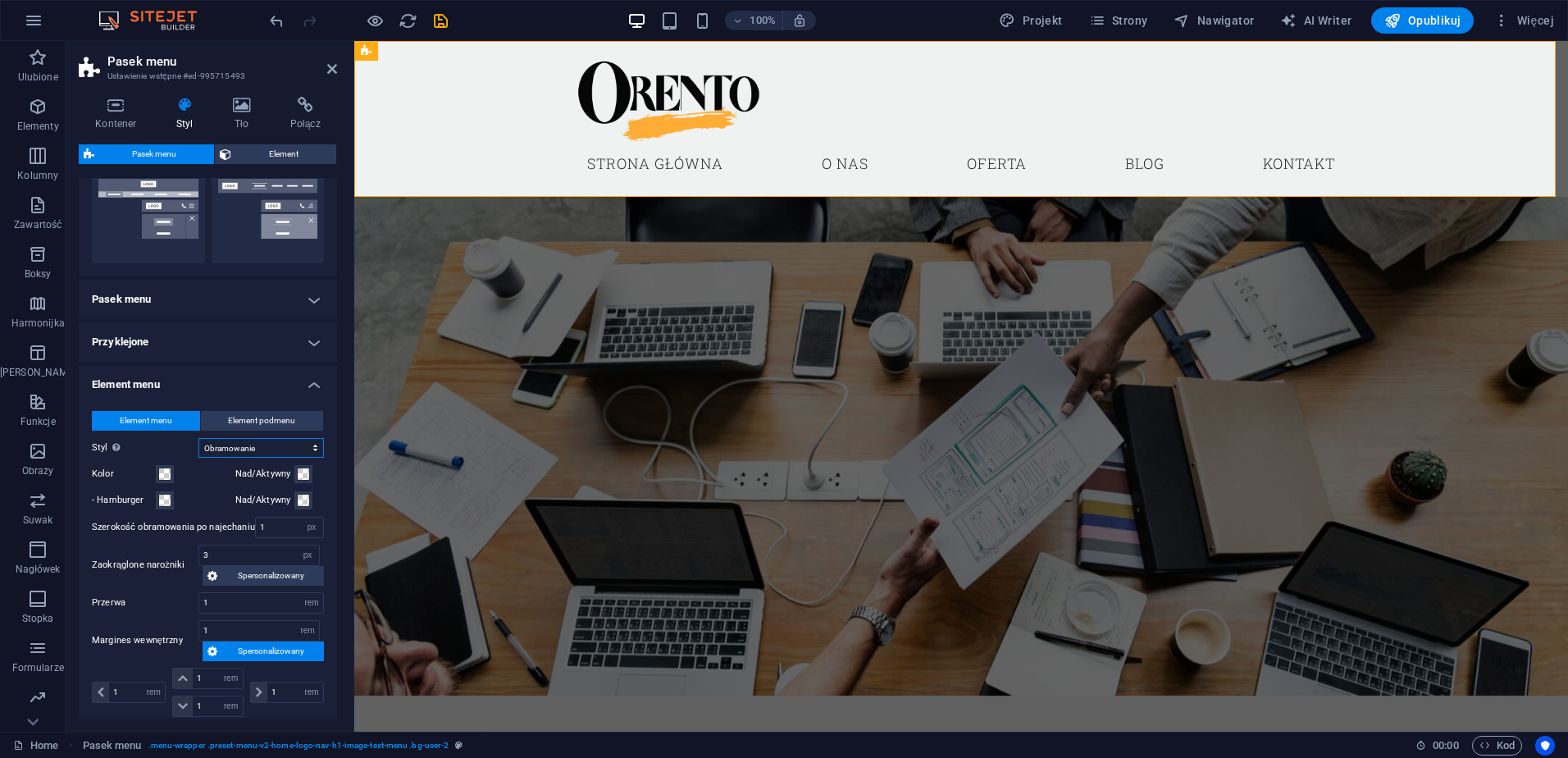
click at [268, 450] on select "Gładki Kolor tekstu Boks: Zanikanie Boks: Odbij pionowo Boks: Odbij poziomo Bok…" at bounding box center [261, 447] width 125 height 20
click at [251, 451] on select "Gładki Kolor tekstu Boks: Zanikanie Boks: Odbij pionowo Boks: Odbij poziomo Bok…" at bounding box center [261, 447] width 125 height 20
click at [199, 438] on select "Gładki Kolor tekstu Boks: Zanikanie Boks: Odbij pionowo Boks: Odbij poziomo Bok…" at bounding box center [261, 447] width 125 height 20
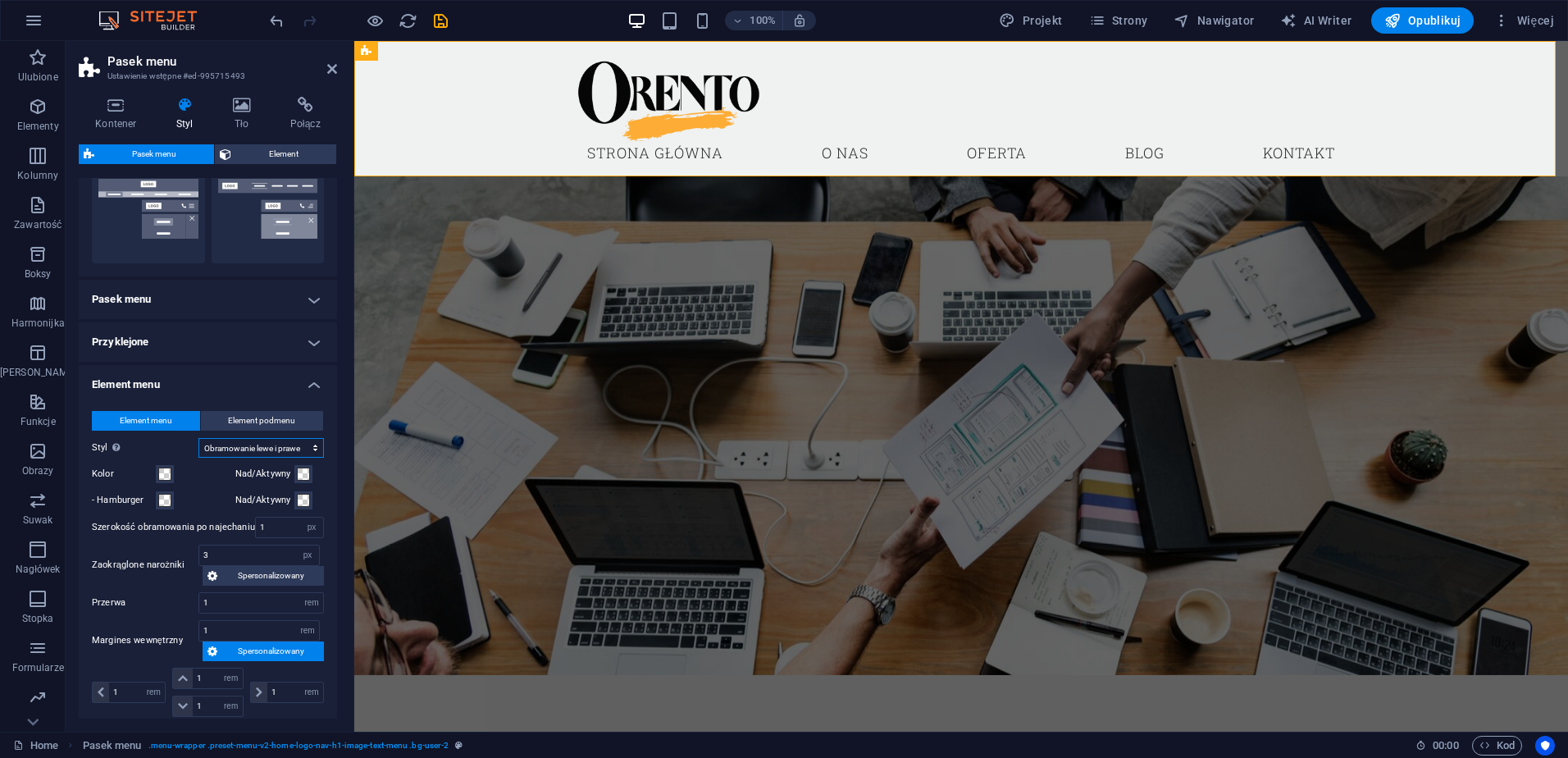
click at [267, 448] on select "Gładki Kolor tekstu Boks: Zanikanie Boks: Odbij pionowo Boks: Odbij poziomo Bok…" at bounding box center [261, 447] width 125 height 20
select select "hover_border"
click at [199, 438] on select "Gładki Kolor tekstu Boks: Zanikanie Boks: Odbij pionowo Boks: Odbij poziomo Bok…" at bounding box center [261, 447] width 125 height 20
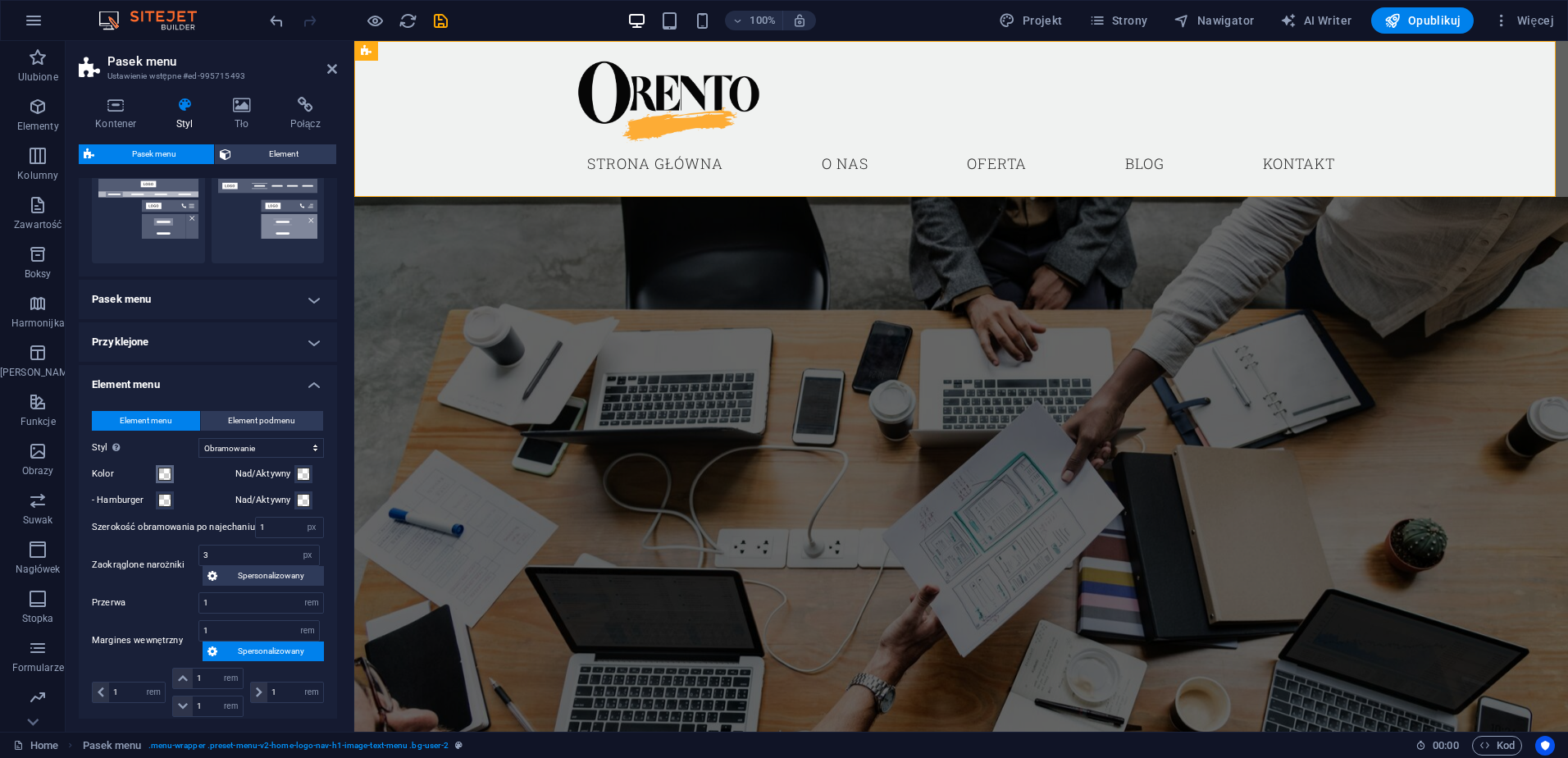
click at [168, 478] on span at bounding box center [165, 473] width 13 height 13
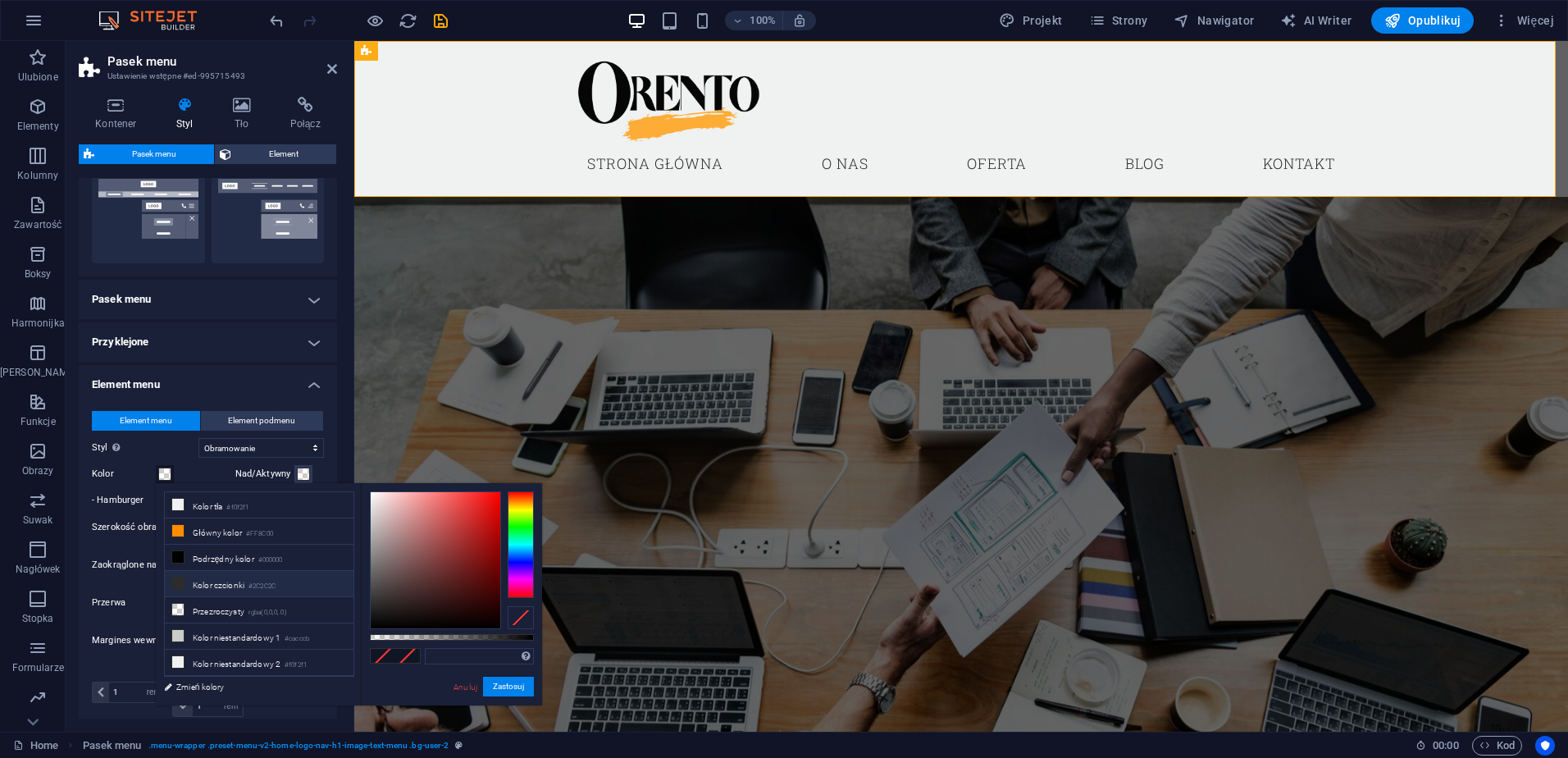
click at [179, 577] on icon at bounding box center [177, 583] width 12 height 12
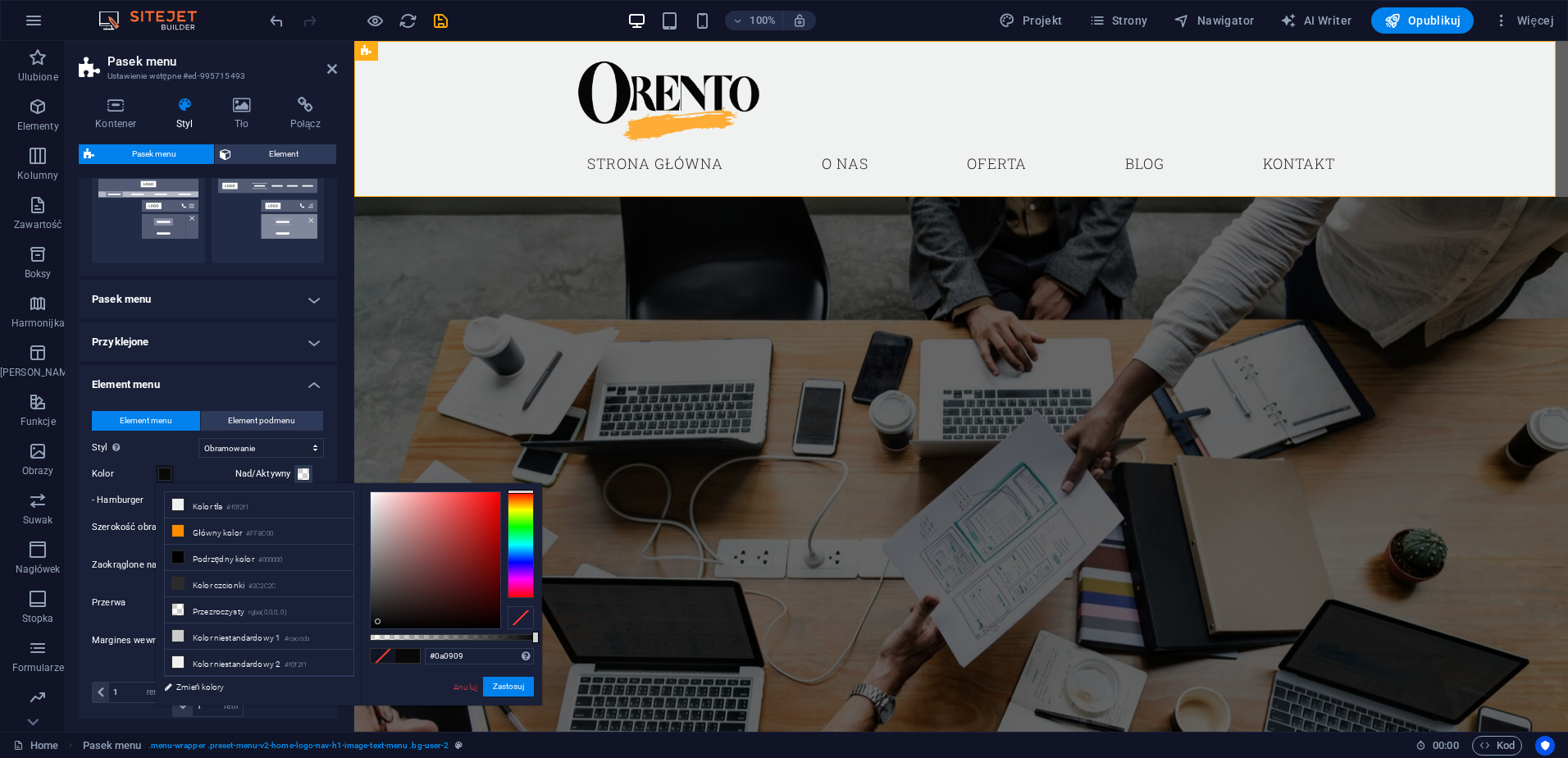
drag, startPoint x: 369, startPoint y: 605, endPoint x: 378, endPoint y: 622, distance: 19.2
click at [378, 622] on div at bounding box center [377, 621] width 5 height 5
click at [384, 656] on span at bounding box center [382, 656] width 24 height 14
click at [406, 656] on span at bounding box center [407, 656] width 24 height 14
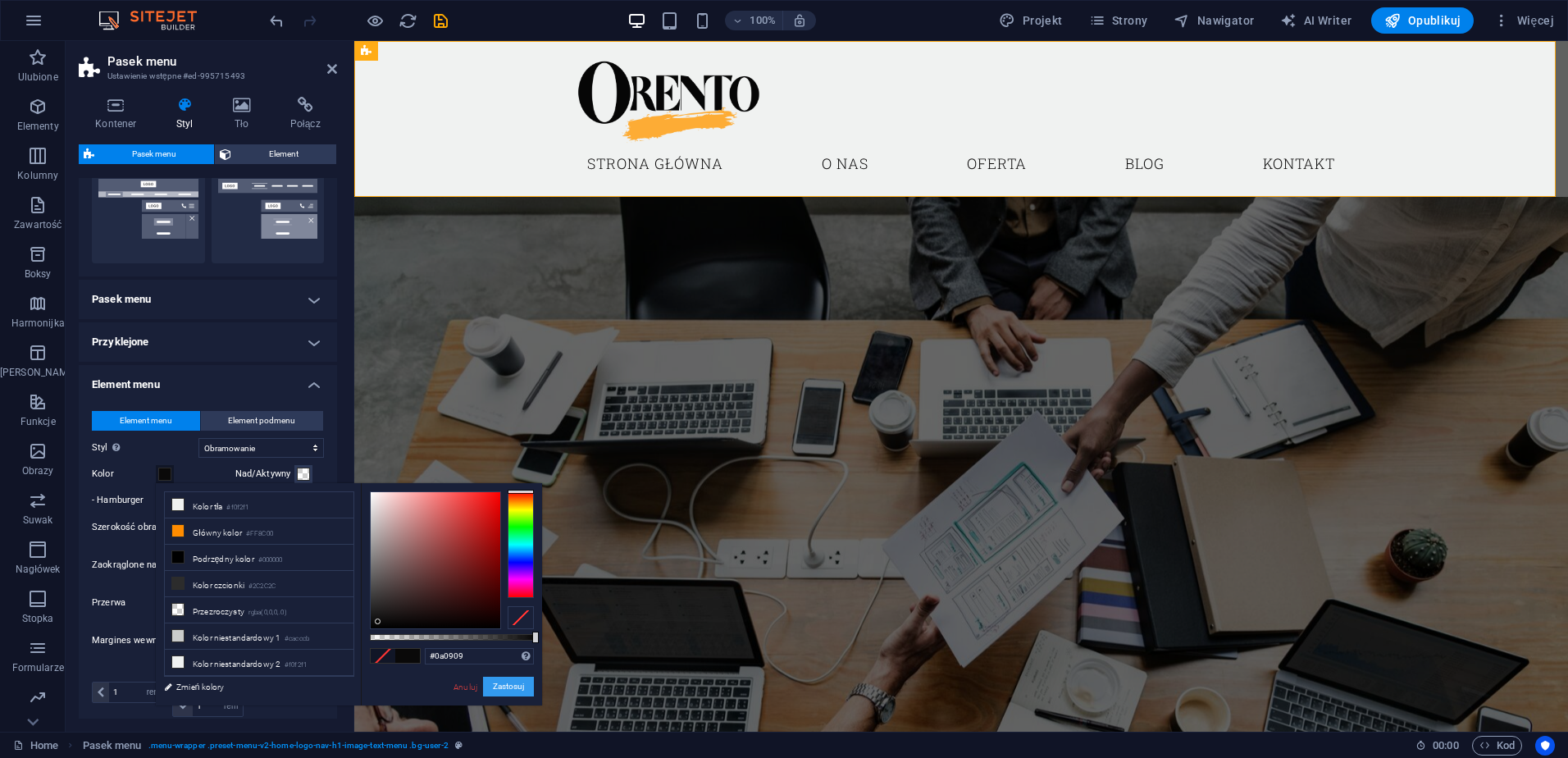
click at [505, 689] on button "Zastosuj" at bounding box center [508, 686] width 51 height 20
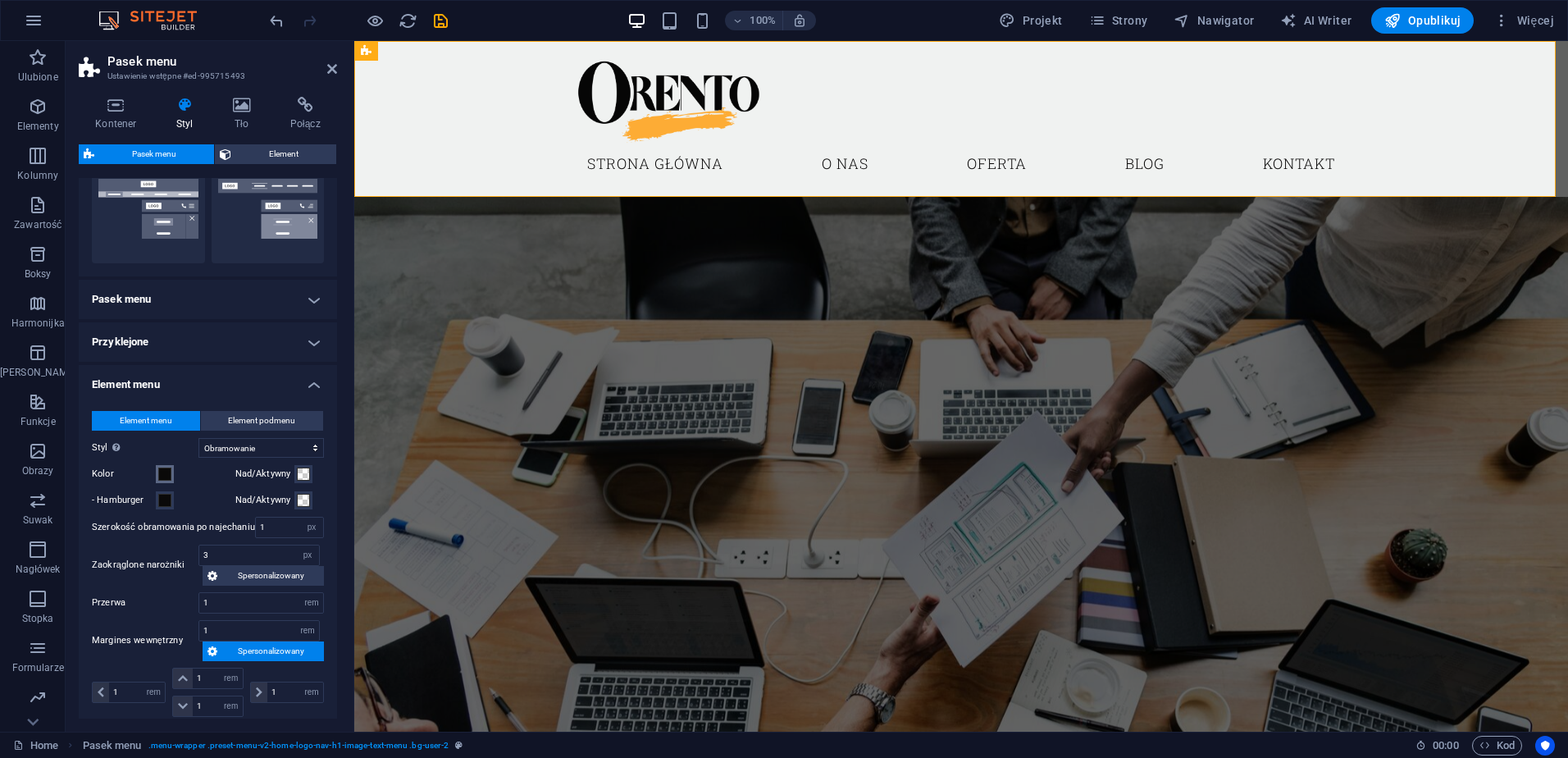
click at [165, 472] on span at bounding box center [165, 473] width 13 height 13
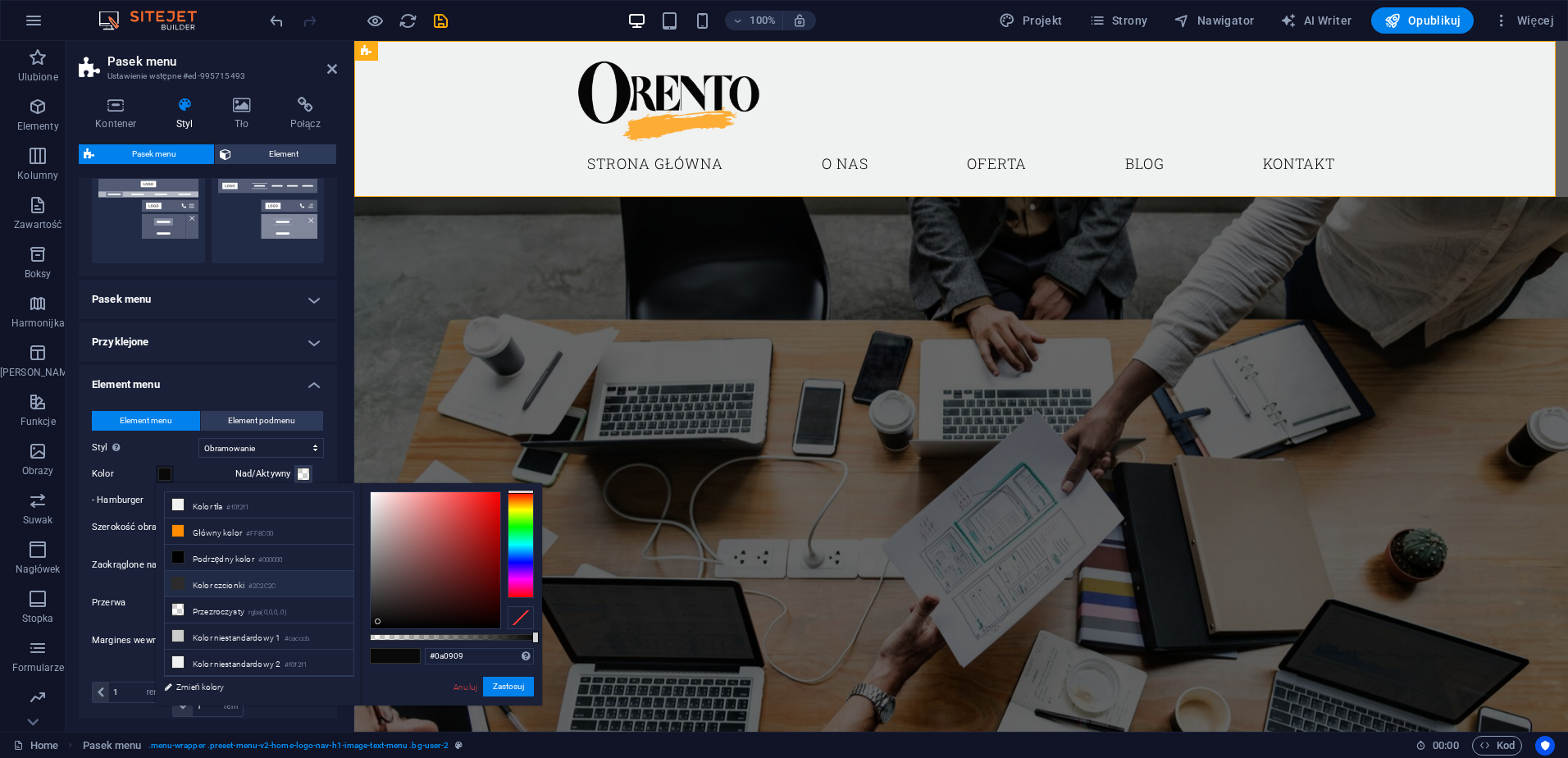
click at [191, 581] on li "Kolor czcionki #2C2C2C" at bounding box center [259, 583] width 189 height 26
click at [376, 625] on div at bounding box center [435, 560] width 130 height 136
click at [500, 685] on button "Zastosuj" at bounding box center [508, 686] width 51 height 20
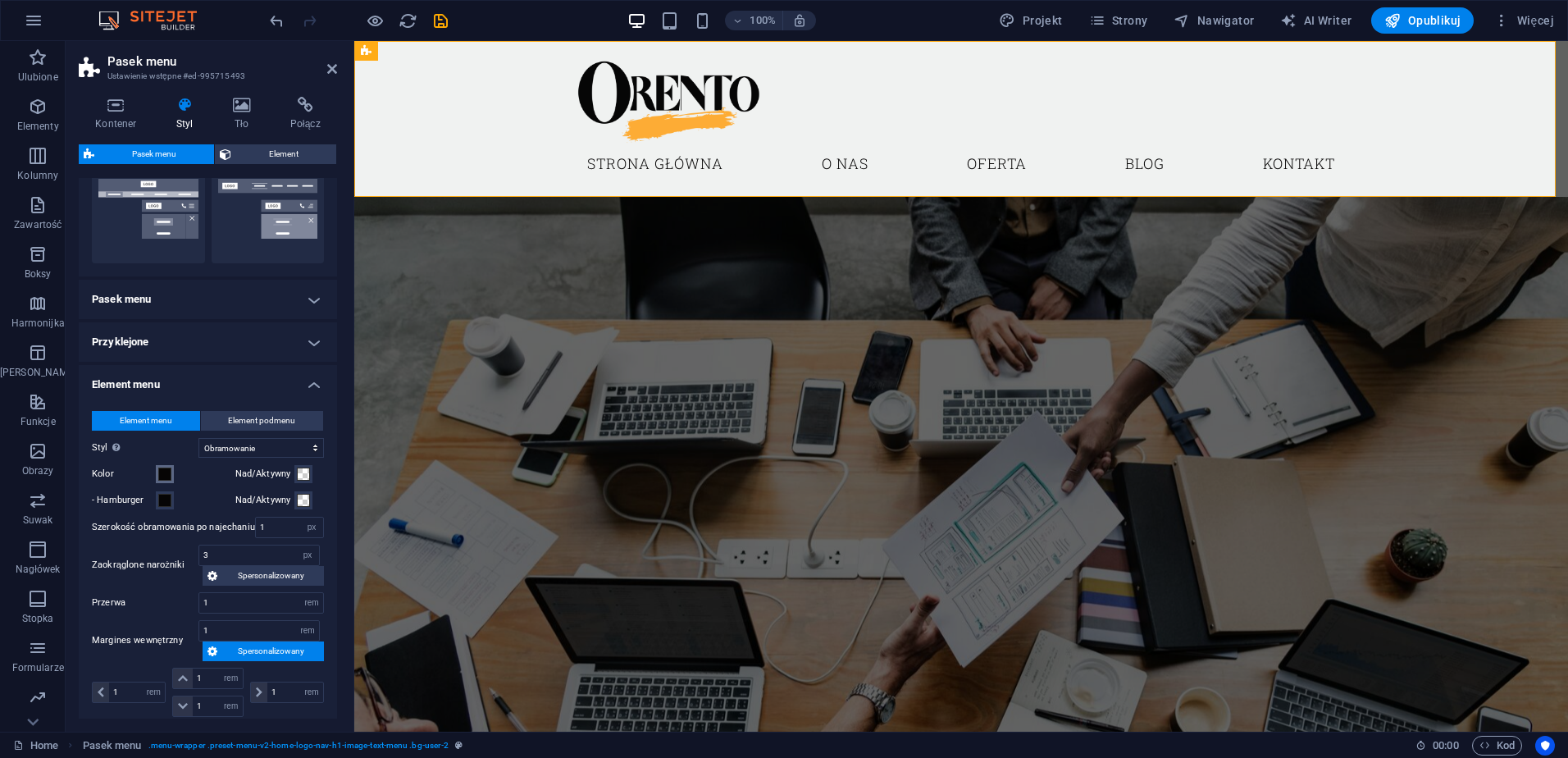
click at [162, 472] on span at bounding box center [165, 473] width 13 height 13
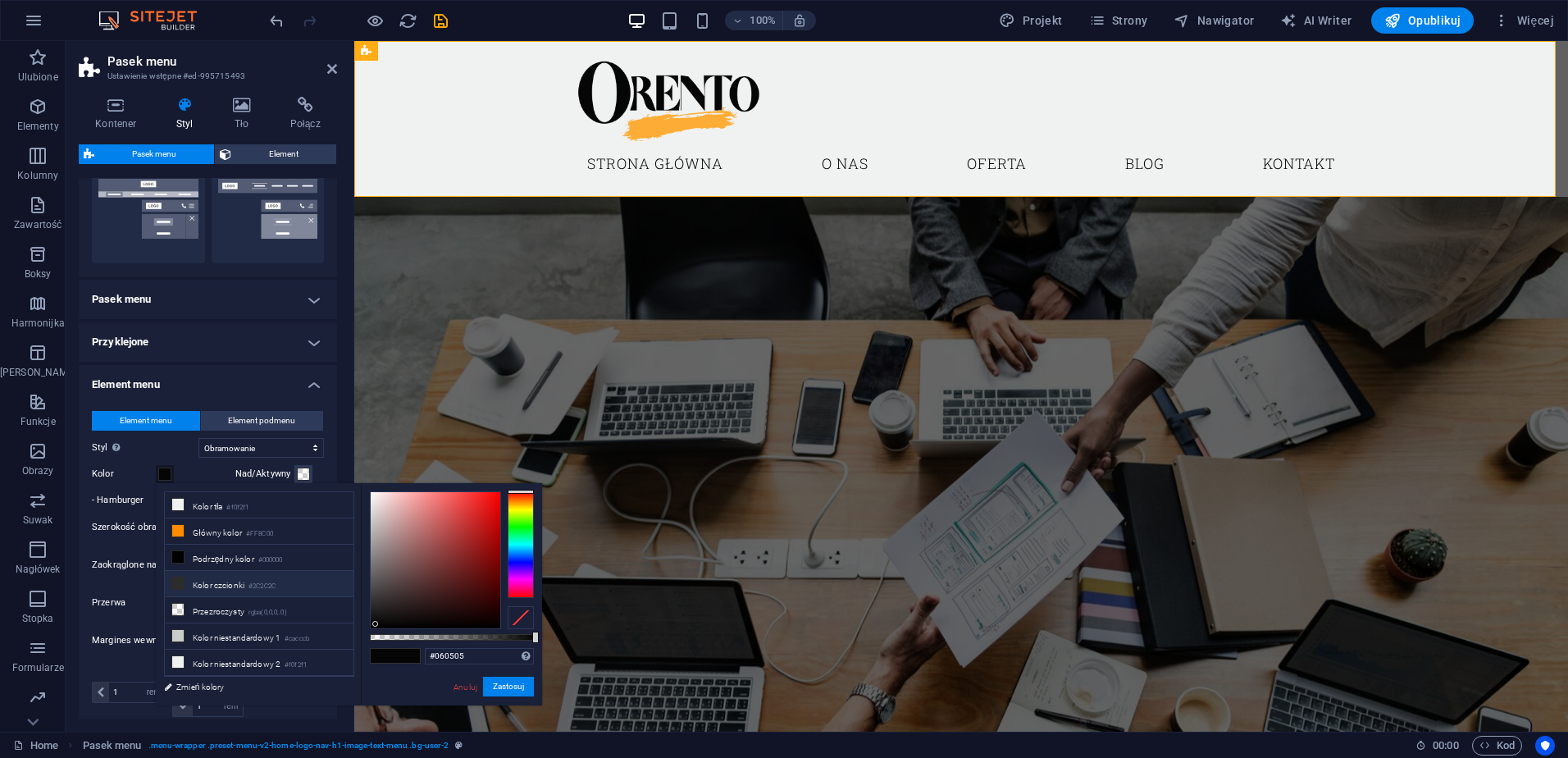
click at [180, 580] on icon at bounding box center [177, 583] width 12 height 12
type input "#2c2c2c"
click at [180, 580] on icon at bounding box center [177, 583] width 12 height 12
click at [495, 690] on button "Zastosuj" at bounding box center [508, 686] width 51 height 20
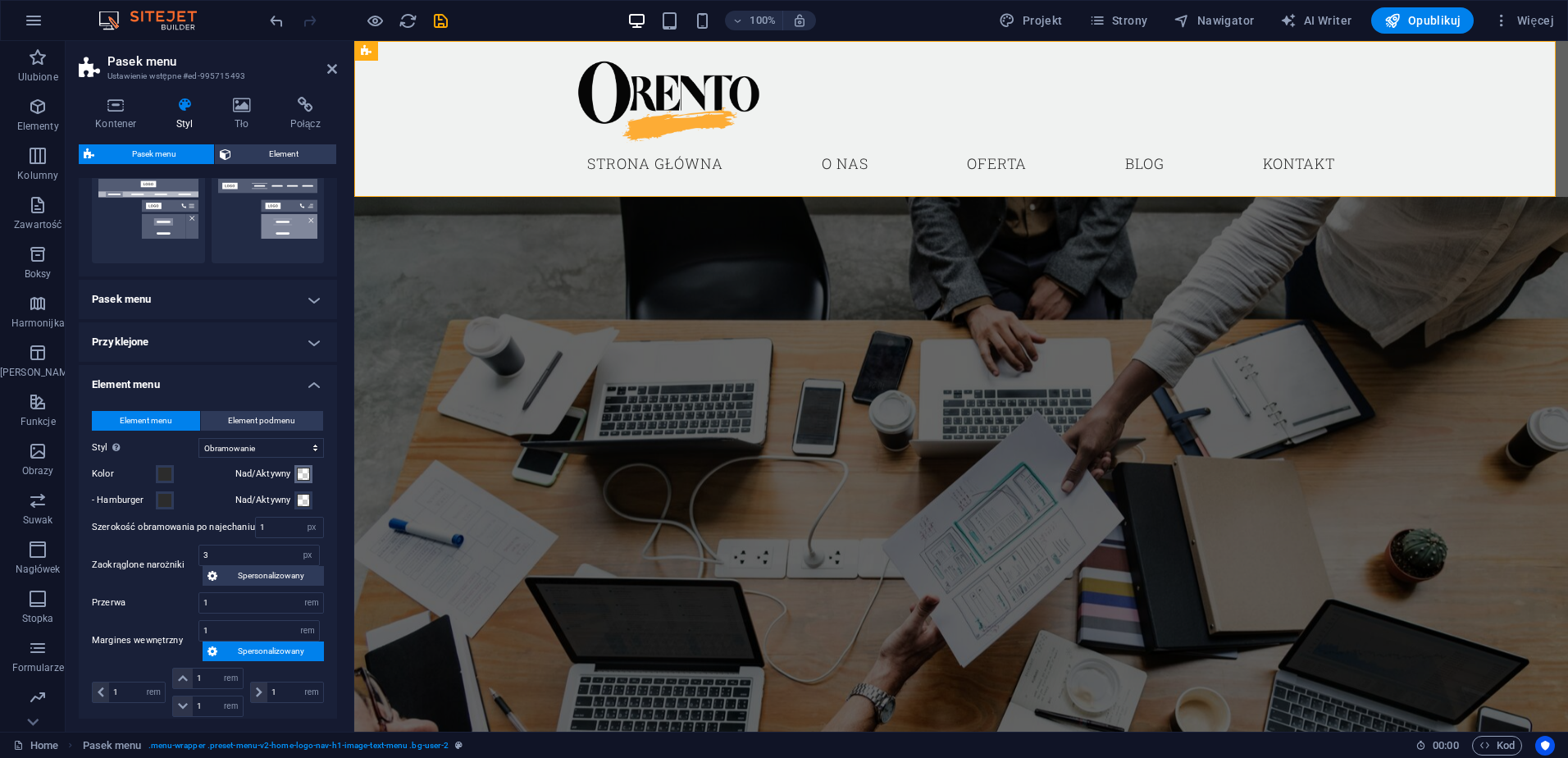
click at [301, 477] on span at bounding box center [303, 473] width 13 height 13
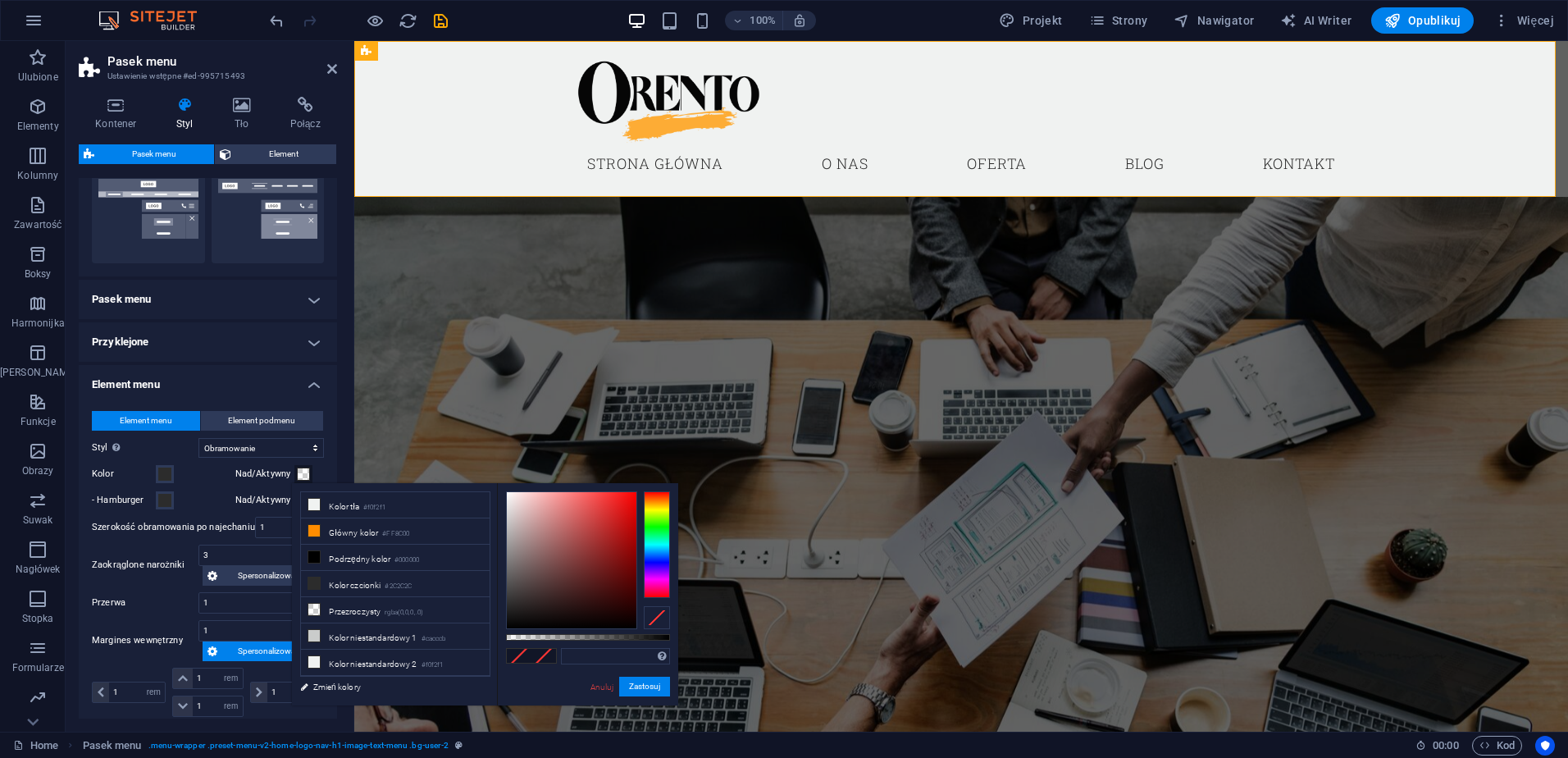
click at [145, 447] on label "Styl Przejdź do trybu podglądu i najedź [PERSON_NAME] pozycje menu, aby przetes…" at bounding box center [145, 447] width 106 height 20
click at [199, 447] on select "Gładki Kolor tekstu Boks: Zanikanie Boks: Odbij pionowo Boks: Odbij poziomo Bok…" at bounding box center [261, 447] width 125 height 20
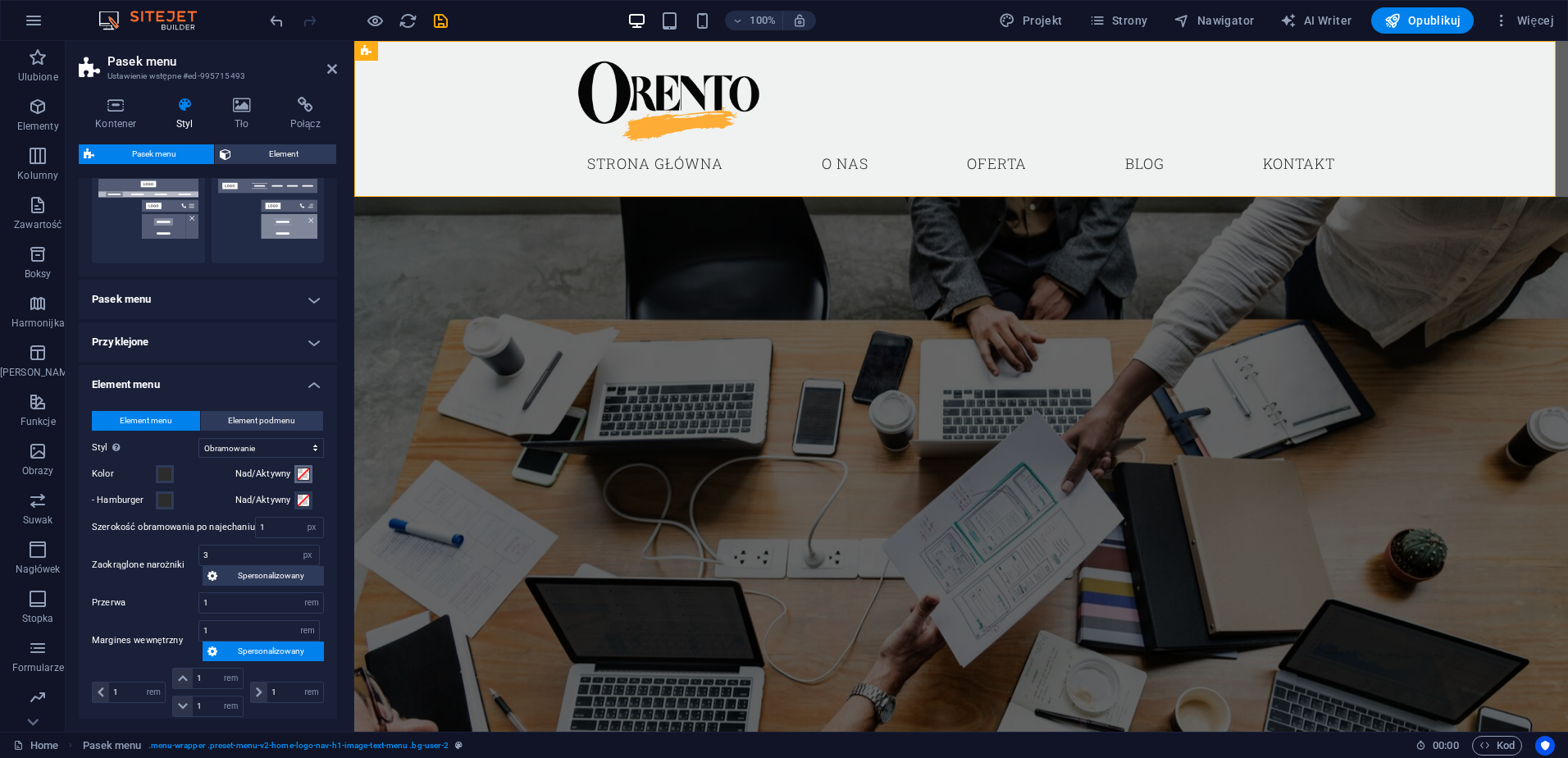
click at [301, 476] on span at bounding box center [303, 473] width 13 height 13
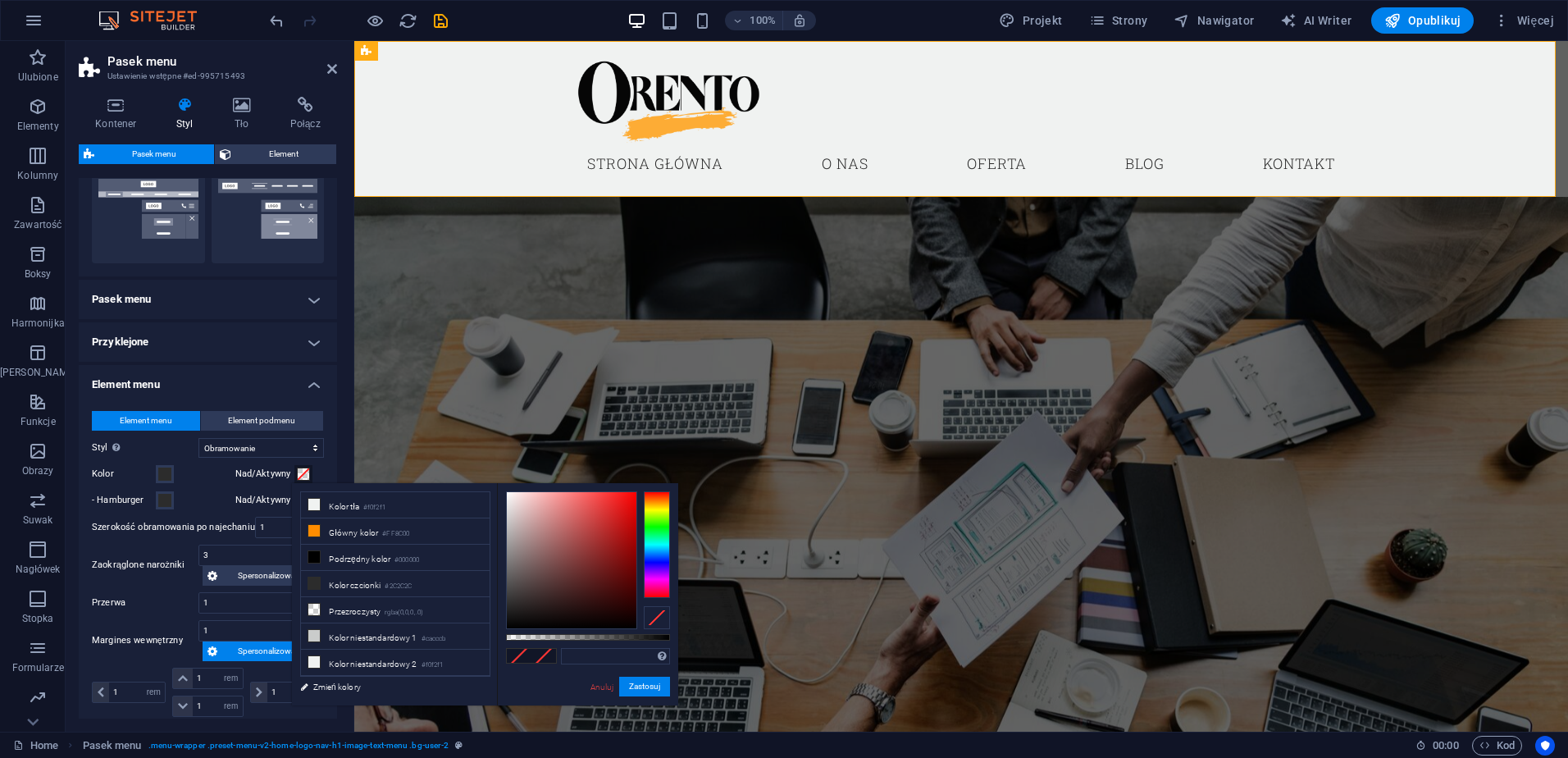
click at [211, 477] on div "Kolor" at bounding box center [160, 474] width 137 height 20
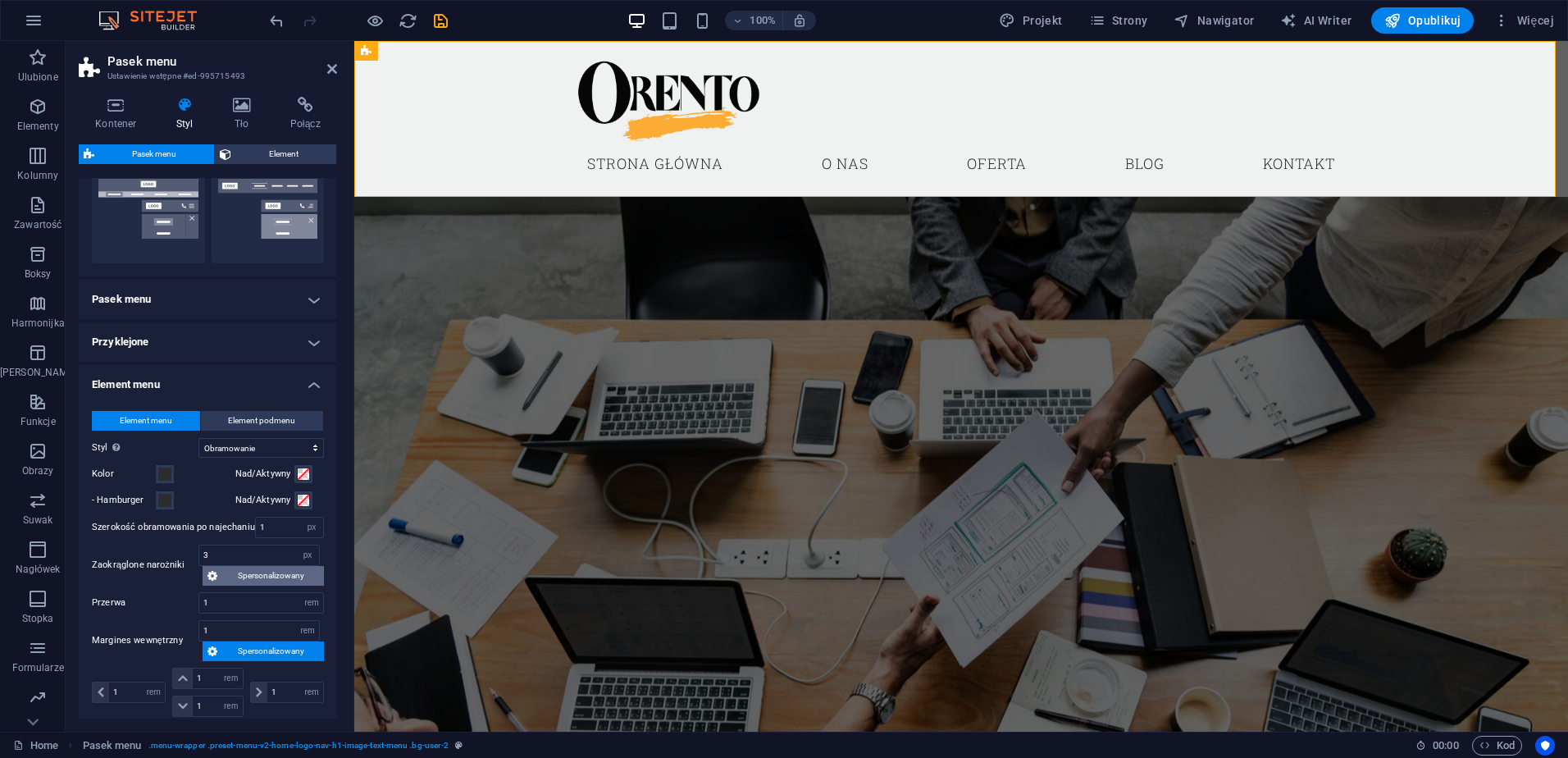
click at [270, 572] on span "Spersonalizowany" at bounding box center [270, 575] width 97 height 20
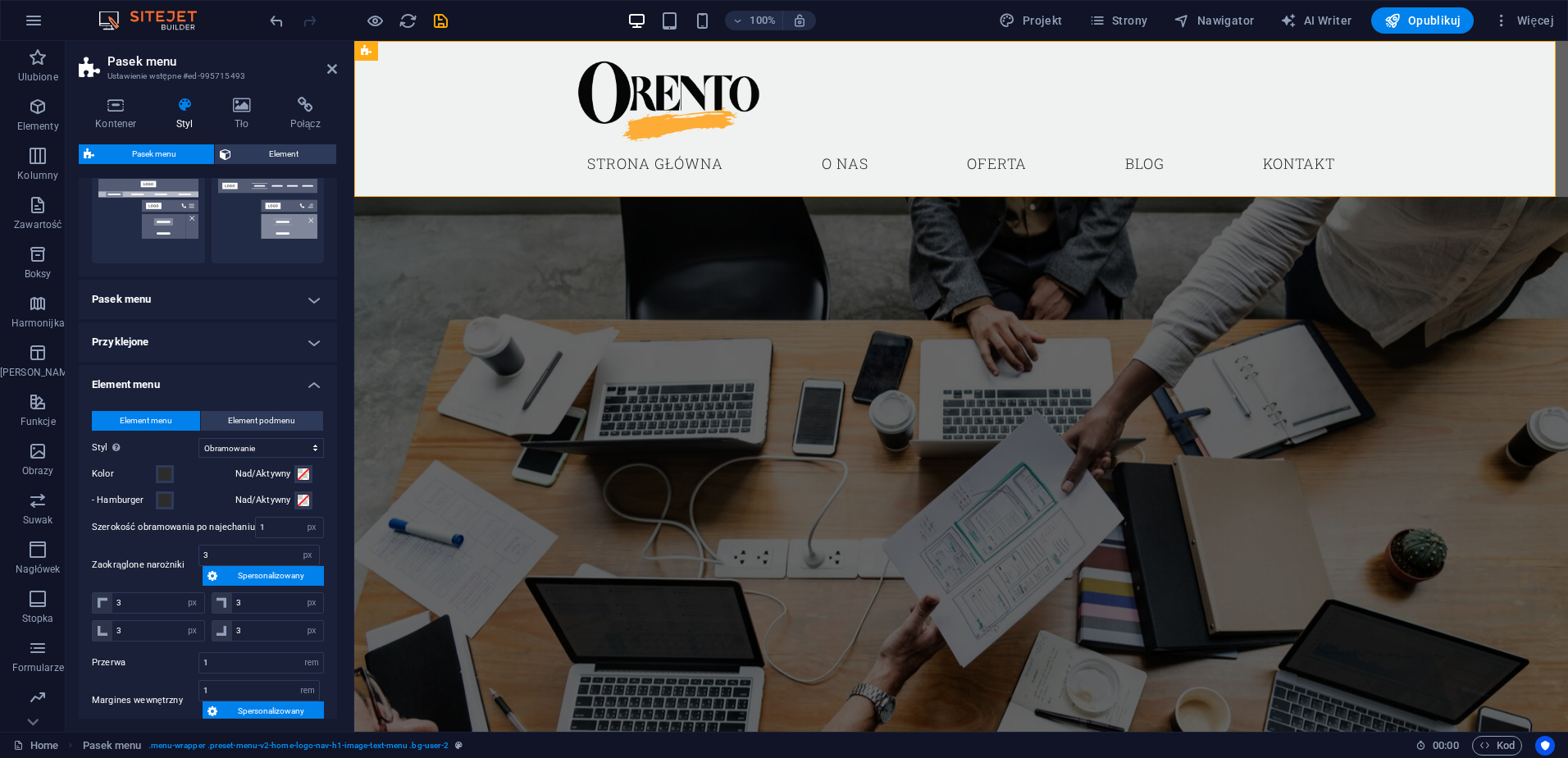
click at [270, 571] on span "Spersonalizowany" at bounding box center [270, 575] width 97 height 20
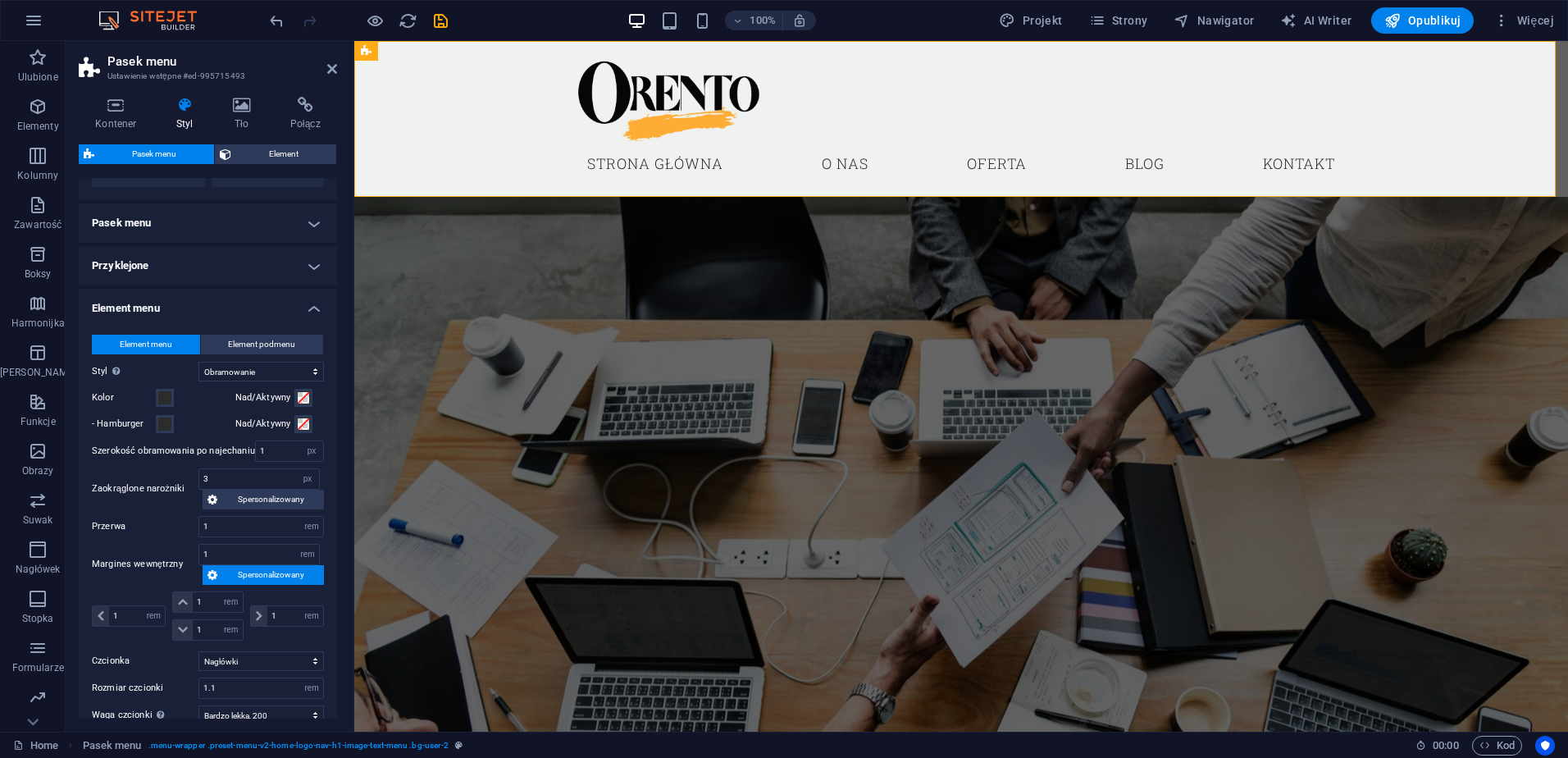
scroll to position [492, 0]
